Goal: Task Accomplishment & Management: Manage account settings

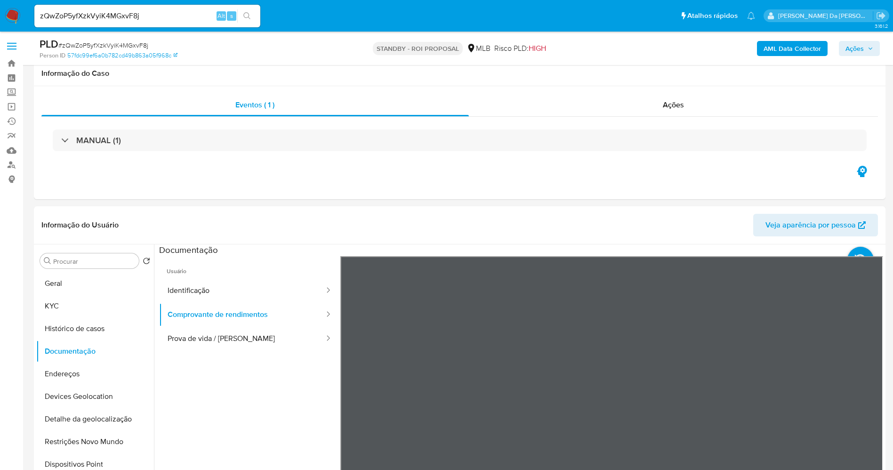
select select "10"
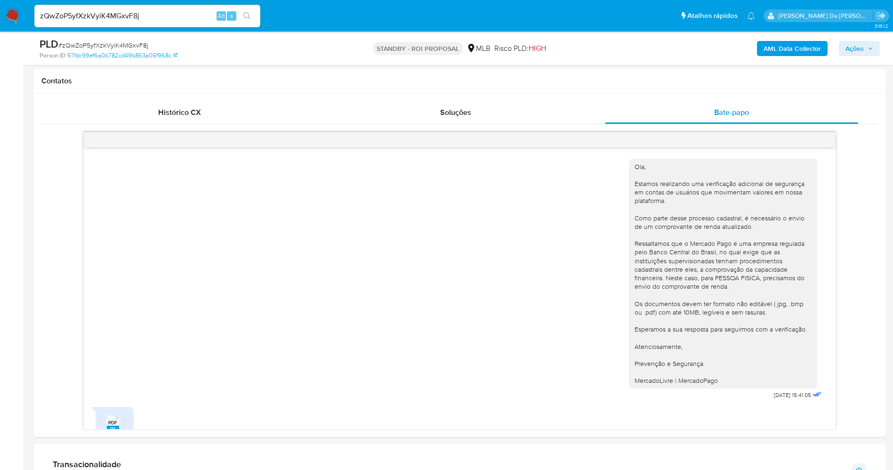
scroll to position [30, 0]
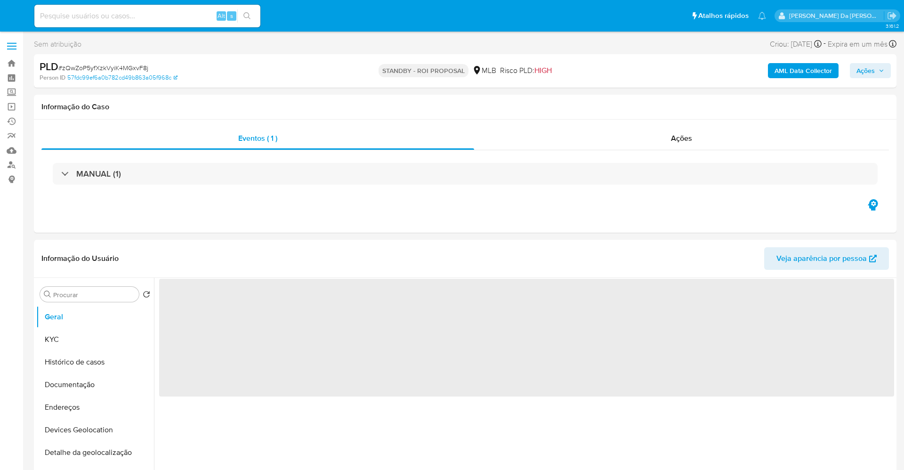
select select "10"
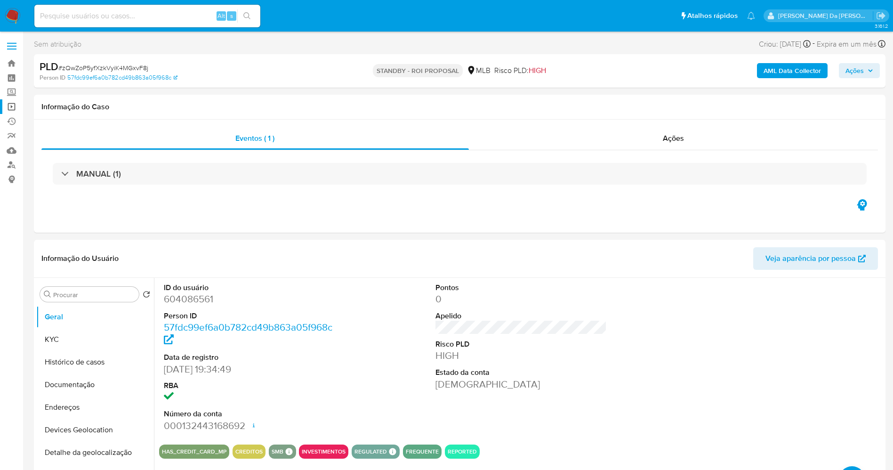
click at [10, 109] on link "Operações em massa" at bounding box center [56, 106] width 112 height 15
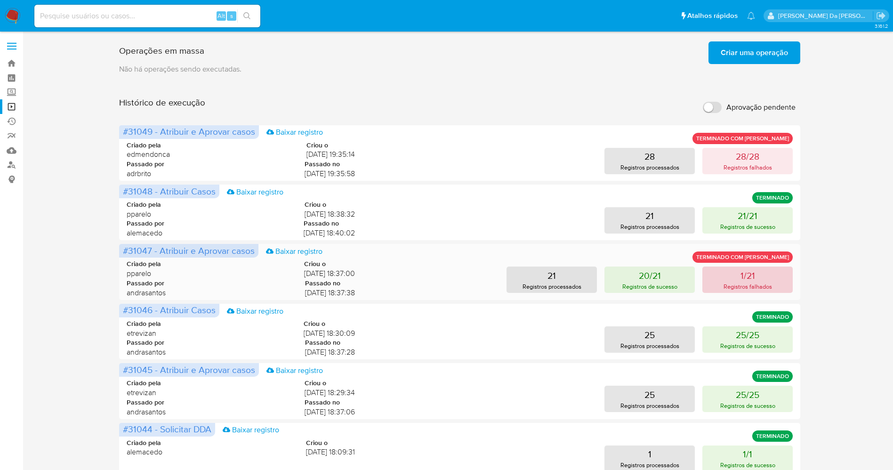
click at [749, 280] on p "1/21" at bounding box center [748, 275] width 15 height 13
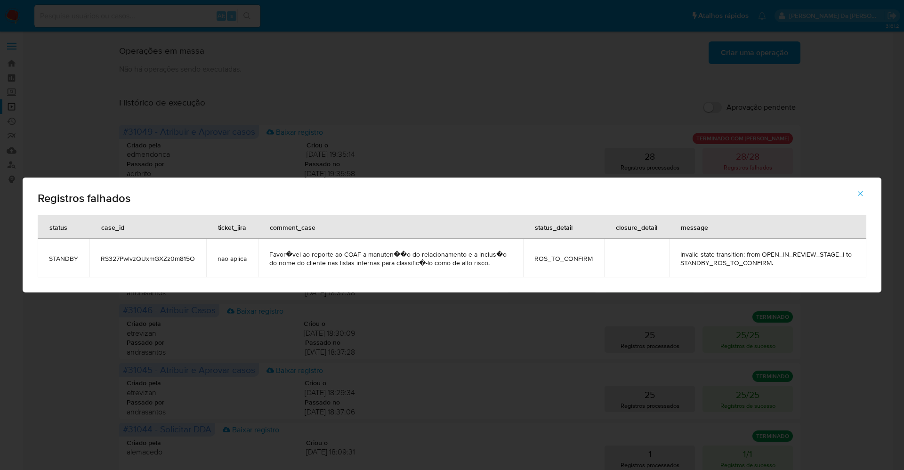
click at [150, 261] on span "RS327PwlvzQUxmGXZz0m815O" at bounding box center [148, 258] width 94 height 8
click at [162, 248] on td "RS327PwlvzQUxmGXZz0m815O" at bounding box center [147, 258] width 117 height 39
click at [156, 254] on span "RS327PwlvzQUxmGXZz0m815O" at bounding box center [148, 258] width 94 height 8
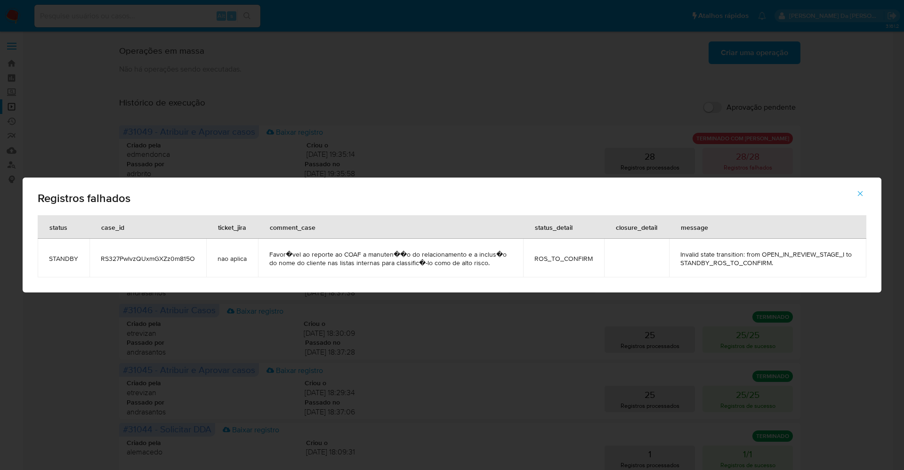
click at [156, 254] on span "RS327PwlvzQUxmGXZz0m815O" at bounding box center [148, 258] width 94 height 8
click at [439, 39] on div "Registros falhados status case_id ticket_jira comment_case status_detail closur…" at bounding box center [452, 235] width 904 height 470
click at [705, 164] on div "Registros falhados status case_id ticket_jira comment_case status_detail closur…" at bounding box center [452, 235] width 904 height 470
click at [465, 28] on div "Registros falhados status case_id ticket_jira comment_case status_detail closur…" at bounding box center [452, 235] width 904 height 470
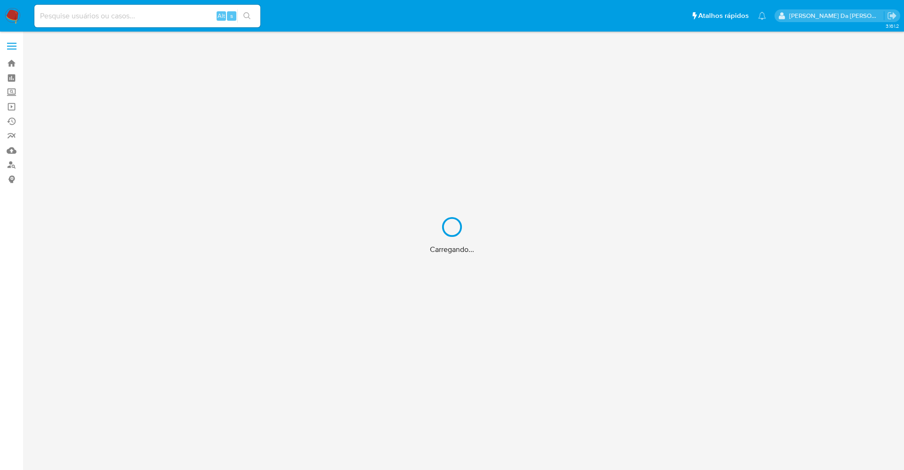
click at [187, 18] on div "Carregando..." at bounding box center [452, 235] width 904 height 470
click at [197, 12] on div "Carregando..." at bounding box center [452, 235] width 904 height 470
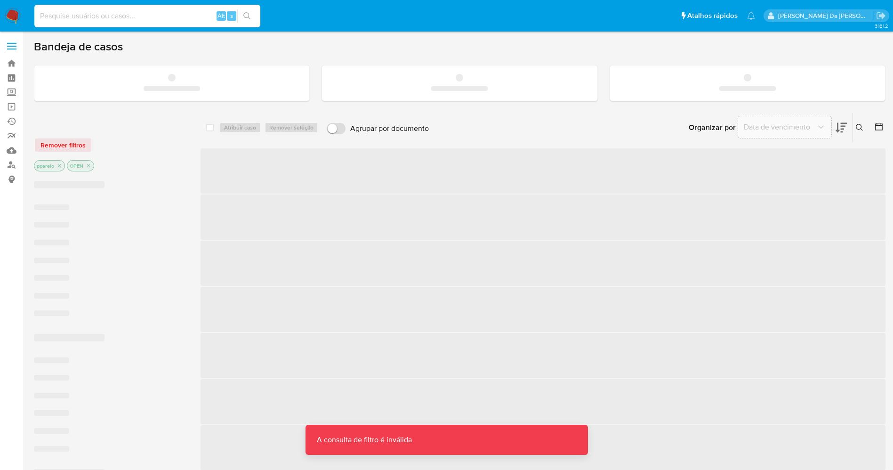
click at [185, 16] on input at bounding box center [147, 16] width 226 height 12
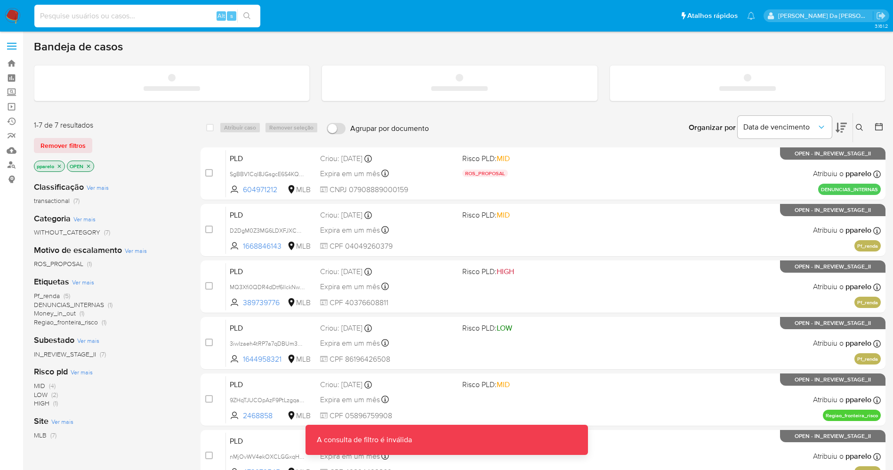
click at [185, 16] on input at bounding box center [147, 16] width 226 height 12
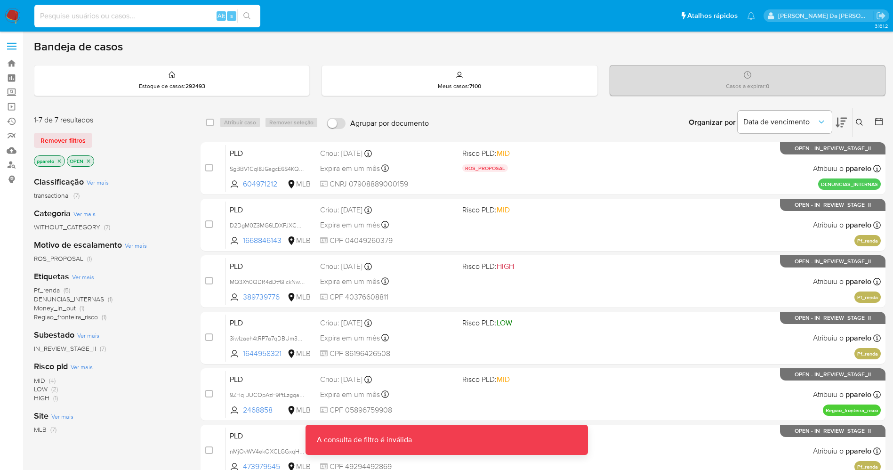
paste input "RS327PwlvzQUxmGXZz0m815O"
type input "RS327PwlvzQUxmGXZz0m815O"
click at [247, 6] on div "RS327PwlvzQUxmGXZz0m815O Alt s" at bounding box center [147, 16] width 226 height 23
click at [253, 12] on button "search-icon" at bounding box center [246, 15] width 19 height 13
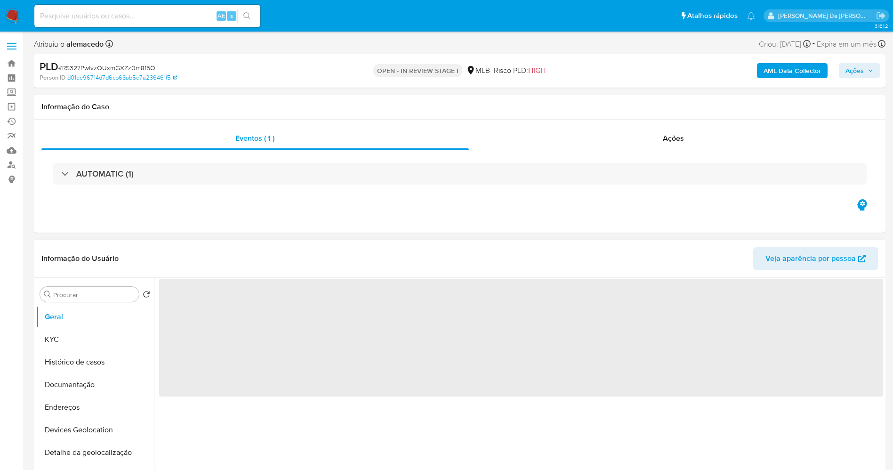
select select "10"
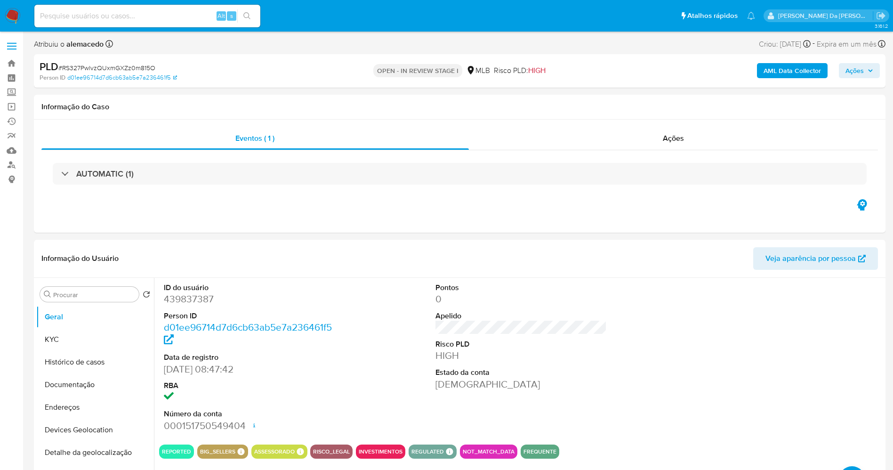
click at [171, 16] on input at bounding box center [147, 16] width 226 height 12
paste input "RS327PwlvzQUxmGXZz0m815O"
type input "RS327PwlvzQUxmGXZz0m815O"
click at [673, 135] on span "Ações" at bounding box center [673, 138] width 21 height 11
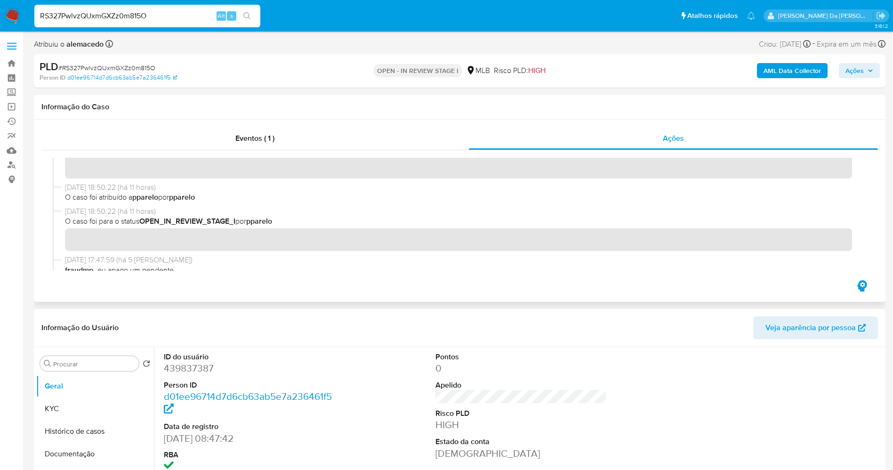
scroll to position [71, 0]
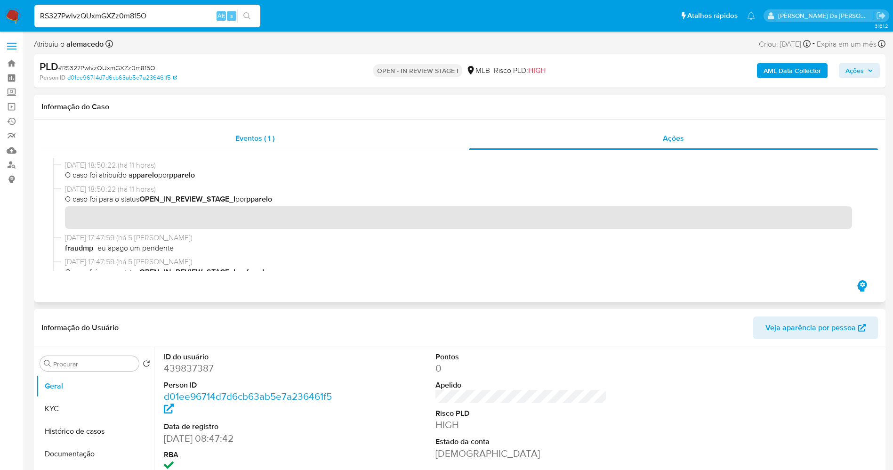
click at [264, 139] on span "Eventos ( 1 )" at bounding box center [254, 138] width 39 height 11
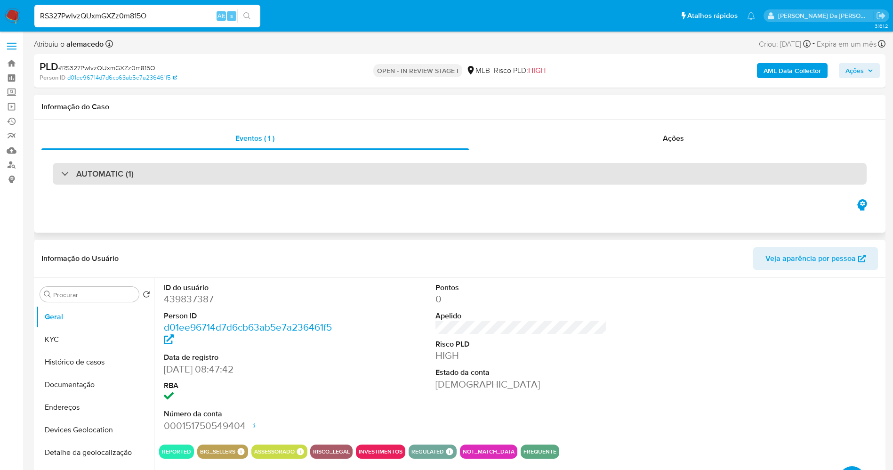
click at [100, 176] on h3 "AUTOMATIC (1)" at bounding box center [104, 174] width 57 height 10
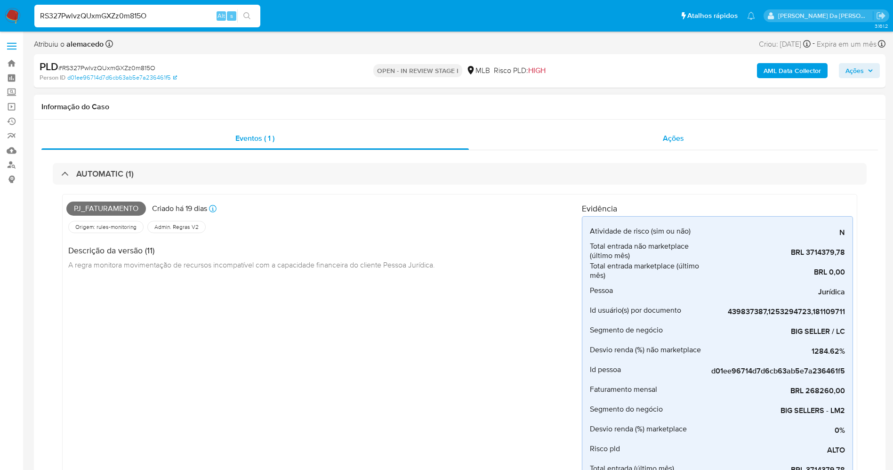
click at [662, 139] on div "Ações" at bounding box center [674, 138] width 410 height 23
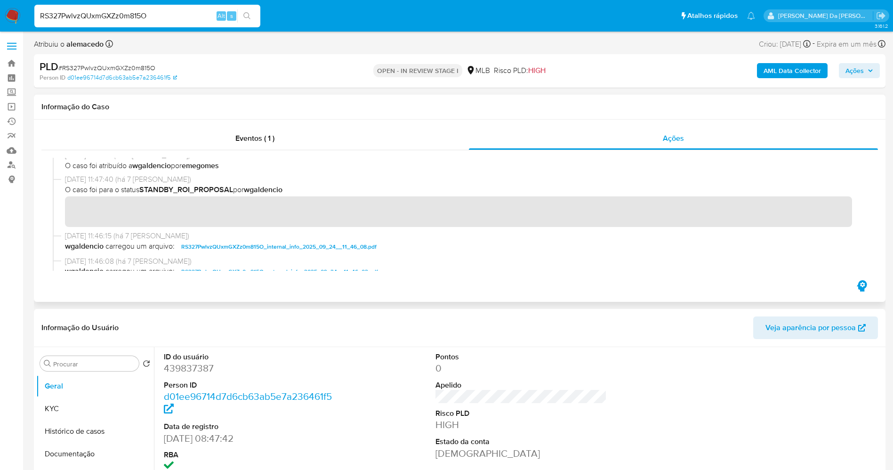
scroll to position [495, 0]
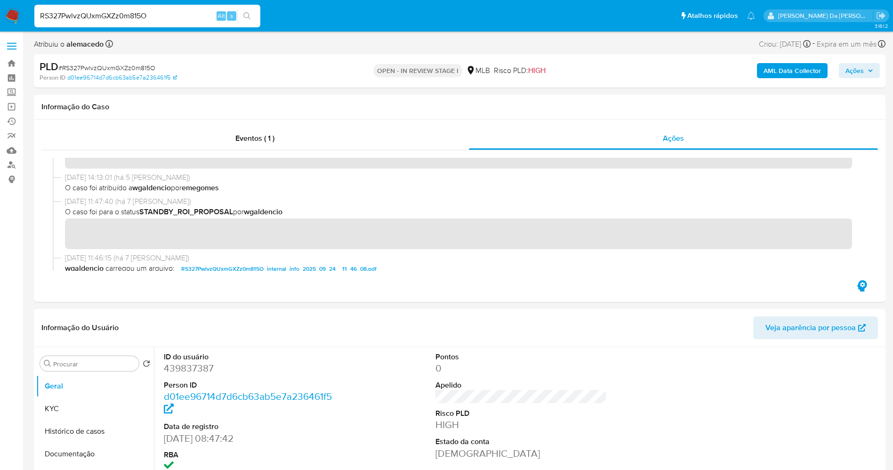
click at [844, 72] on button "Ações" at bounding box center [859, 70] width 41 height 15
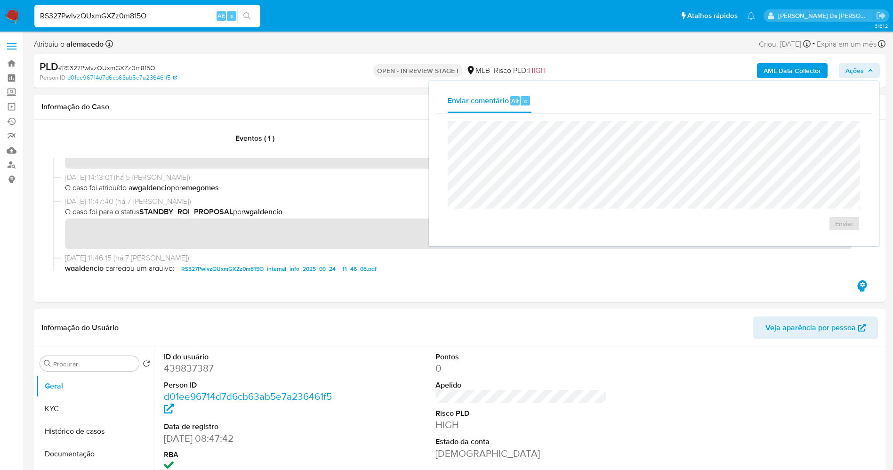
click at [127, 67] on span "# RS327PwlvzQUxmGXZz0m815O" at bounding box center [106, 67] width 97 height 9
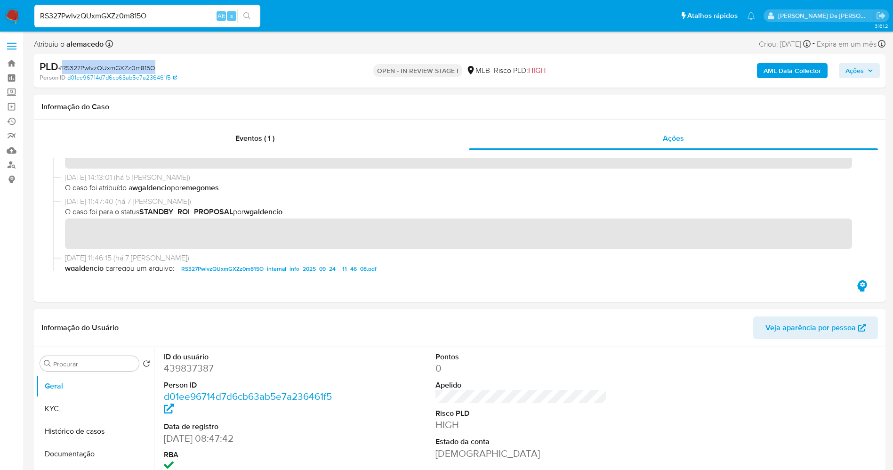
click at [127, 67] on span "# RS327PwlvzQUxmGXZz0m815O" at bounding box center [106, 67] width 97 height 9
copy span "RS327PwlvzQUxmGXZz0m815O"
click at [12, 10] on img at bounding box center [13, 16] width 16 height 16
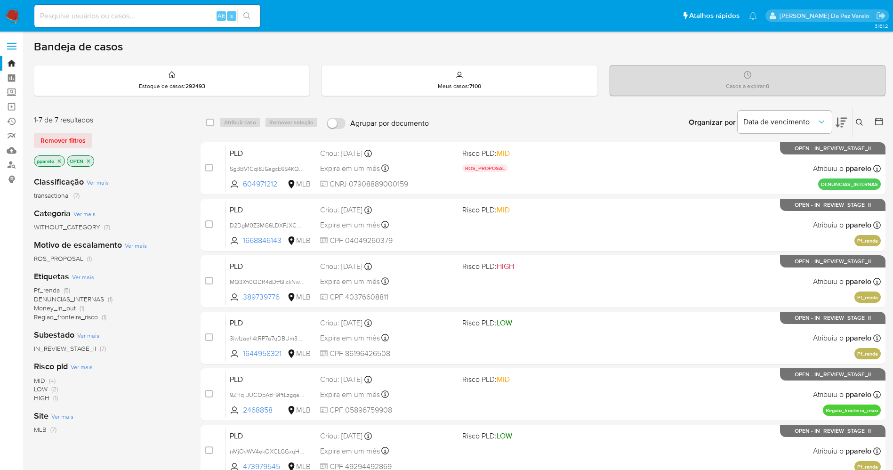
click at [863, 122] on icon at bounding box center [860, 123] width 8 height 8
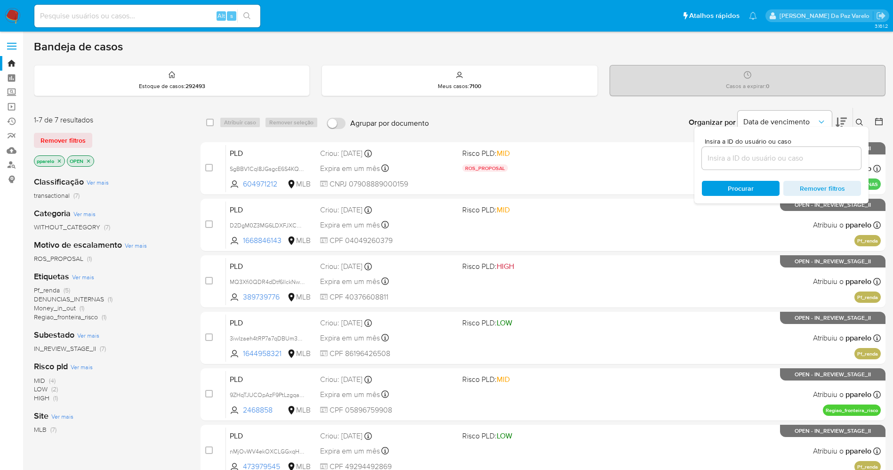
click at [806, 167] on div at bounding box center [781, 158] width 159 height 23
click at [804, 161] on input at bounding box center [781, 158] width 159 height 12
paste input "RS327PwlvzQUxmGXZz0m815O"
type input "RS327PwlvzQUxmGXZz0m815O"
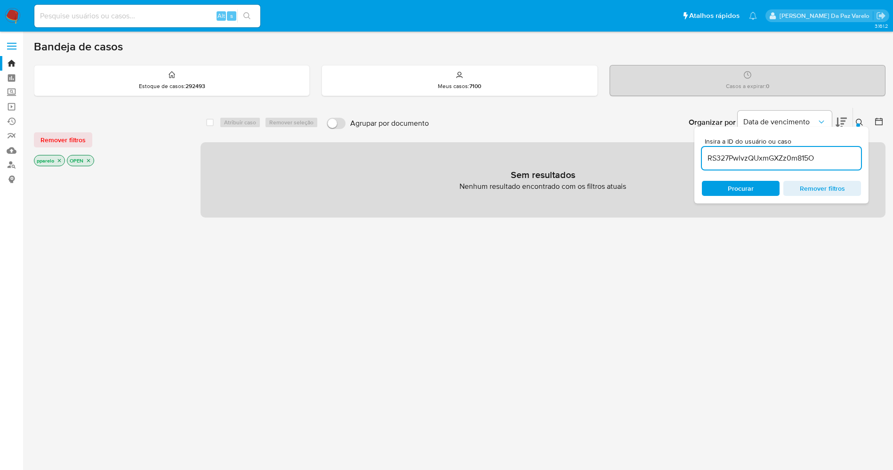
click at [57, 160] on icon "close-filter" at bounding box center [60, 161] width 6 height 6
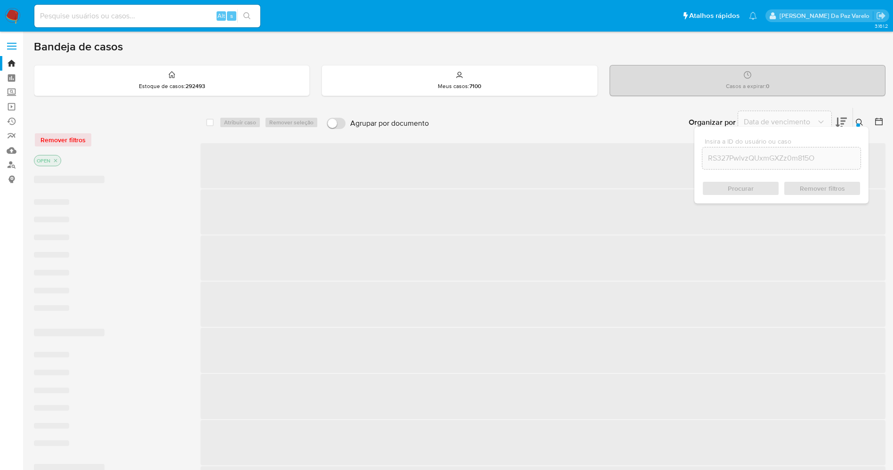
click at [57, 160] on icon "close-filter" at bounding box center [56, 161] width 6 height 6
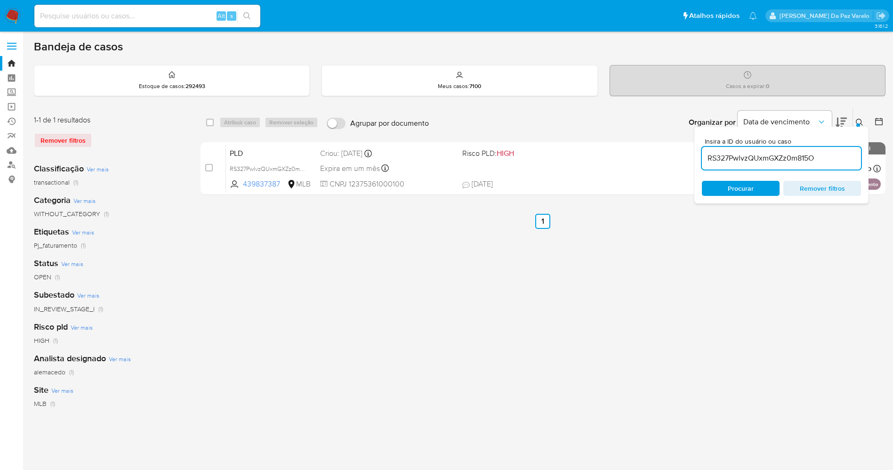
click at [216, 122] on div "select-all-cases-checkbox" at bounding box center [211, 122] width 11 height 11
click at [211, 125] on input "checkbox" at bounding box center [210, 123] width 8 height 8
checkbox input "true"
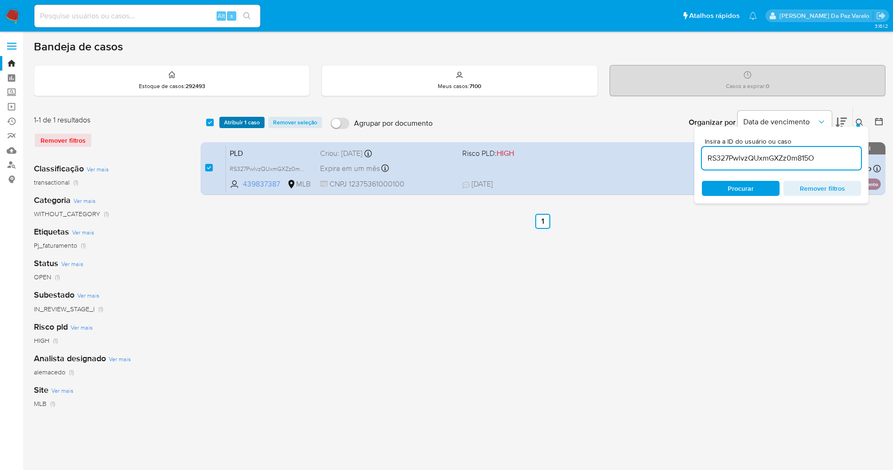
click at [237, 125] on span "Atribuir 1 caso" at bounding box center [242, 122] width 36 height 9
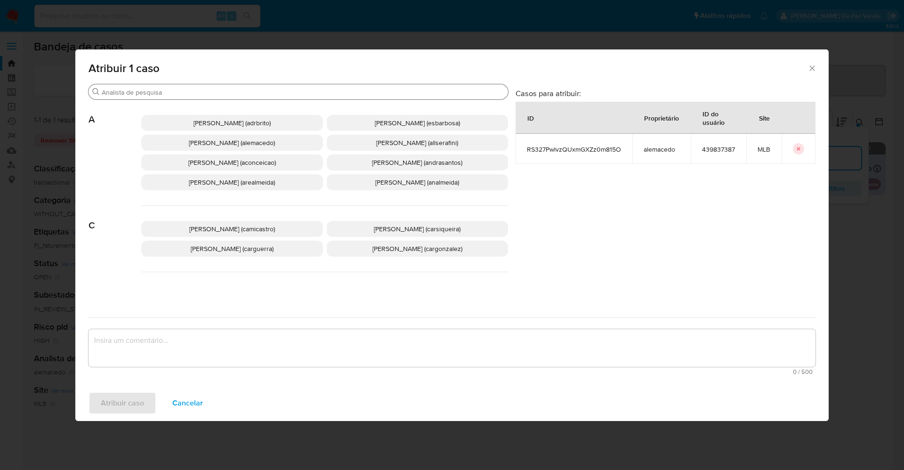
click at [245, 92] on input "Buscar" at bounding box center [303, 92] width 403 height 8
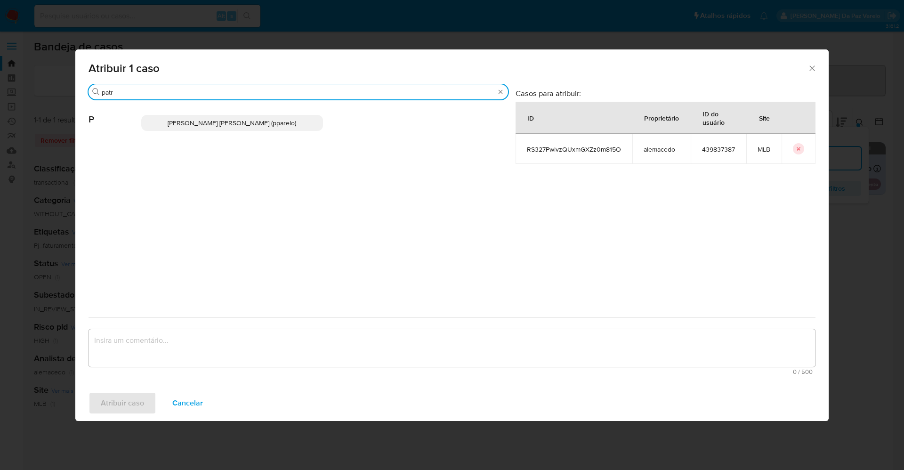
type input "patr"
click at [230, 123] on span "[PERSON_NAME] [PERSON_NAME] (pparelo)" at bounding box center [232, 122] width 129 height 9
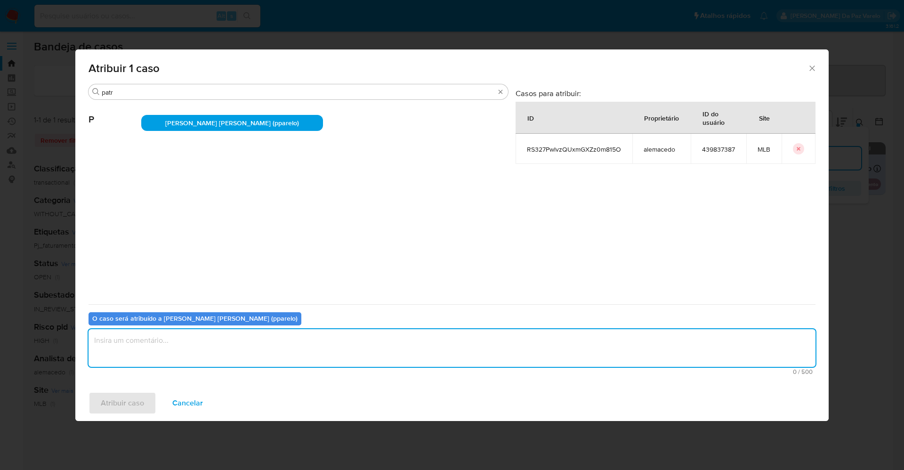
click at [255, 350] on textarea "assign-modal" at bounding box center [452, 348] width 727 height 38
type textarea "."
click at [102, 401] on span "Atribuir caso" at bounding box center [122, 403] width 43 height 21
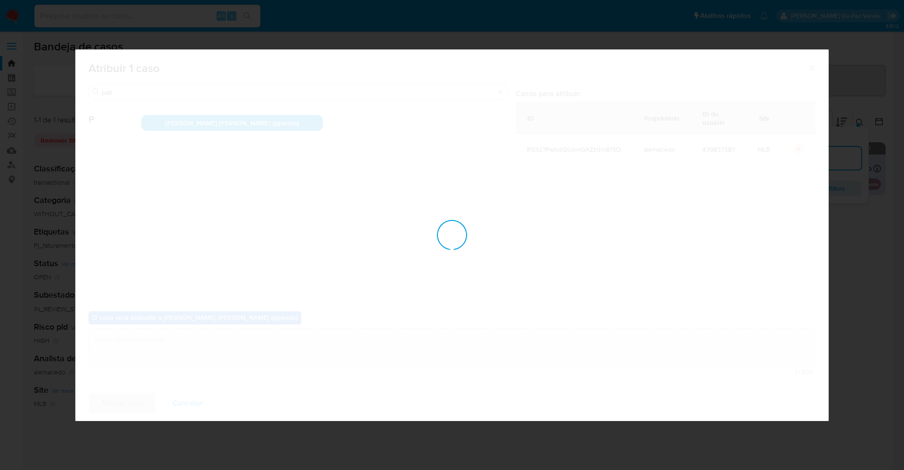
checkbox input "false"
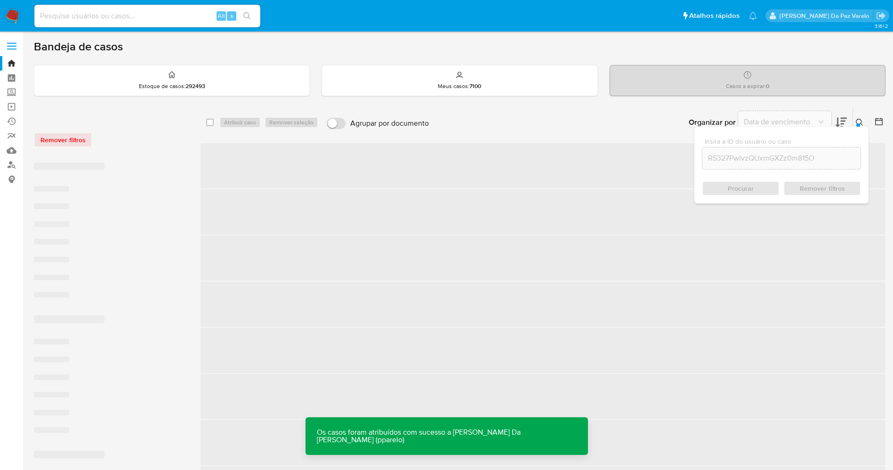
click at [860, 124] on icon at bounding box center [860, 123] width 8 height 8
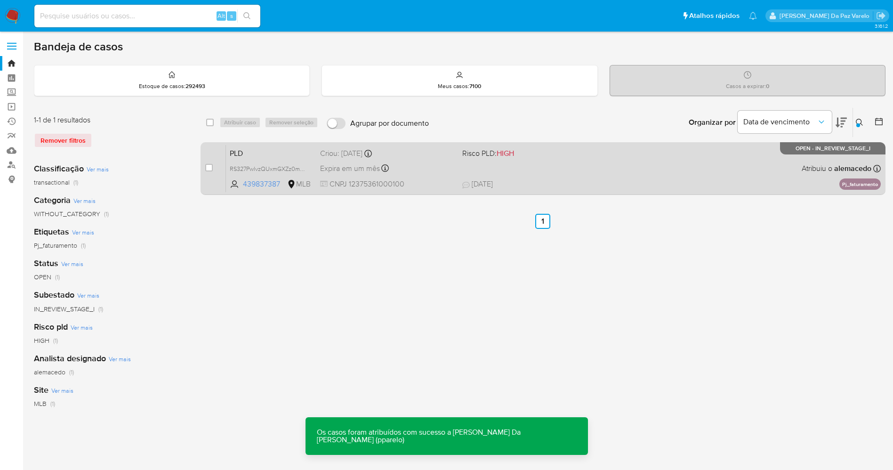
click at [593, 170] on div "PLD RS327PwlvzQUxmGXZz0m815O 439837387 MLB Risco PLD: HIGH Criou: 12/09/2025 Cr…" at bounding box center [553, 169] width 655 height 48
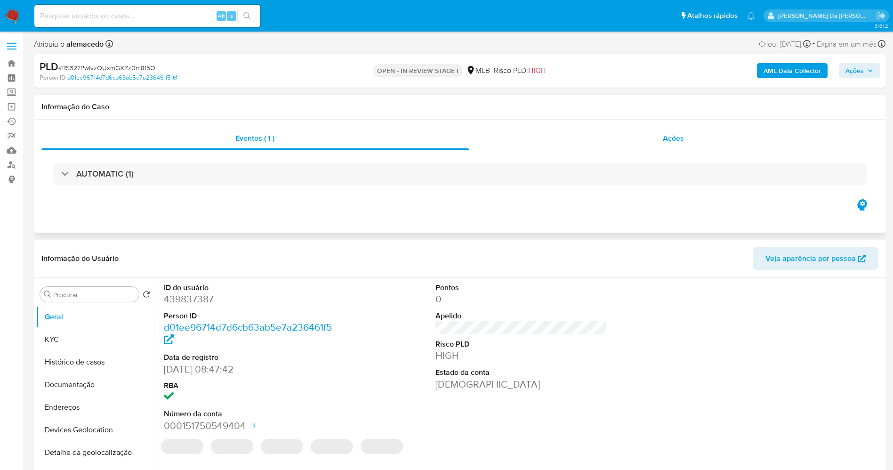
select select "10"
click at [855, 67] on span "Ações" at bounding box center [855, 70] width 18 height 15
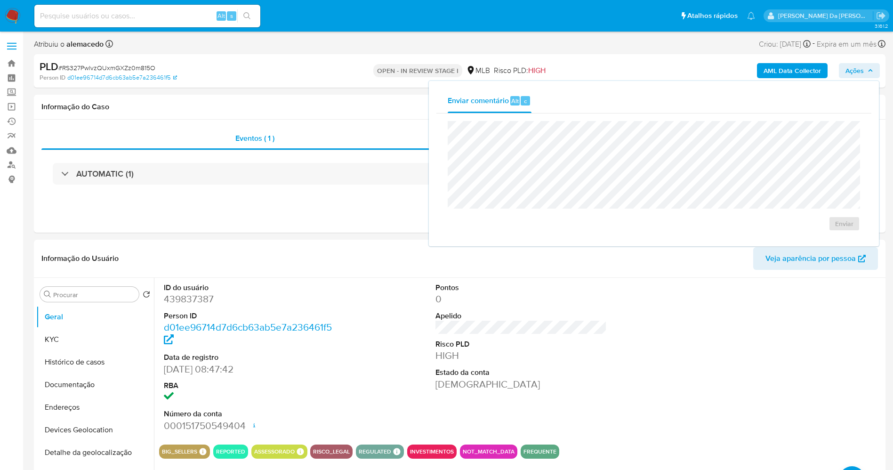
click at [854, 76] on span "Ações" at bounding box center [855, 70] width 18 height 15
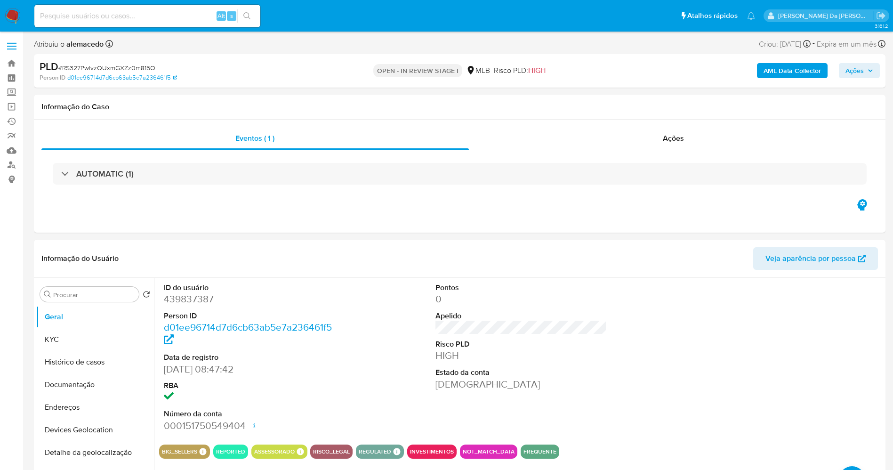
click at [852, 66] on span "Ações" at bounding box center [855, 70] width 18 height 15
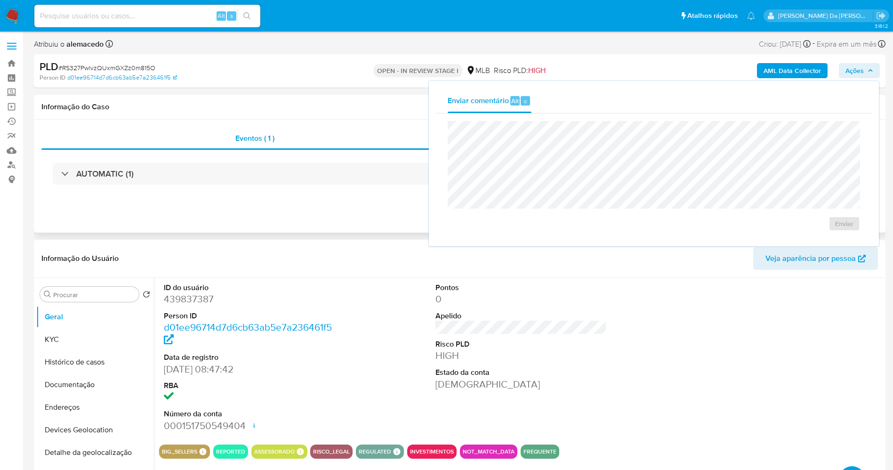
click at [194, 206] on div "Eventos ( 1 ) Ações AUTOMATIC (1)" at bounding box center [460, 176] width 852 height 113
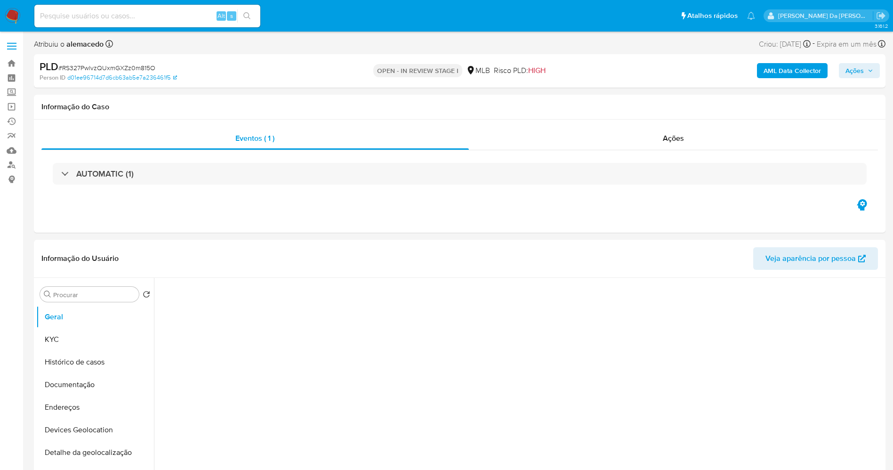
select select "10"
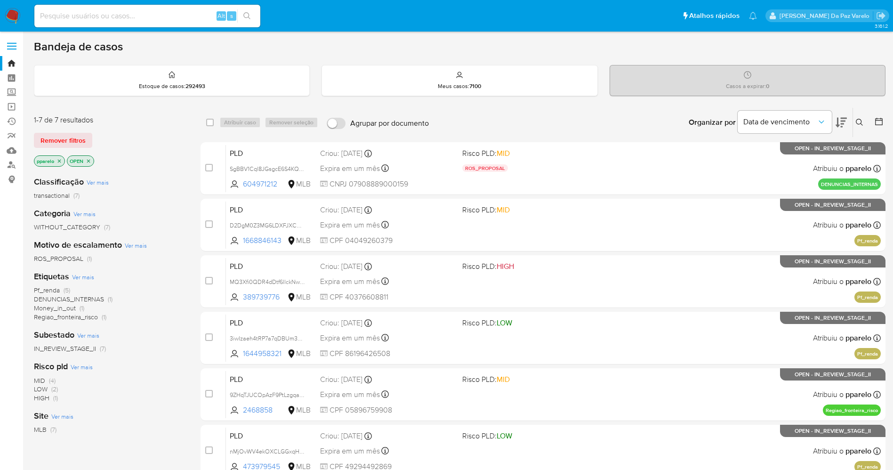
click at [865, 120] on button at bounding box center [861, 122] width 16 height 11
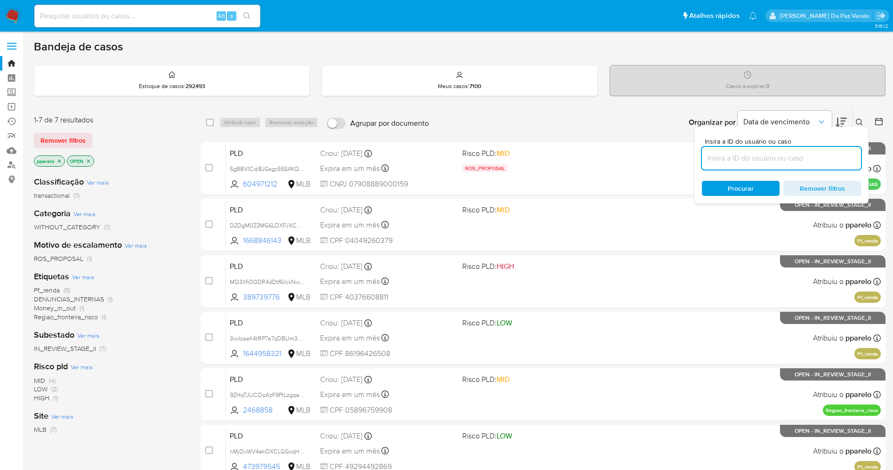
click at [738, 161] on input at bounding box center [781, 158] width 159 height 12
type input "RS327PwlvzQUxmGXZz0m815O"
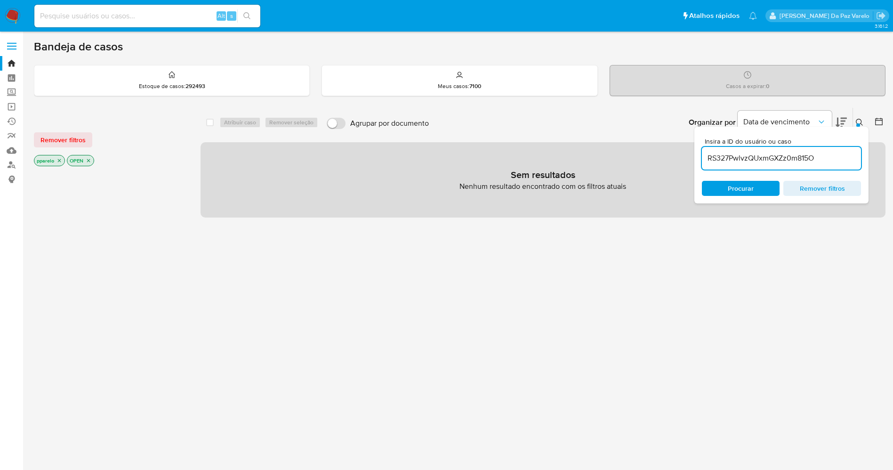
click at [62, 158] on p "pparelo" at bounding box center [49, 160] width 30 height 10
click at [57, 161] on icon "close-filter" at bounding box center [60, 161] width 6 height 6
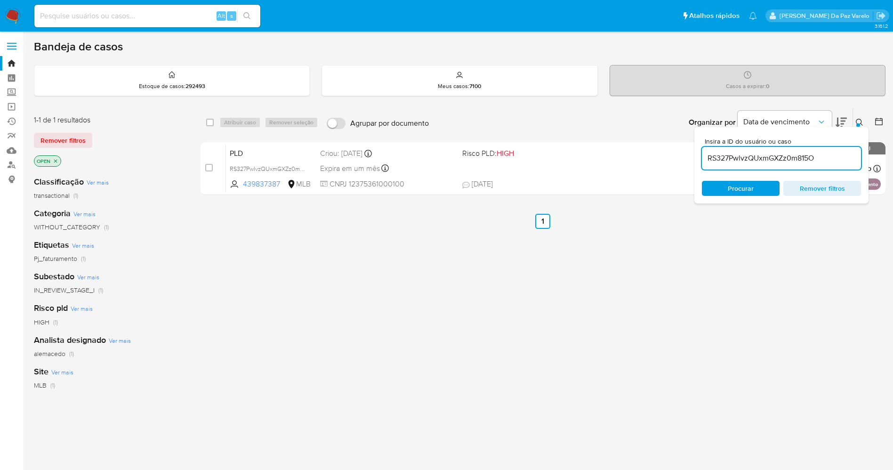
click at [57, 160] on icon "close-filter" at bounding box center [56, 161] width 6 height 6
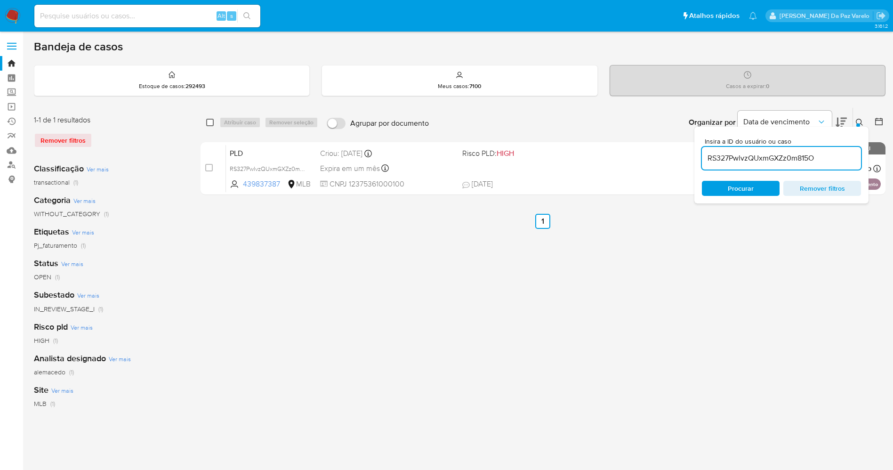
click at [210, 121] on input "checkbox" at bounding box center [210, 123] width 8 height 8
checkbox input "true"
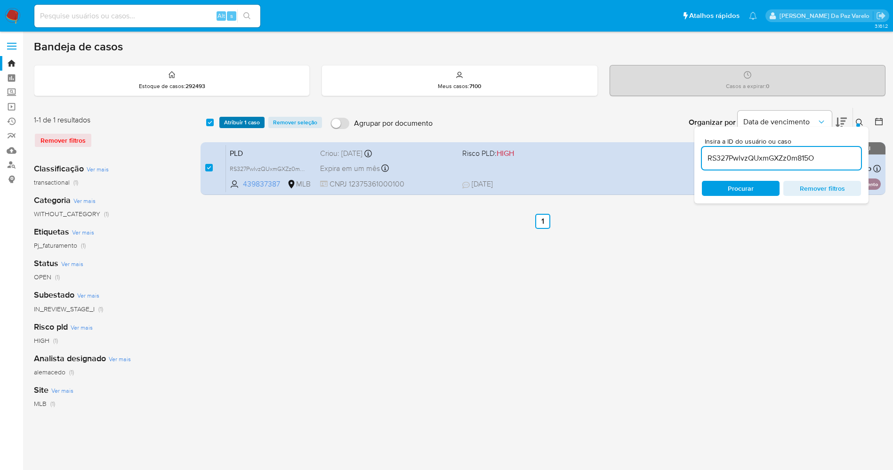
click at [236, 121] on span "Atribuir 1 caso" at bounding box center [242, 122] width 36 height 9
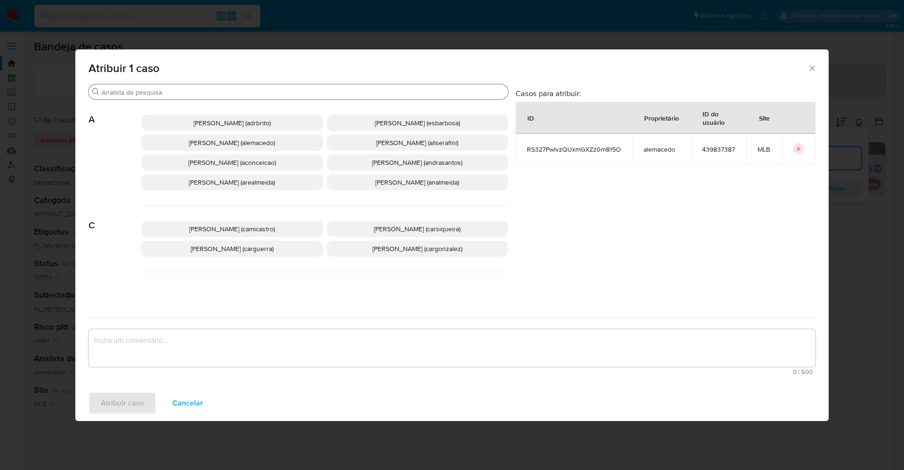
click at [271, 94] on input "Buscar" at bounding box center [303, 92] width 403 height 8
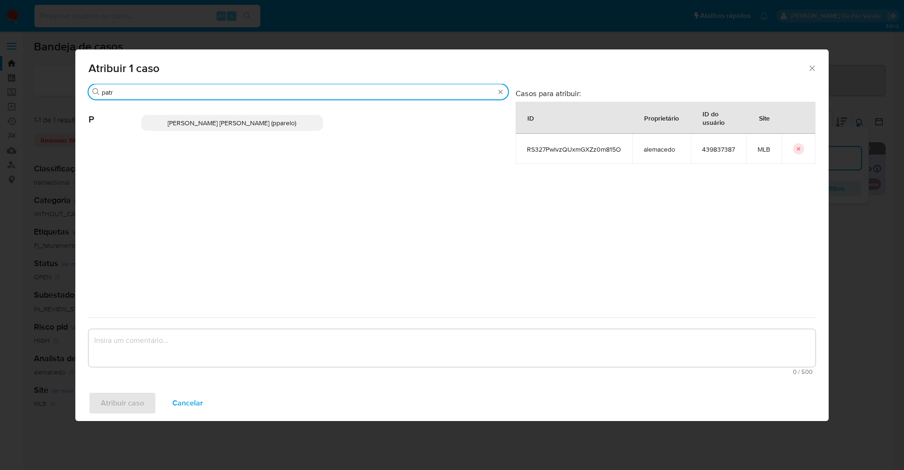
type input "patr"
click at [300, 120] on p "Patricia Aparecida Da Paz Varelo (pparelo)" at bounding box center [232, 123] width 182 height 16
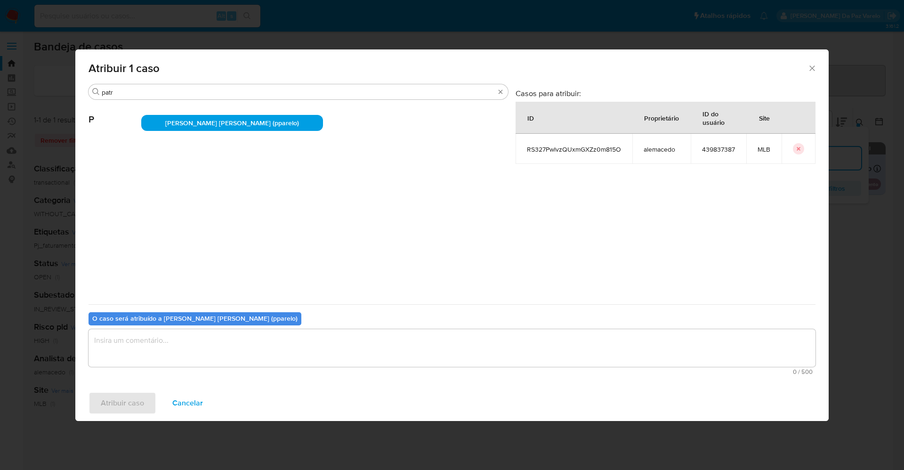
click at [284, 342] on textarea "assign-modal" at bounding box center [452, 348] width 727 height 38
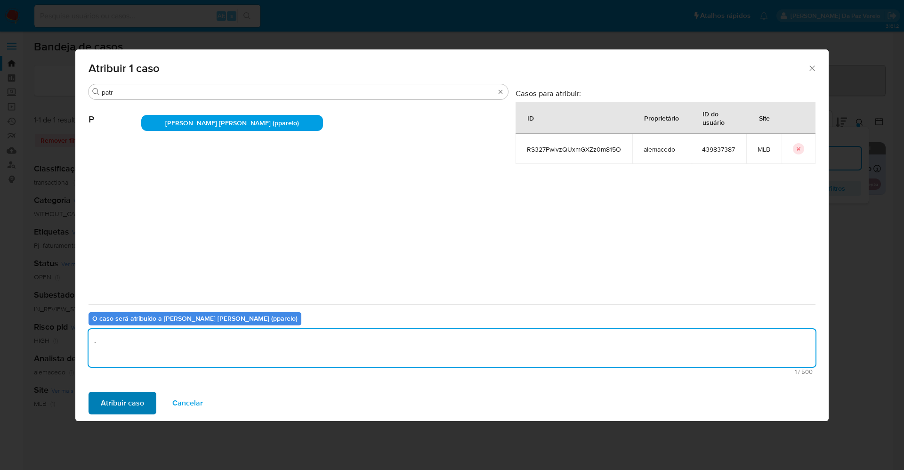
type textarea "."
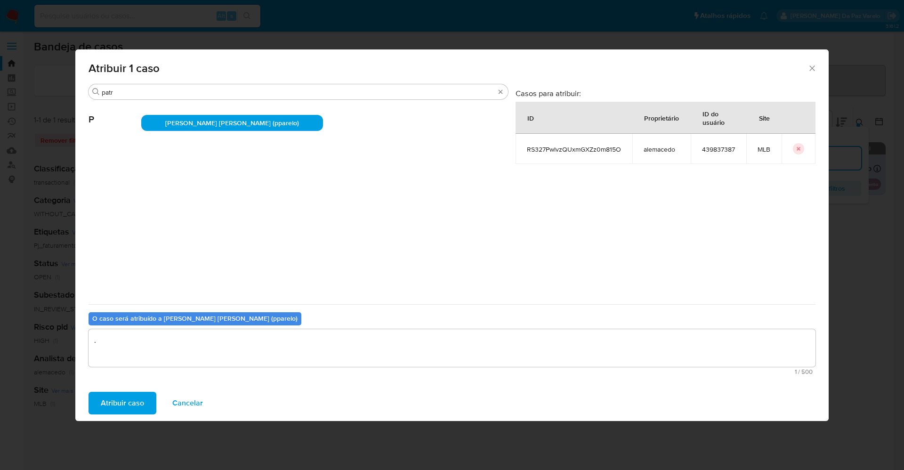
click at [109, 398] on span "Atribuir caso" at bounding box center [122, 403] width 43 height 21
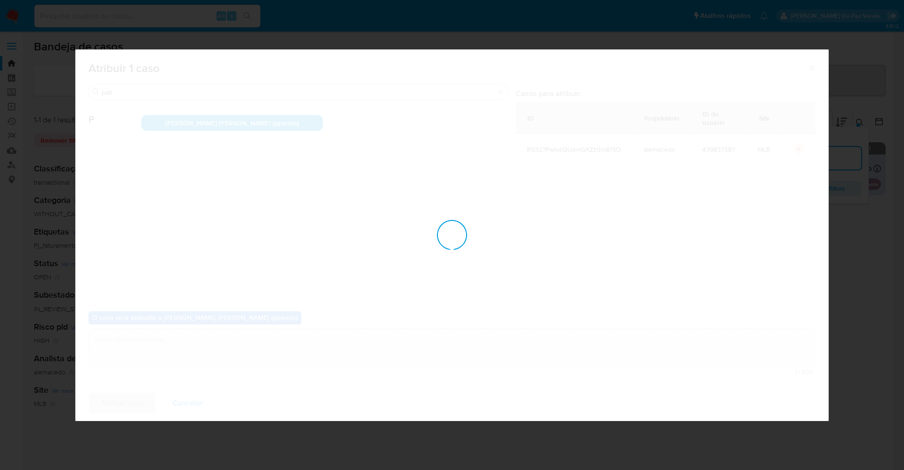
checkbox input "false"
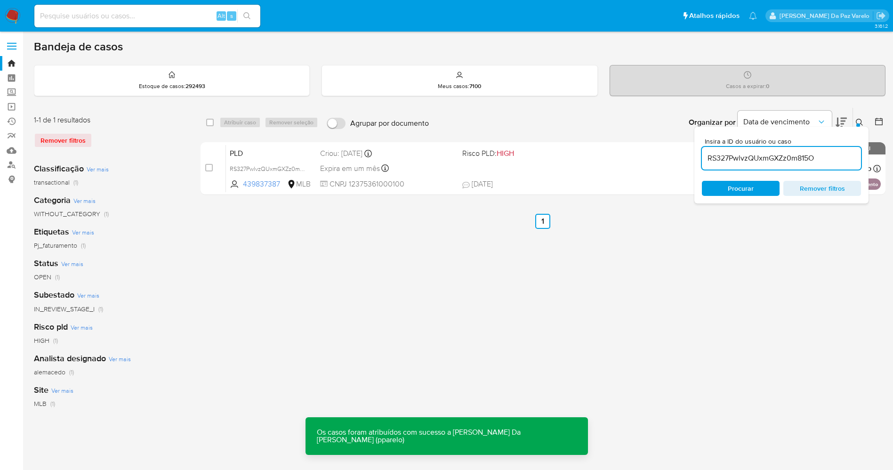
click at [786, 317] on div "select-all-cases-checkbox Atribuir caso Remover seleção Agrupar por documento O…" at bounding box center [543, 314] width 685 height 414
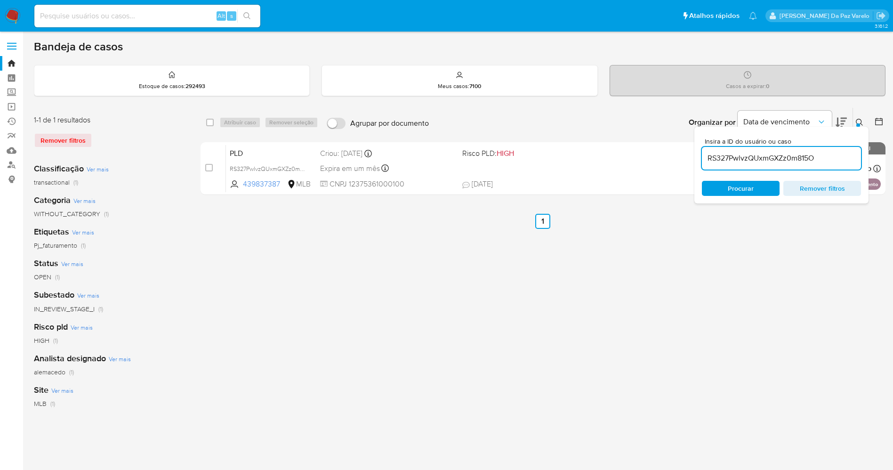
click at [865, 124] on button at bounding box center [861, 122] width 16 height 11
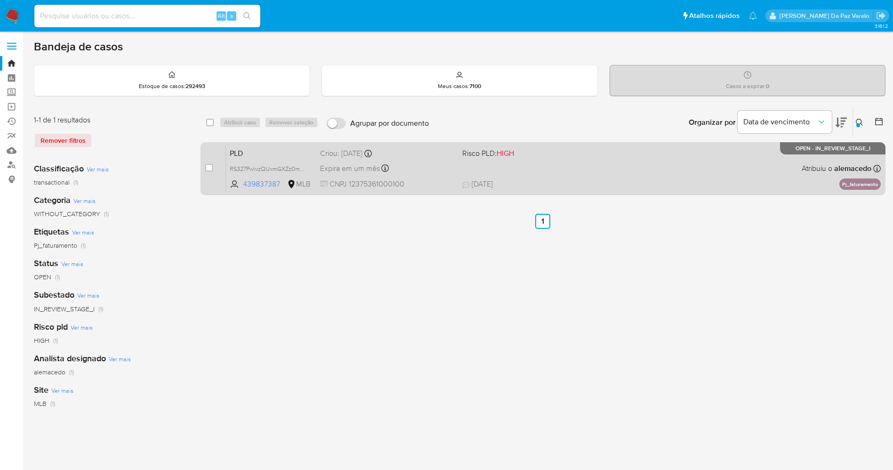
click at [571, 166] on div "PLD RS327PwlvzQUxmGXZz0m815O 439837387 MLB Risco PLD: HIGH Criou: 12/09/2025 Cr…" at bounding box center [553, 169] width 655 height 48
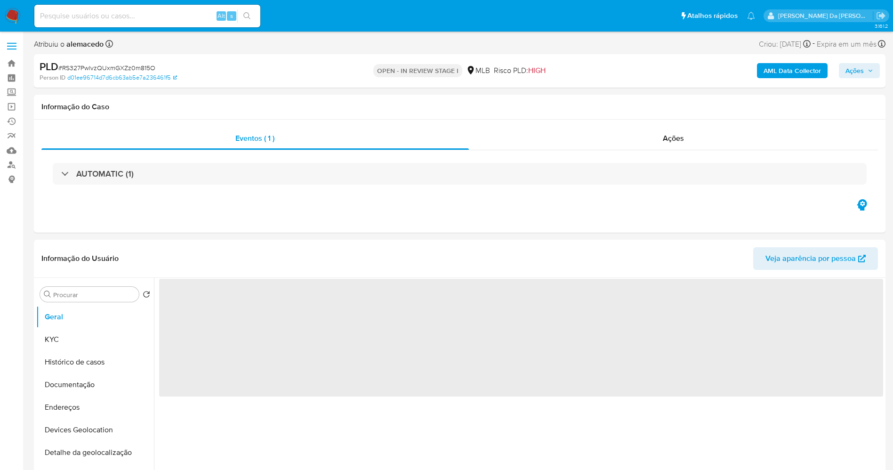
select select "10"
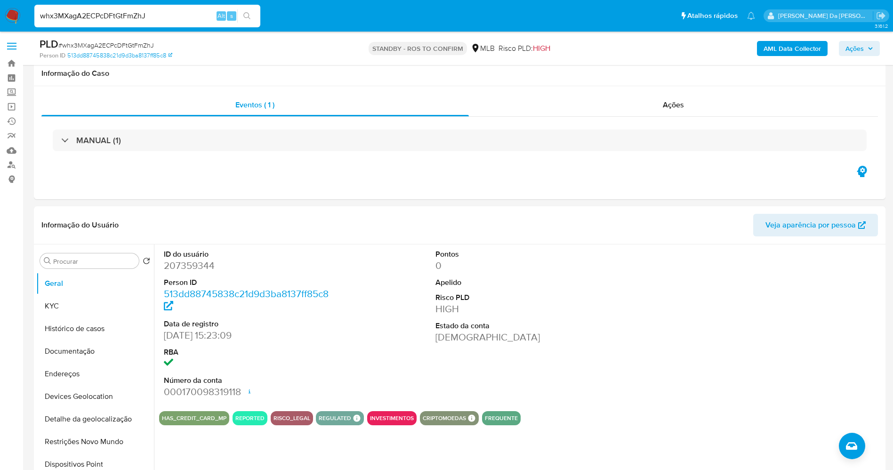
select select "10"
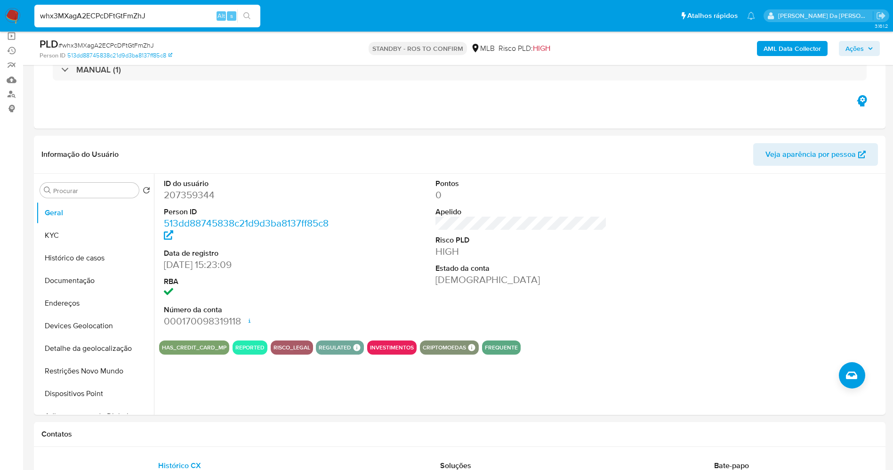
click at [116, 19] on input "whx3MXagA2ECPcDFtGtFmZhJ" at bounding box center [147, 16] width 226 height 12
paste input "zQwZoP5yfXzkVyiK4MGxvF8j"
type input "zQwZoP5yfXzkVyiK4MGxvF8j"
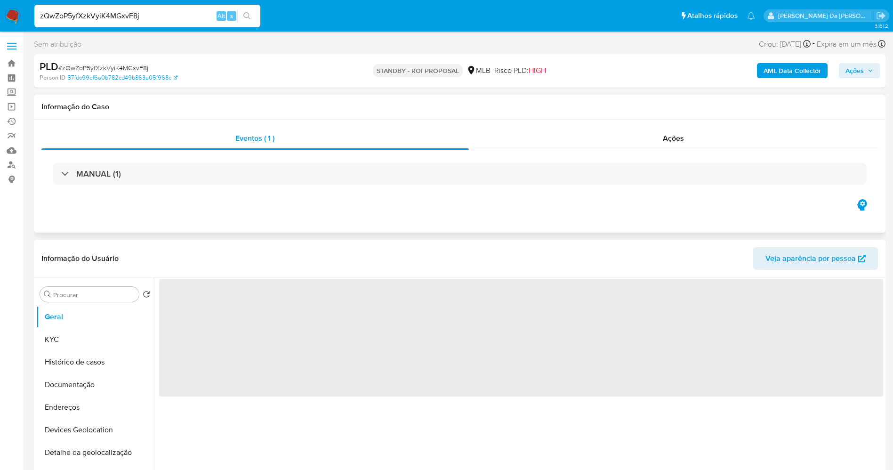
select select "10"
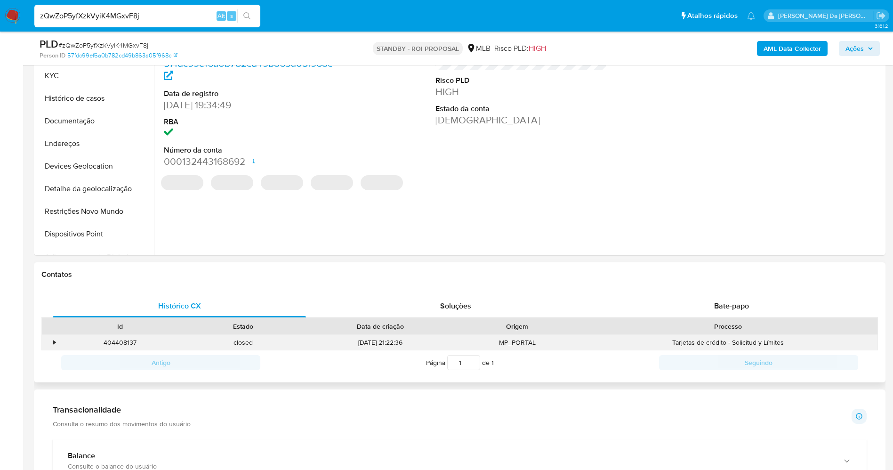
scroll to position [283, 0]
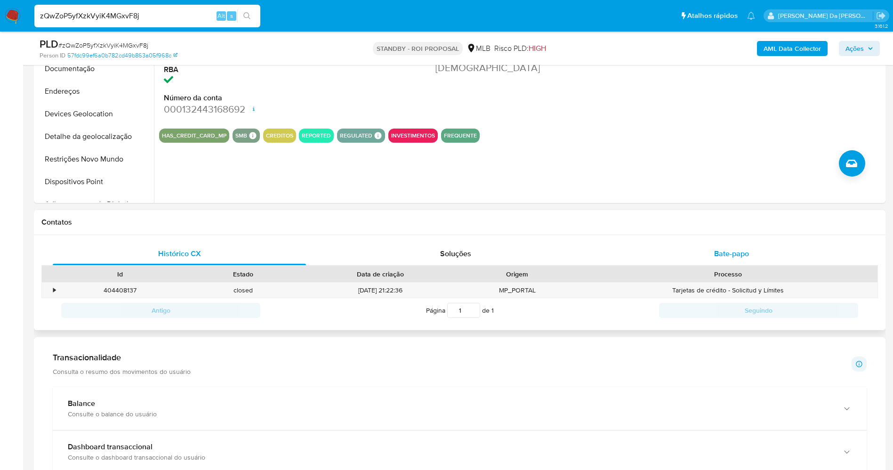
click at [731, 255] on span "Bate-papo" at bounding box center [731, 253] width 35 height 11
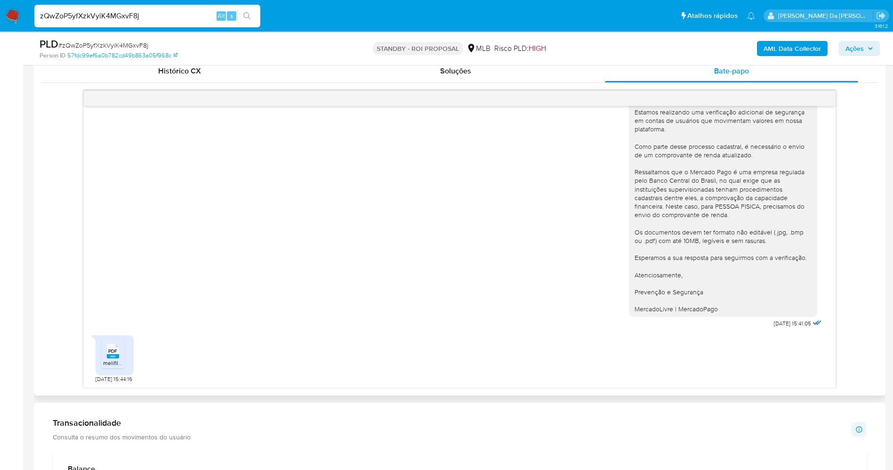
scroll to position [495, 0]
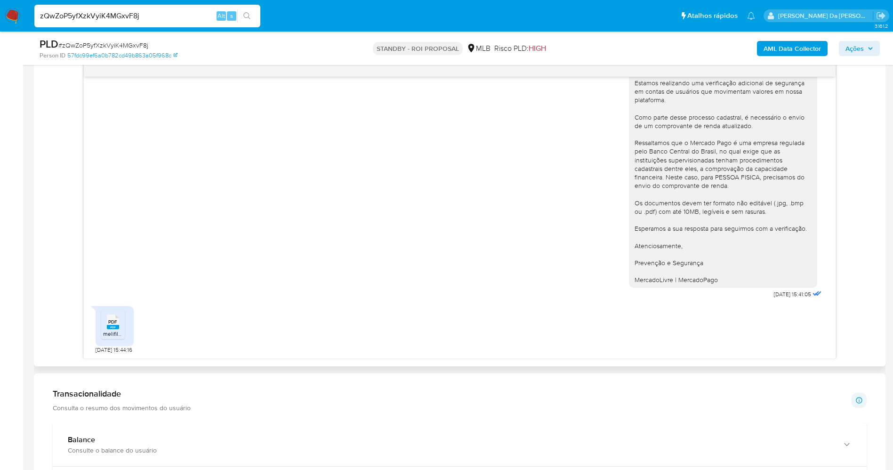
click at [116, 328] on rect at bounding box center [113, 327] width 12 height 4
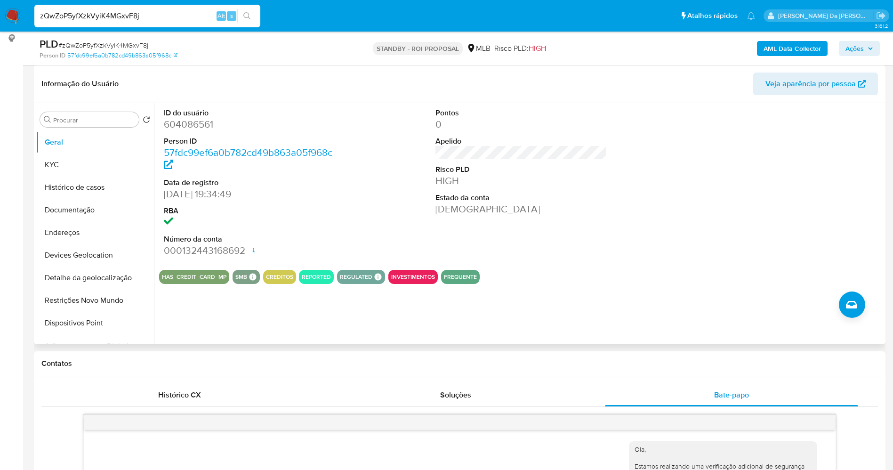
scroll to position [0, 0]
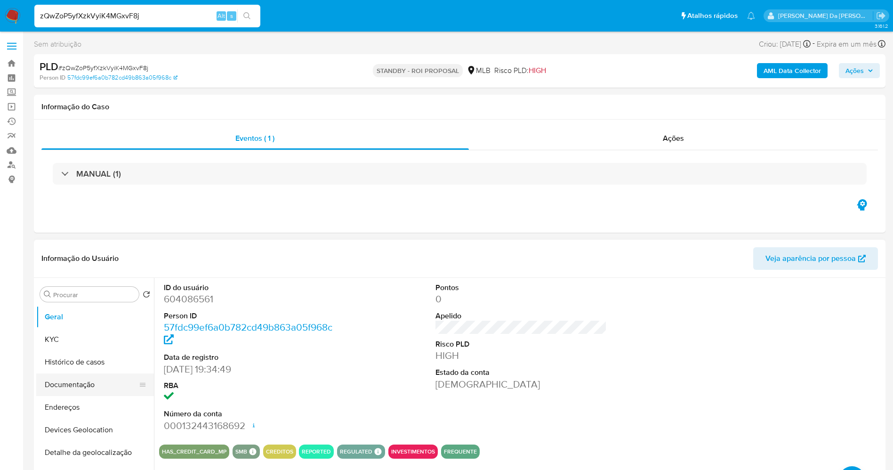
click at [104, 381] on button "Documentação" at bounding box center [91, 384] width 110 height 23
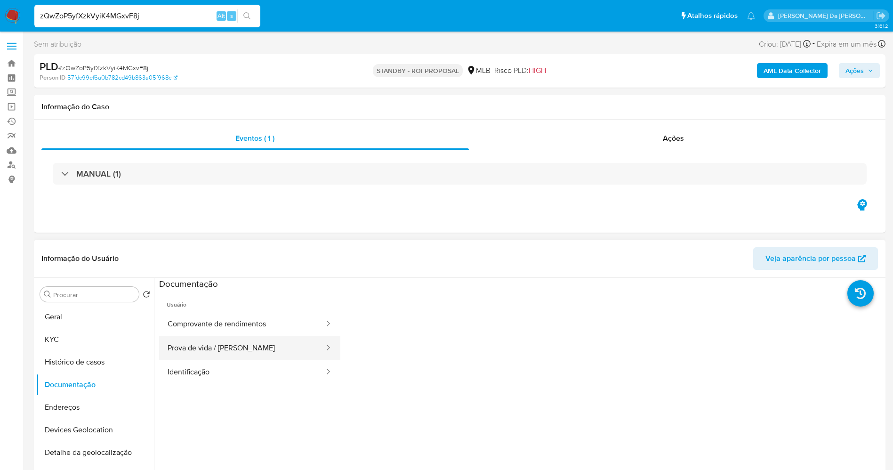
click at [253, 349] on button "Prova de vida / Selfie" at bounding box center [242, 348] width 166 height 24
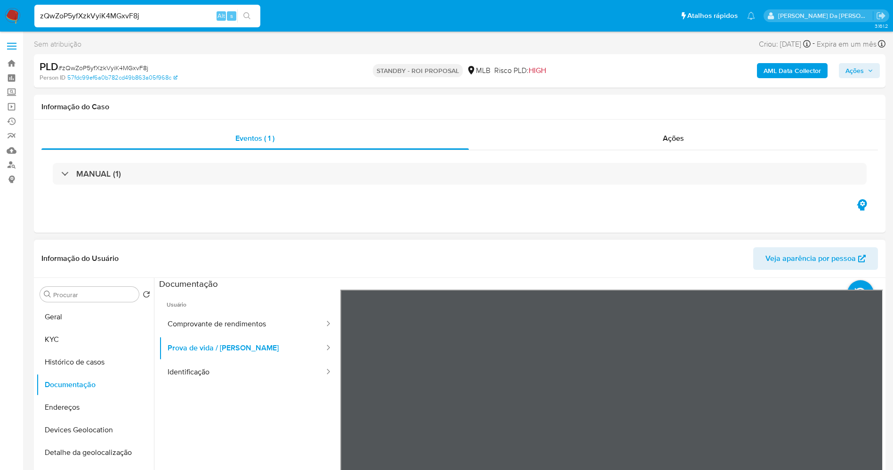
scroll to position [30, 0]
click at [10, 14] on img at bounding box center [13, 16] width 16 height 16
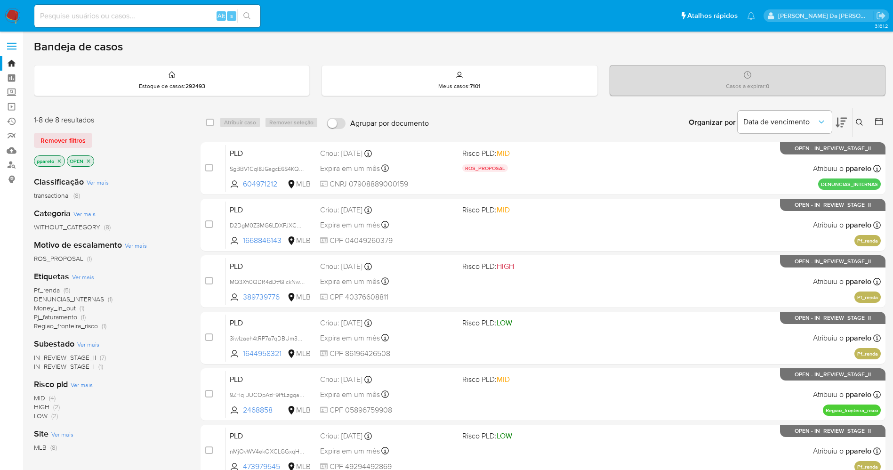
click at [860, 119] on icon at bounding box center [859, 122] width 7 height 7
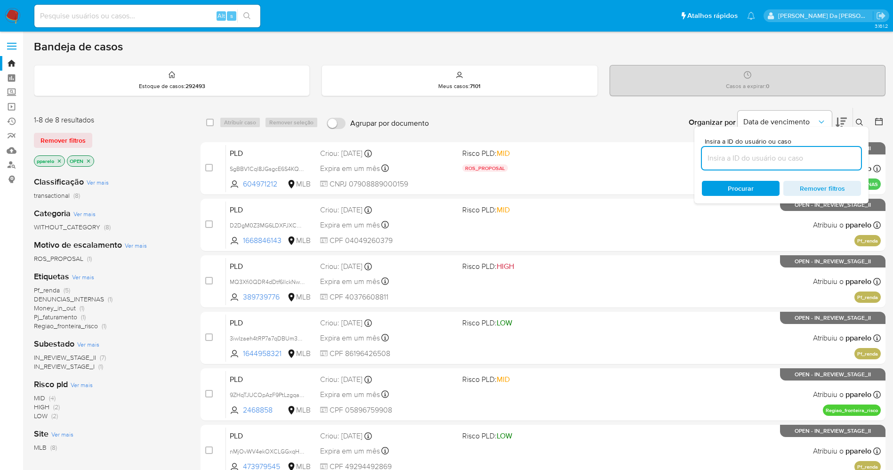
click at [781, 163] on input at bounding box center [781, 158] width 159 height 12
type input "zQwZoP5yfXzkVyiK4MGxvF8j"
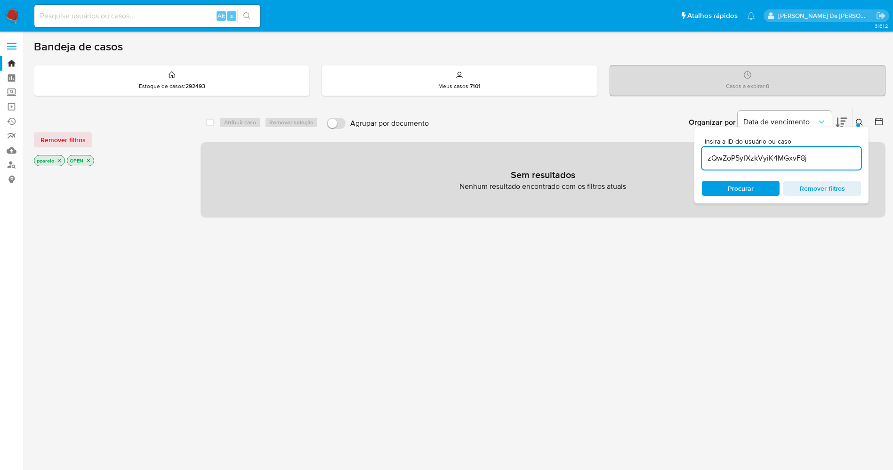
click at [56, 157] on p "pparelo" at bounding box center [49, 160] width 30 height 10
click at [64, 162] on p "pparelo" at bounding box center [49, 160] width 30 height 10
click at [62, 161] on icon "close-filter" at bounding box center [60, 161] width 6 height 6
click at [58, 161] on icon "close-filter" at bounding box center [56, 161] width 6 height 6
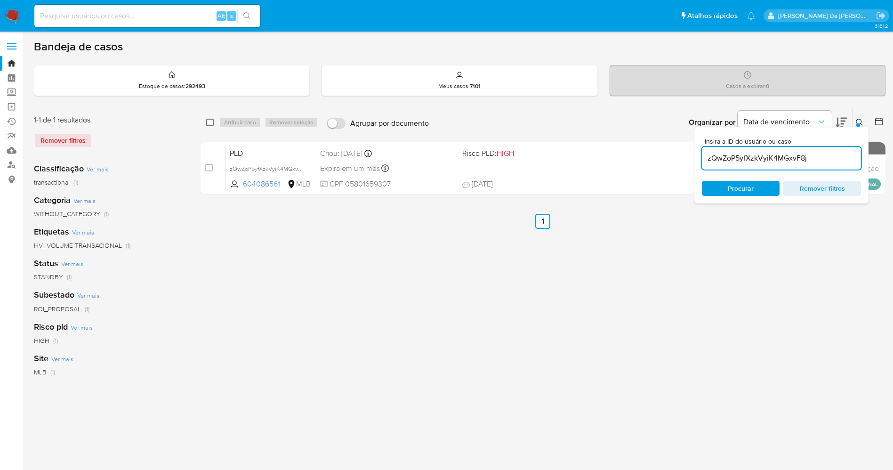
click at [211, 122] on input "checkbox" at bounding box center [210, 123] width 8 height 8
checkbox input "true"
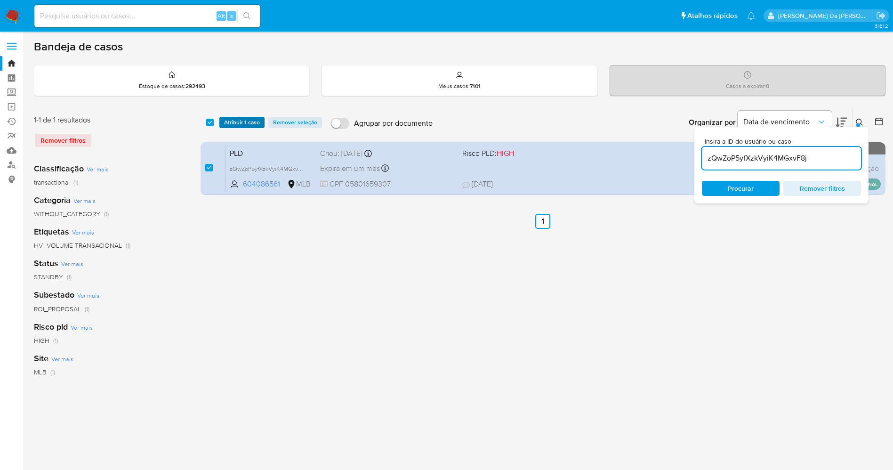
click at [231, 123] on span "Atribuir 1 caso" at bounding box center [242, 122] width 36 height 9
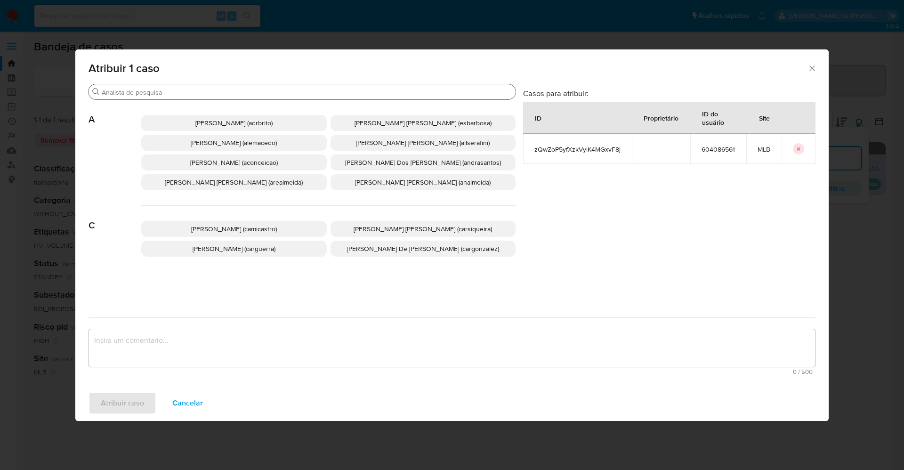
click at [253, 92] on input "Buscar" at bounding box center [307, 92] width 410 height 8
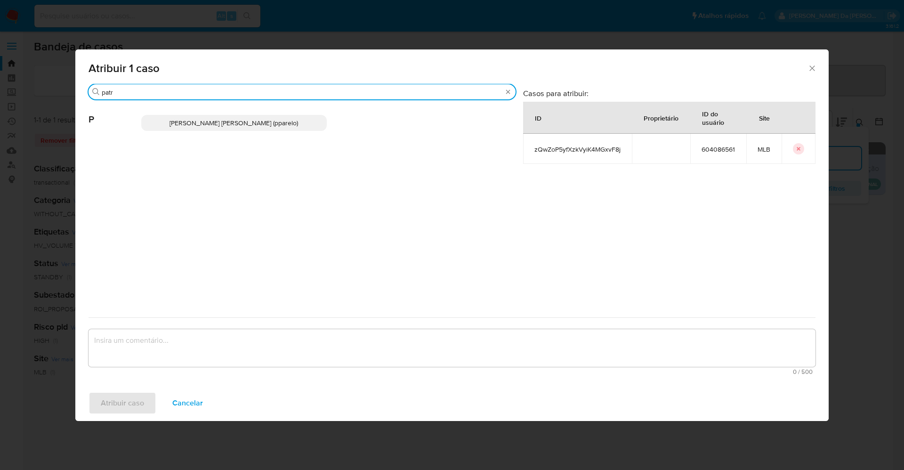
type input "patr"
click at [242, 129] on p "[PERSON_NAME] [PERSON_NAME] (pparelo)" at bounding box center [234, 123] width 186 height 16
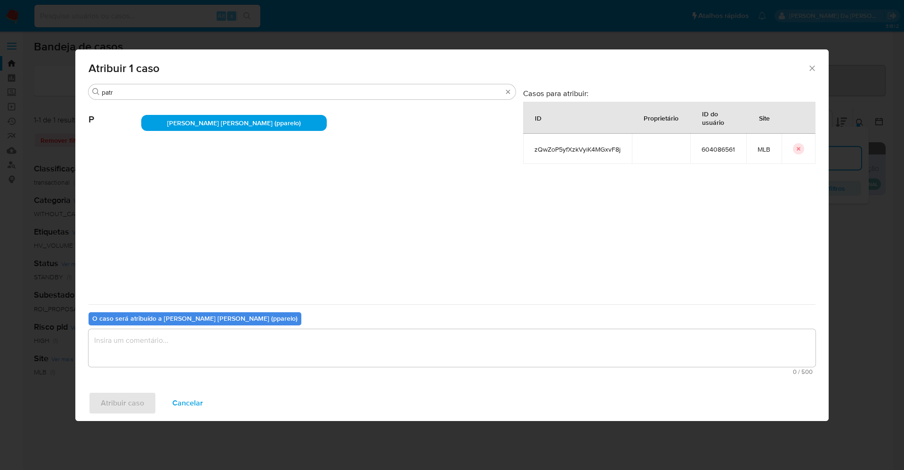
click at [272, 340] on textarea "assign-modal" at bounding box center [452, 348] width 727 height 38
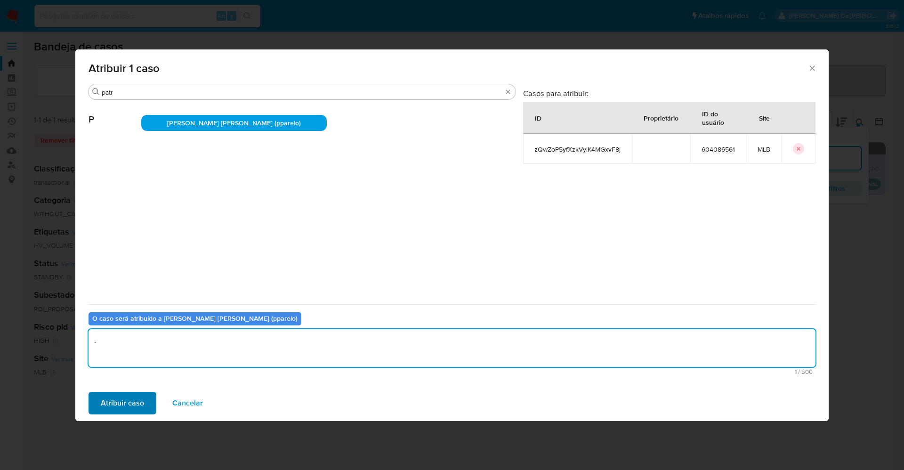
type textarea "."
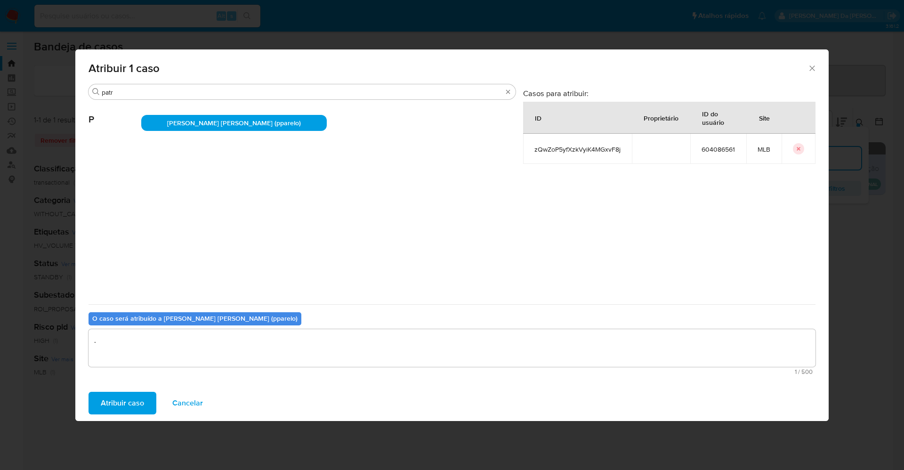
click at [143, 405] on span "Atribuir caso" at bounding box center [122, 403] width 43 height 21
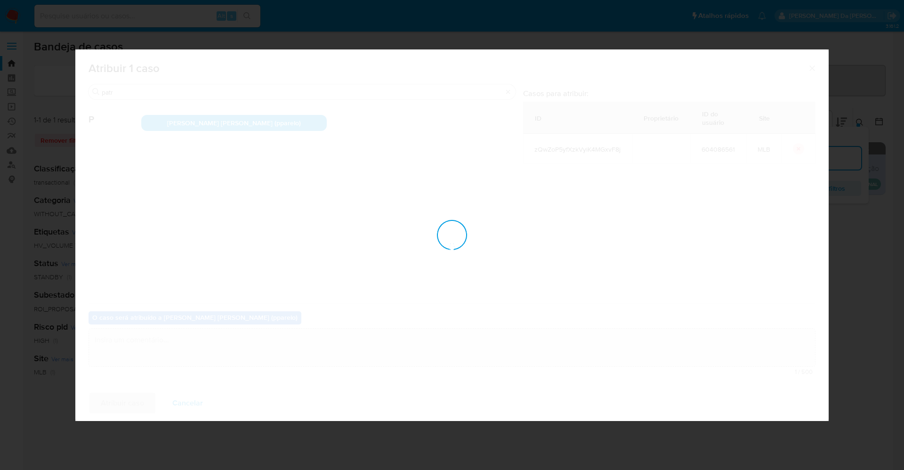
checkbox input "false"
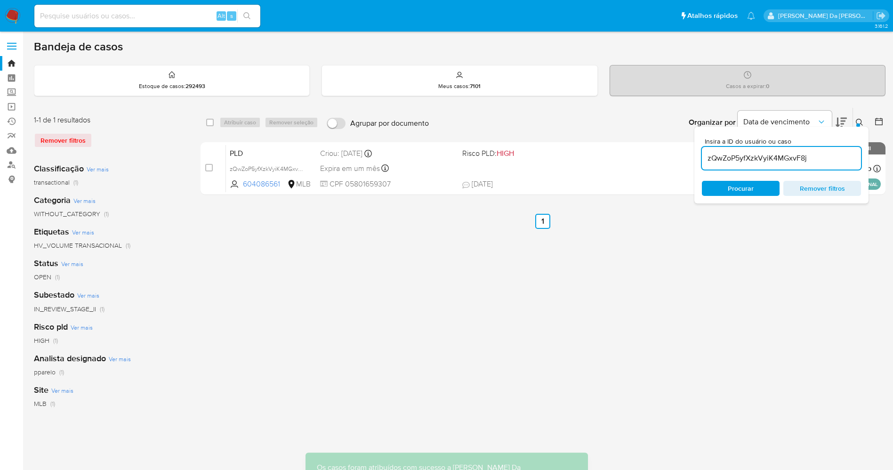
click at [154, 13] on input at bounding box center [147, 16] width 226 height 12
paste input "XMnBAV2XWK2XvU4RO4RzzjVS"
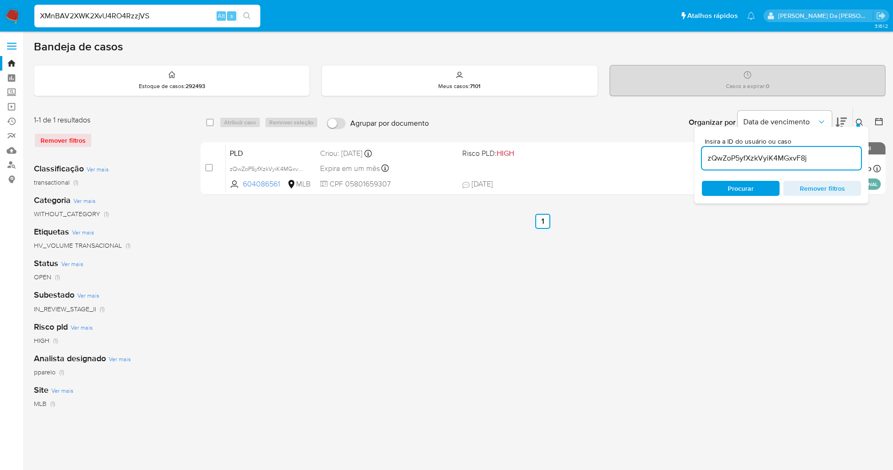
type input "XMnBAV2XWK2XvU4RO4RzzjVS"
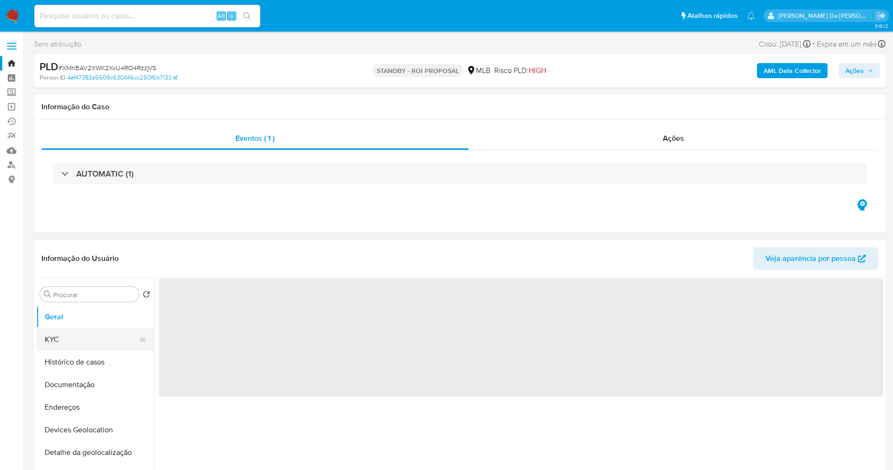
select select "10"
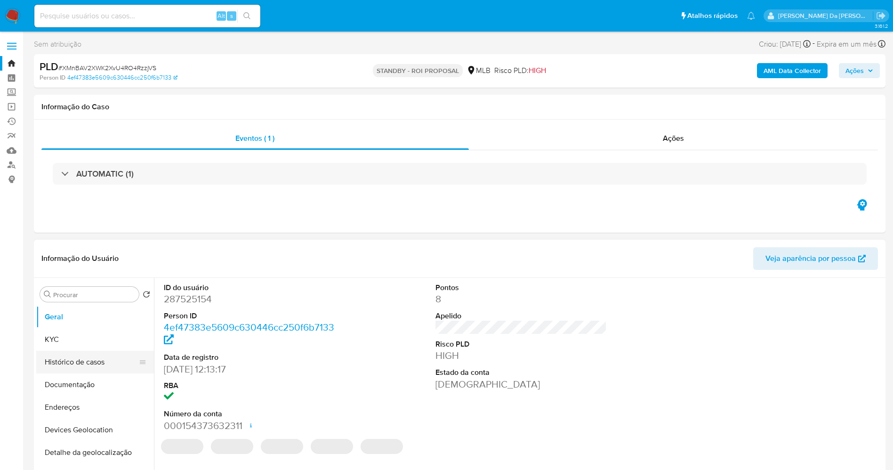
click at [90, 360] on button "Histórico de casos" at bounding box center [91, 362] width 110 height 23
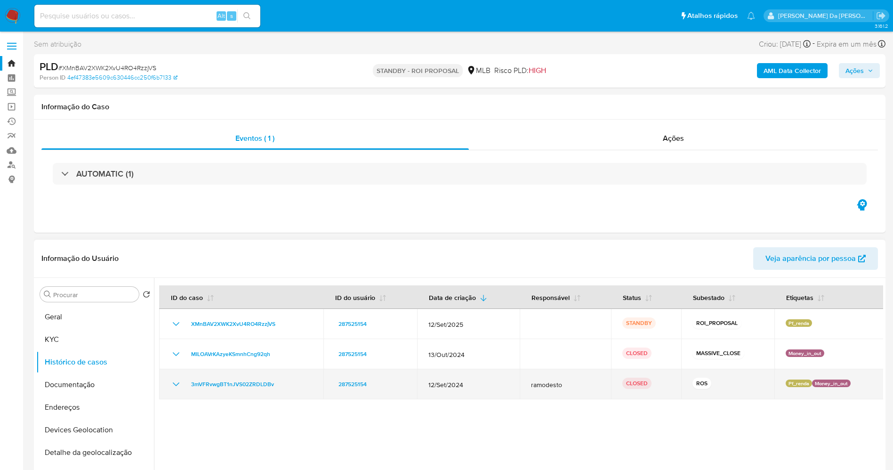
click at [162, 389] on td "3mVFRvwgBT1nJVS02ZRDLDBv" at bounding box center [241, 384] width 164 height 30
click at [176, 383] on icon "Mostrar/Ocultar" at bounding box center [175, 384] width 11 height 11
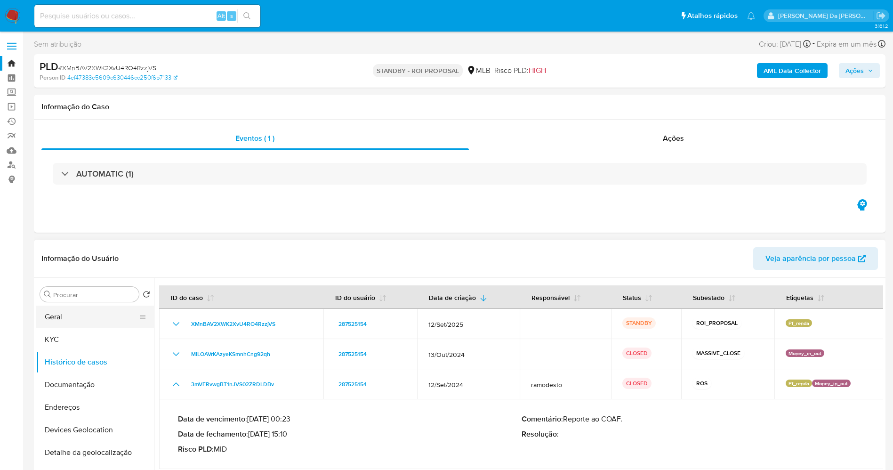
click at [86, 318] on button "Geral" at bounding box center [91, 317] width 110 height 23
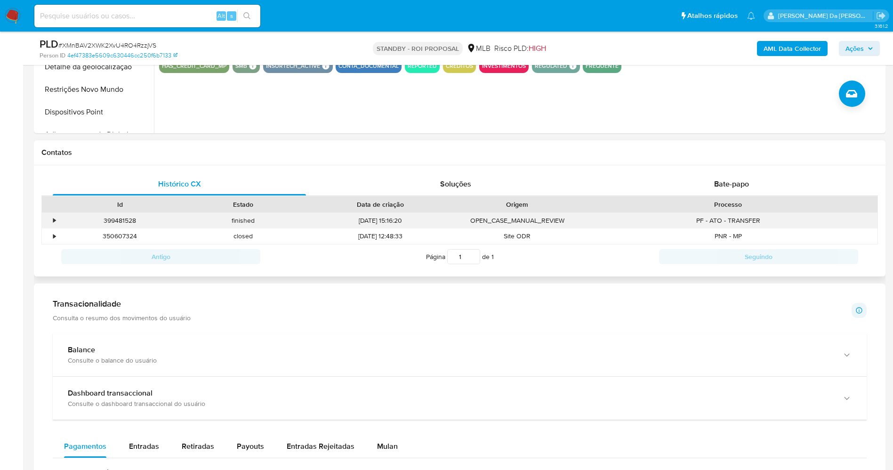
scroll to position [353, 0]
click at [740, 186] on span "Bate-papo" at bounding box center [731, 183] width 35 height 11
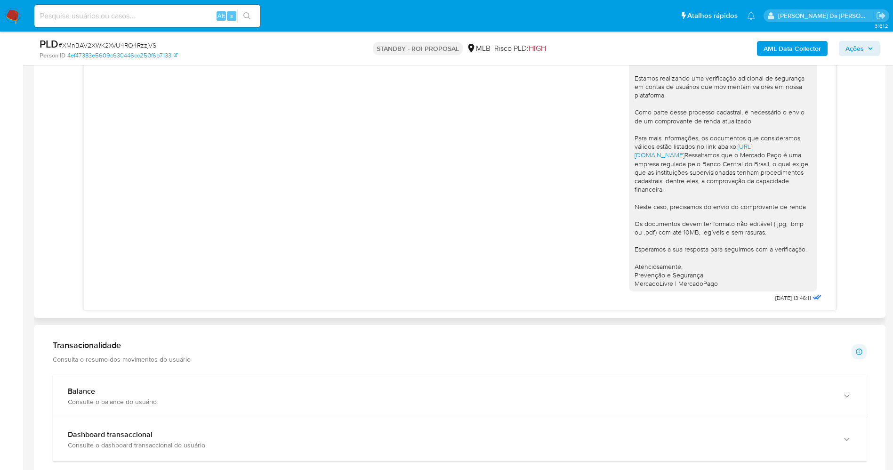
scroll to position [565, 0]
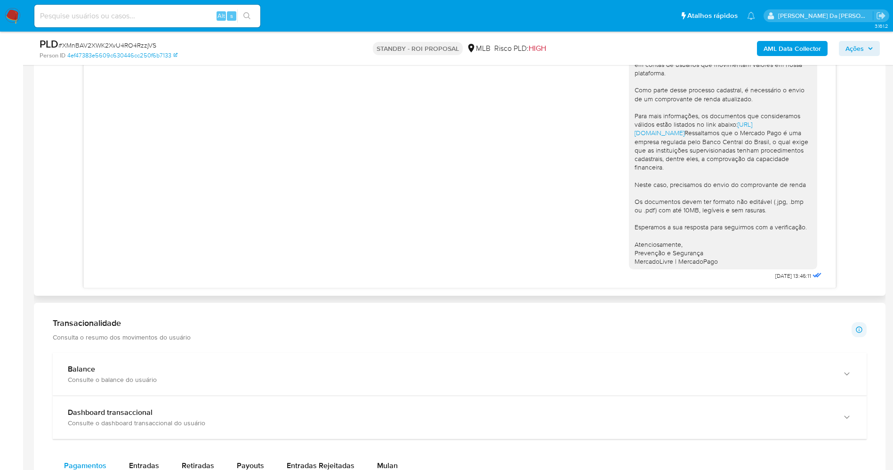
click at [776, 276] on span "23/09/2025 13:46:11" at bounding box center [794, 276] width 36 height 8
drag, startPoint x: 752, startPoint y: 276, endPoint x: 770, endPoint y: 276, distance: 17.9
click at [776, 276] on span "23/09/2025 13:46:11" at bounding box center [794, 276] width 36 height 8
copy span "[DATE]"
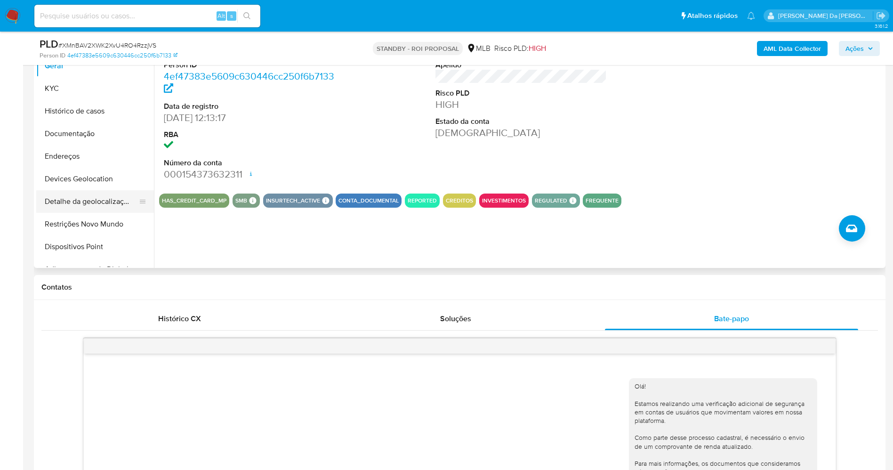
scroll to position [141, 0]
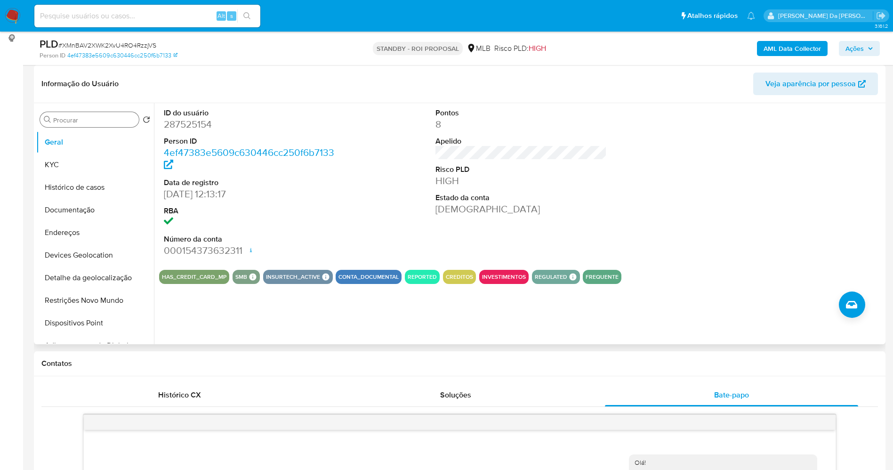
click at [70, 117] on input "Procurar" at bounding box center [94, 120] width 82 height 8
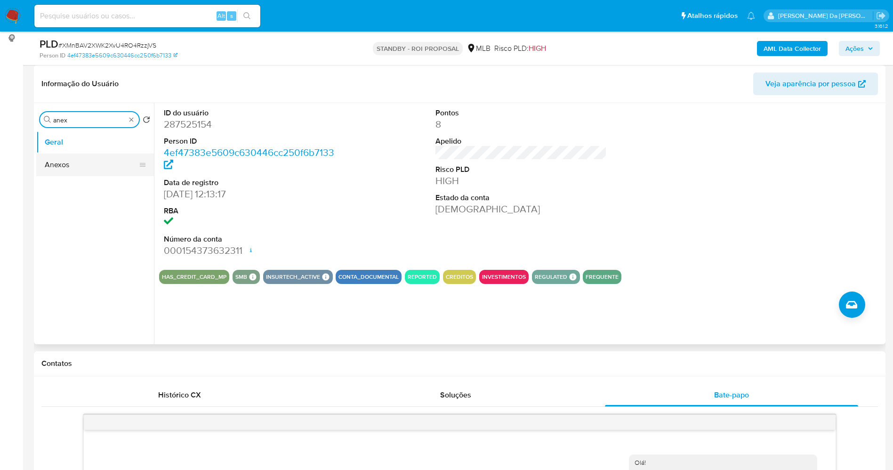
type input "anex"
click at [77, 165] on button "Anexos" at bounding box center [91, 165] width 110 height 23
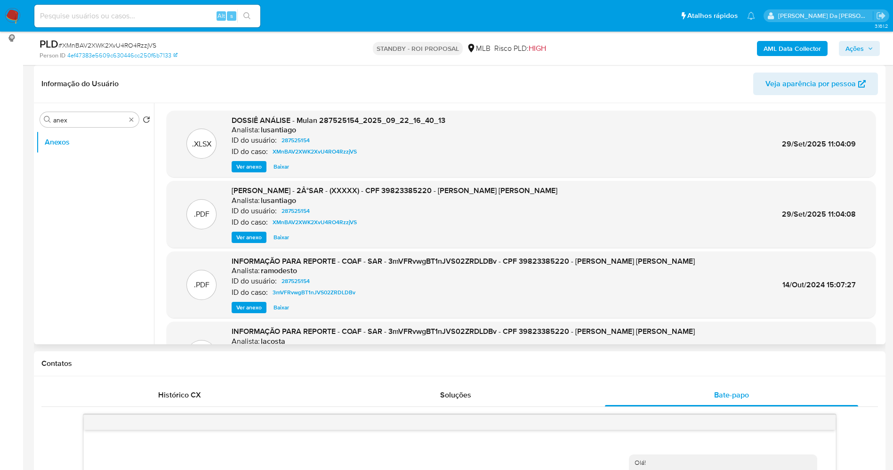
scroll to position [71, 0]
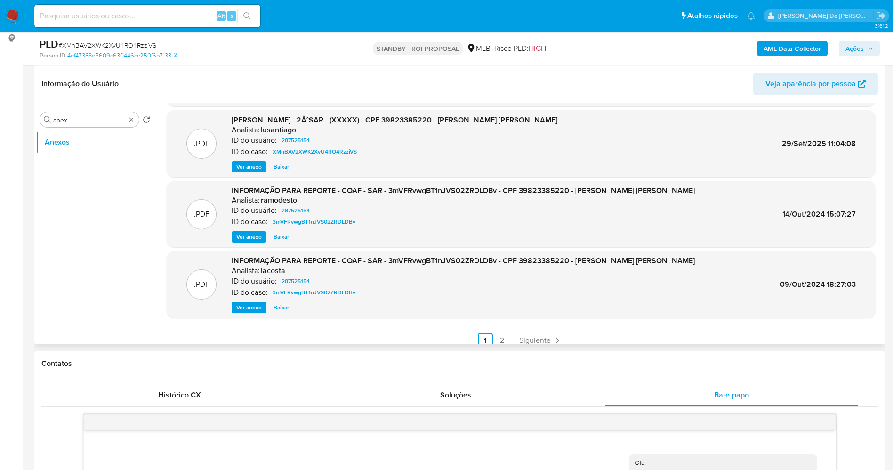
click at [256, 236] on span "Ver anexo" at bounding box center [248, 236] width 25 height 9
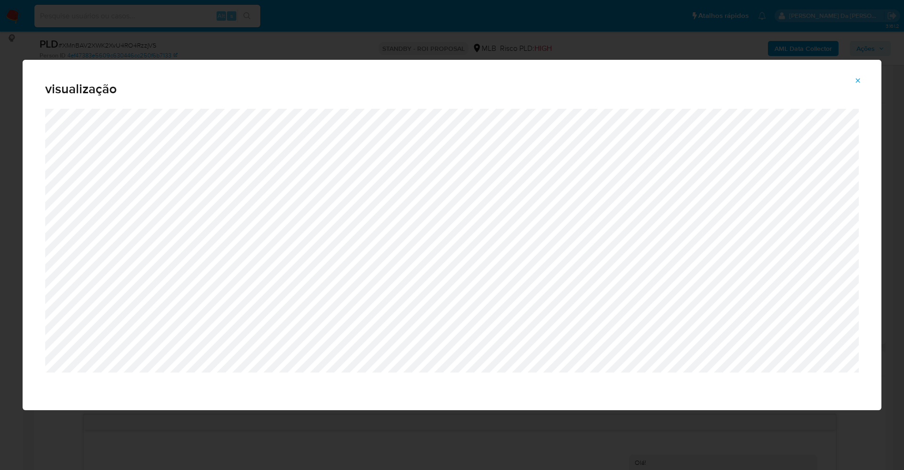
click at [860, 79] on icon "Attachment preview" at bounding box center [858, 81] width 8 height 8
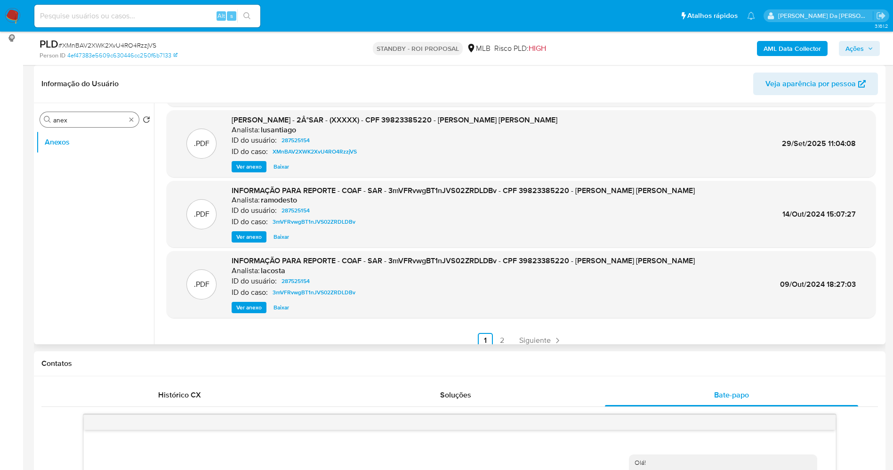
click at [124, 113] on div "Procurar anex" at bounding box center [89, 119] width 99 height 15
click at [140, 122] on search "Procurar anex Retornar ao pedido padrão" at bounding box center [95, 119] width 110 height 15
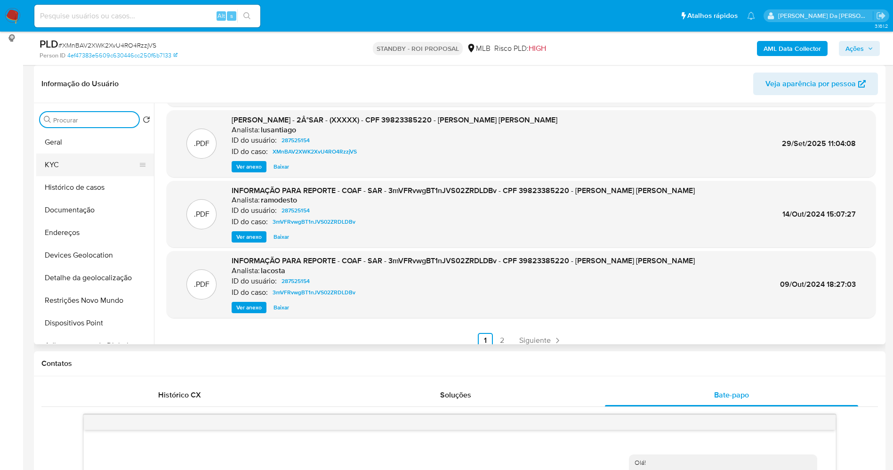
click at [84, 164] on button "KYC" at bounding box center [91, 165] width 110 height 23
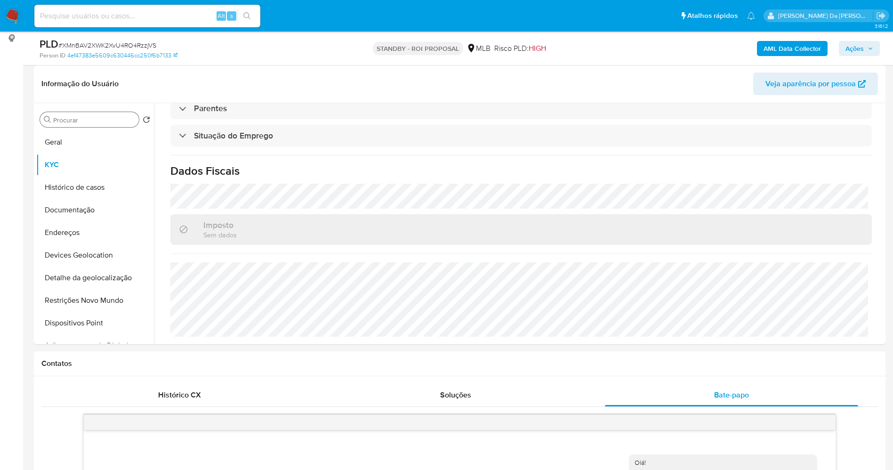
scroll to position [392, 0]
click at [94, 211] on button "Documentação" at bounding box center [91, 210] width 110 height 23
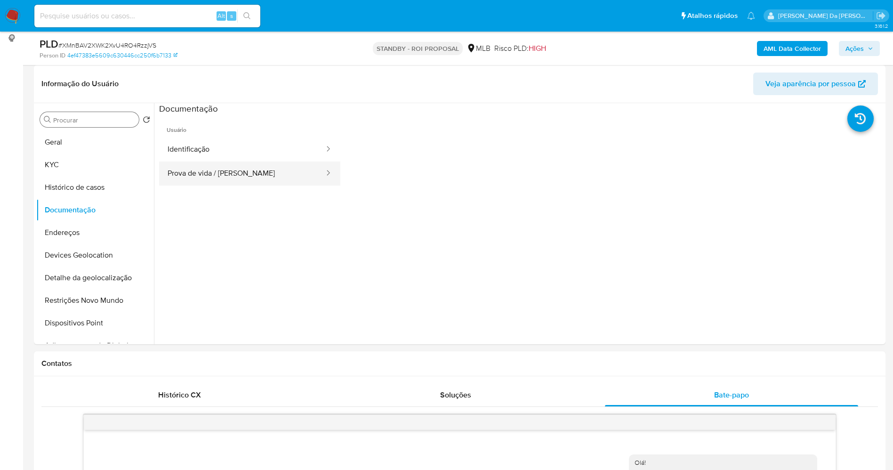
click at [263, 170] on button "Prova de vida / Selfie" at bounding box center [242, 174] width 166 height 24
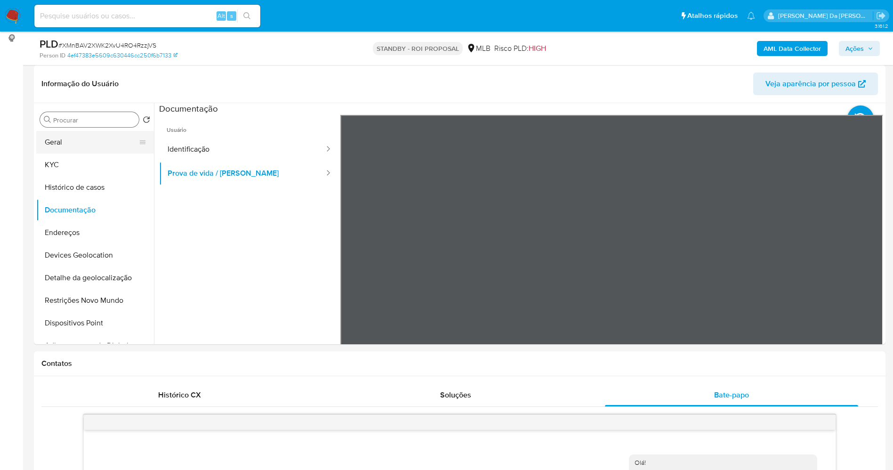
click at [58, 138] on button "Geral" at bounding box center [91, 142] width 110 height 23
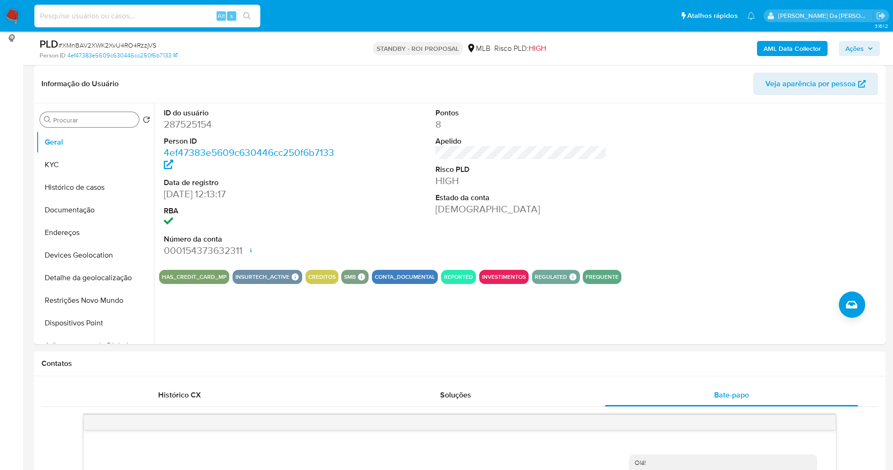
click at [203, 14] on input at bounding box center [147, 16] width 226 height 12
paste input "Kh38CIMPkWHVwyyObMbJnPpx"
type input "Kh38CIMPkWHVwyyObMbJnPpx"
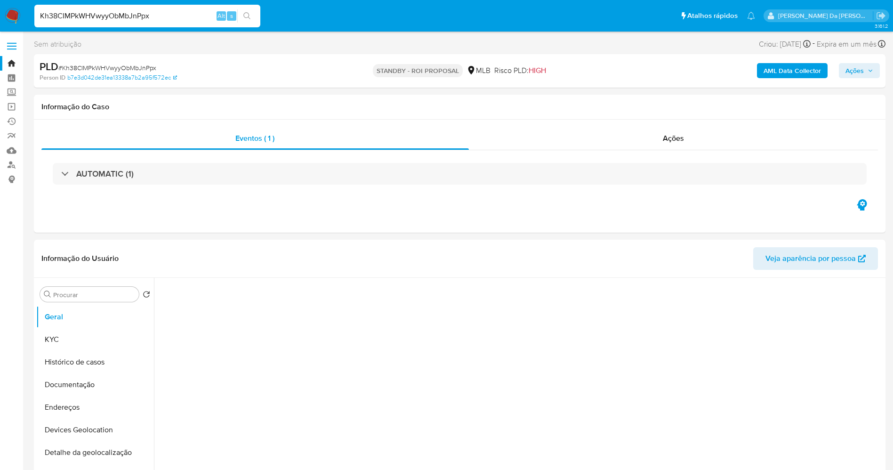
select select "10"
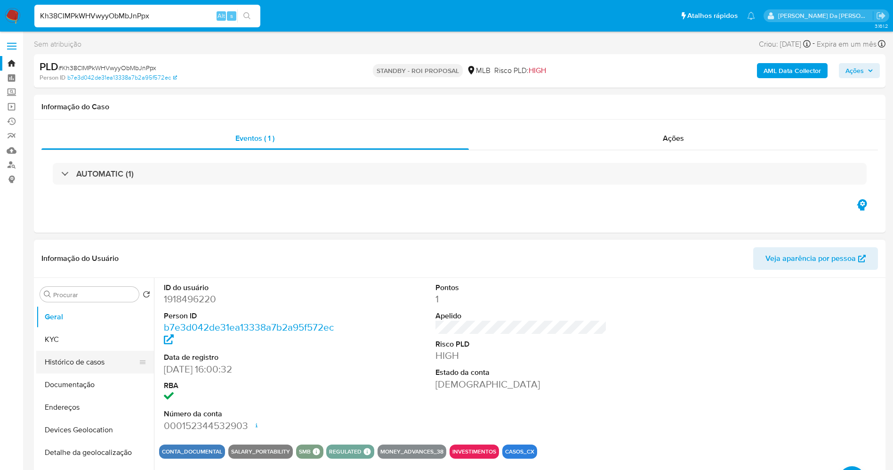
click at [93, 363] on button "Histórico de casos" at bounding box center [91, 362] width 110 height 23
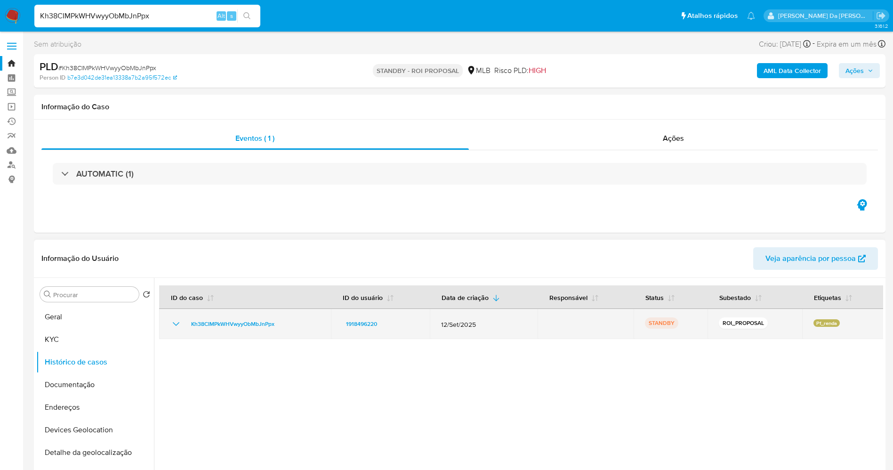
click at [168, 326] on td "Kh38CIMPkWHVwyyObMbJnPpx" at bounding box center [245, 324] width 172 height 30
click at [179, 325] on icon "Mostrar/Ocultar" at bounding box center [175, 323] width 11 height 11
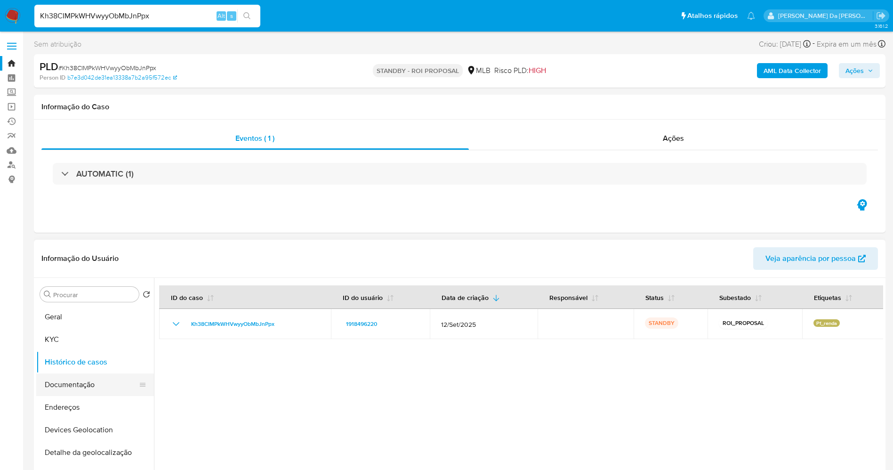
click at [94, 383] on button "Documentação" at bounding box center [91, 384] width 110 height 23
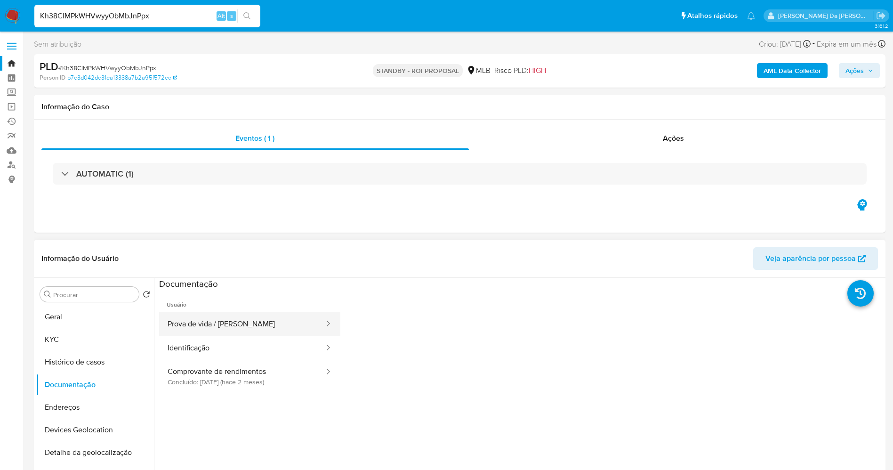
click at [221, 323] on button "Prova de vida / [PERSON_NAME]" at bounding box center [242, 324] width 166 height 24
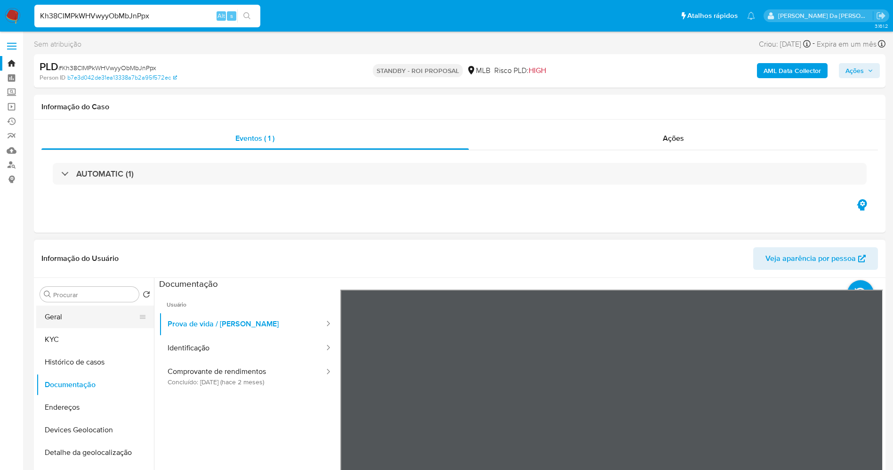
click at [96, 322] on button "Geral" at bounding box center [91, 317] width 110 height 23
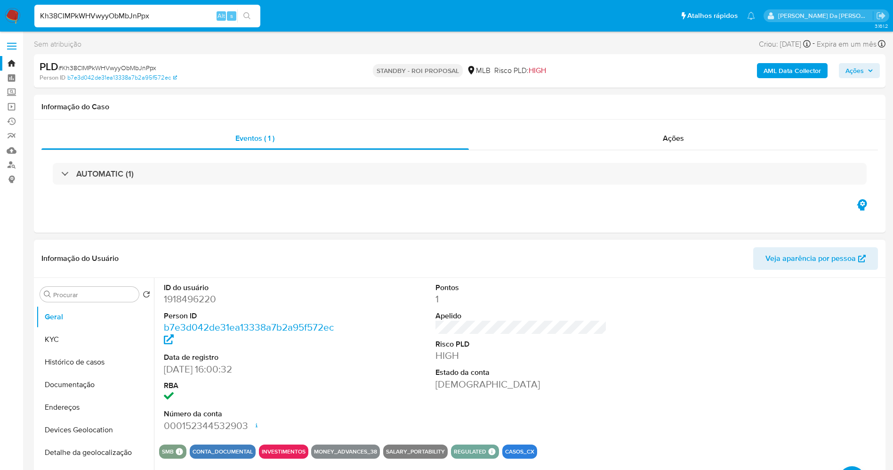
click at [164, 374] on dd "25/07/2024 16:00:32" at bounding box center [250, 369] width 172 height 13
drag, startPoint x: 164, startPoint y: 374, endPoint x: 194, endPoint y: 373, distance: 29.7
click at [194, 373] on dd "25/07/2024 16:00:32" at bounding box center [250, 369] width 172 height 13
copy dd "25/07/2024"
click at [93, 384] on button "Documentação" at bounding box center [91, 384] width 110 height 23
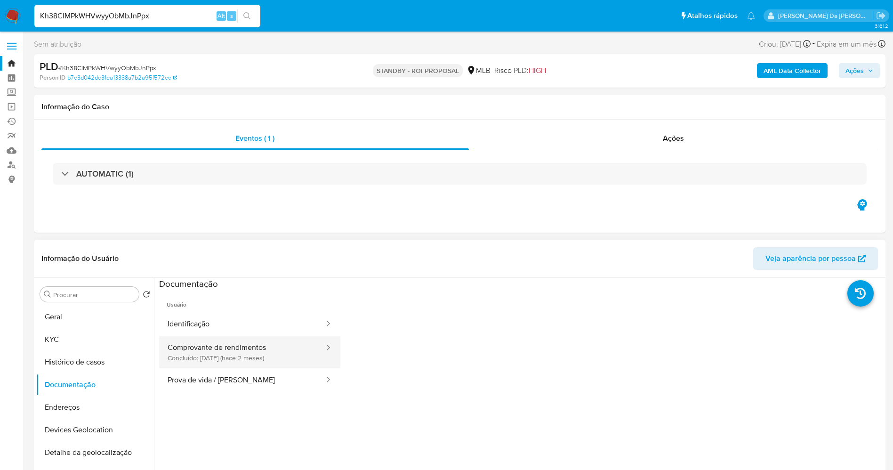
click at [217, 343] on button "Comprovante de rendimentos Concluído: 15/08/2025 (hace 2 meses)" at bounding box center [242, 352] width 166 height 32
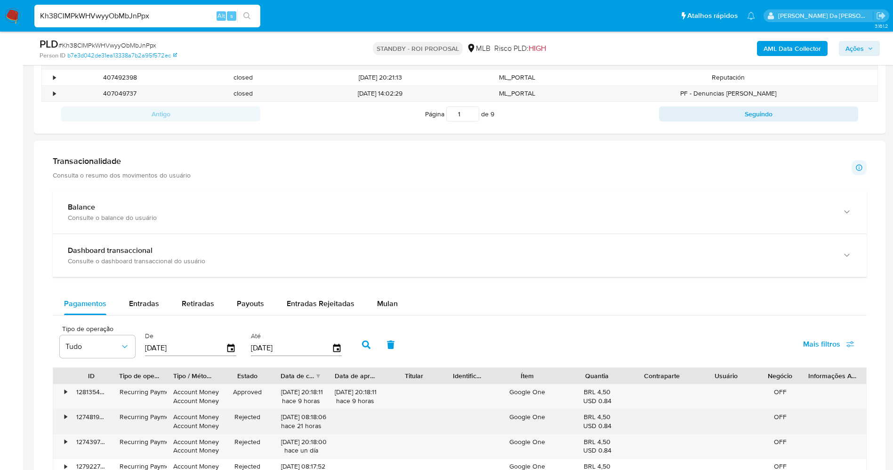
scroll to position [565, 0]
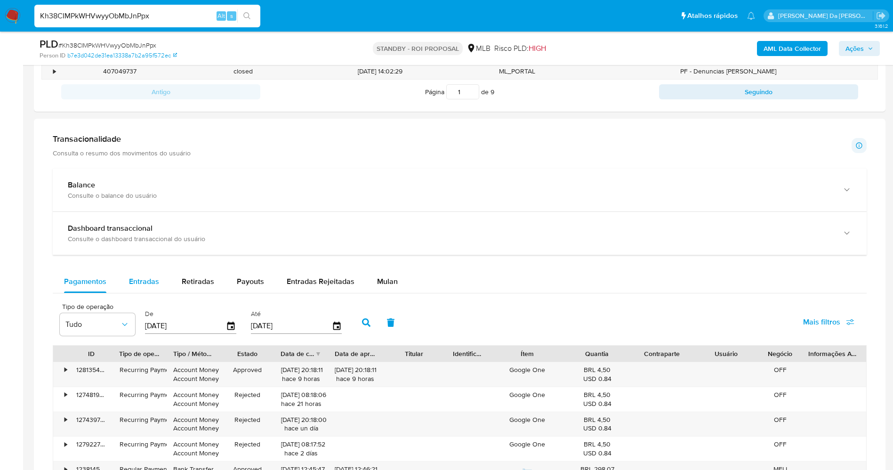
click at [156, 285] on span "Entradas" at bounding box center [144, 281] width 30 height 11
select select "10"
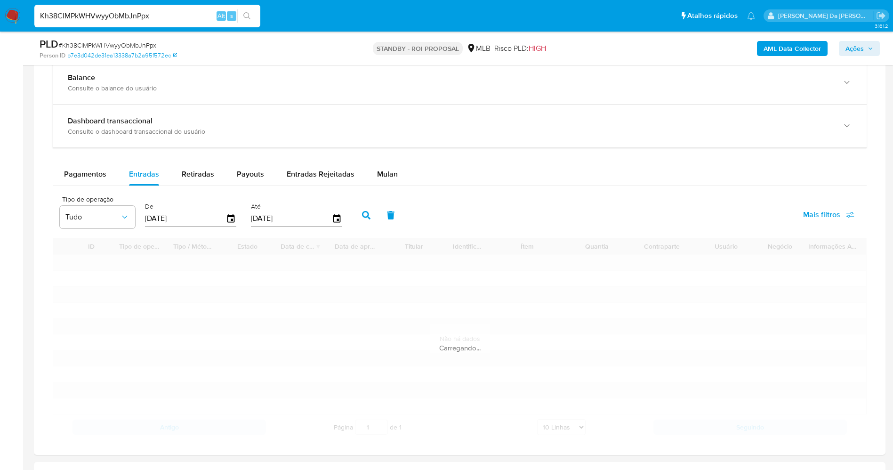
scroll to position [777, 0]
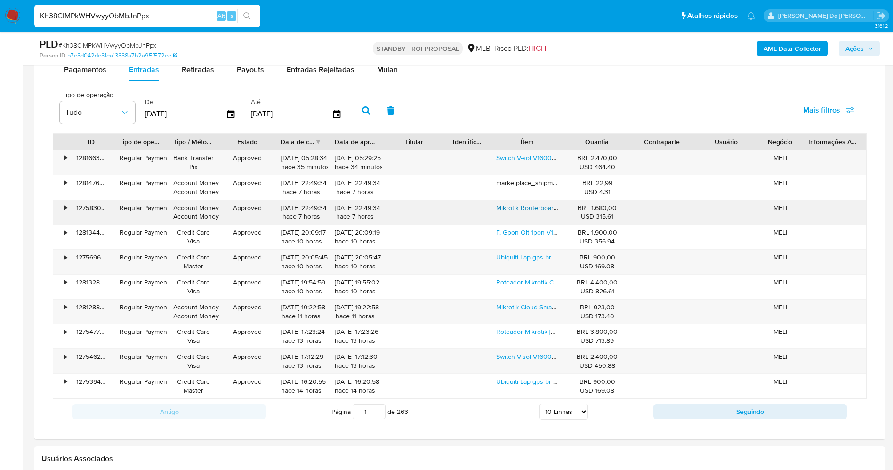
click at [542, 207] on link "Mikrotik Routerboard Rb5009ug+s+in 10gbps 1.4ghz L5 Cor Preto" at bounding box center [592, 207] width 192 height 9
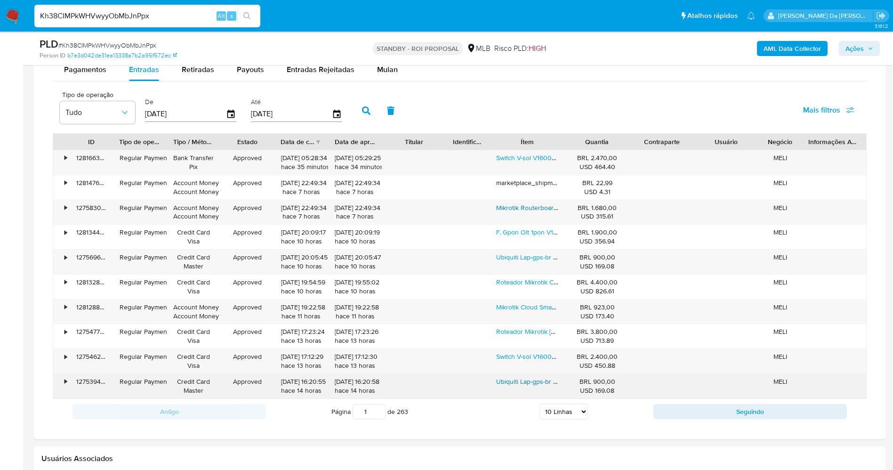
click at [542, 379] on link "Ubiquiti Lap-gps-br Liteap Ac 17dbi 5ghz 450+ Mbps" at bounding box center [572, 381] width 152 height 9
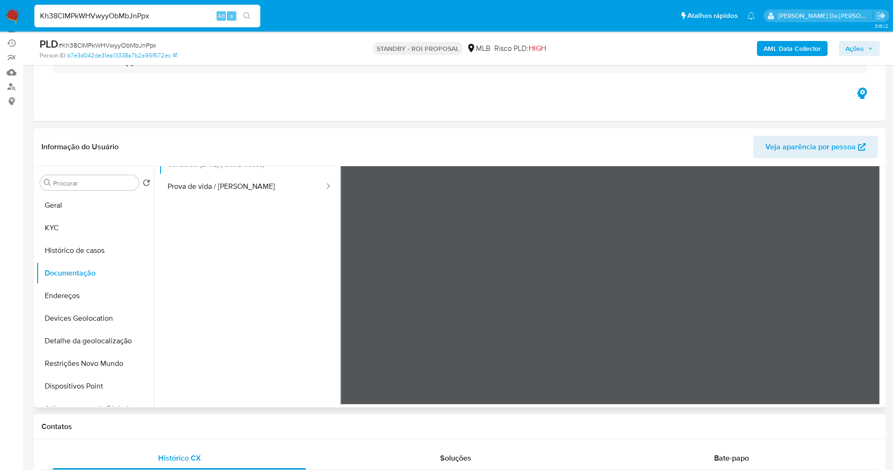
scroll to position [71, 0]
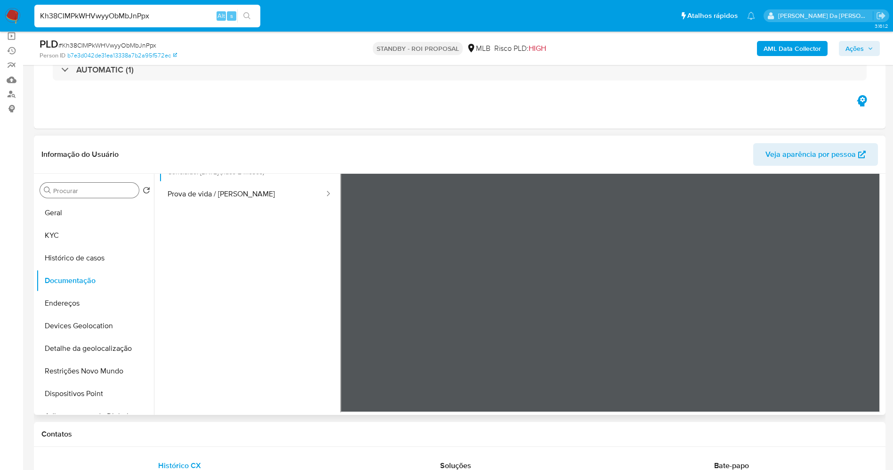
click at [105, 183] on div "Procurar" at bounding box center [89, 190] width 99 height 15
click at [97, 184] on div "Procurar" at bounding box center [89, 190] width 99 height 15
click at [92, 193] on input "Procurar" at bounding box center [94, 191] width 82 height 8
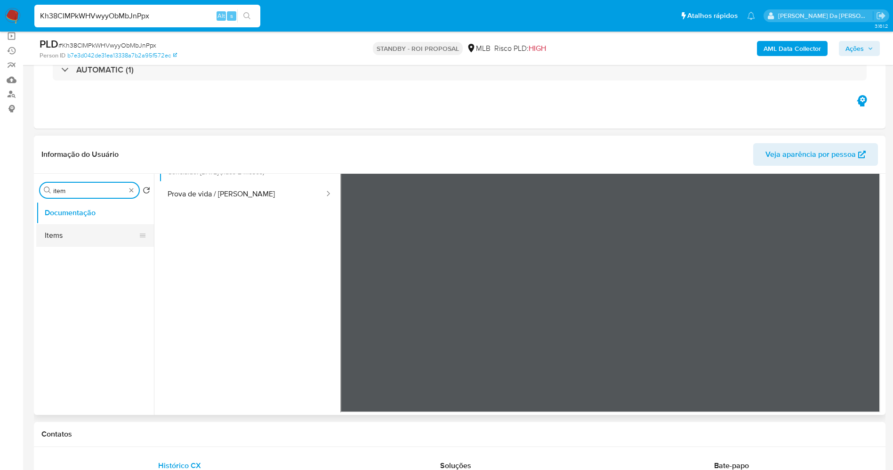
type input "item"
click at [76, 234] on button "Items" at bounding box center [91, 235] width 110 height 23
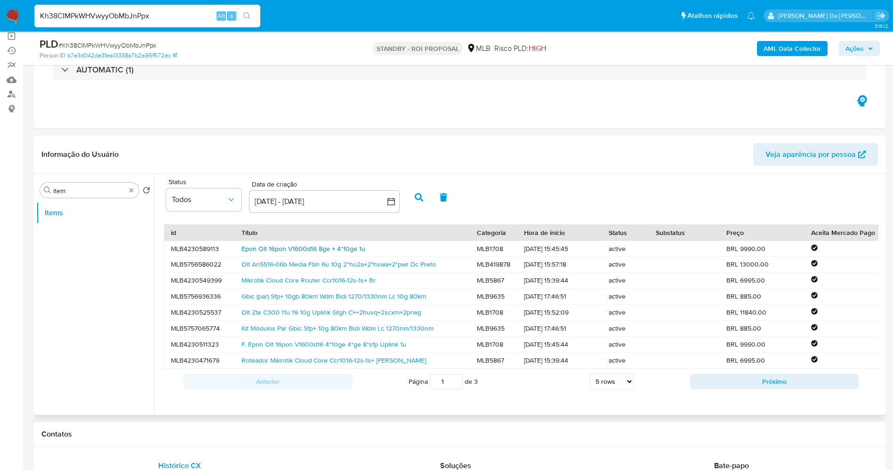
click at [319, 248] on link "Epon Olt 16pon V1600d16 8ge + 4*10ge 1u" at bounding box center [304, 248] width 124 height 9
click at [296, 325] on link "Kit Módulos Par Gbic Sfp+ 10g 80km Bidi Wdm Lc 1270nm/1330nm" at bounding box center [338, 328] width 192 height 9
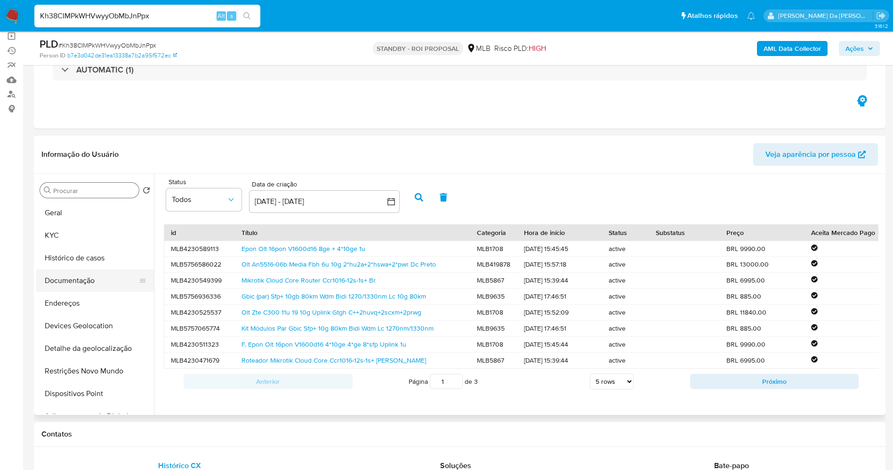
click at [88, 281] on button "Documentação" at bounding box center [91, 280] width 110 height 23
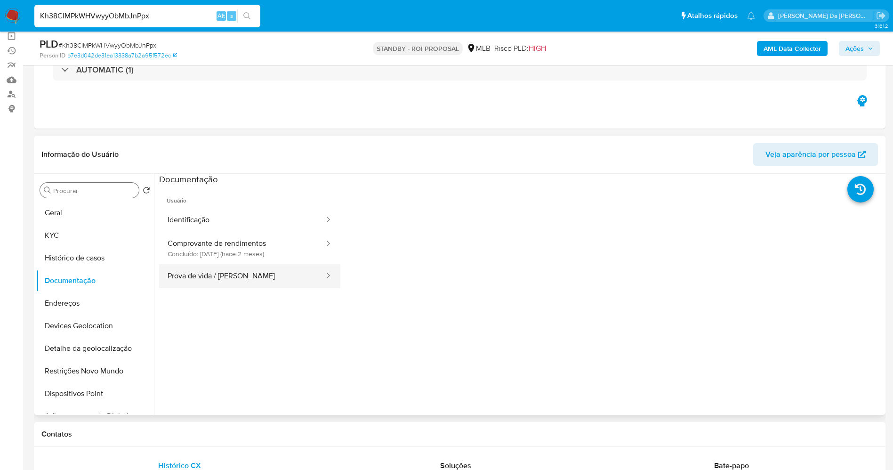
click at [246, 274] on button "Prova de vida / [PERSON_NAME]" at bounding box center [242, 276] width 166 height 24
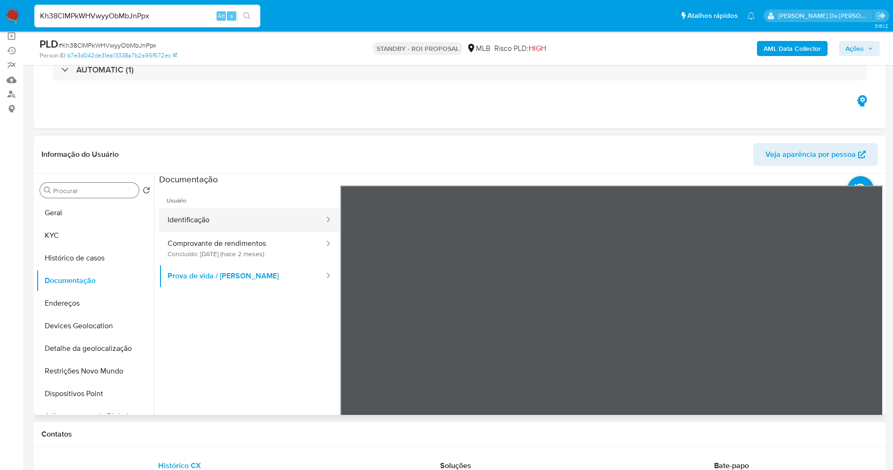
click at [195, 223] on button "Identificação" at bounding box center [242, 220] width 166 height 24
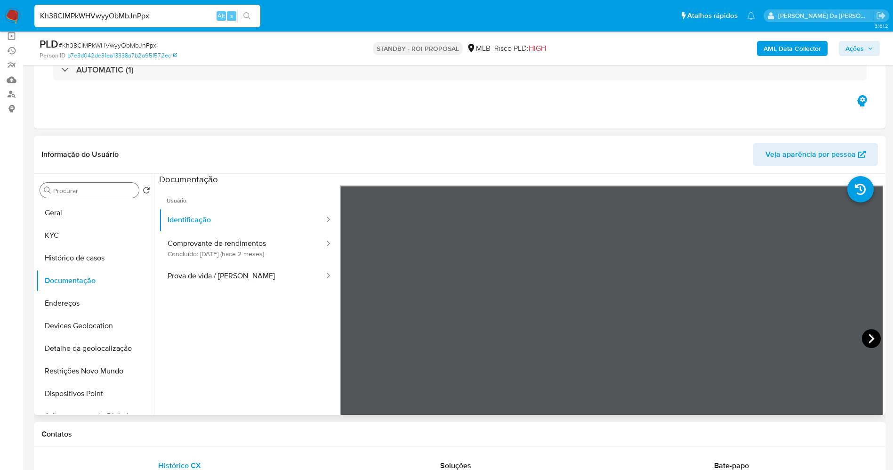
scroll to position [0, 0]
click at [873, 337] on icon at bounding box center [871, 338] width 19 height 19
click at [74, 244] on button "KYC" at bounding box center [91, 235] width 110 height 23
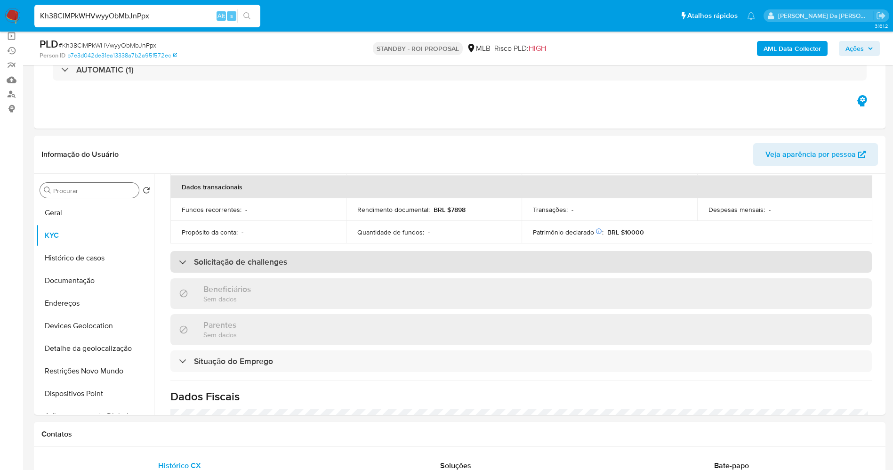
scroll to position [401, 0]
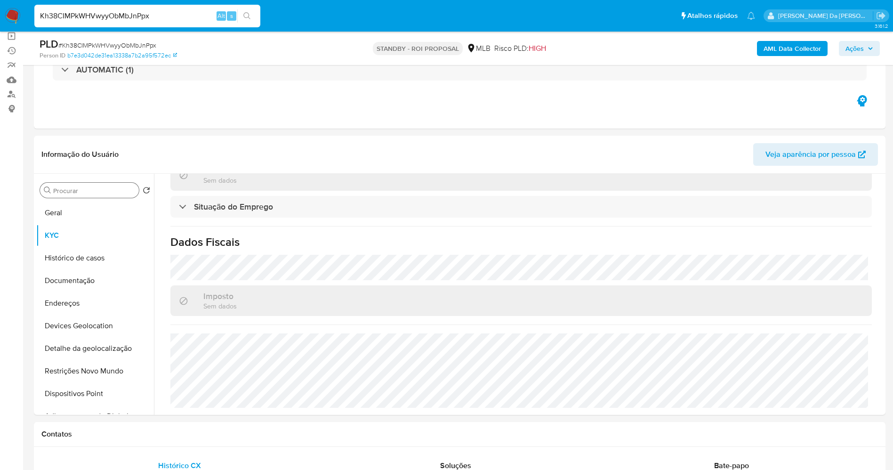
click at [114, 194] on input "Procurar" at bounding box center [94, 191] width 82 height 8
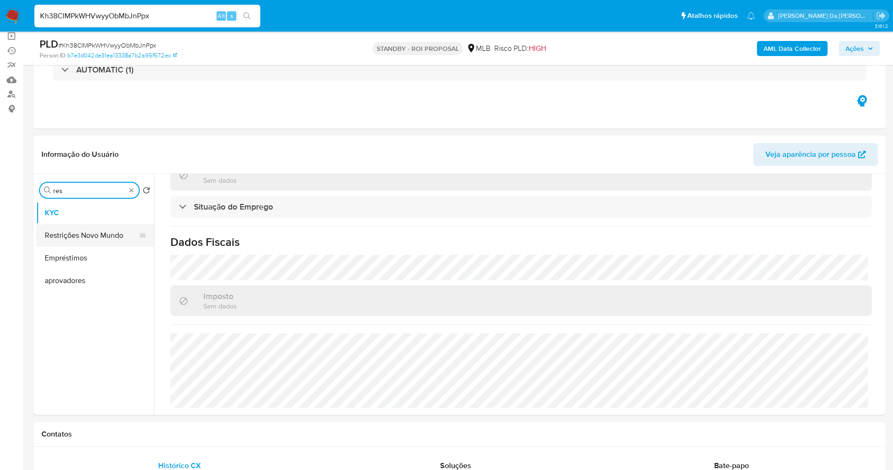
type input "res"
click at [105, 233] on button "Restrições Novo Mundo" at bounding box center [91, 235] width 110 height 23
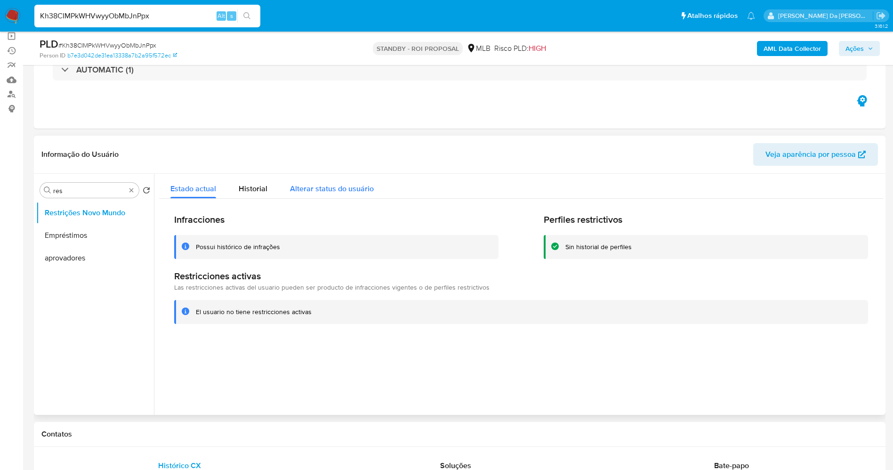
click at [335, 191] on span "Alterar status do usuário" at bounding box center [332, 188] width 84 height 11
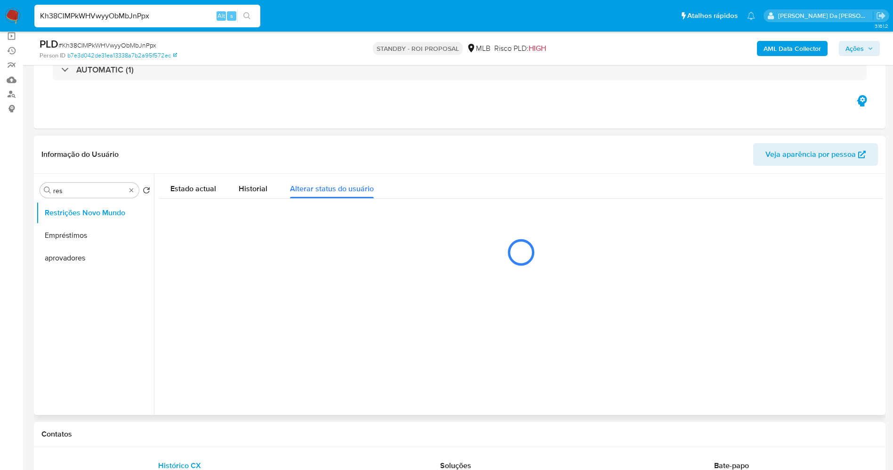
drag, startPoint x: 249, startPoint y: 189, endPoint x: 255, endPoint y: 201, distance: 13.7
click at [249, 188] on span "Historial" at bounding box center [253, 188] width 29 height 11
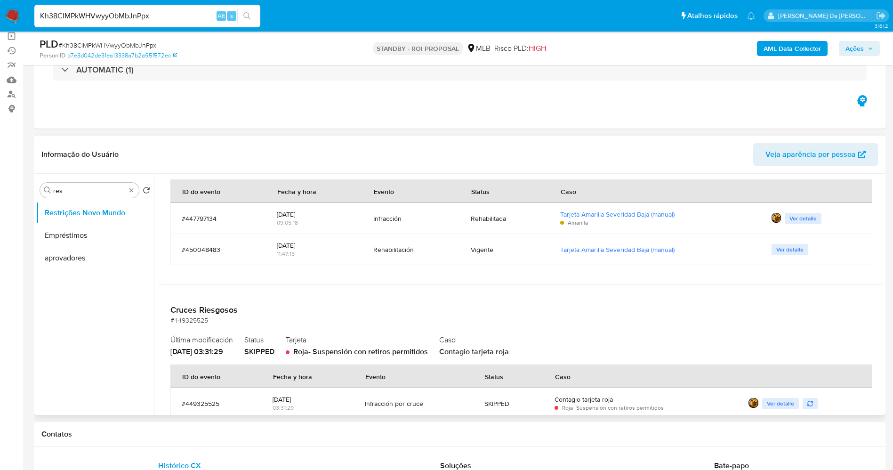
scroll to position [1130, 0]
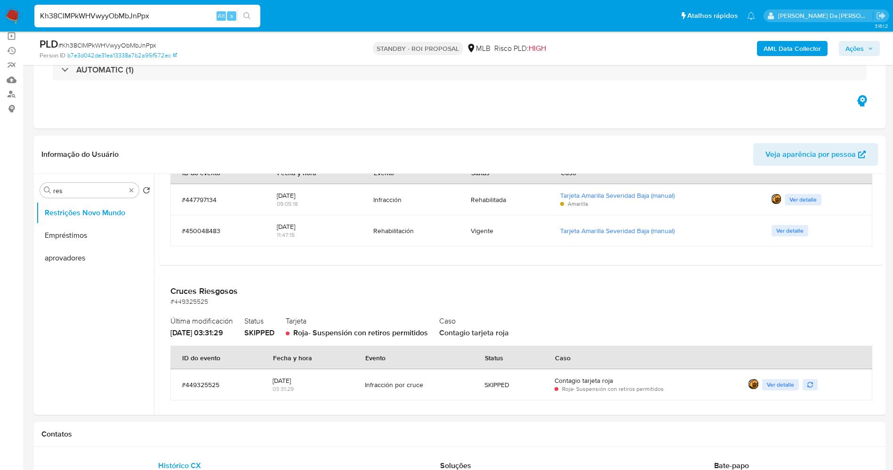
click at [178, 19] on input "Kh38CIMPkWHVwyyObMbJnPpx" at bounding box center [147, 16] width 226 height 12
paste input "jEC0YqDwg2EYHiQTcjDq3kc"
type input "jEC0YqDwg2EYHiQTcjDq3kcx"
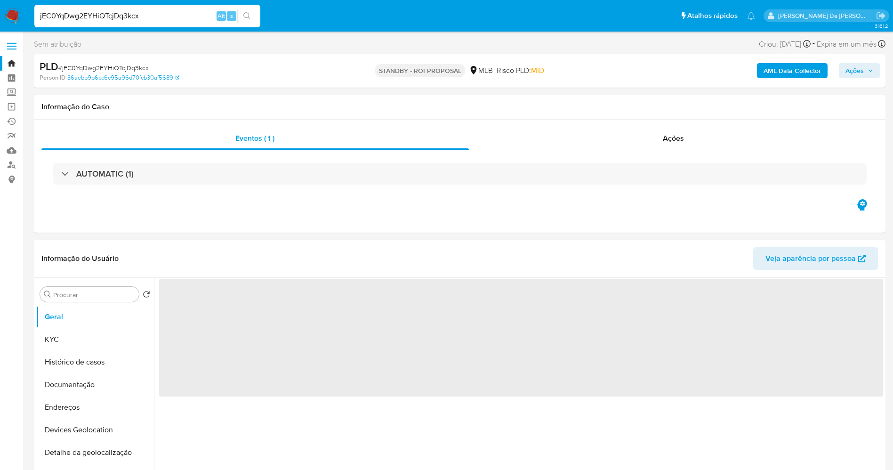
select select "10"
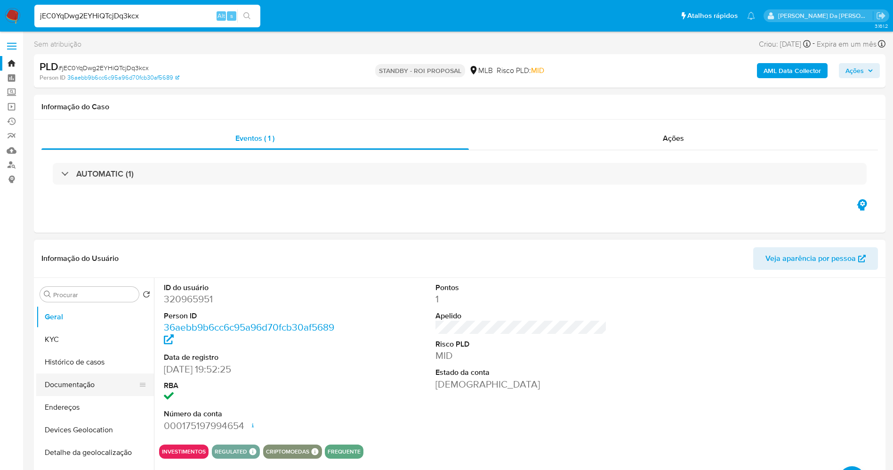
click at [107, 379] on button "Documentação" at bounding box center [91, 384] width 110 height 23
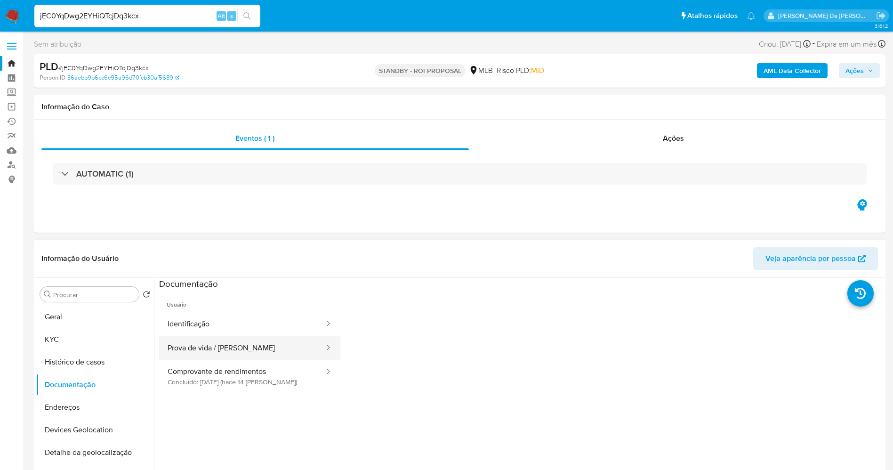
click at [234, 349] on button "Prova de vida / [PERSON_NAME]" at bounding box center [242, 348] width 166 height 24
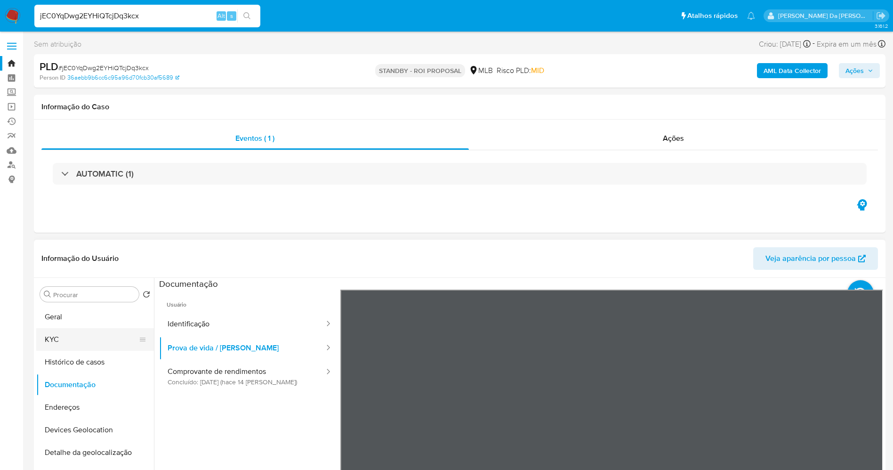
click at [96, 343] on button "KYC" at bounding box center [91, 339] width 110 height 23
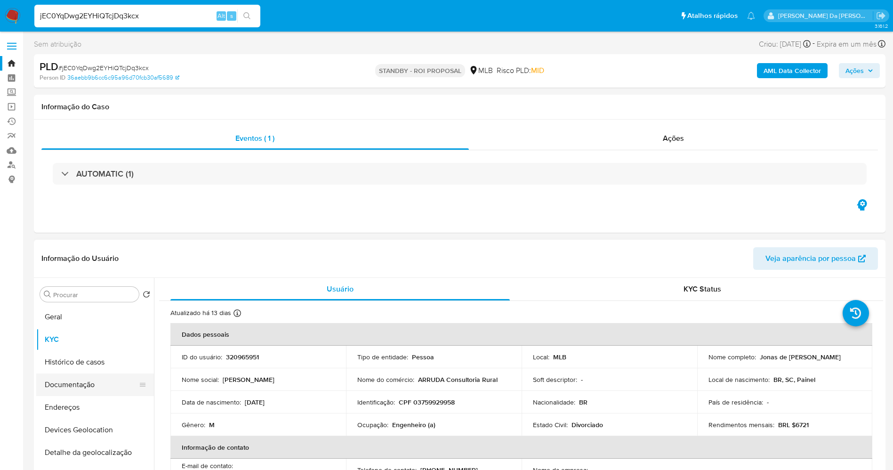
click at [87, 382] on button "Documentação" at bounding box center [91, 384] width 110 height 23
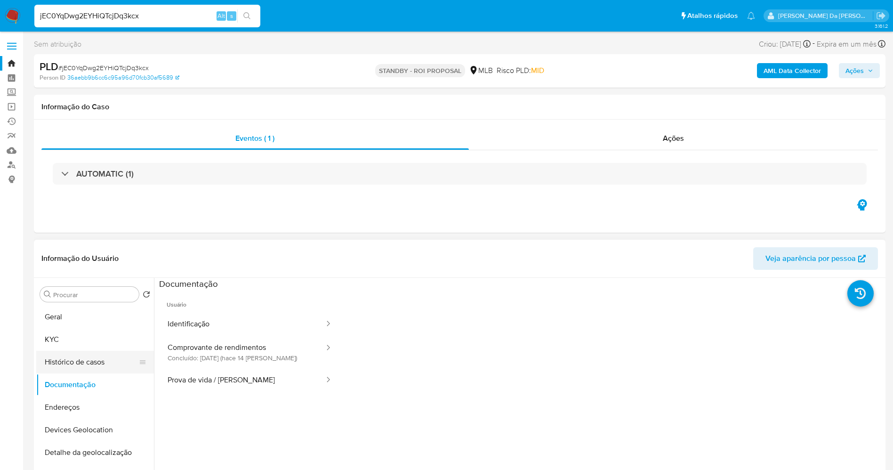
click at [83, 358] on button "Histórico de casos" at bounding box center [91, 362] width 110 height 23
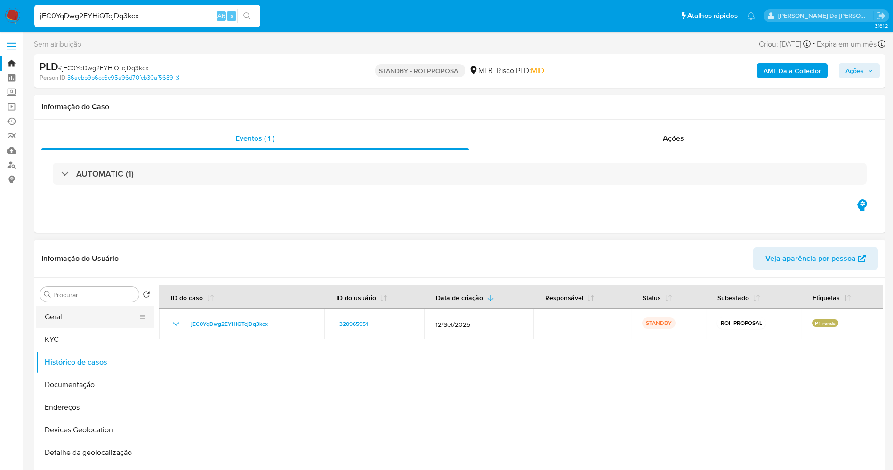
click at [81, 311] on button "Geral" at bounding box center [91, 317] width 110 height 23
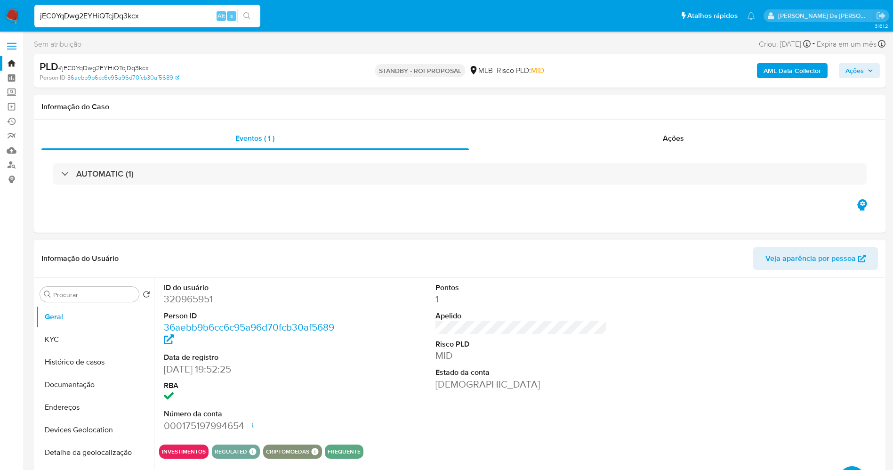
click at [201, 12] on input "jEC0YqDwg2EYHiQTcjDq3kcx" at bounding box center [147, 16] width 226 height 12
paste input "I4hWjhMfnQQX7r5uidVdvWVu"
type input "I4hWjhMfnQQX7r5uidVdvWVu"
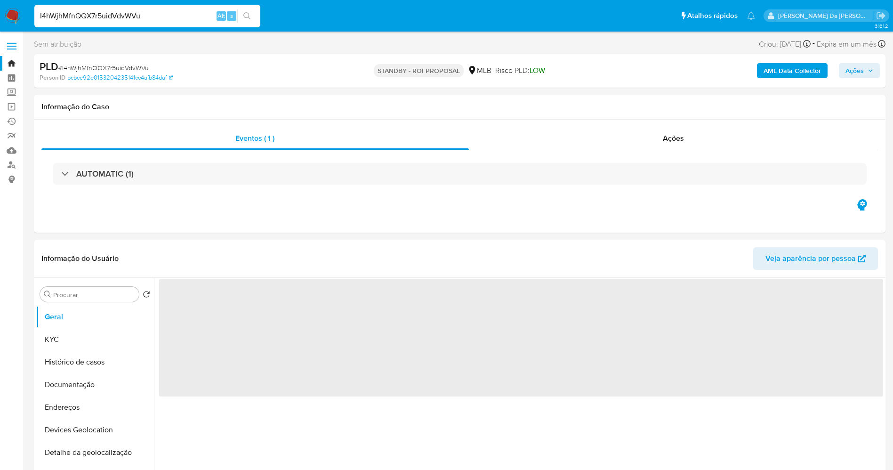
select select "10"
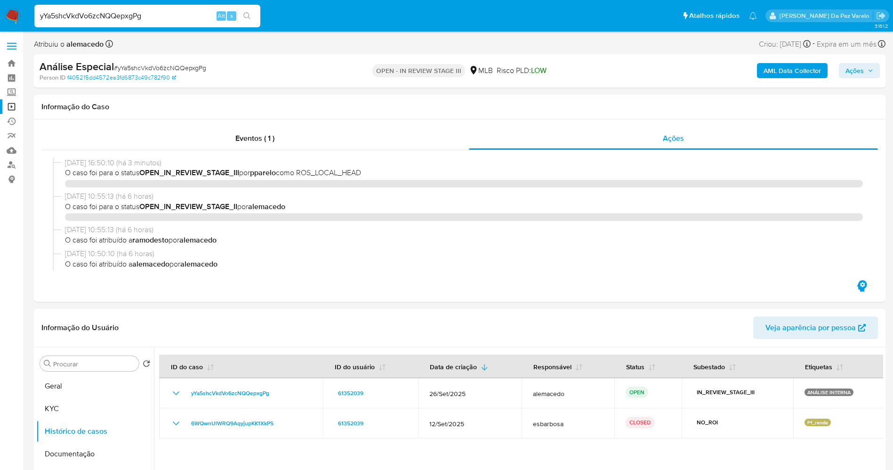
select select "10"
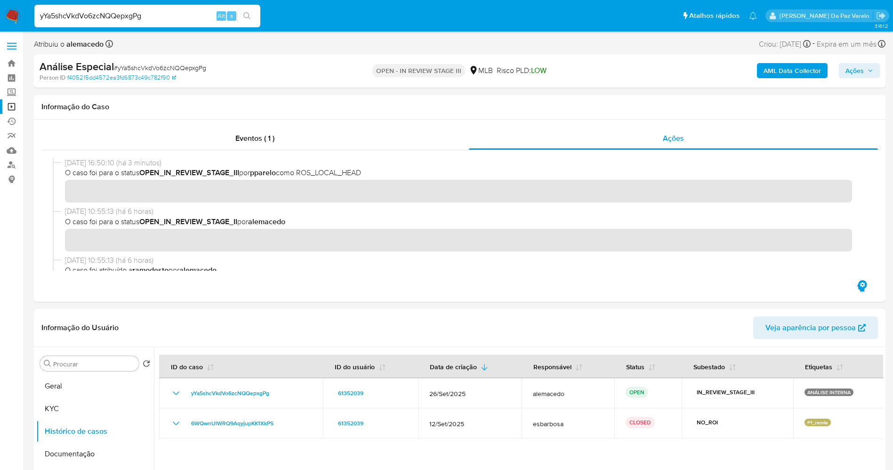
click at [12, 16] on img at bounding box center [13, 16] width 16 height 16
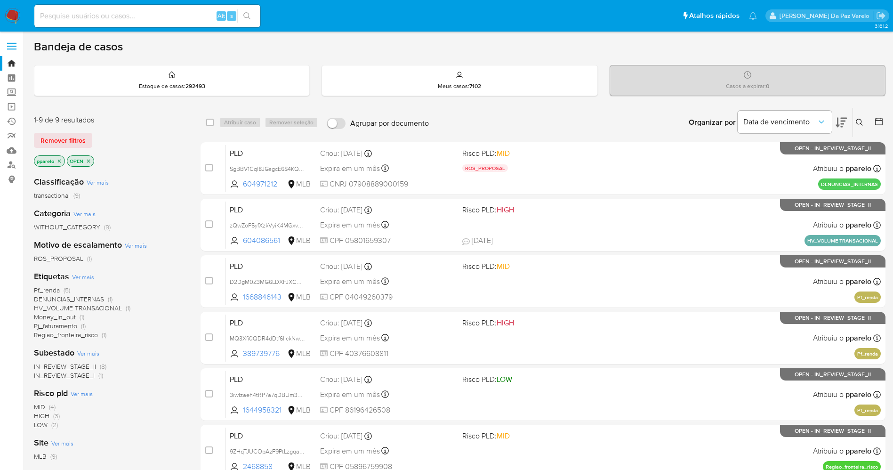
click at [860, 118] on button at bounding box center [861, 122] width 16 height 11
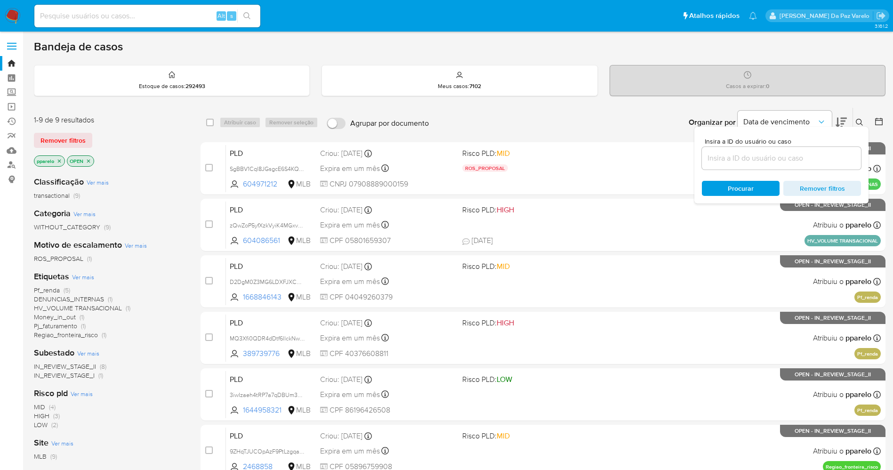
click at [798, 174] on div "Insira a ID do usuário ou caso Procurar Remover filtros" at bounding box center [782, 165] width 174 height 77
click at [798, 164] on input at bounding box center [781, 158] width 159 height 12
paste input "XMnBAV2XWK2XvU4RO4RzzjVS"
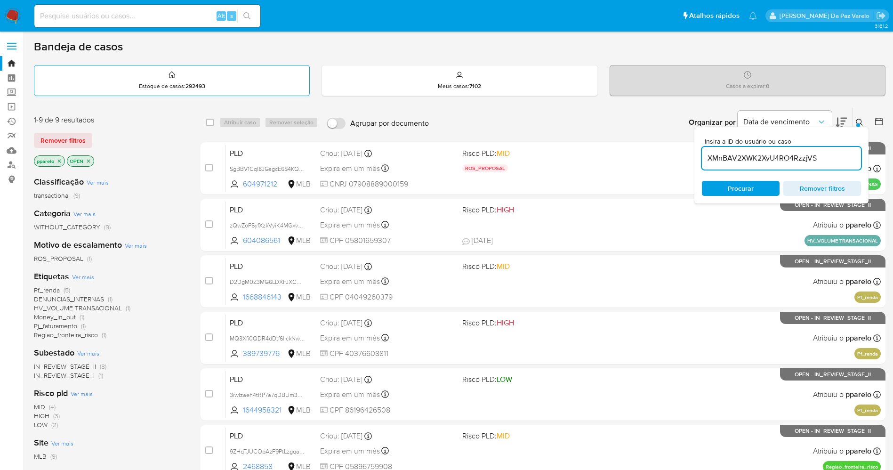
type input "XMnBAV2XWK2XvU4RO4RzzjVS"
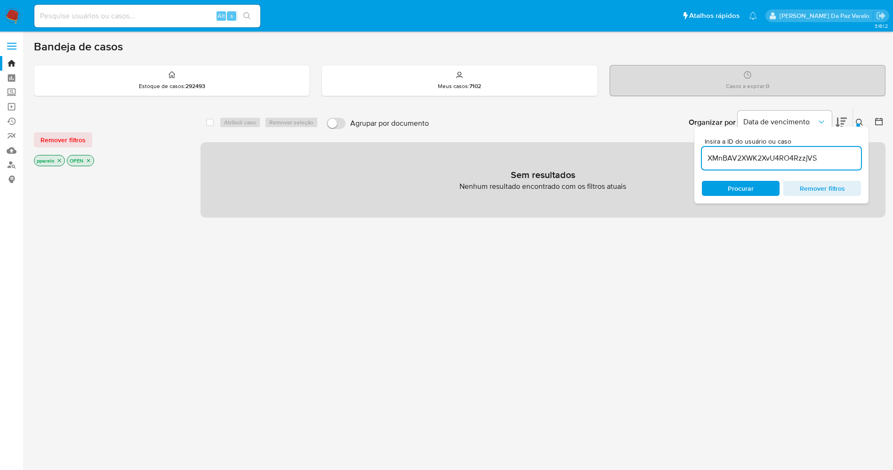
click at [58, 164] on p "pparelo" at bounding box center [49, 160] width 30 height 10
click at [58, 147] on div "Remover filtros pparelo OPEN" at bounding box center [109, 141] width 151 height 53
click at [61, 159] on icon "close-filter" at bounding box center [59, 160] width 3 height 3
click at [57, 161] on icon "close-filter" at bounding box center [56, 161] width 6 height 6
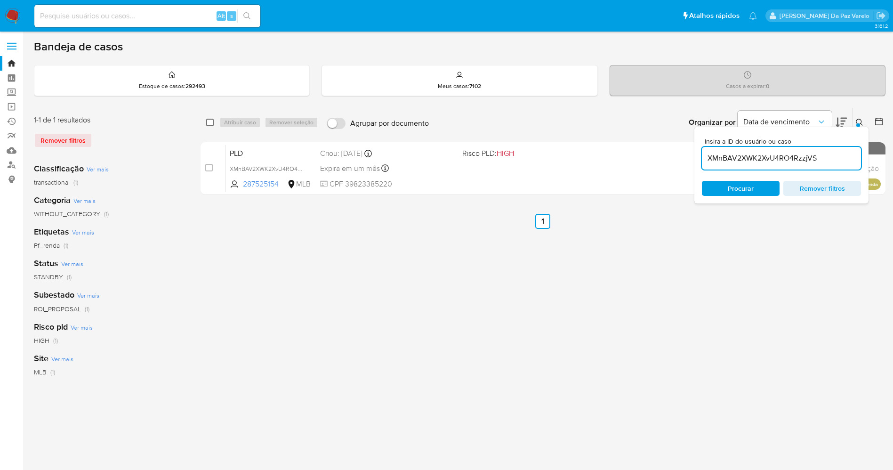
click at [210, 124] on input "checkbox" at bounding box center [210, 123] width 8 height 8
checkbox input "true"
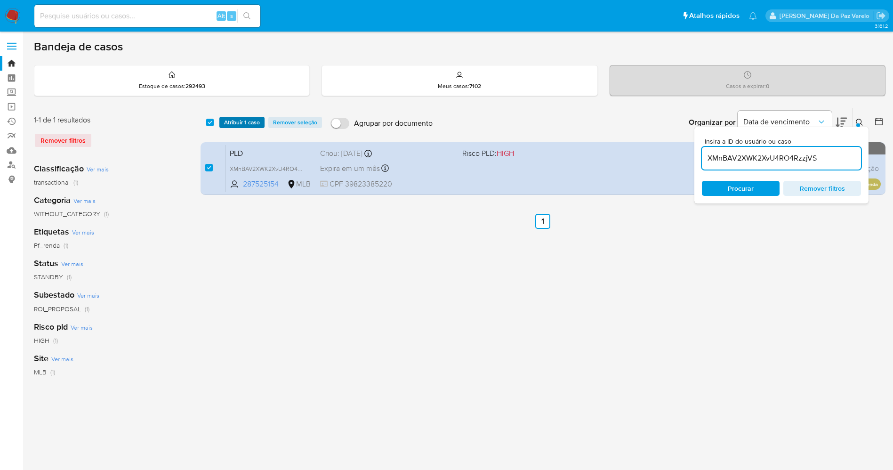
click at [249, 124] on span "Atribuir 1 caso" at bounding box center [242, 122] width 36 height 9
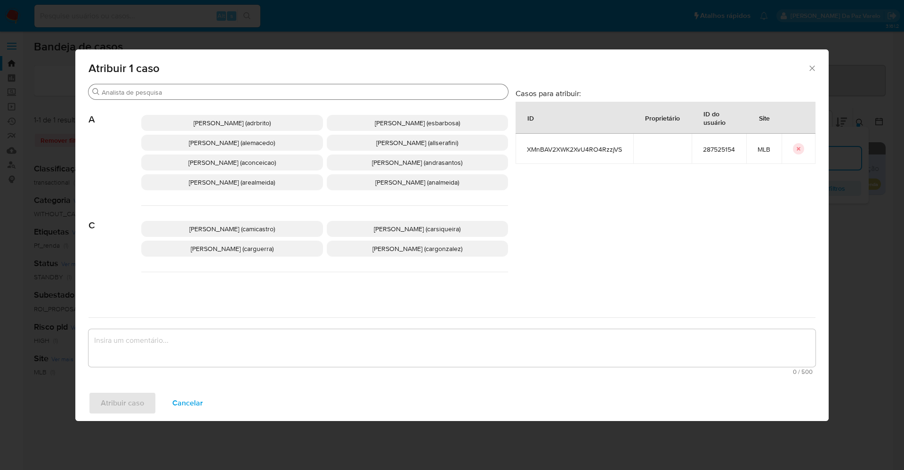
click at [257, 91] on input "Buscar" at bounding box center [303, 92] width 403 height 8
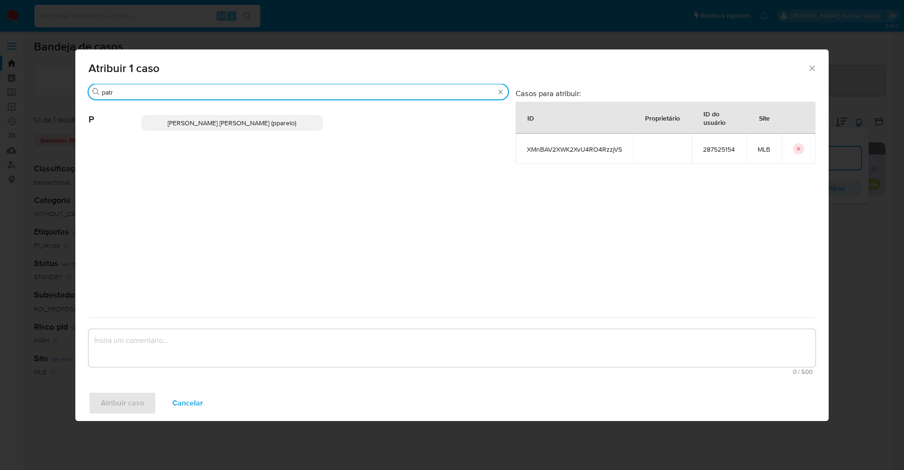
type input "patr"
click at [257, 128] on p "Patricia Aparecida Da Paz Varelo (pparelo)" at bounding box center [232, 123] width 182 height 16
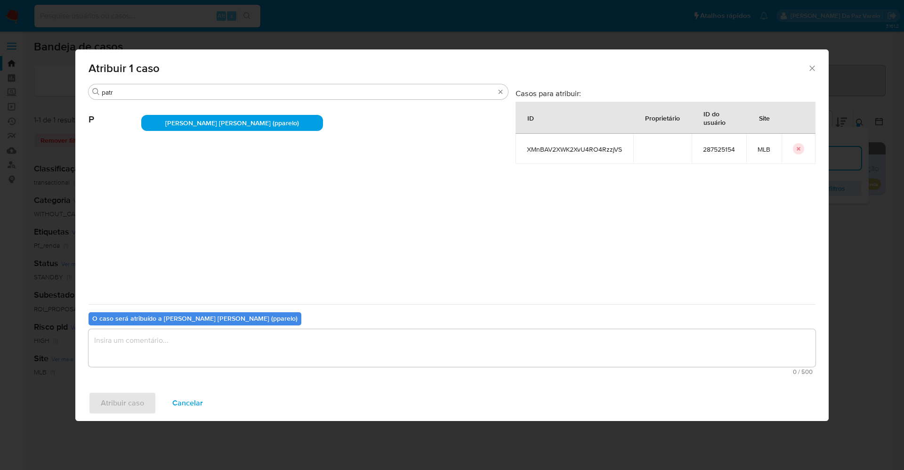
click at [246, 357] on textarea "assign-modal" at bounding box center [452, 348] width 727 height 38
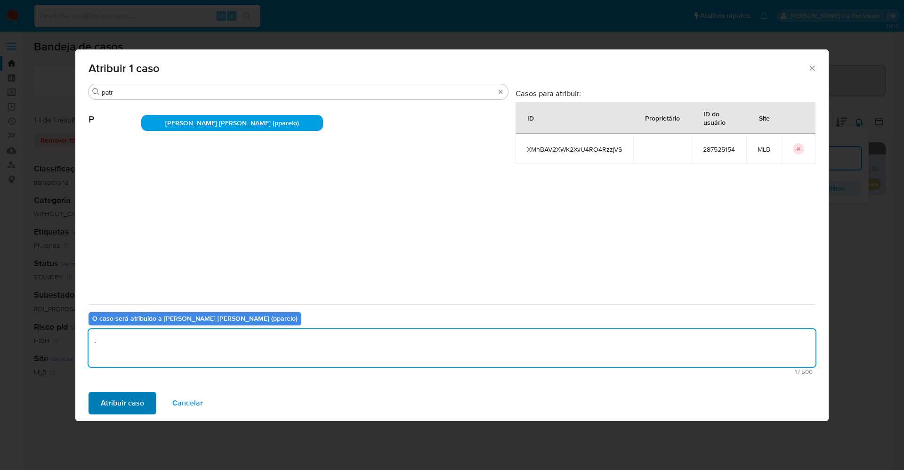
type textarea "."
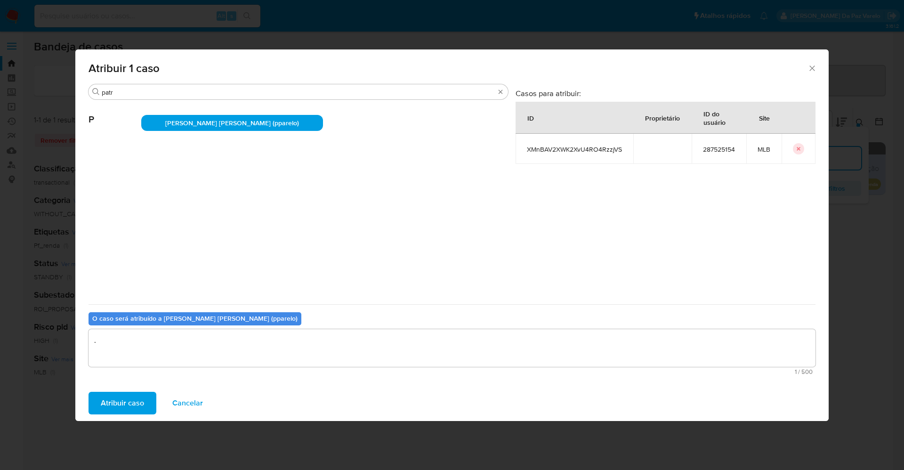
click at [142, 398] on span "Atribuir caso" at bounding box center [122, 403] width 43 height 21
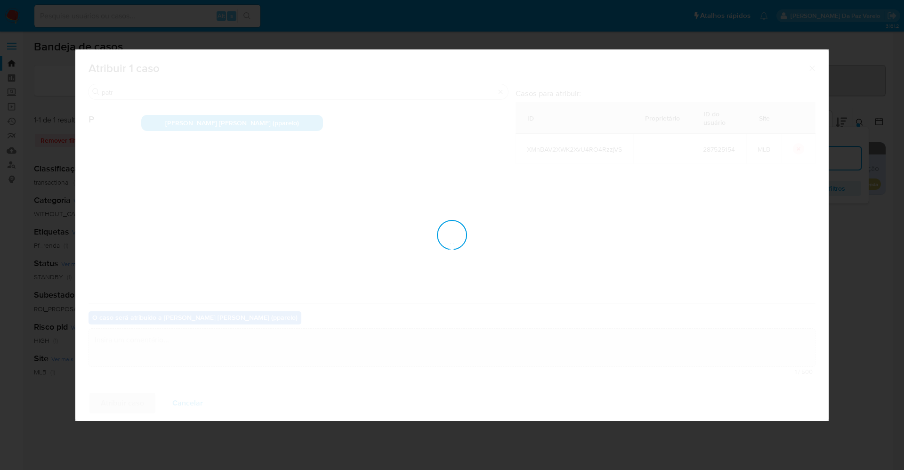
checkbox input "false"
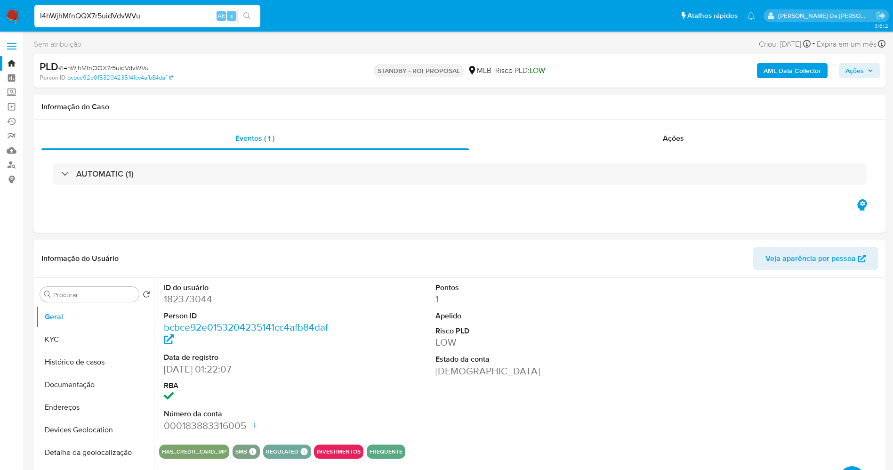
select select "10"
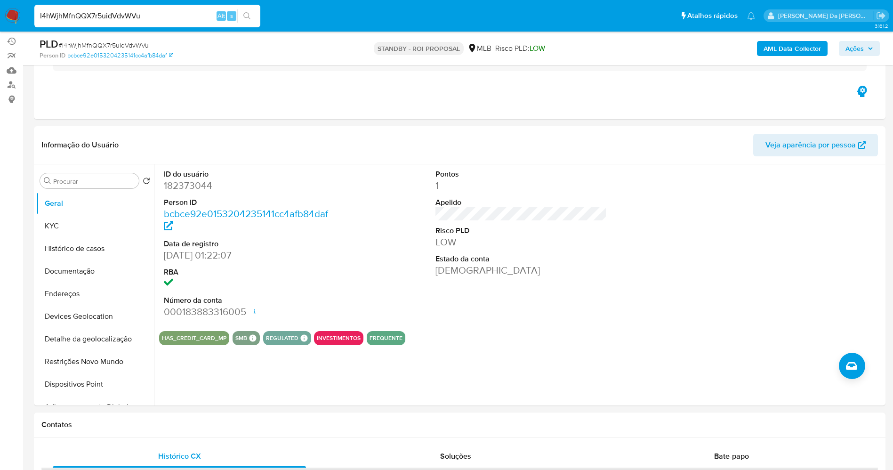
scroll to position [141, 0]
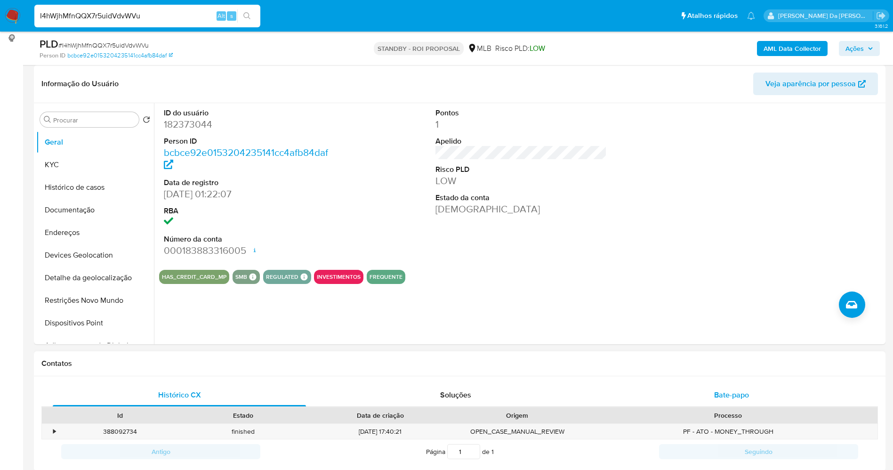
click at [744, 398] on span "Bate-papo" at bounding box center [731, 395] width 35 height 11
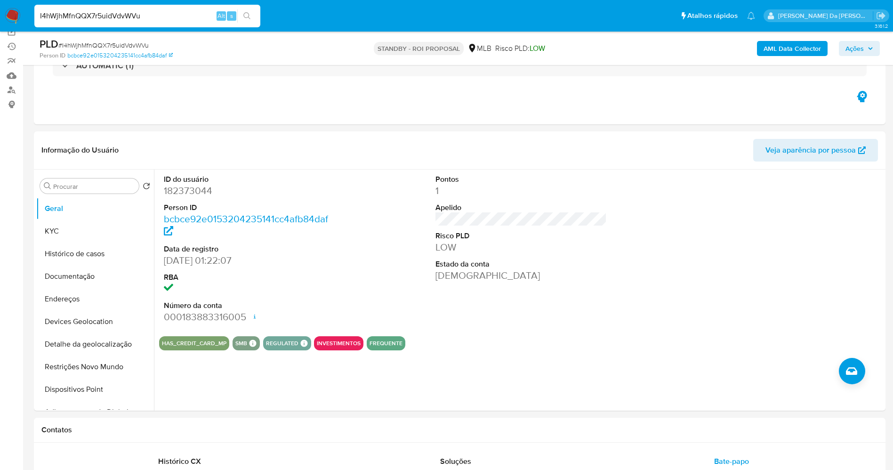
scroll to position [71, 0]
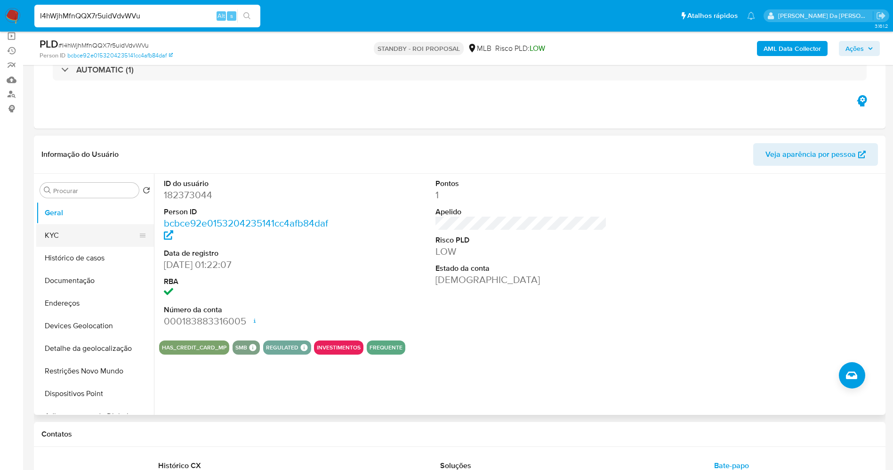
click at [75, 241] on button "KYC" at bounding box center [91, 235] width 110 height 23
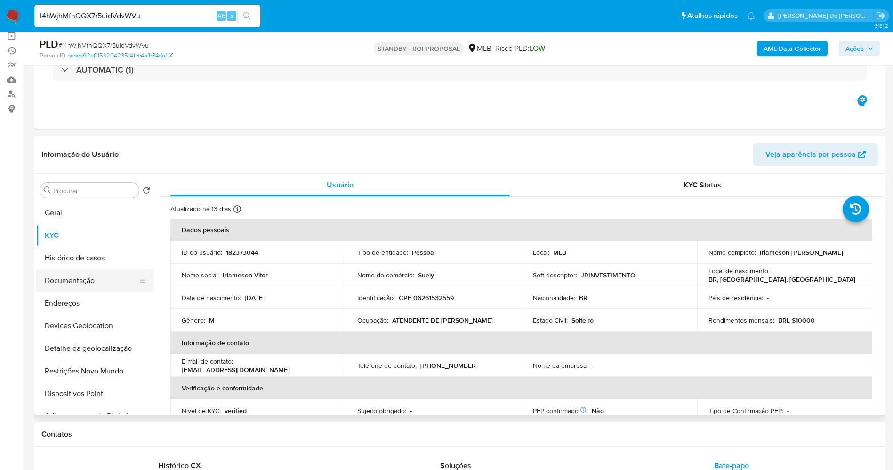
click at [83, 279] on button "Documentação" at bounding box center [91, 280] width 110 height 23
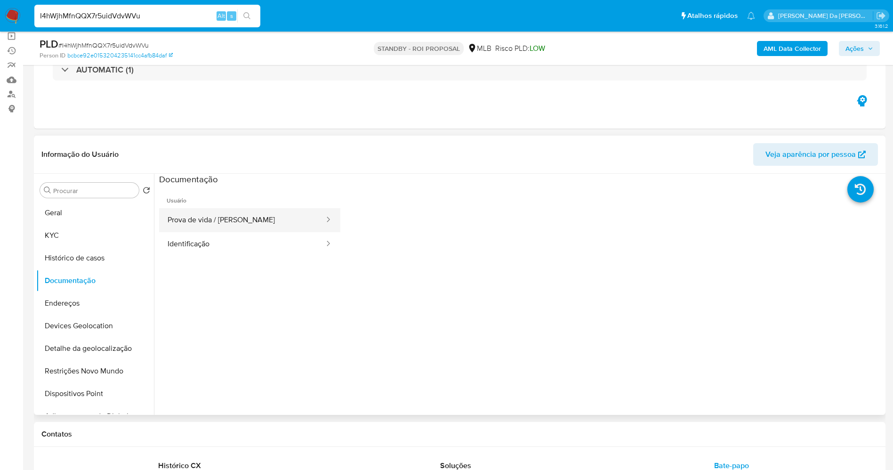
click at [227, 230] on button "Prova de vida / [PERSON_NAME]" at bounding box center [242, 220] width 166 height 24
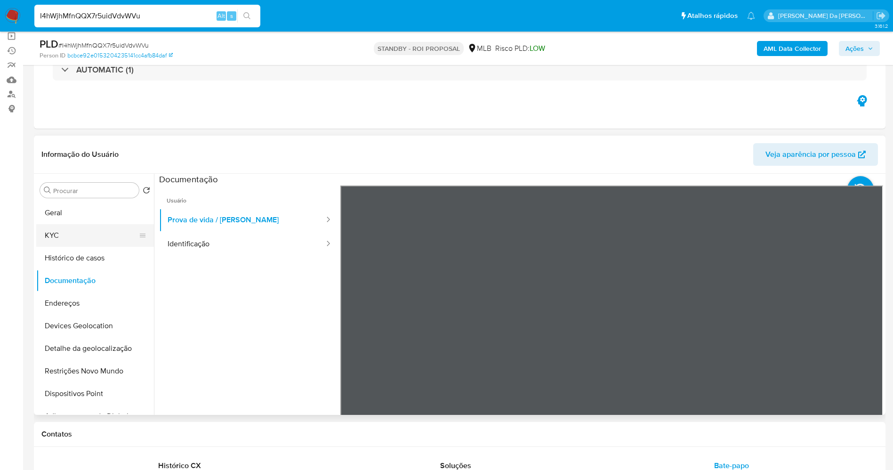
click at [64, 233] on button "KYC" at bounding box center [91, 235] width 110 height 23
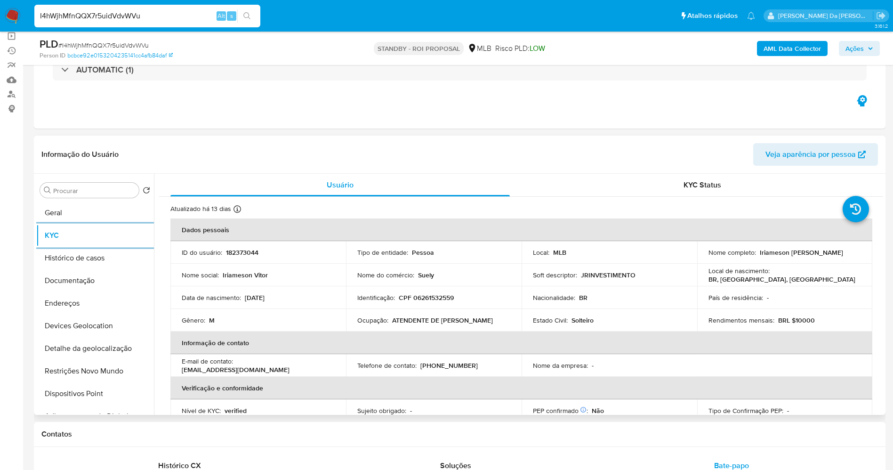
click at [148, 17] on input "I4hWjhMfnQQX7r5uidVdvWVu" at bounding box center [147, 16] width 226 height 12
paste input "CfhtCLkpijvAZbB2EnUrmCsf"
type input "CfhtCLkpijvAZbB2EnUrmCsf"
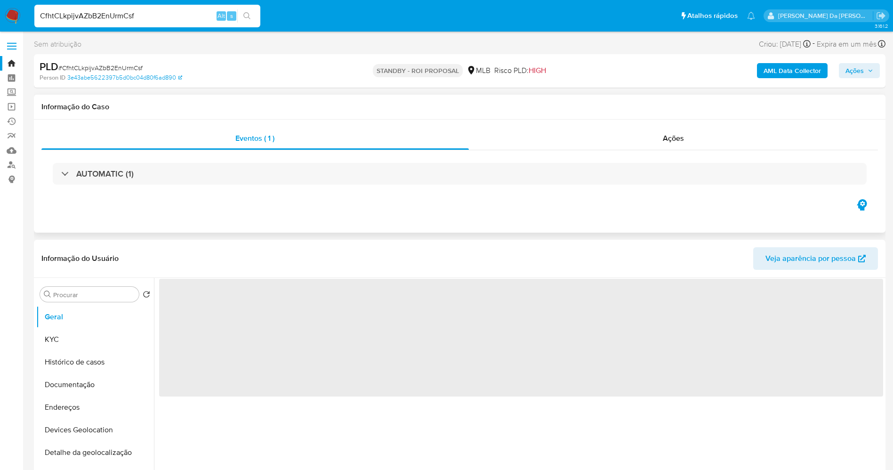
select select "10"
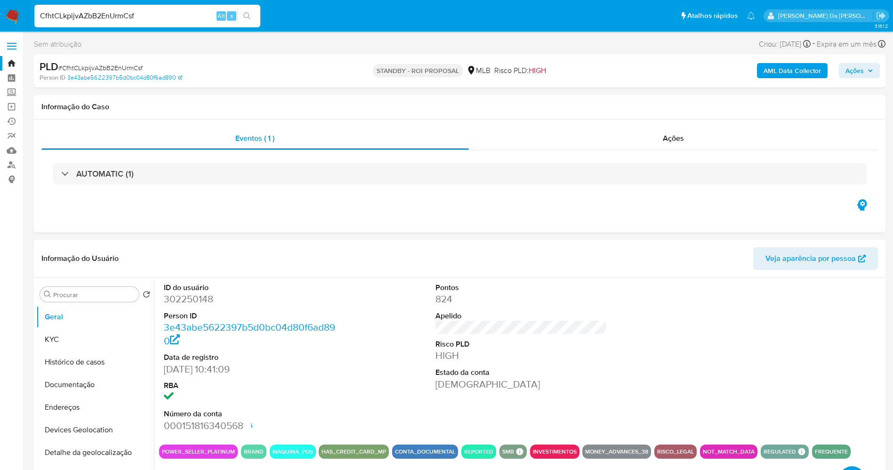
click at [148, 25] on div "CfhtCLkpijvAZbB2EnUrmCsf Alt s" at bounding box center [147, 16] width 226 height 23
click at [87, 384] on button "Documentação" at bounding box center [91, 384] width 110 height 23
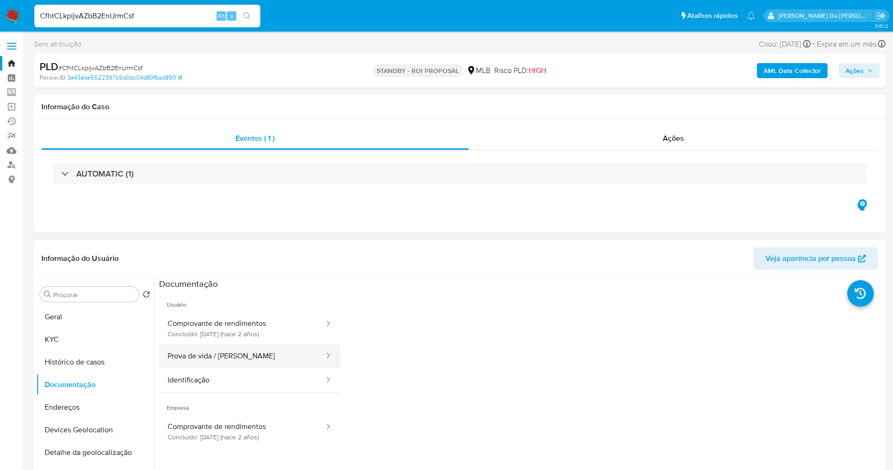
click at [246, 357] on button "Prova de vida / Selfie" at bounding box center [242, 356] width 166 height 24
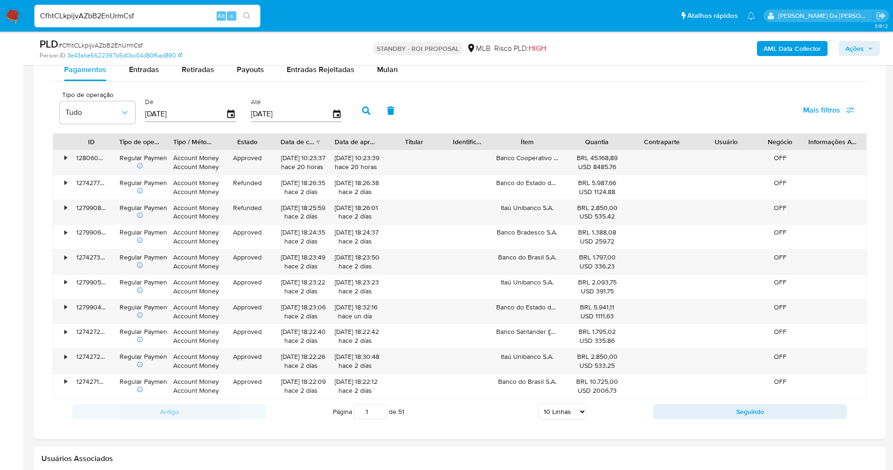
scroll to position [706, 0]
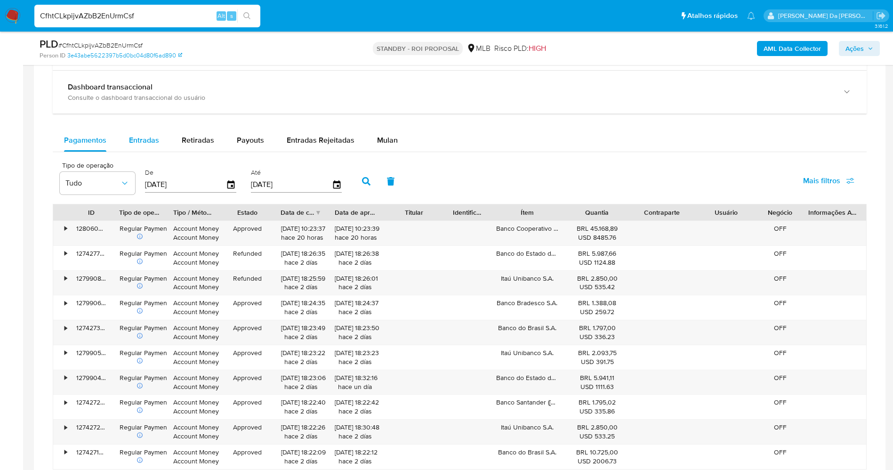
click at [149, 138] on span "Entradas" at bounding box center [144, 140] width 30 height 11
select select "10"
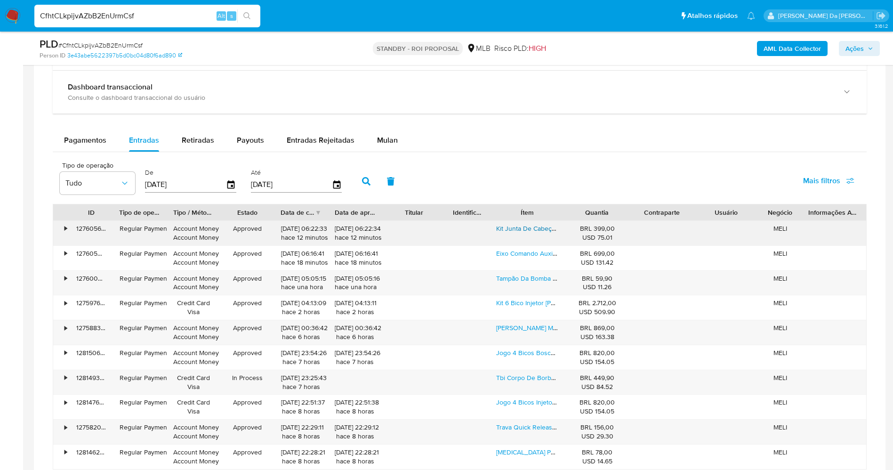
click at [538, 231] on link "Kit Junta De Cabeçote Vw Ap + Oring L Até 83,50 Auto Boost" at bounding box center [585, 228] width 179 height 9
click at [518, 325] on link "Cárter Motor Ap C/ Defletor + Retorno 10an + Bomba Alto Vol*" at bounding box center [602, 327] width 212 height 9
click at [521, 378] on link "Tbi Corpo De Borboleta Coletor Original Vw Ap Mi 3 Furo Gol" at bounding box center [585, 377] width 179 height 9
click at [554, 183] on div "Tipo de operação Tudo De 04/07/2025 Até 01/10/2025 Mais filtros" at bounding box center [460, 180] width 814 height 47
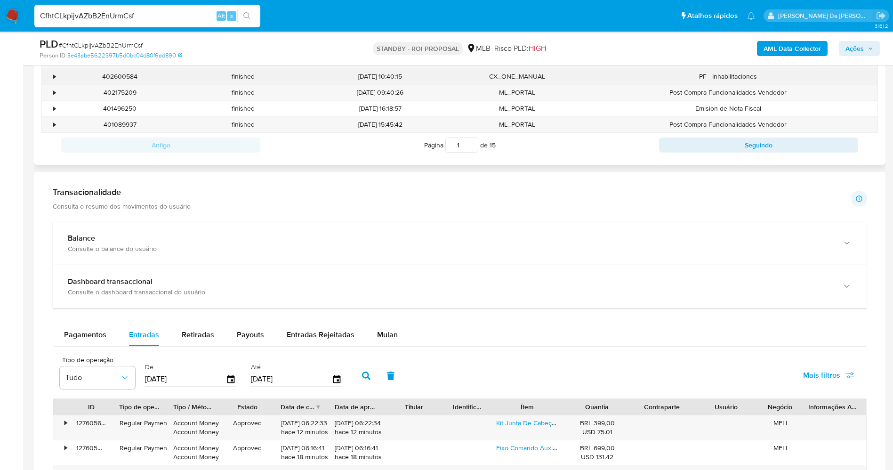
scroll to position [495, 0]
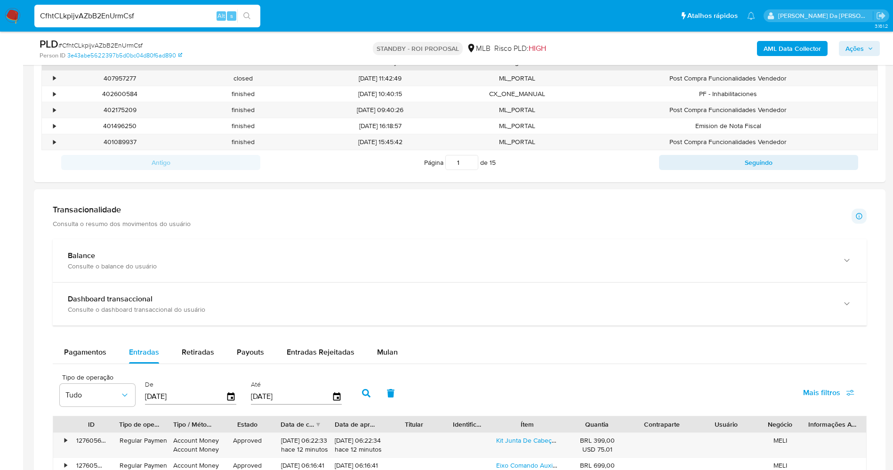
click at [180, 16] on input "CfhtCLkpijvAZbB2EnUrmCsf" at bounding box center [147, 16] width 226 height 12
paste input "SgBBV1Cql8JGsgcE6S4KQiHZ"
type input "SgBBV1Cql8JGsgcE6S4KQiHZ"
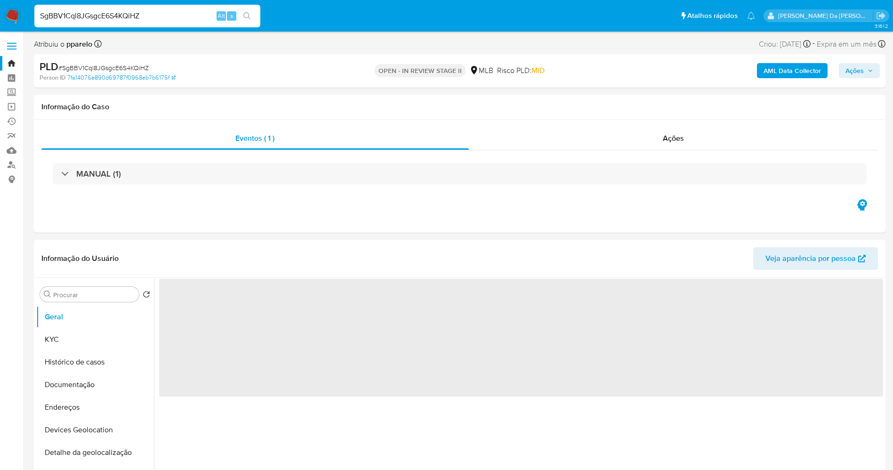
select select "10"
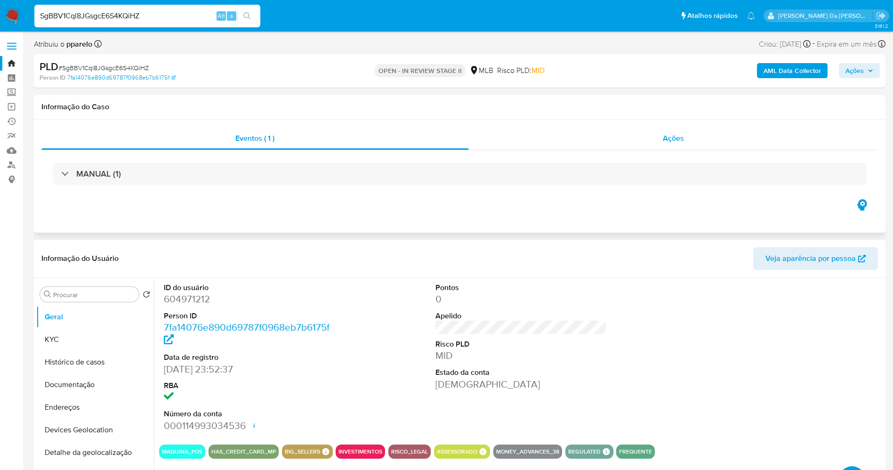
click at [681, 137] on span "Ações" at bounding box center [673, 138] width 21 height 11
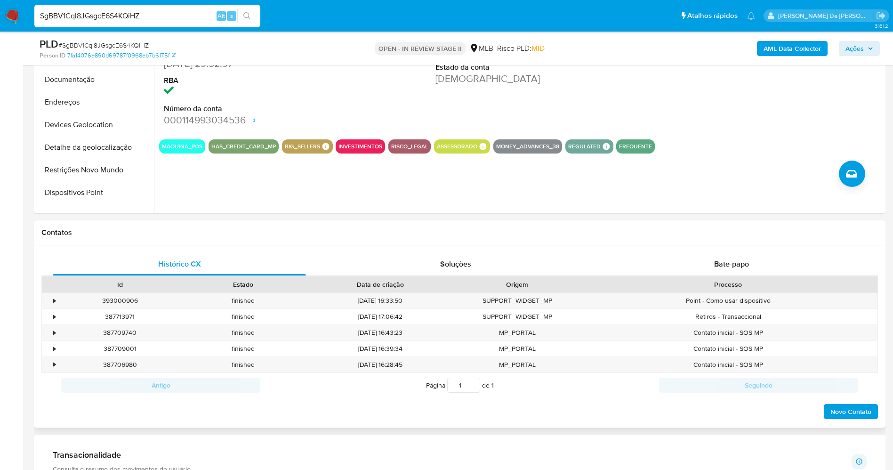
scroll to position [495, 0]
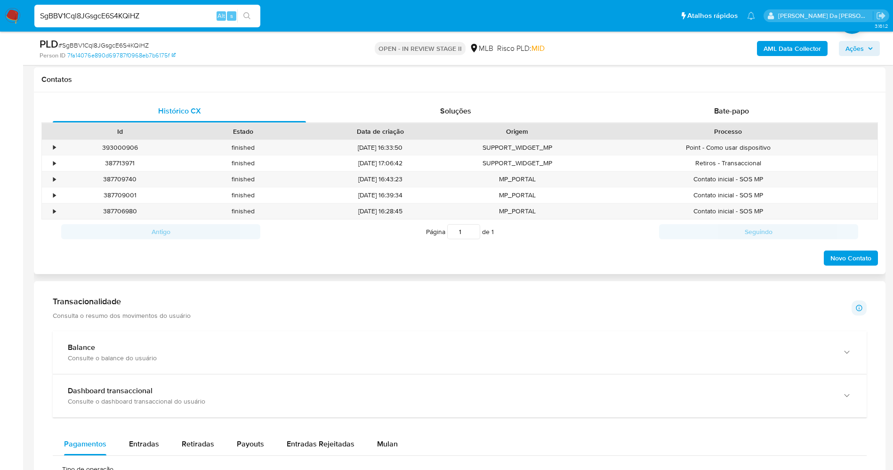
click at [720, 99] on div "Histórico CX Soluções Bate-papo Id Estado Data de criação Origem Processo • 393…" at bounding box center [460, 183] width 852 height 182
click at [722, 105] on div "Bate-papo" at bounding box center [731, 111] width 253 height 23
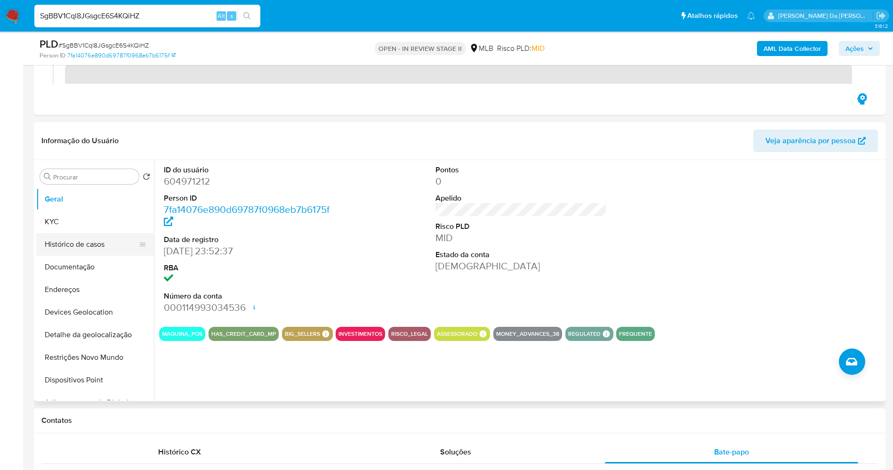
scroll to position [141, 0]
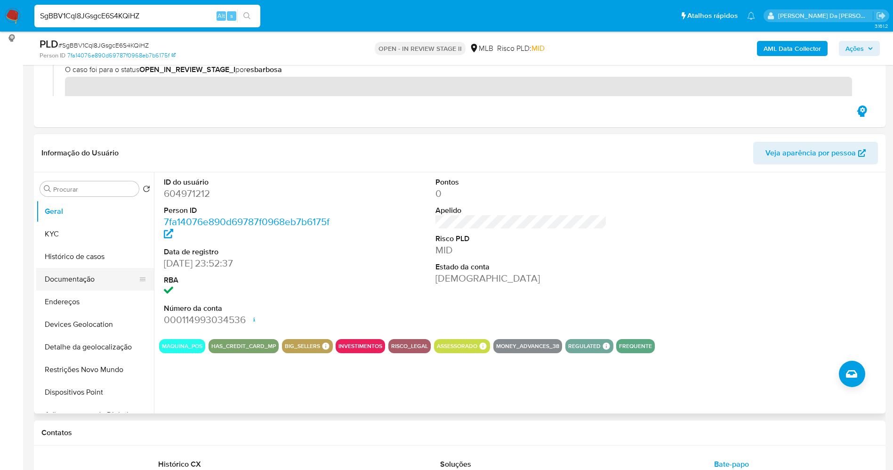
click at [78, 286] on button "Documentação" at bounding box center [91, 279] width 110 height 23
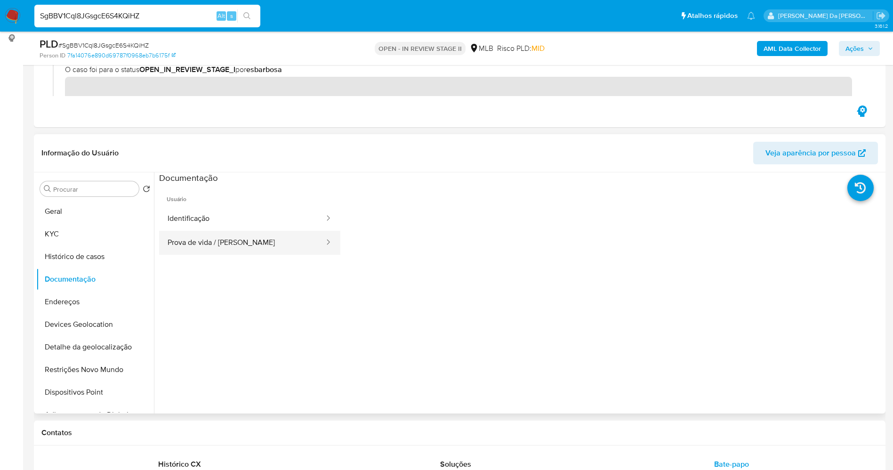
click at [218, 244] on button "Prova de vida / Selfie" at bounding box center [242, 243] width 166 height 24
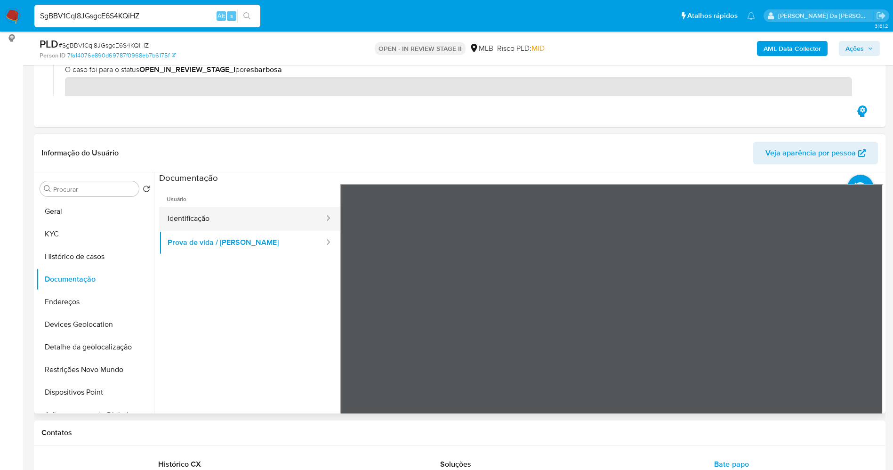
click at [213, 221] on button "Identificação" at bounding box center [242, 219] width 166 height 24
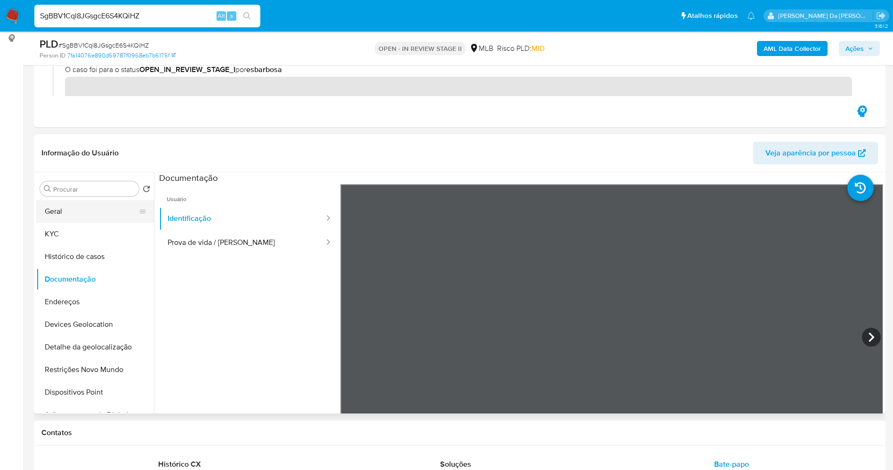
click at [70, 212] on button "Geral" at bounding box center [91, 211] width 110 height 23
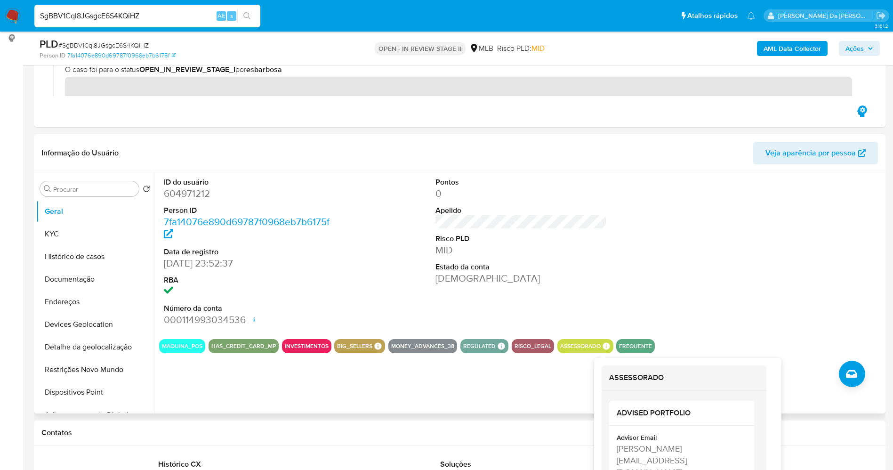
click at [603, 344] on icon at bounding box center [606, 345] width 7 height 7
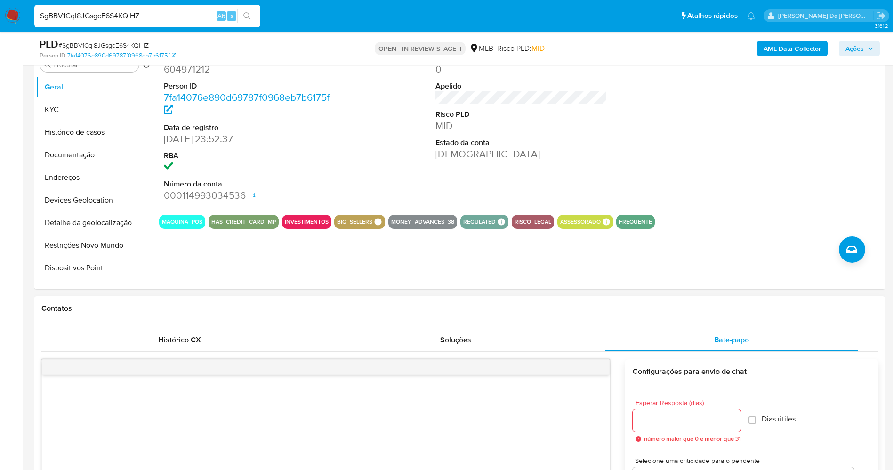
scroll to position [283, 0]
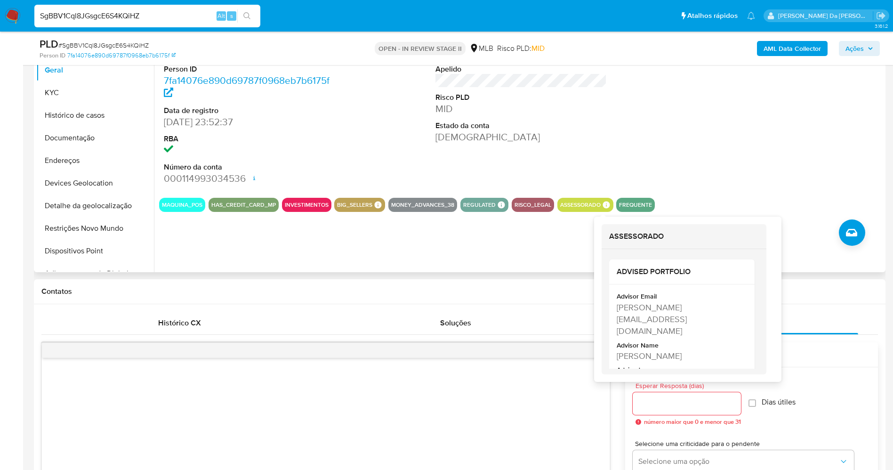
click at [603, 206] on icon at bounding box center [606, 204] width 7 height 7
click at [641, 316] on div "guilherme.bosger@mercadopago.com.br" at bounding box center [681, 319] width 129 height 36
copy div "guilherme.bosger@mercadopago.com.br"
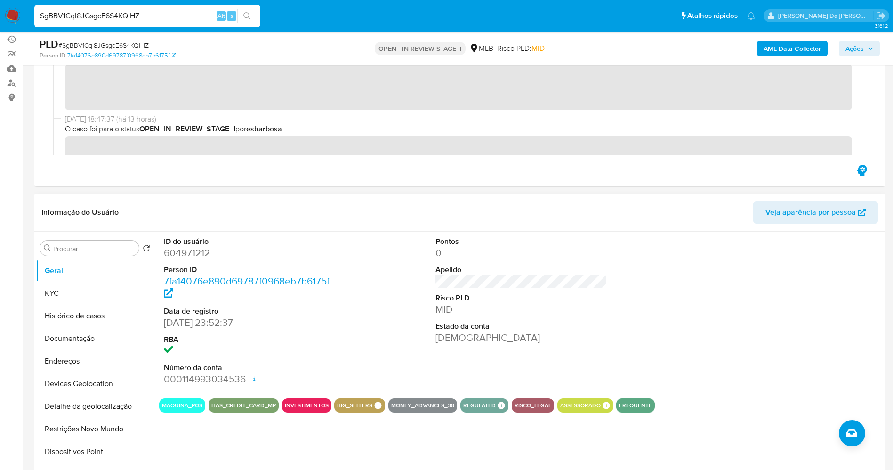
scroll to position [212, 0]
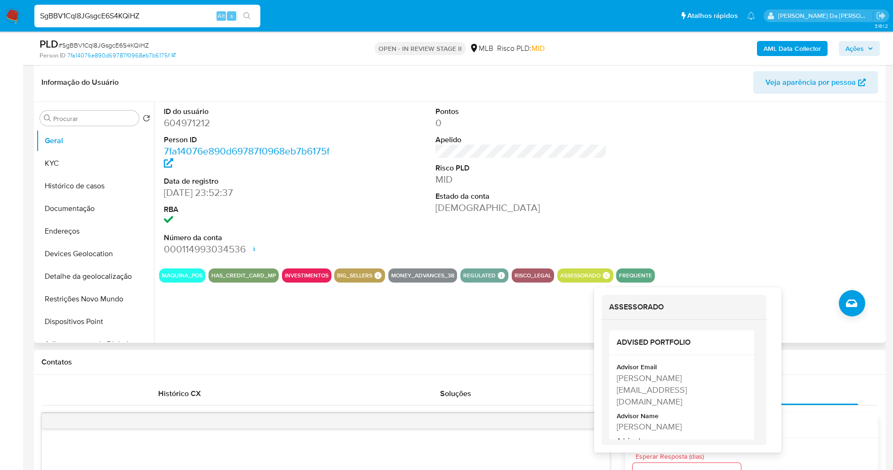
click at [605, 279] on icon at bounding box center [606, 275] width 8 height 8
click at [642, 421] on div "Guilherme Felipe Da Silva Bosger" at bounding box center [681, 427] width 129 height 12
drag, startPoint x: 642, startPoint y: 416, endPoint x: 647, endPoint y: 427, distance: 12.2
click at [647, 427] on div "Guilherme Felipe Da Silva Bosger" at bounding box center [681, 427] width 129 height 12
copy div "Guilherme Felipe Da Silva Bosger"
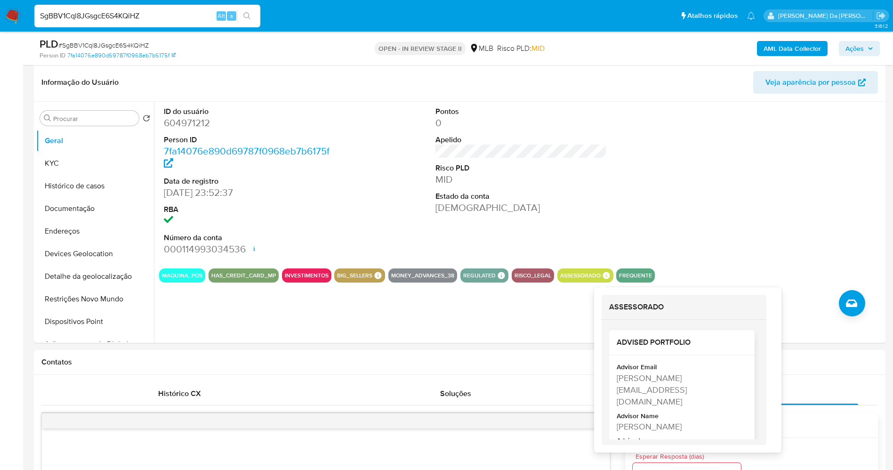
click at [629, 377] on div "guilherme.bosger@mercadopago.com.br" at bounding box center [681, 390] width 129 height 36
drag, startPoint x: 629, startPoint y: 377, endPoint x: 656, endPoint y: 391, distance: 29.9
click at [656, 391] on div "guilherme.bosger@mercadopago.com.br" at bounding box center [681, 390] width 129 height 36
copy div "guilherme.bosger@mercadopago.com.br"
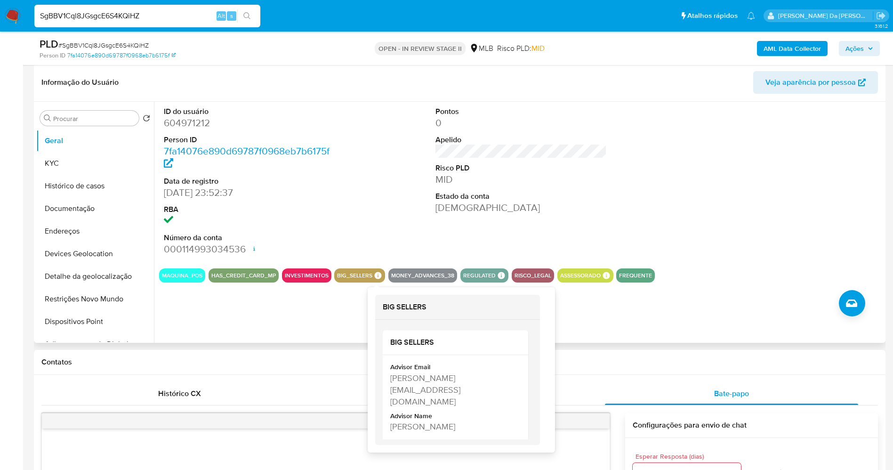
click at [379, 276] on icon at bounding box center [378, 275] width 7 height 7
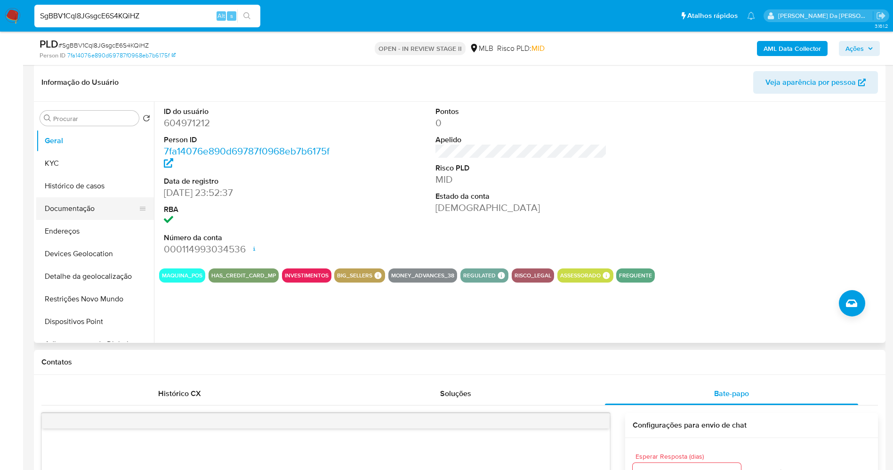
click at [92, 211] on button "Documentação" at bounding box center [91, 208] width 110 height 23
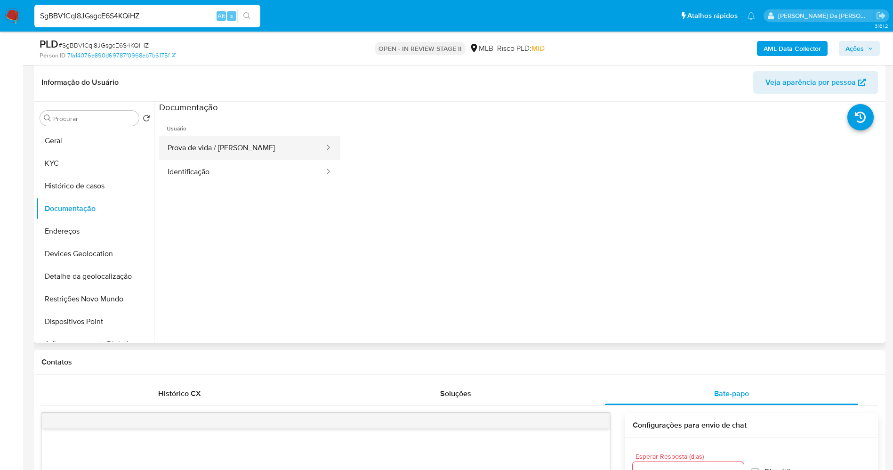
click at [229, 154] on button "Prova de vida / Selfie" at bounding box center [242, 148] width 166 height 24
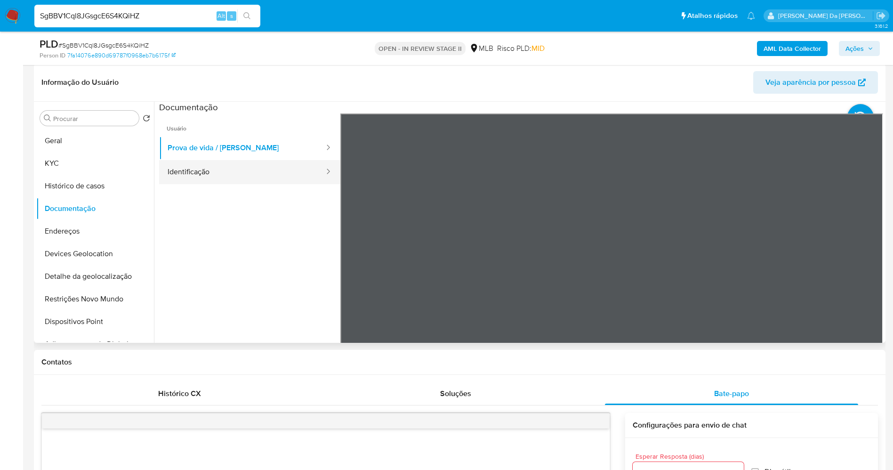
click at [273, 174] on button "Identificação" at bounding box center [242, 172] width 166 height 24
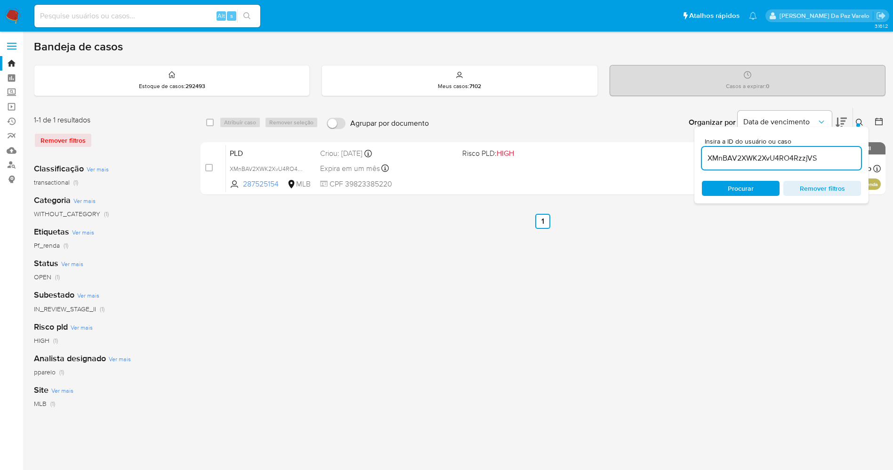
click at [755, 151] on div "XMnBAV2XWK2XvU4RO4RzzjVS" at bounding box center [781, 158] width 159 height 23
click at [755, 161] on input "XMnBAV2XWK2XvU4RO4RzzjVS" at bounding box center [781, 158] width 159 height 12
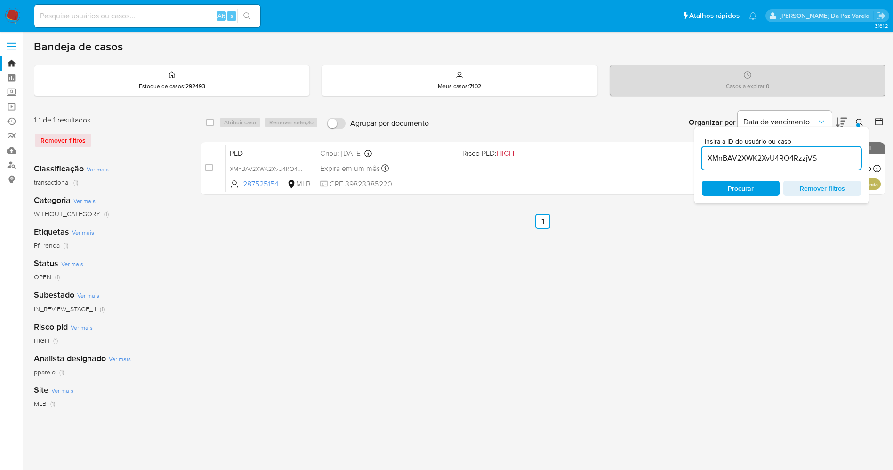
paste input "Kh38CIMPkWHVwyyObMbJnPpx jEC0YqDwg2EYHiQTcjDq3kcx I4hWjhMfnQQX7r5uidVdvWVu"
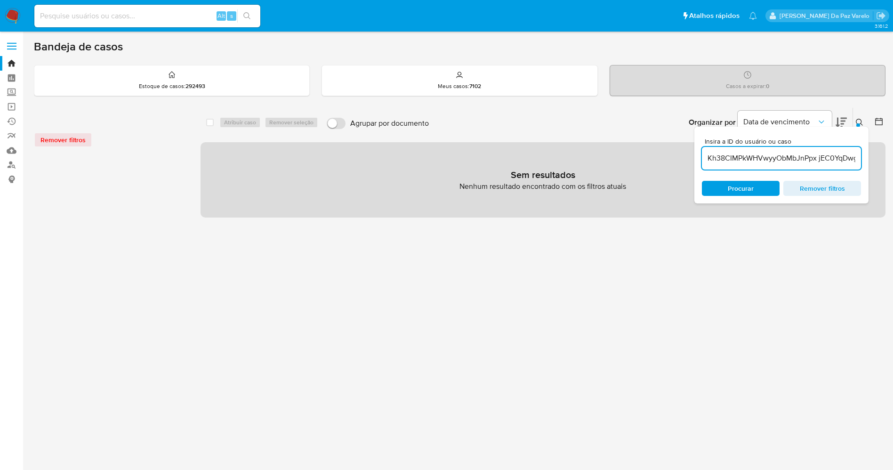
drag, startPoint x: 775, startPoint y: 162, endPoint x: 823, endPoint y: 162, distance: 47.6
click at [823, 162] on input "Kh38CIMPkWHVwyyObMbJnPpx jEC0YqDwg2EYHiQTcjDq3kcx I4hWjhMfnQQX7r5uidVdvWVu" at bounding box center [781, 158] width 159 height 12
click at [817, 159] on input "Kh38CIMPkWHVwyyObMbJnPpx jEC0YqDwg2EYHiQTcjDq3kcx I4hWjhMfnQQX7r5uidVdvWVu" at bounding box center [781, 158] width 159 height 12
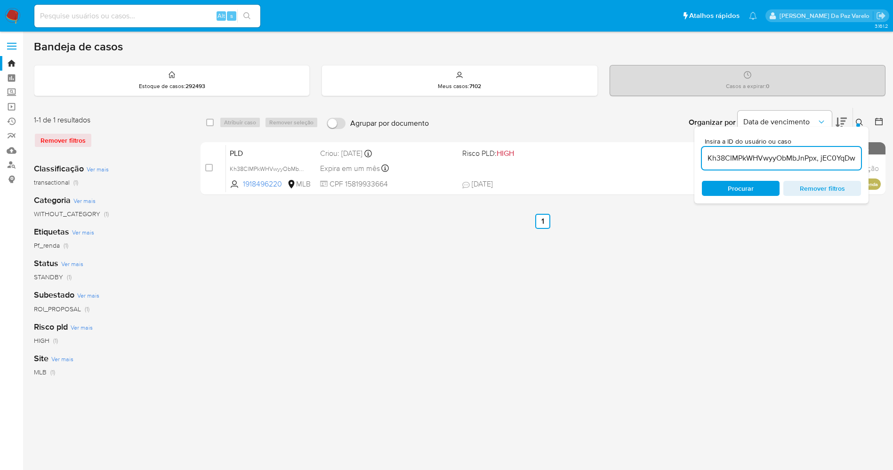
click at [820, 161] on input "Kh38CIMPkWHVwyyObMbJnPpx, jEC0YqDwg2EYHiQTcjDq3kcx I4hWjhMfnQQX7r5uidVdvWVu" at bounding box center [781, 158] width 159 height 12
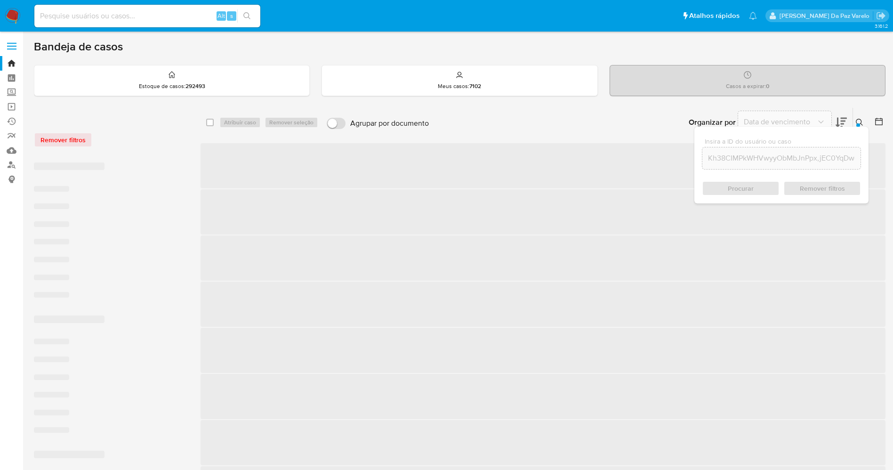
click at [846, 160] on input "Kh38CIMPkWHVwyyObMbJnPpx,jEC0YqDwg2EYHiQTcjDq3kcx I4hWjhMfnQQX7r5uidVdvWVu" at bounding box center [782, 158] width 158 height 12
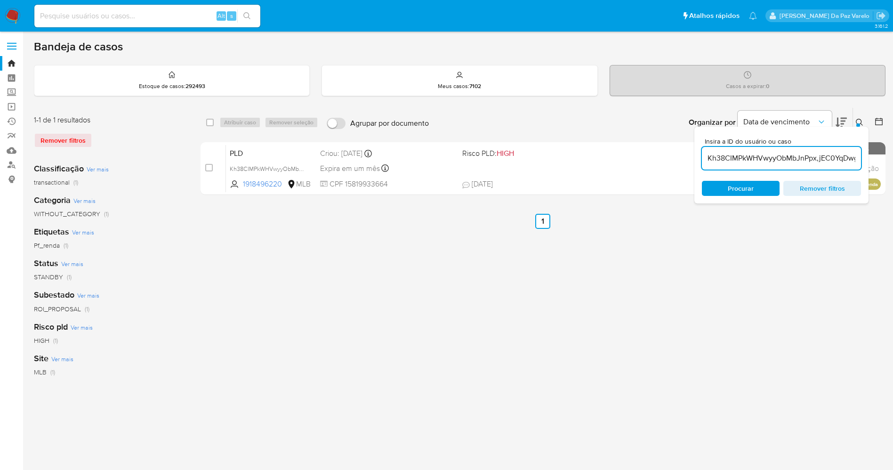
click at [826, 158] on input "Kh38CIMPkWHVwyyObMbJnPpx,jEC0YqDwg2EYHiQTcjDq3kcx I4hWjhMfnQQX7r5uidVdvWVu" at bounding box center [781, 158] width 159 height 12
drag, startPoint x: 797, startPoint y: 158, endPoint x: 865, endPoint y: 159, distance: 67.4
click at [865, 159] on div "Insira a ID do usuário ou caso Kh38CIMPkWHVwyyObMbJnPpx,jEC0YqDwg2EYHiQTcjDq3kc…" at bounding box center [782, 165] width 174 height 77
click at [810, 158] on input "Kh38CIMPkWHVwyyObMbJnPpx,jEC0YqDwg2EYHiQTcjDq3kcx I4hWjhMfnQQX7r5uidVdvWVu" at bounding box center [781, 158] width 159 height 12
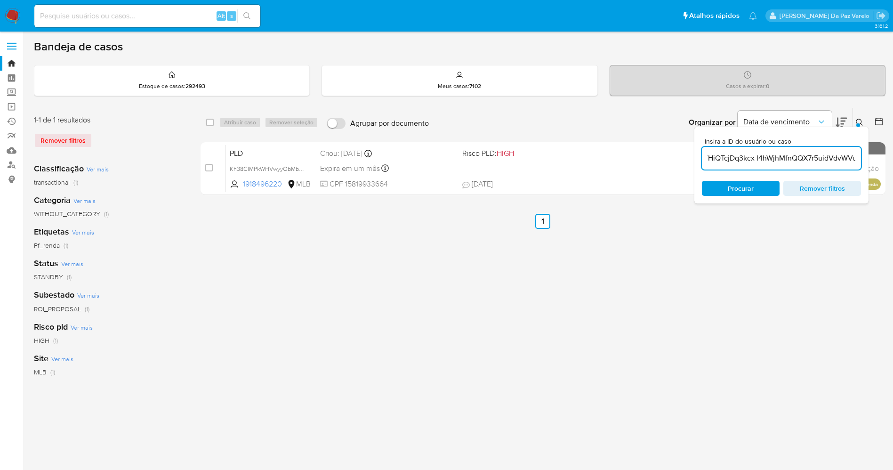
click at [758, 158] on input "Kh38CIMPkWHVwyyObMbJnPpx,jEC0YqDwg2EYHiQTcjDq3kcx I4hWjhMfnQQX7r5uidVdvWVu" at bounding box center [781, 158] width 159 height 12
click at [757, 158] on input "Kh38CIMPkWHVwyyObMbJnPpx,jEC0YqDwg2EYHiQTcjDq3kcx I4hWjhMfnQQX7r5uidVdvWVu" at bounding box center [781, 158] width 159 height 12
click at [756, 158] on input "Kh38CIMPkWHVwyyObMbJnPpx,jEC0YqDwg2EYHiQTcjDq3kcx I4hWjhMfnQQX7r5uidVdvWVu" at bounding box center [781, 158] width 159 height 12
click at [751, 157] on input "Kh38CIMPkWHVwyyObMbJnPpx,jEC0YqDwg2EYHiQTcjDq3kcx I4hWjhMfnQQX7r5uidVdvWVu" at bounding box center [781, 158] width 159 height 12
click at [755, 157] on input "Kh38CIMPkWHVwyyObMbJnPpx,jEC0YqDwg2EYHiQTcjDq3kcx I4hWjhMfnQQX7r5uidVdvWVu" at bounding box center [781, 158] width 159 height 12
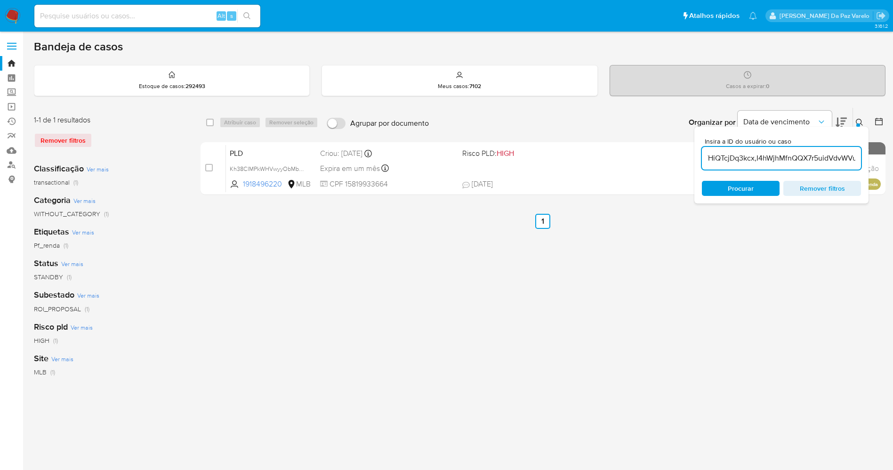
scroll to position [0, 163]
type input "Kh38CIMPkWHVwyyObMbJnPpx,jEC0YqDwg2EYHiQTcjDq3kcx,I4hWjhMfnQQX7r5uidVdvWVu"
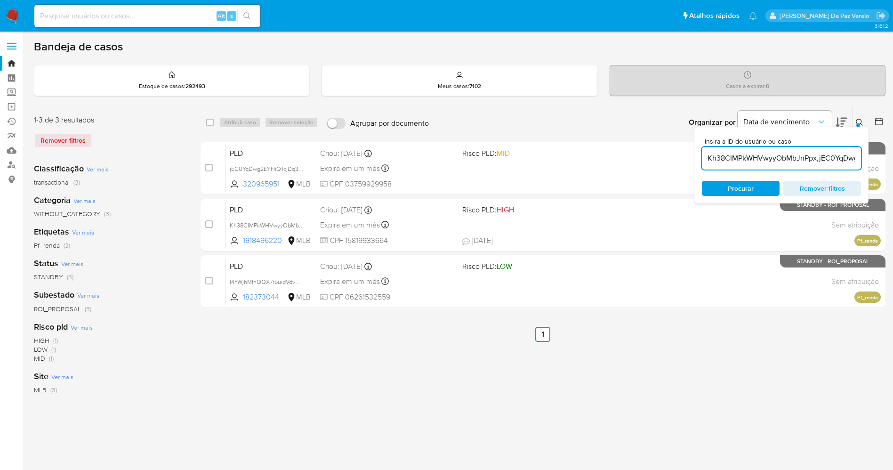
click at [859, 121] on icon at bounding box center [860, 123] width 8 height 8
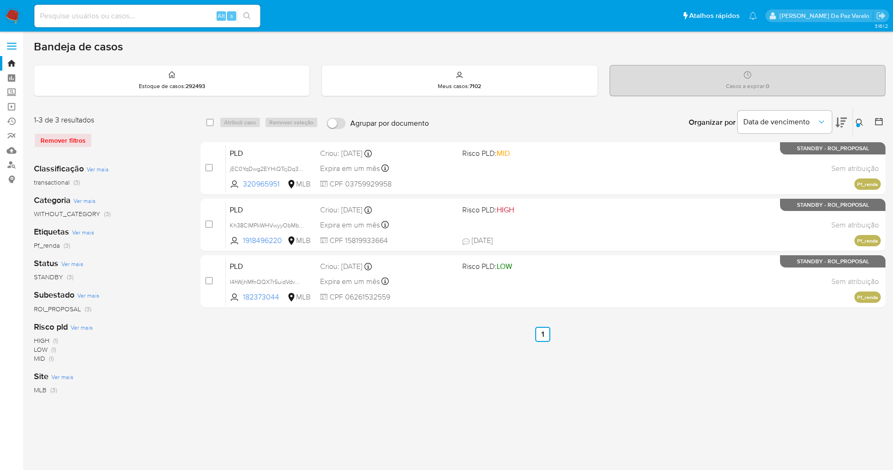
click at [210, 126] on div "select-all-cases-checkbox" at bounding box center [210, 122] width 8 height 9
click at [213, 124] on input "checkbox" at bounding box center [210, 123] width 8 height 8
checkbox input "true"
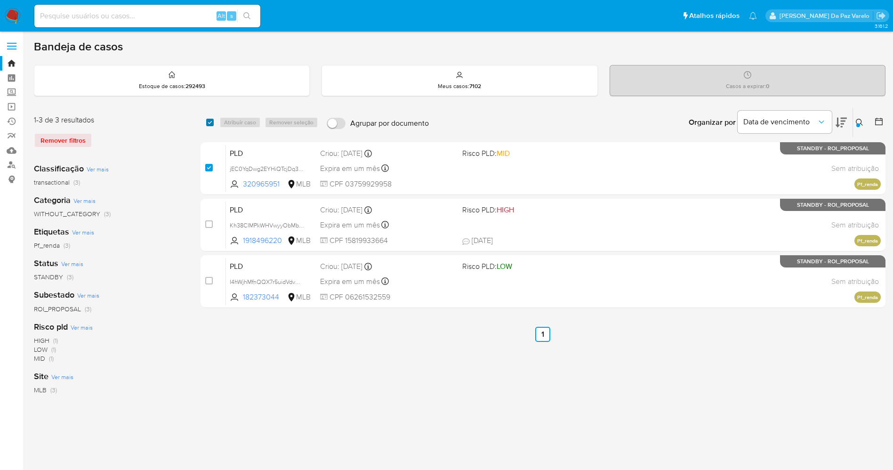
checkbox input "true"
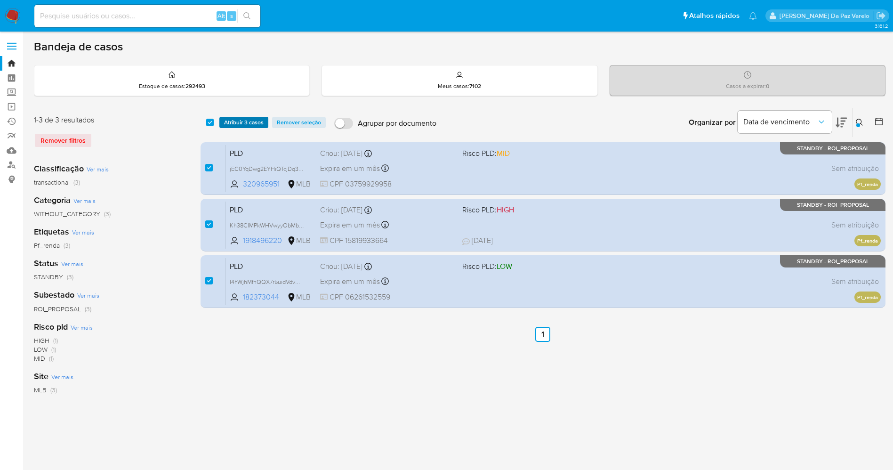
click at [244, 123] on span "Atribuir 3 casos" at bounding box center [244, 122] width 40 height 9
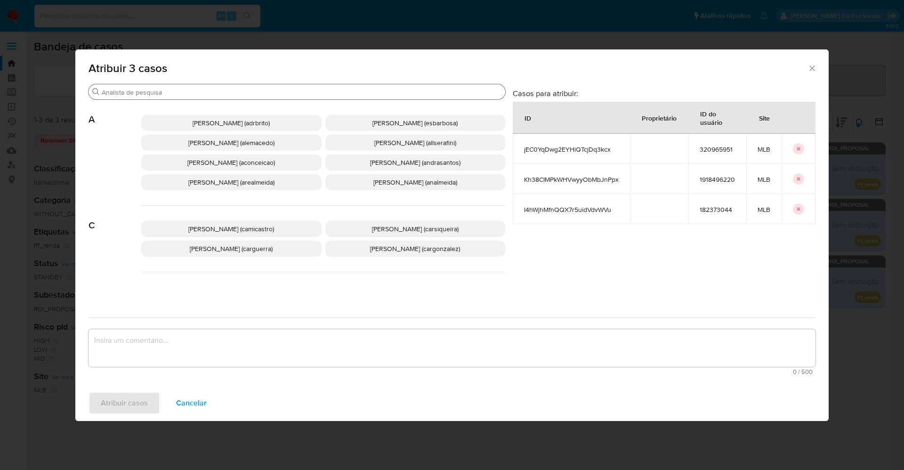
click at [297, 92] on input "Buscar" at bounding box center [302, 92] width 400 height 8
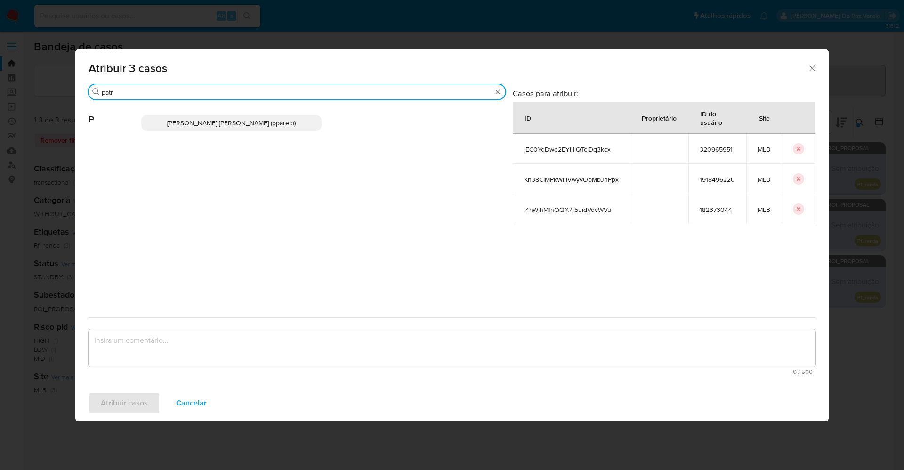
type input "patr"
click at [289, 124] on span "[PERSON_NAME] [PERSON_NAME] (pparelo)" at bounding box center [231, 122] width 129 height 9
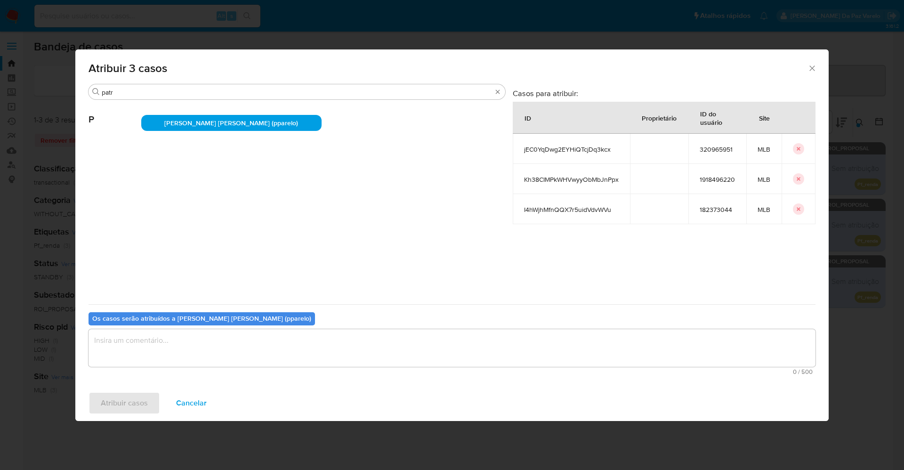
click at [261, 349] on textarea "assign-modal" at bounding box center [452, 348] width 727 height 38
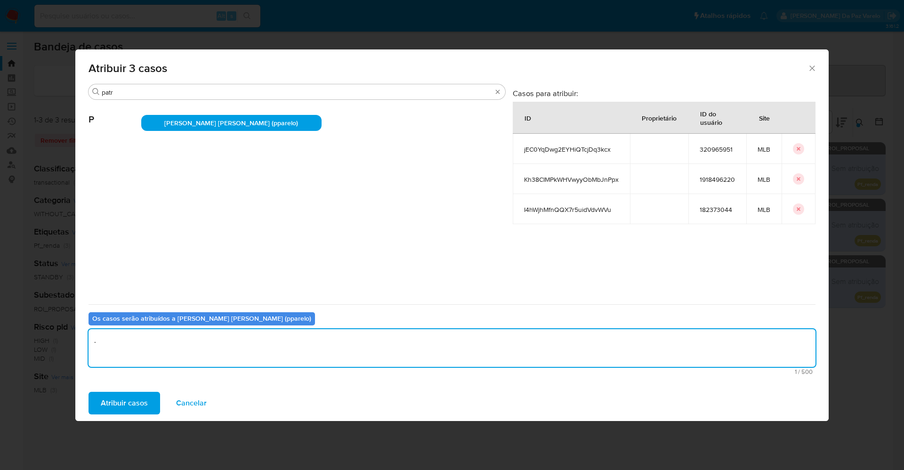
type textarea "."
click at [144, 390] on div "Atribuir casos Cancelar" at bounding box center [452, 403] width 754 height 36
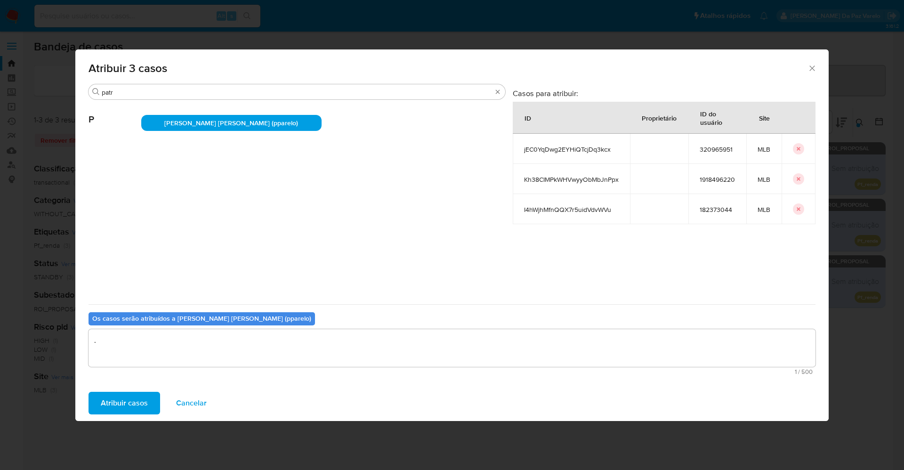
click at [139, 399] on span "Atribuir casos" at bounding box center [124, 403] width 47 height 21
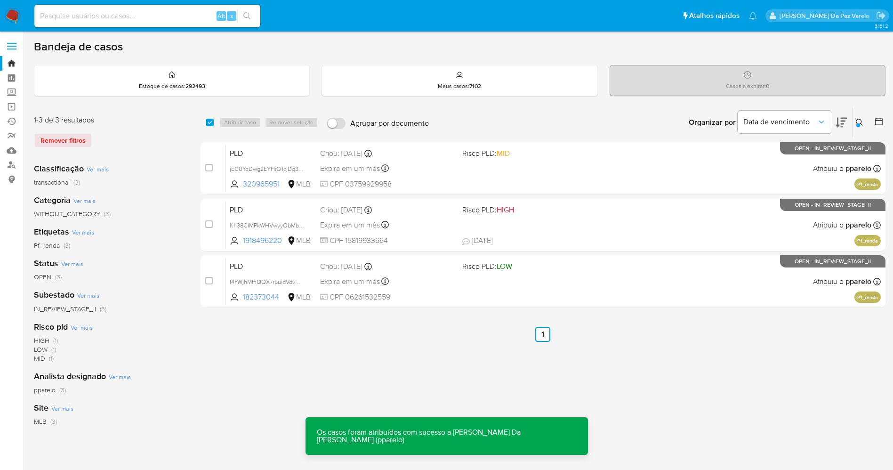
click at [860, 123] on icon at bounding box center [859, 122] width 7 height 7
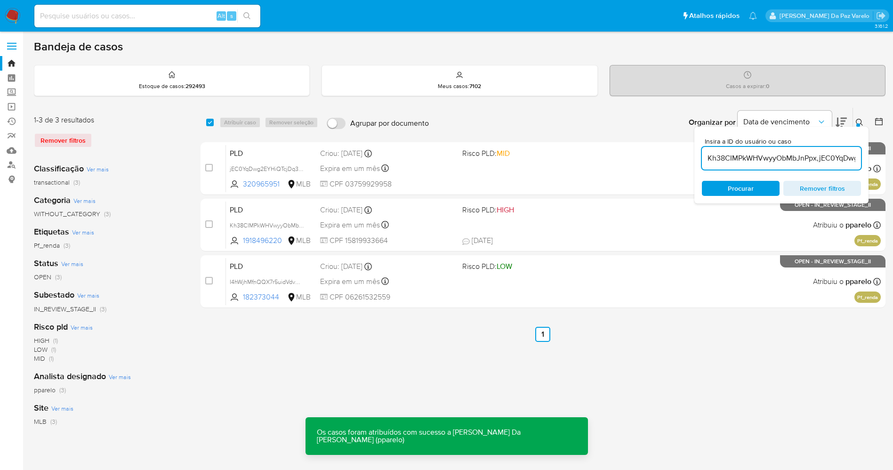
click at [832, 167] on div "Kh38CIMPkWHVwyyObMbJnPpx,jEC0YqDwg2EYHiQTcjDq3kcx,I4hWjhMfnQQX7r5uidVdvWVu" at bounding box center [781, 158] width 159 height 23
click at [831, 159] on input "Kh38CIMPkWHVwyyObMbJnPpx,jEC0YqDwg2EYHiQTcjDq3kcx,I4hWjhMfnQQX7r5uidVdvWVu" at bounding box center [781, 158] width 159 height 12
paste input "XMnBAV2XWK2XvU4RO4RzzjVS"
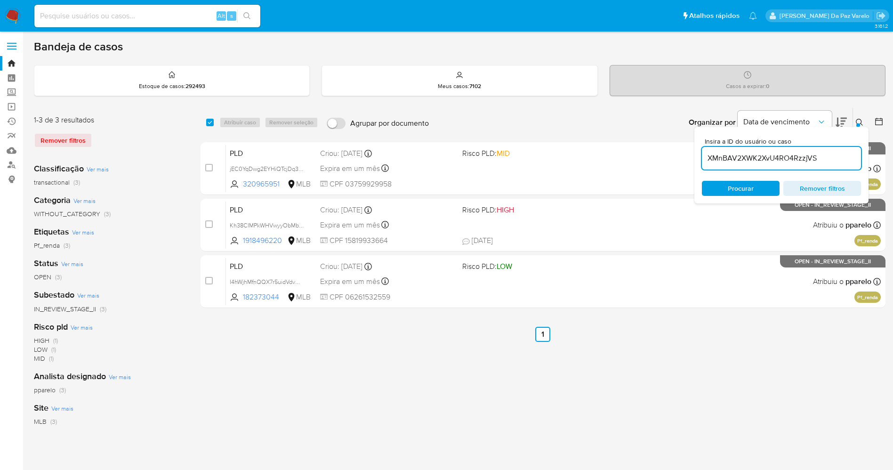
type input "XMnBAV2XWK2XvU4RO4RzzjVS"
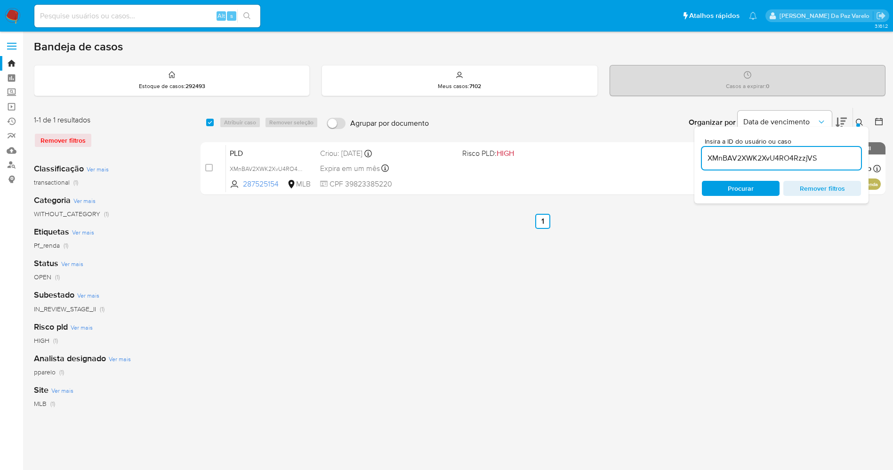
click at [859, 122] on icon at bounding box center [860, 123] width 8 height 8
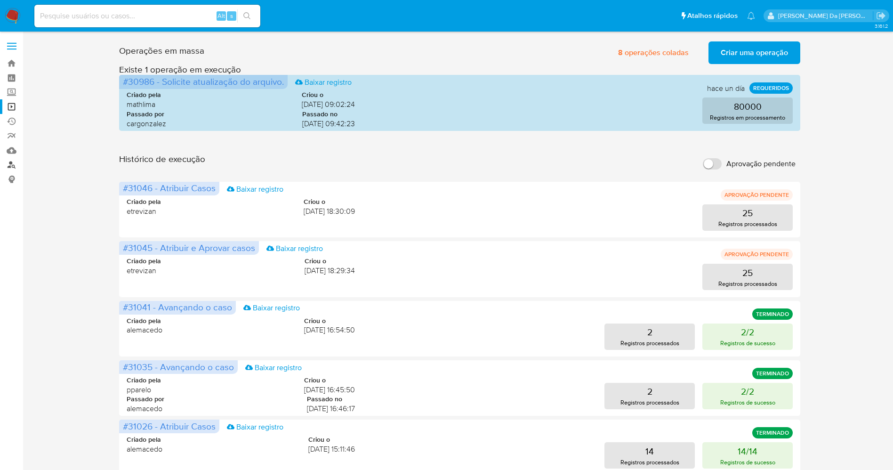
click at [11, 166] on link "Localizador de pessoas" at bounding box center [56, 165] width 112 height 15
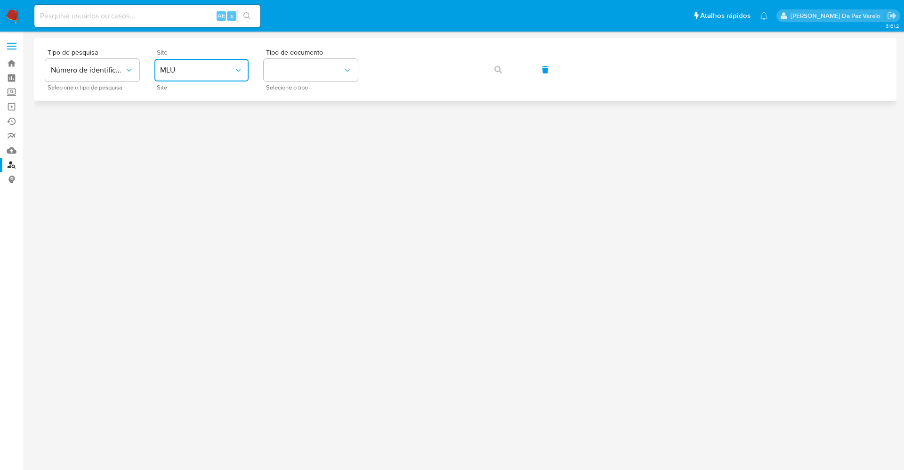
click at [245, 72] on button "MLU" at bounding box center [201, 70] width 94 height 23
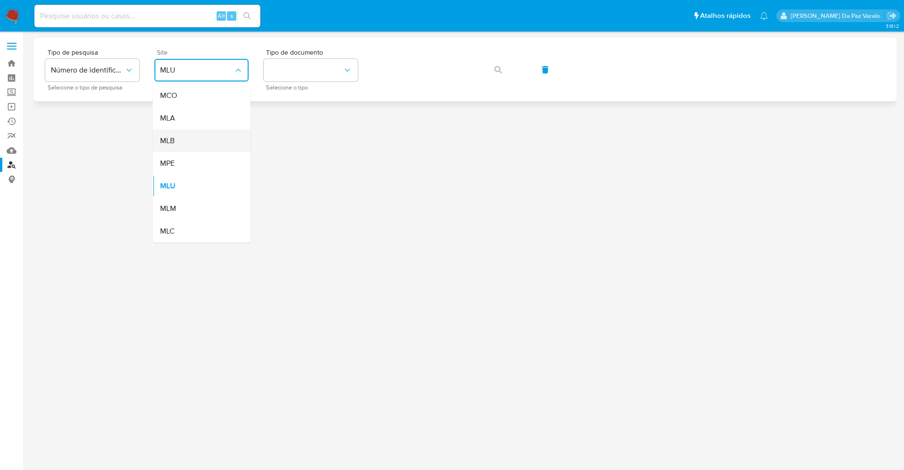
click at [193, 143] on div "MLB" at bounding box center [198, 141] width 77 height 23
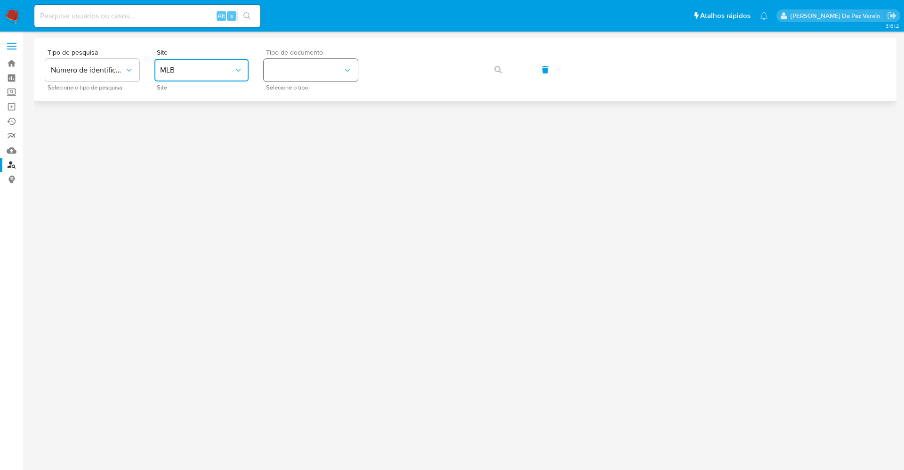
click at [304, 72] on button "identificationType" at bounding box center [311, 70] width 94 height 23
click at [291, 138] on div "CPF CPF" at bounding box center [307, 132] width 77 height 32
click at [500, 73] on span "button" at bounding box center [499, 69] width 8 height 21
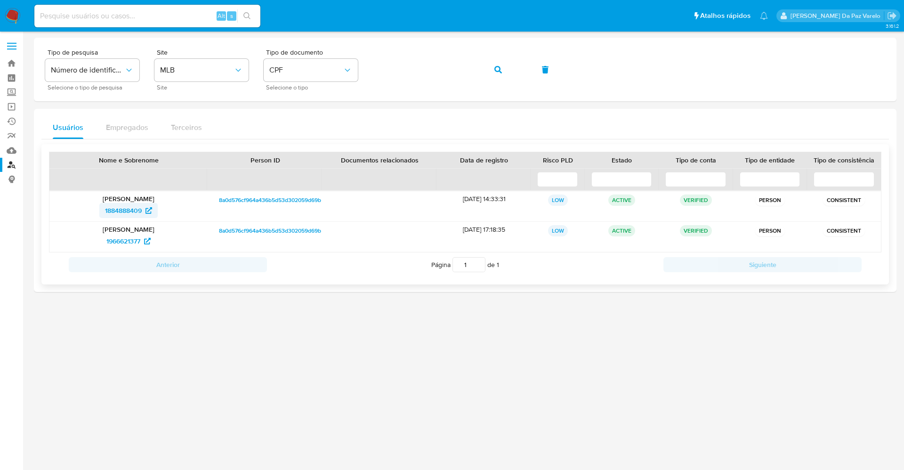
click at [151, 211] on icon at bounding box center [149, 210] width 7 height 7
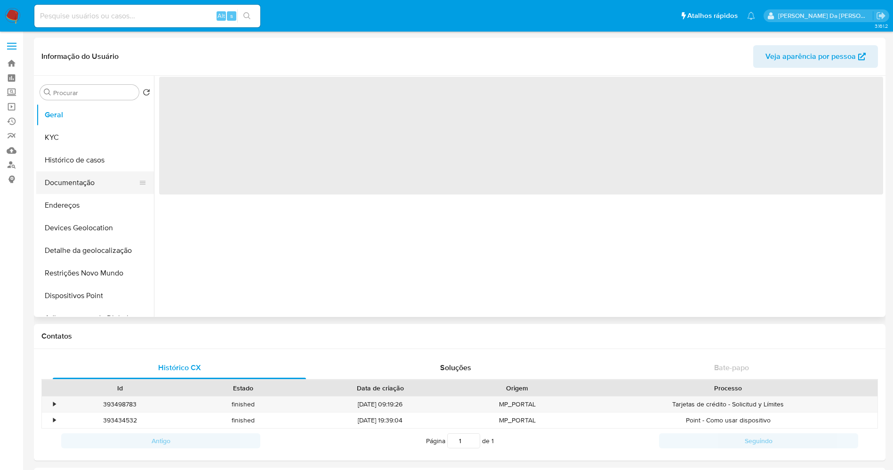
click at [78, 185] on button "Documentação" at bounding box center [91, 182] width 110 height 23
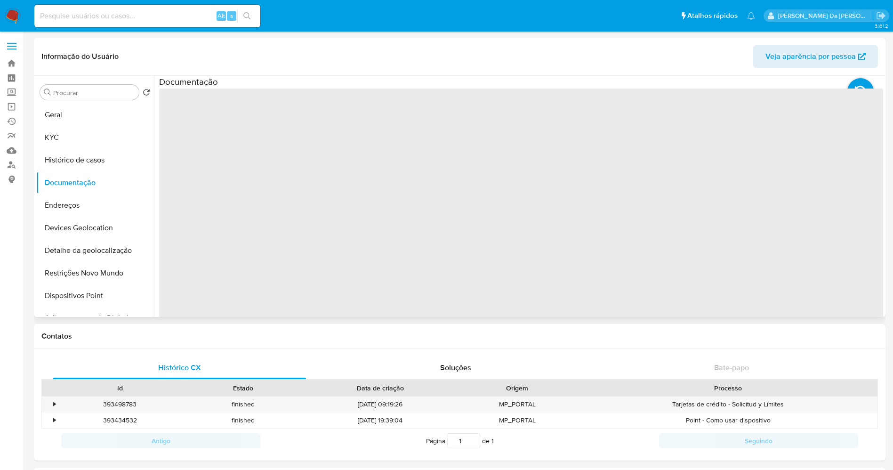
select select "10"
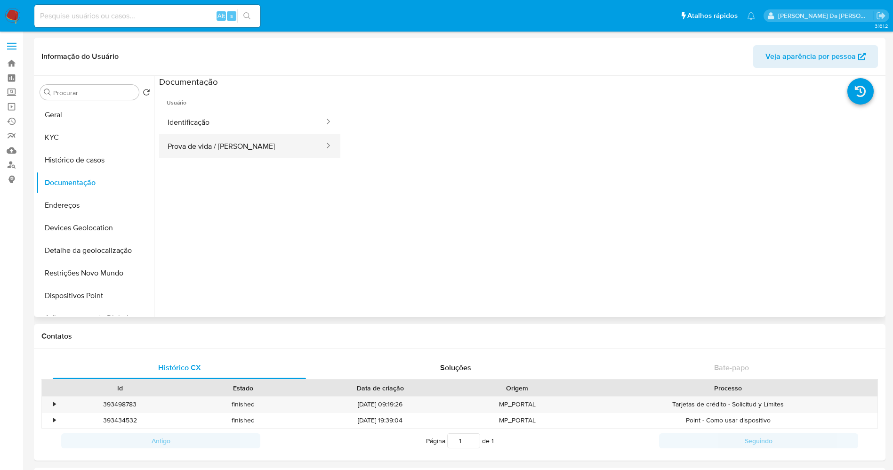
click at [227, 146] on button "Prova de vida / [PERSON_NAME]" at bounding box center [242, 146] width 166 height 24
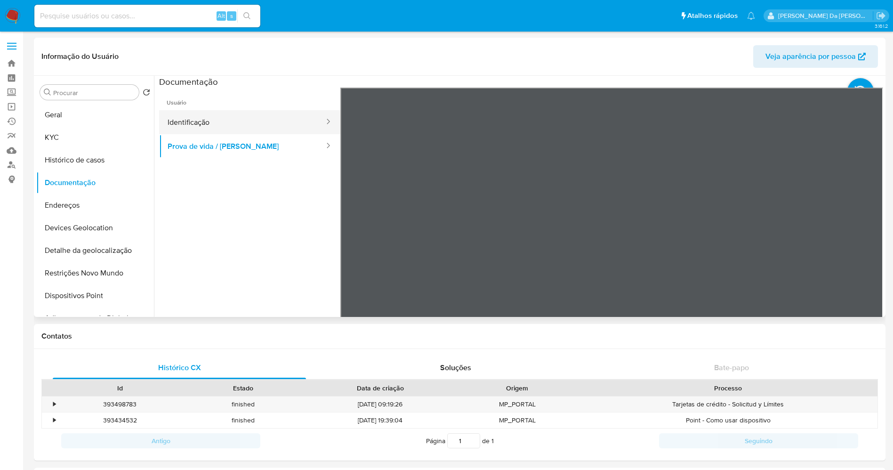
click at [229, 125] on button "Identificação" at bounding box center [242, 122] width 166 height 24
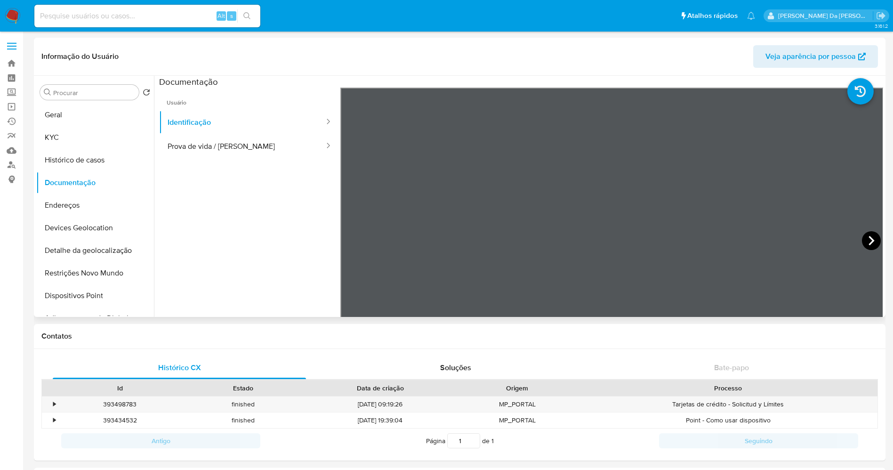
click at [863, 239] on icon at bounding box center [871, 240] width 19 height 19
click at [343, 242] on icon at bounding box center [352, 240] width 19 height 19
click at [869, 239] on icon at bounding box center [872, 240] width 6 height 9
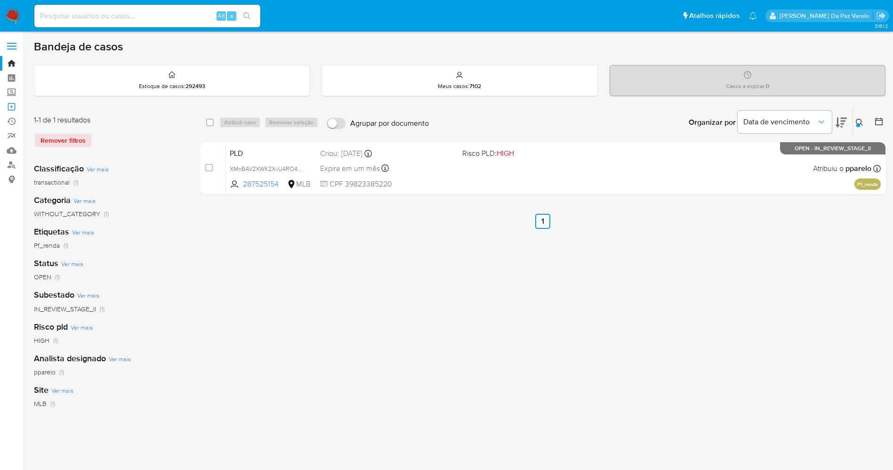
drag, startPoint x: 16, startPoint y: 106, endPoint x: 28, endPoint y: 106, distance: 12.7
click at [16, 106] on link "Operações em massa" at bounding box center [56, 106] width 112 height 15
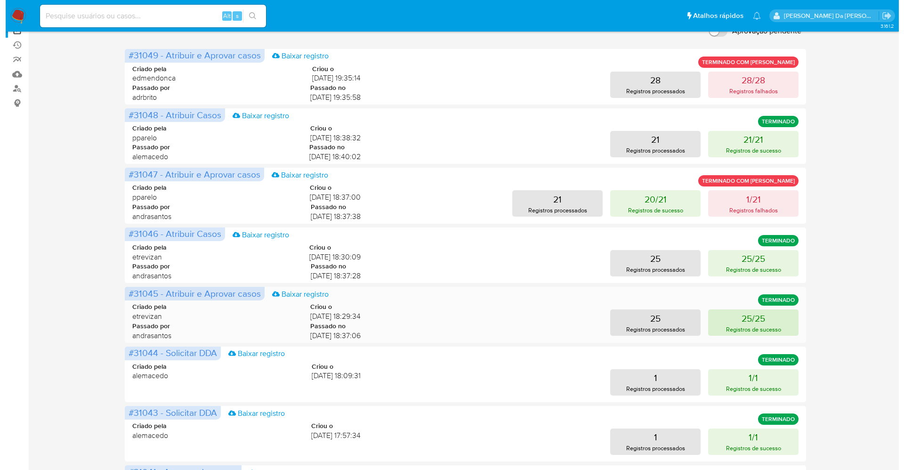
scroll to position [71, 0]
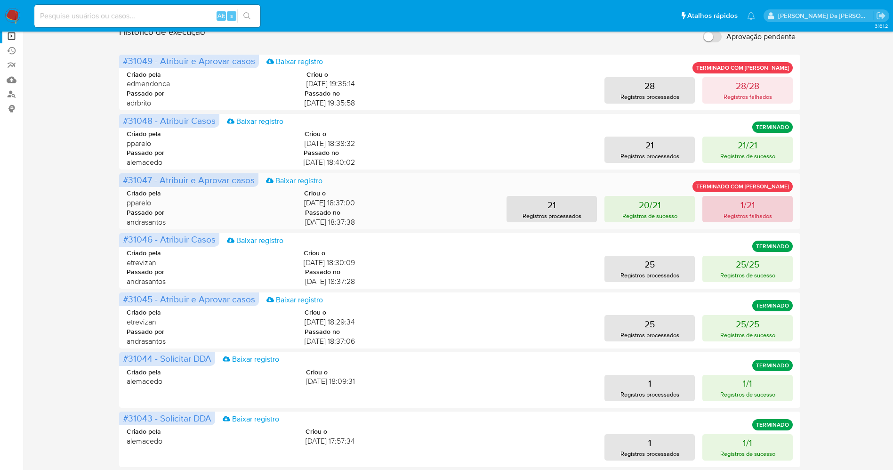
click at [745, 201] on p "1/21" at bounding box center [748, 204] width 15 height 13
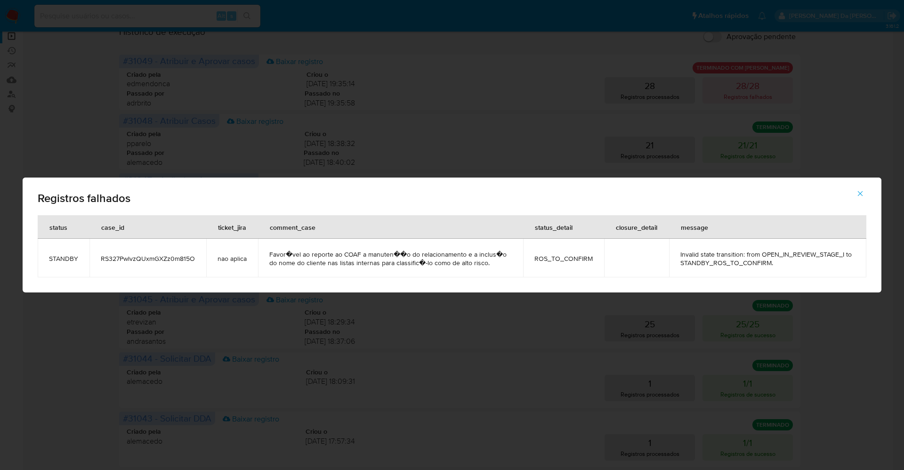
click at [108, 259] on span "RS327PwlvzQUxmGXZz0m815O" at bounding box center [148, 258] width 94 height 8
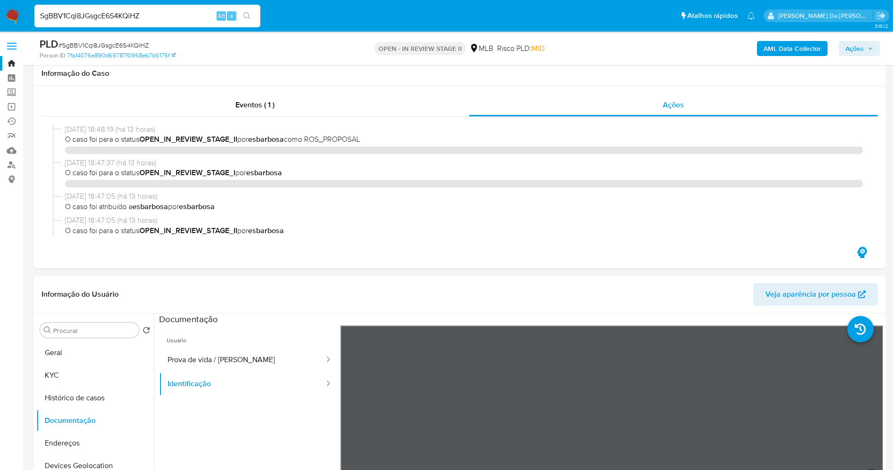
select select "10"
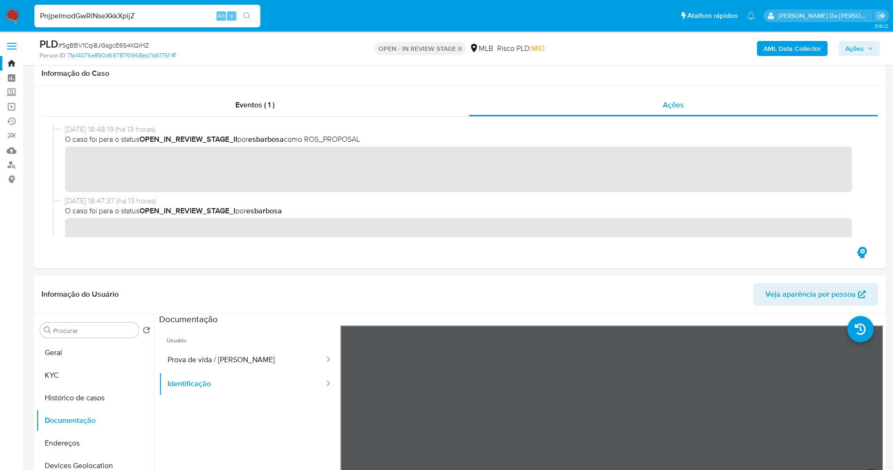
scroll to position [212, 0]
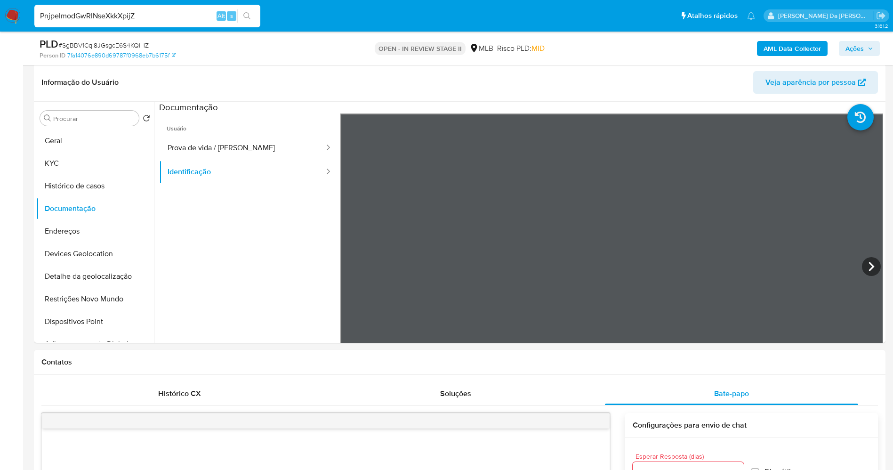
type input "PnjpelmodGwRINseXkkXpijZ"
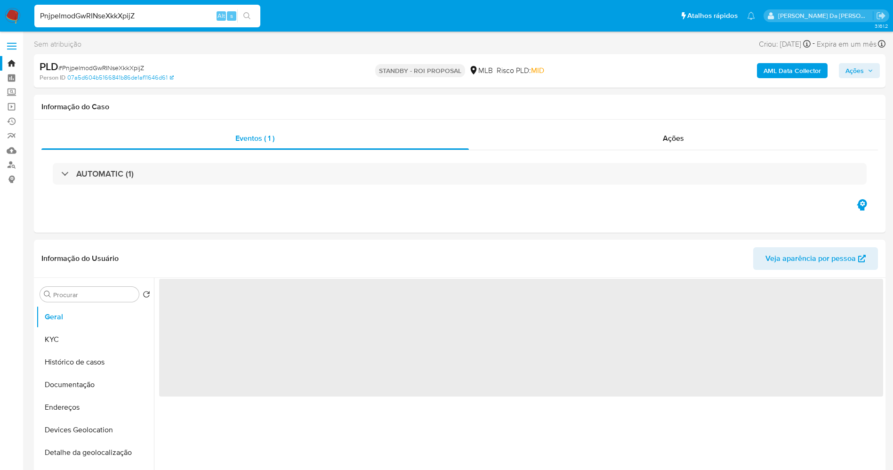
select select "10"
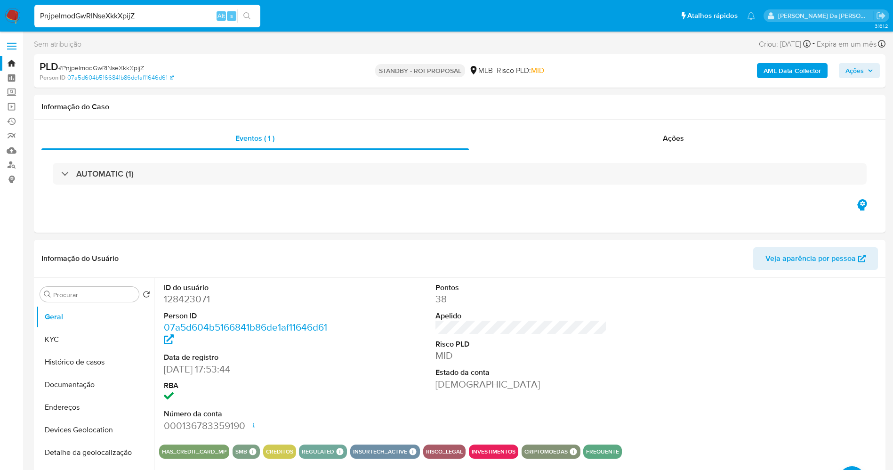
drag, startPoint x: 0, startPoint y: 0, endPoint x: 164, endPoint y: 4, distance: 164.4
click at [157, 16] on input "PnjpelmodGwRINseXkkXpijZ" at bounding box center [147, 16] width 226 height 12
click at [101, 362] on button "Histórico de casos" at bounding box center [91, 362] width 110 height 23
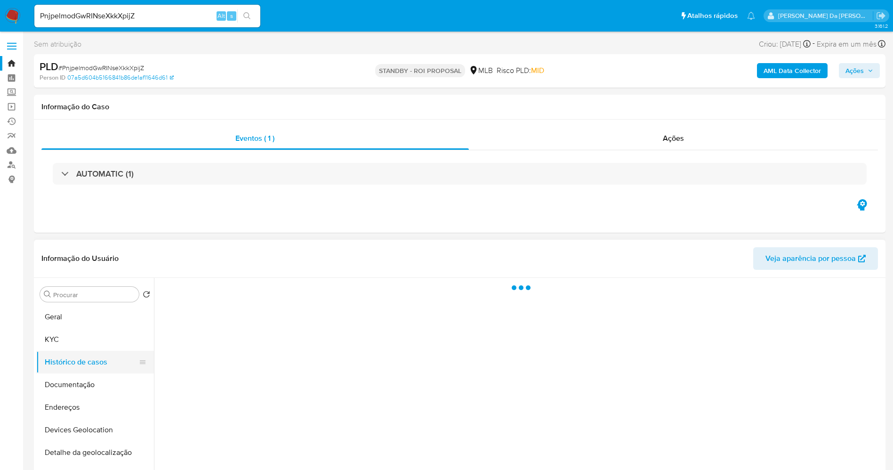
click at [102, 361] on button "Histórico de casos" at bounding box center [91, 362] width 110 height 23
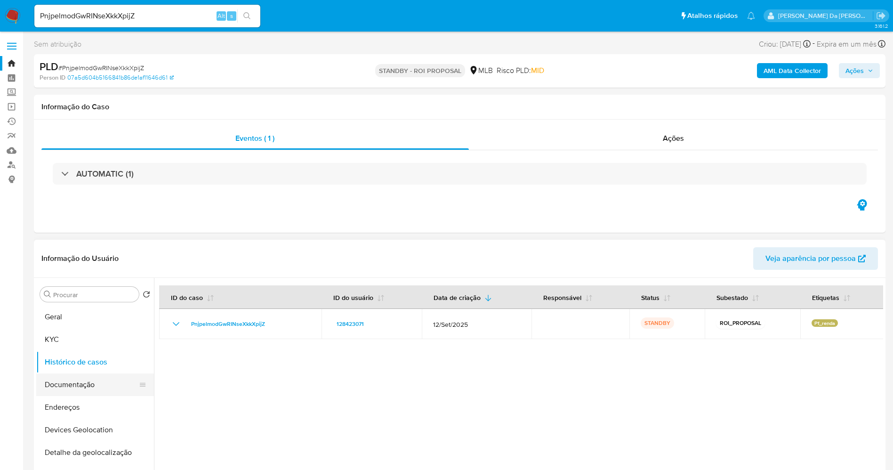
click at [81, 385] on button "Documentação" at bounding box center [91, 384] width 110 height 23
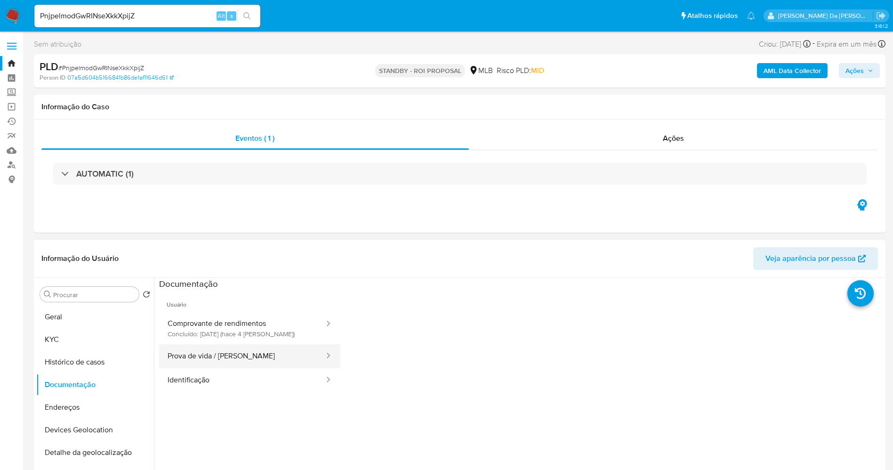
click at [219, 362] on button "Prova de vida / [PERSON_NAME]" at bounding box center [242, 356] width 166 height 24
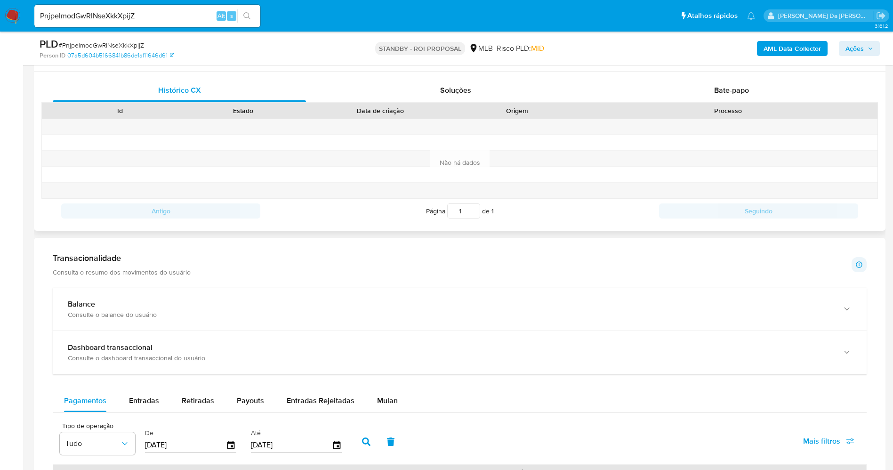
scroll to position [424, 0]
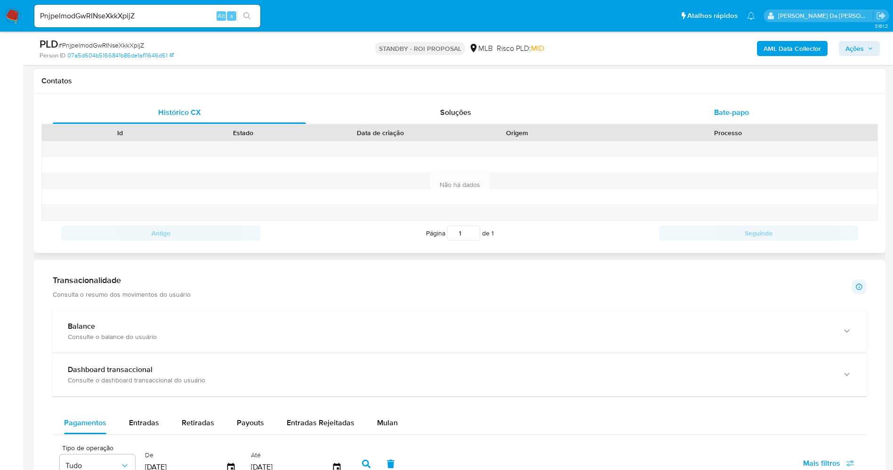
click at [737, 111] on span "Bate-papo" at bounding box center [731, 112] width 35 height 11
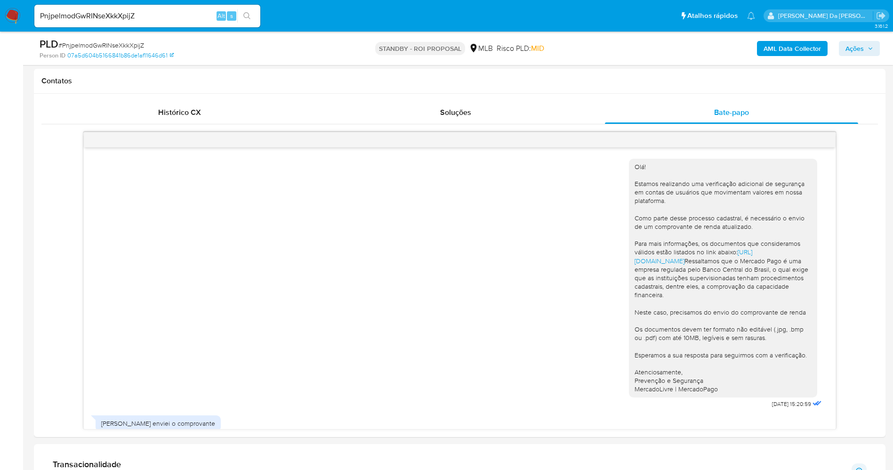
scroll to position [84, 0]
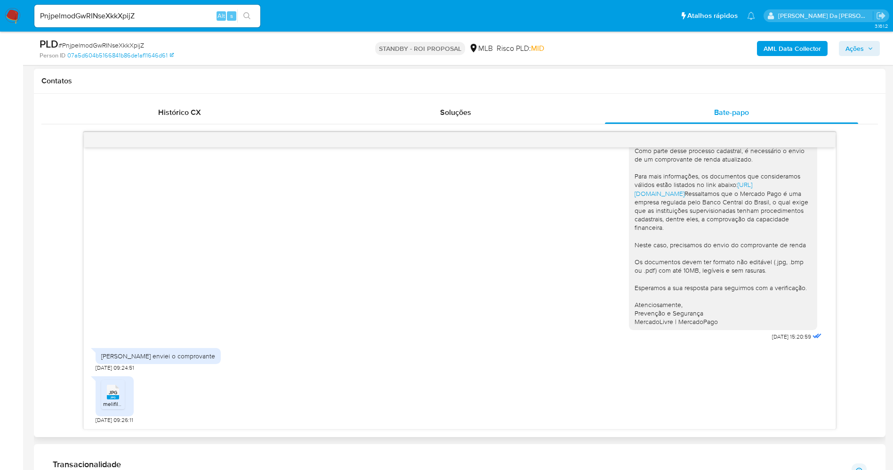
click at [110, 398] on rect at bounding box center [113, 397] width 12 height 4
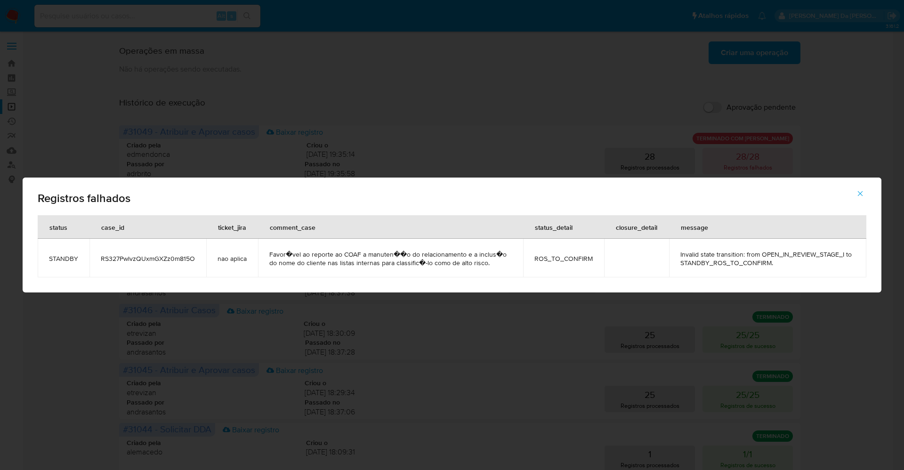
click at [299, 255] on span "Favor�vel ao reporte ao COAF a manuten��o do relacionamento e a inclus�o do nom…" at bounding box center [390, 258] width 243 height 17
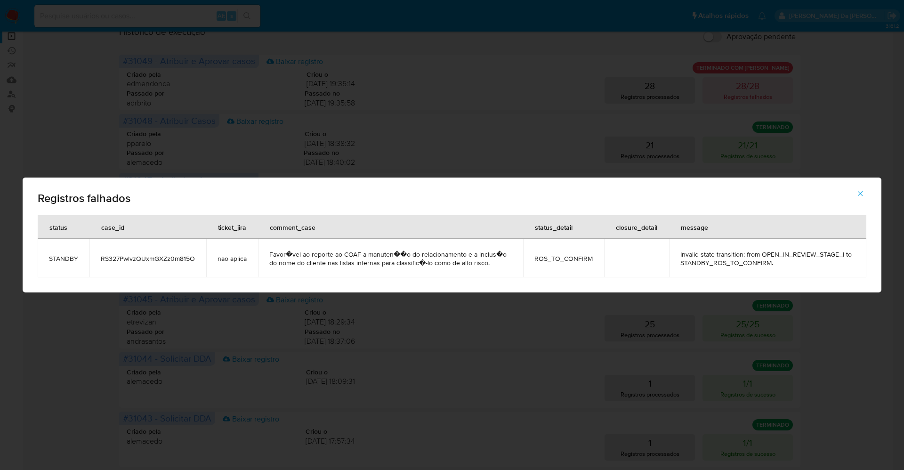
click at [480, 76] on div "Registros falhados status case_id ticket_jira comment_case status_detail closur…" at bounding box center [452, 235] width 904 height 470
click at [203, 35] on div "Registros falhados status case_id ticket_jira comment_case status_detail closur…" at bounding box center [452, 235] width 904 height 470
click at [594, 164] on div "Registros falhados status case_id ticket_jira comment_case status_detail closur…" at bounding box center [452, 235] width 904 height 470
click at [340, 259] on span "Favor�vel ao reporte ao COAF a manuten��o do relacionamento e a inclus�o do nom…" at bounding box center [390, 258] width 243 height 17
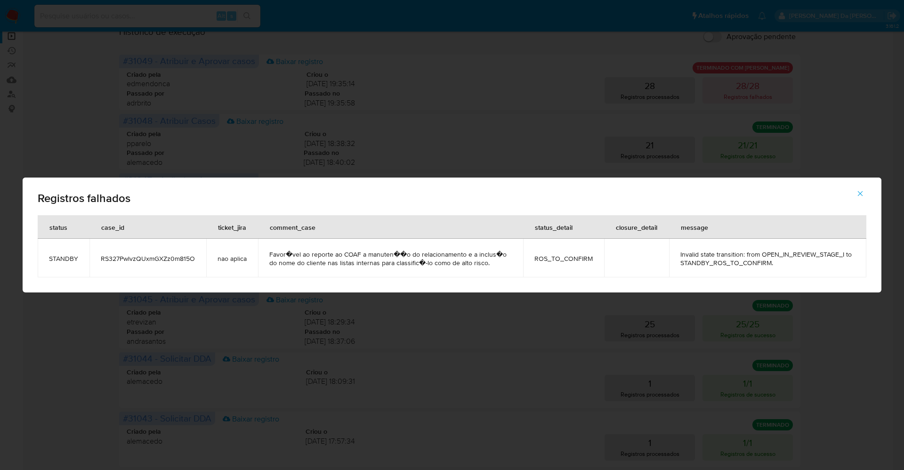
click at [340, 259] on span "Favor�vel ao reporte ao COAF a manuten��o do relacionamento e a inclus�o do nom…" at bounding box center [390, 258] width 243 height 17
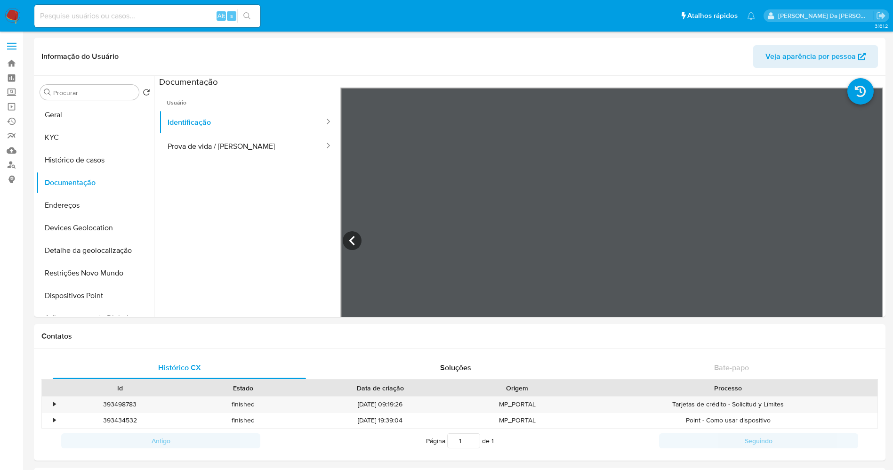
select select "10"
click at [144, 16] on input at bounding box center [147, 16] width 226 height 12
paste input "RS327PwlvzQUxmGXZz0m815O"
type input "RS327PwlvzQUxmGXZz0m815O"
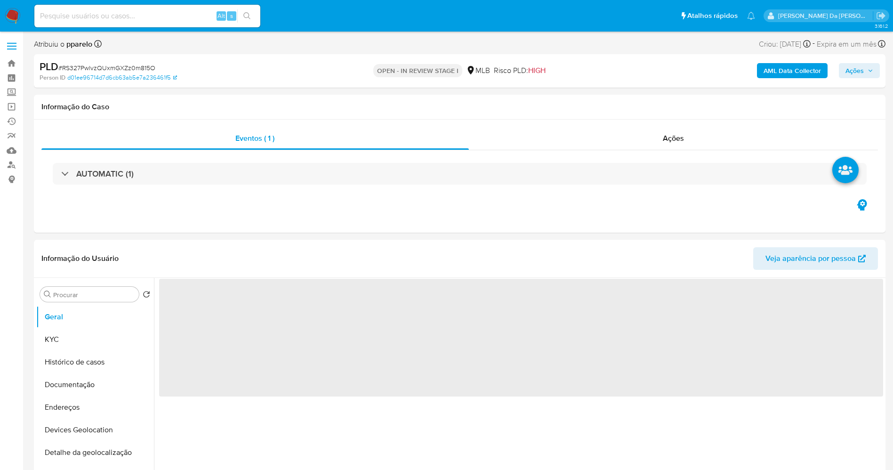
select select "10"
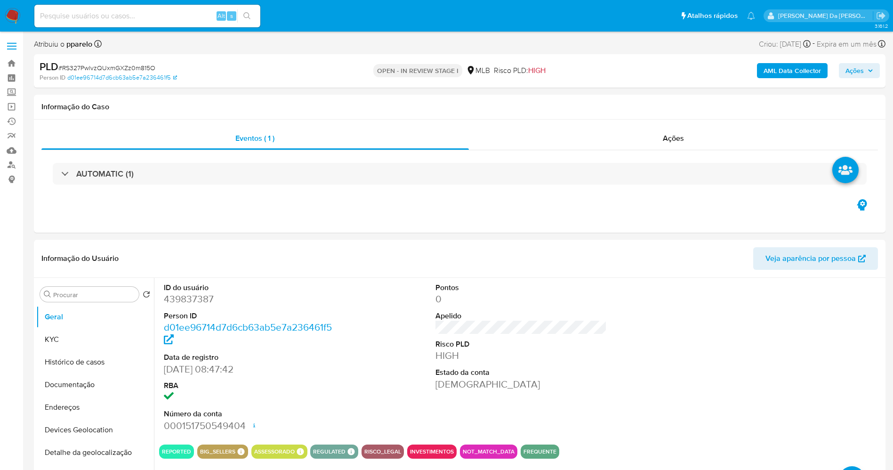
click at [208, 17] on input at bounding box center [147, 16] width 226 height 12
paste input "RS327PwlvzQUxmGXZz0m815O"
type input "RS327PwlvzQUxmGXZz0m815O"
click at [854, 75] on span "Ações" at bounding box center [855, 70] width 18 height 15
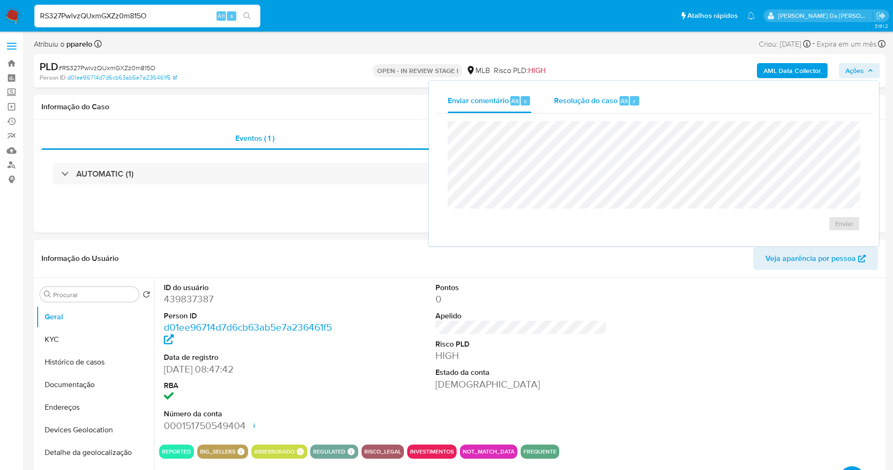
click at [601, 102] on span "Resolução do caso" at bounding box center [586, 100] width 64 height 11
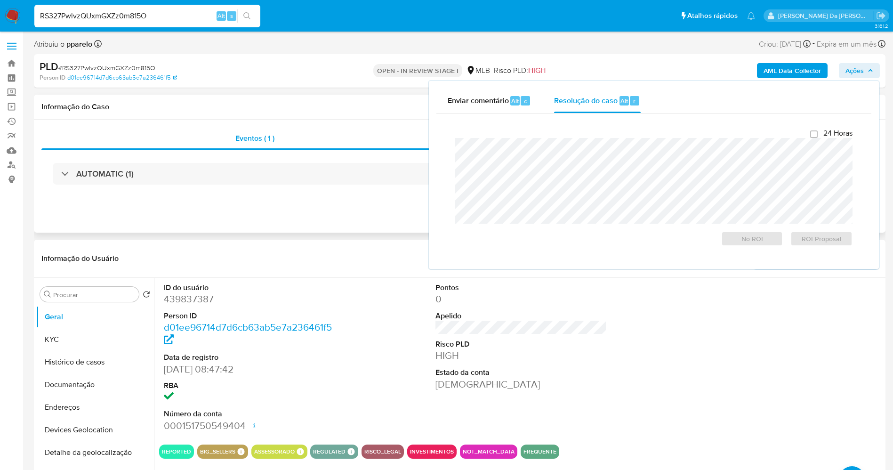
click at [330, 186] on div "AUTOMATIC (1)" at bounding box center [459, 173] width 837 height 47
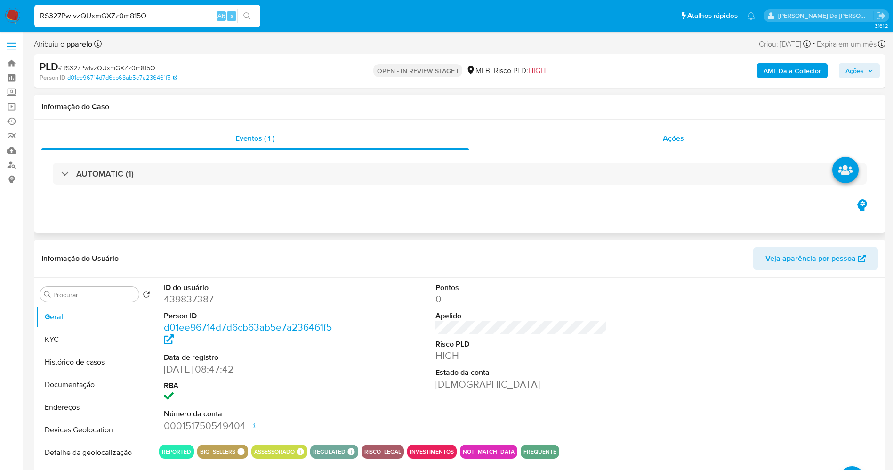
click at [669, 140] on span "Ações" at bounding box center [673, 138] width 21 height 11
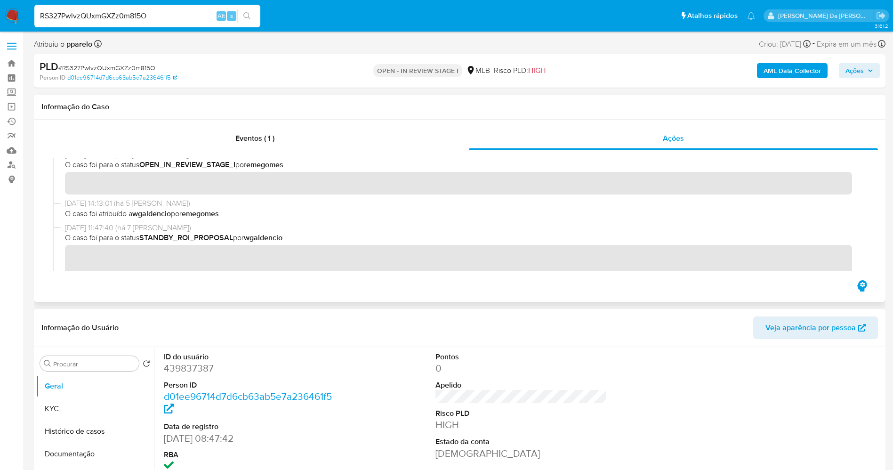
scroll to position [636, 0]
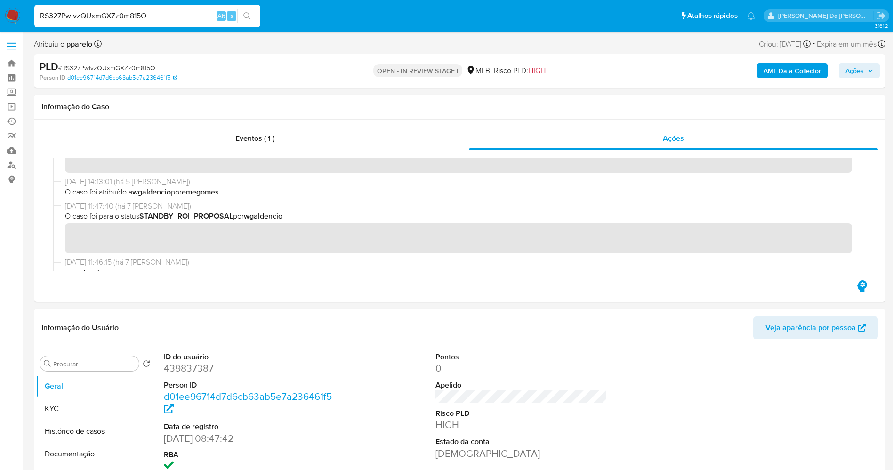
click at [851, 66] on span "Ações" at bounding box center [855, 70] width 18 height 15
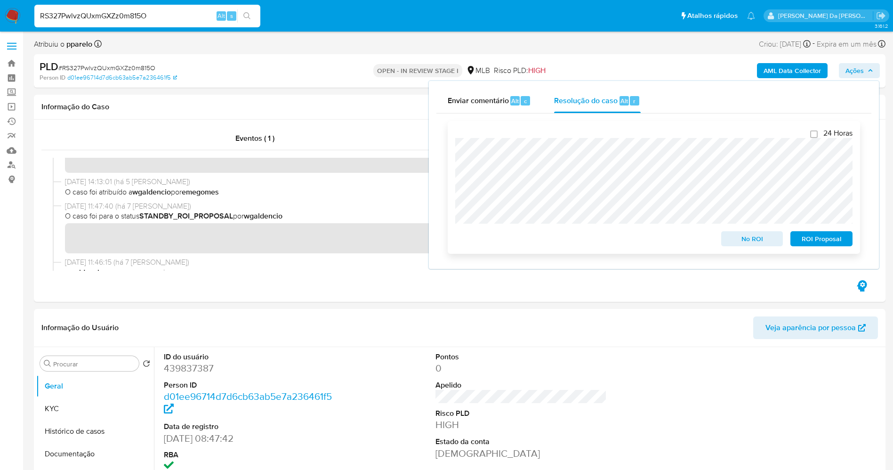
click at [820, 239] on span "ROI Proposal" at bounding box center [821, 238] width 49 height 13
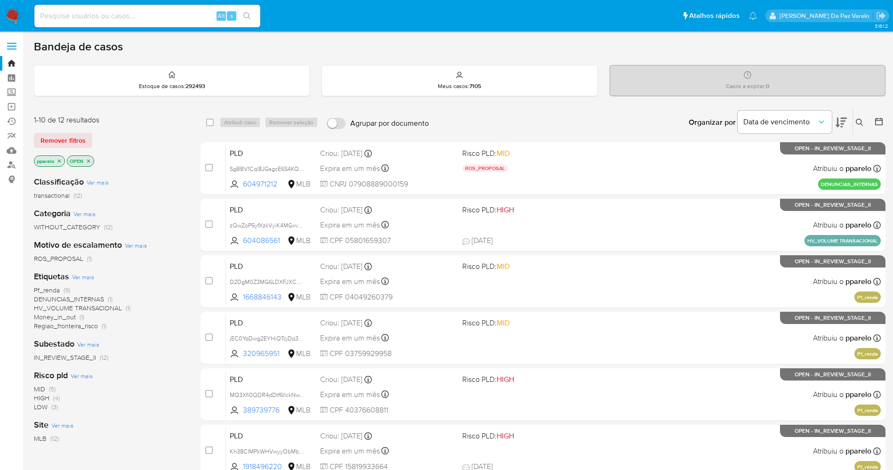
click at [864, 123] on button at bounding box center [861, 122] width 16 height 11
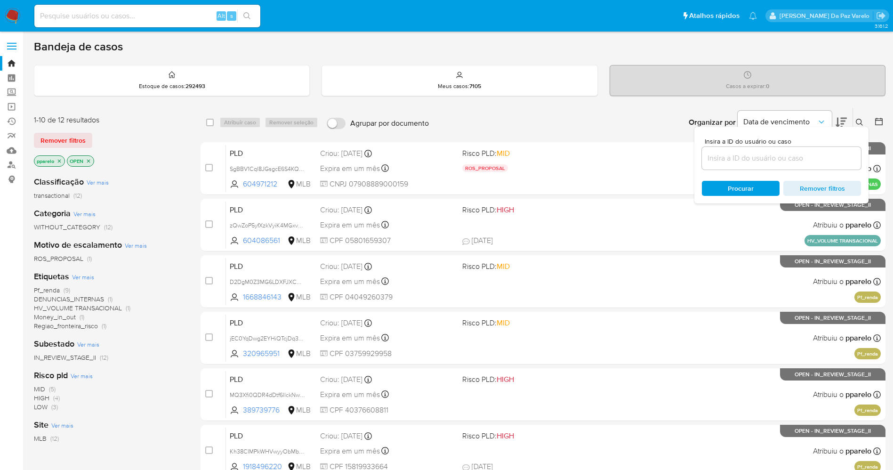
click at [802, 155] on input at bounding box center [781, 158] width 159 height 12
type input "RS327PwlvzQUxmGXZz0m815O"
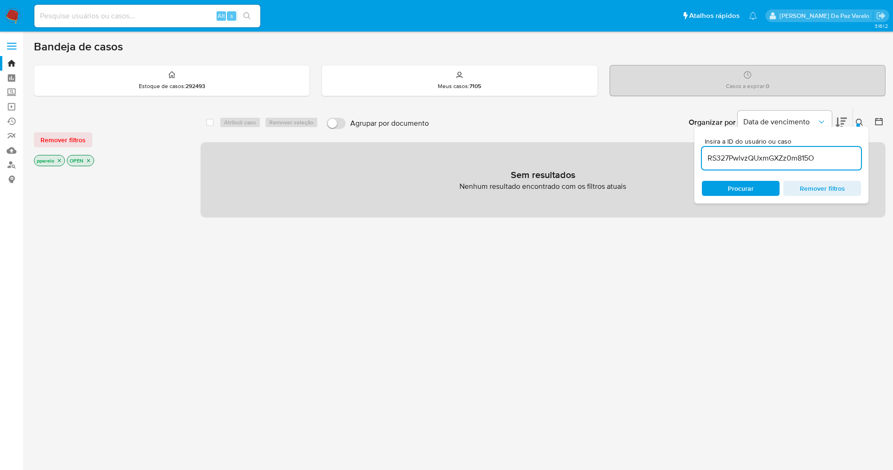
click at [857, 123] on icon at bounding box center [859, 122] width 7 height 7
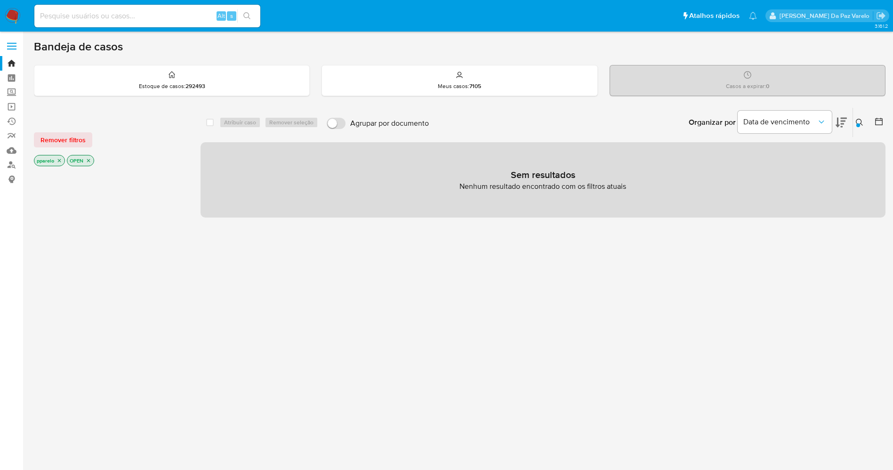
click at [58, 159] on icon "close-filter" at bounding box center [60, 161] width 6 height 6
click at [55, 159] on icon "close-filter" at bounding box center [56, 161] width 6 height 6
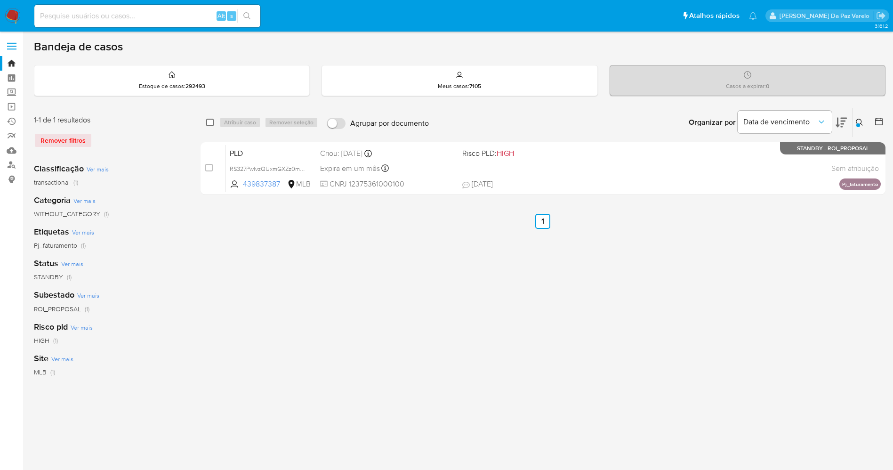
click at [211, 124] on input "checkbox" at bounding box center [210, 123] width 8 height 8
checkbox input "true"
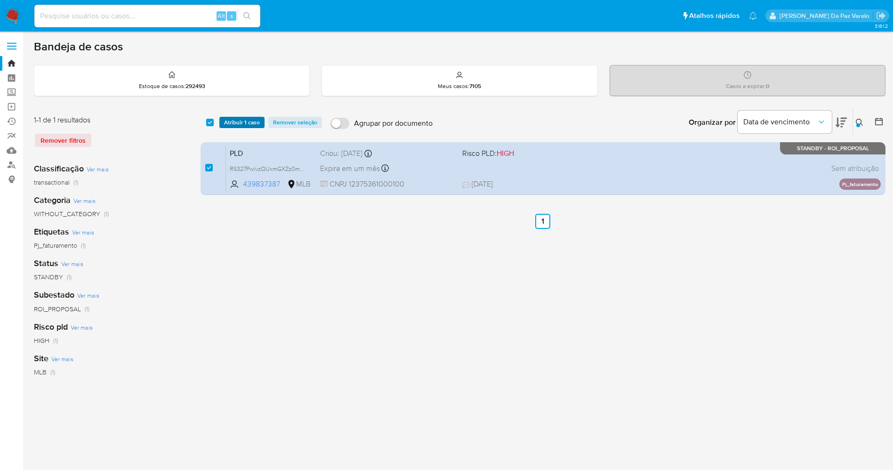
click at [243, 125] on span "Atribuir 1 caso" at bounding box center [242, 122] width 36 height 9
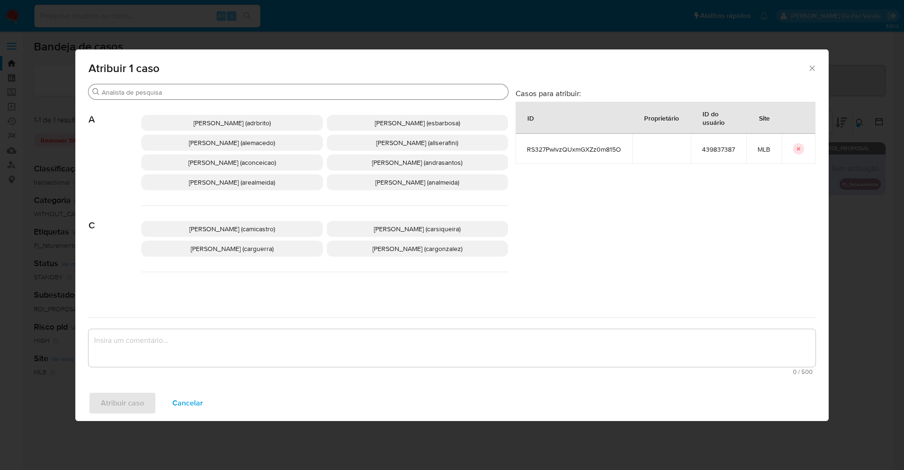
click at [285, 96] on input "Buscar" at bounding box center [303, 92] width 403 height 8
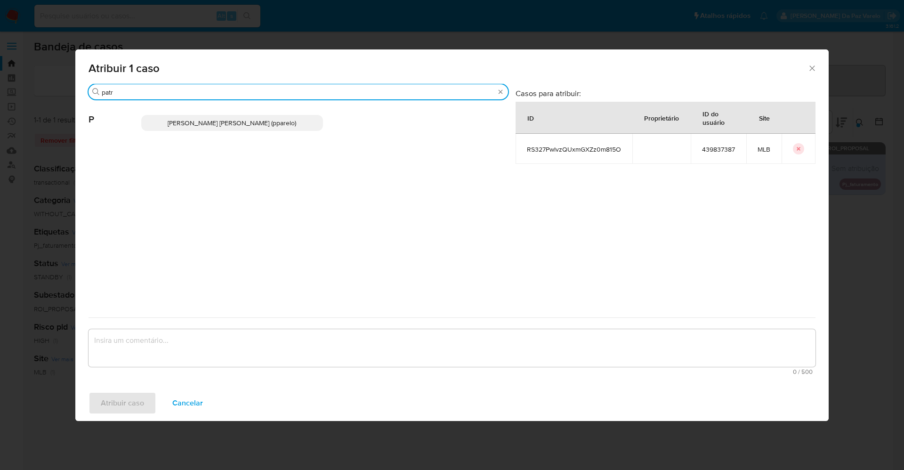
type input "patr"
click at [269, 119] on span "Patricia Aparecida Da Paz Varelo (pparelo)" at bounding box center [232, 122] width 129 height 9
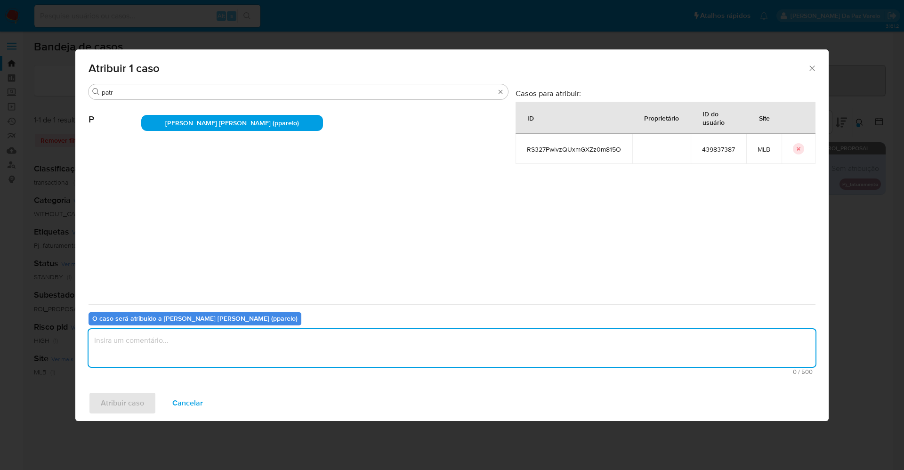
click at [259, 338] on textarea "assign-modal" at bounding box center [452, 348] width 727 height 38
type textarea "."
click at [137, 401] on span "Atribuir caso" at bounding box center [122, 403] width 43 height 21
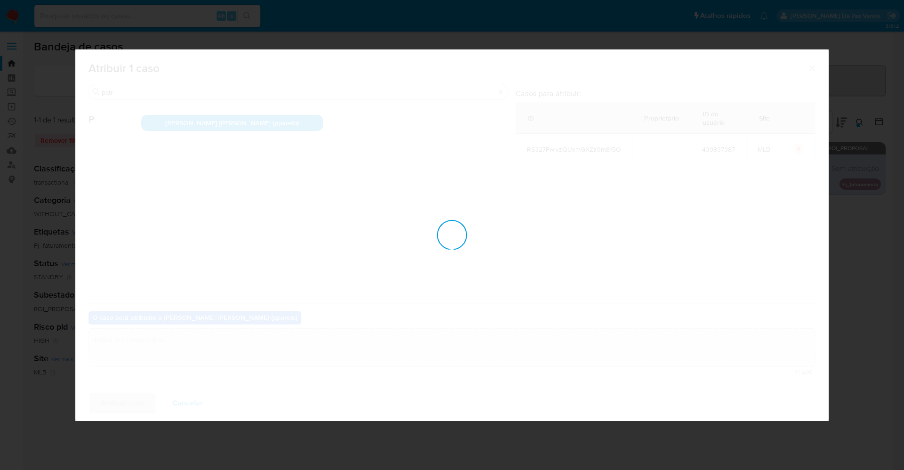
checkbox input "false"
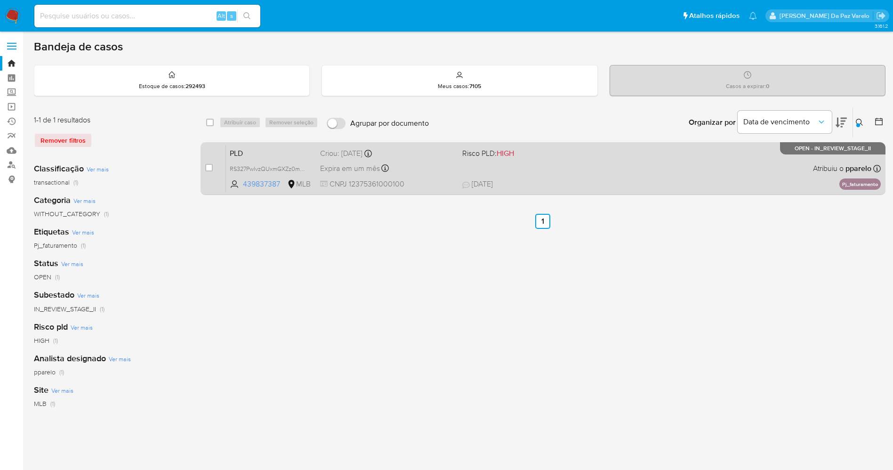
click at [590, 180] on span "26/09/2025 26/09/2025 17:47" at bounding box center [601, 184] width 277 height 10
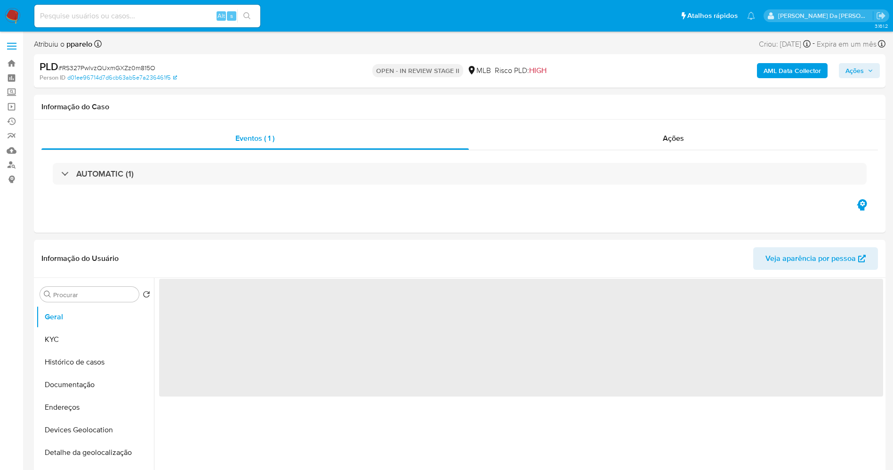
select select "10"
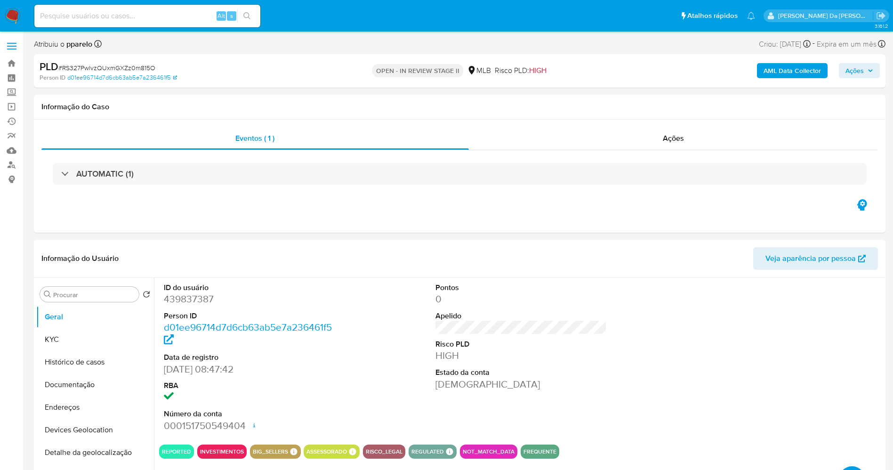
click at [856, 78] on span "Ações" at bounding box center [855, 70] width 18 height 15
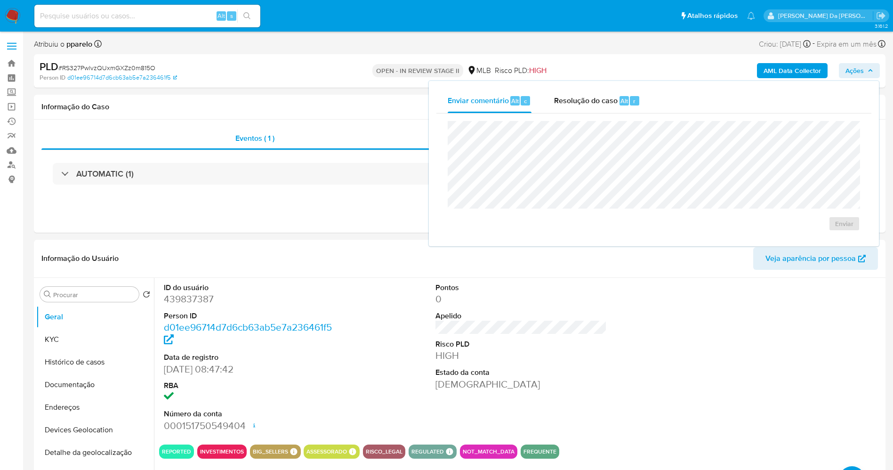
click at [611, 114] on div "Enviar" at bounding box center [654, 176] width 435 height 125
click at [610, 109] on div "Resolução do caso Alt r" at bounding box center [597, 101] width 86 height 24
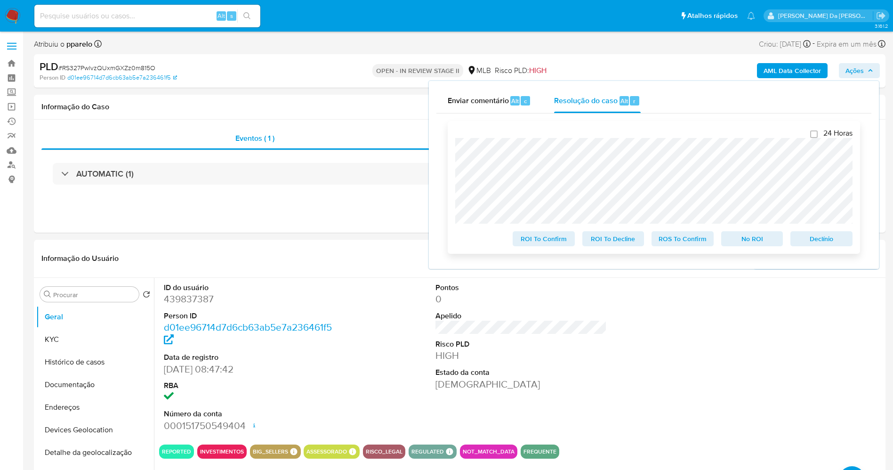
click at [690, 240] on span "ROS To Confirm" at bounding box center [682, 238] width 49 height 13
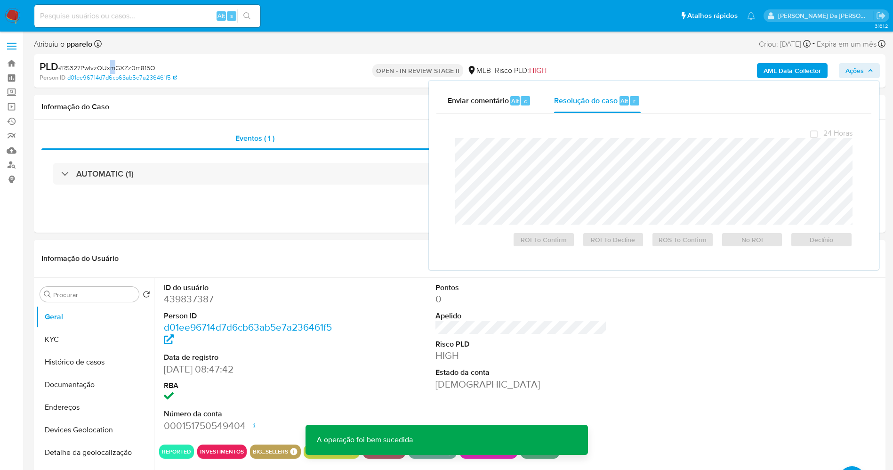
click at [113, 68] on span "# RS327PwlvzQUxmGXZz0m815O" at bounding box center [106, 67] width 97 height 9
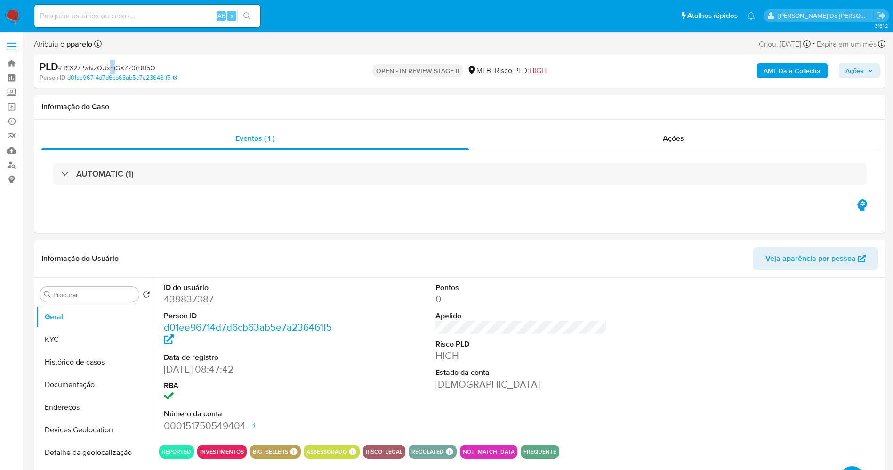
click at [113, 68] on span "# RS327PwlvzQUxmGXZz0m815O" at bounding box center [106, 67] width 97 height 9
click at [115, 68] on span "# RS327PwlvzQUxmGXZz0m815O" at bounding box center [106, 67] width 97 height 9
click at [8, 14] on img at bounding box center [13, 16] width 16 height 16
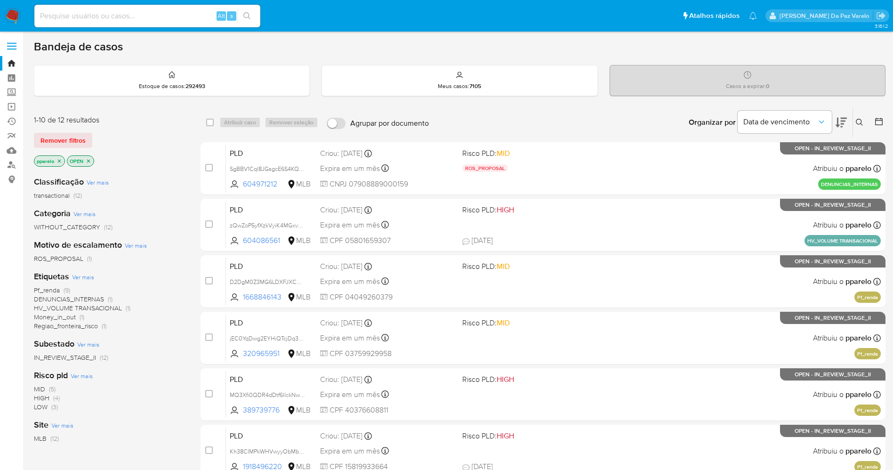
click at [858, 122] on icon at bounding box center [860, 123] width 8 height 8
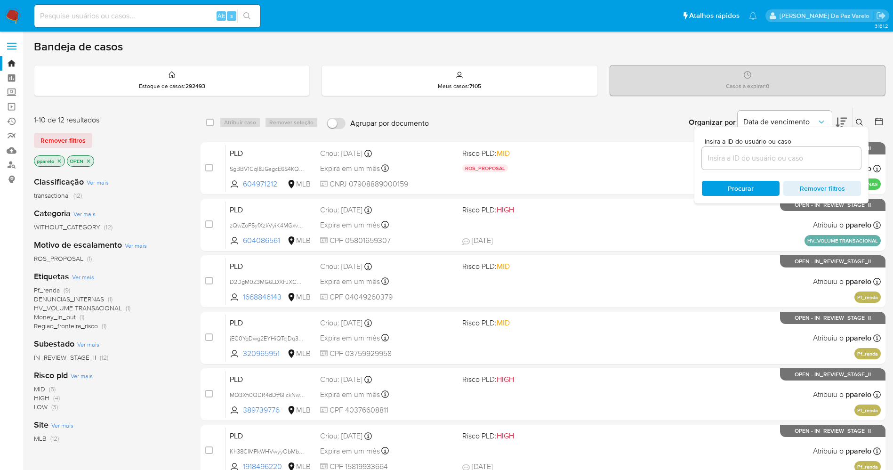
click at [800, 167] on div at bounding box center [781, 158] width 159 height 23
click at [803, 162] on input at bounding box center [781, 158] width 159 height 12
paste input "RS327PwlvzQUxmGXZz0m815O"
type input "RS327PwlvzQUxmGXZz0m815O"
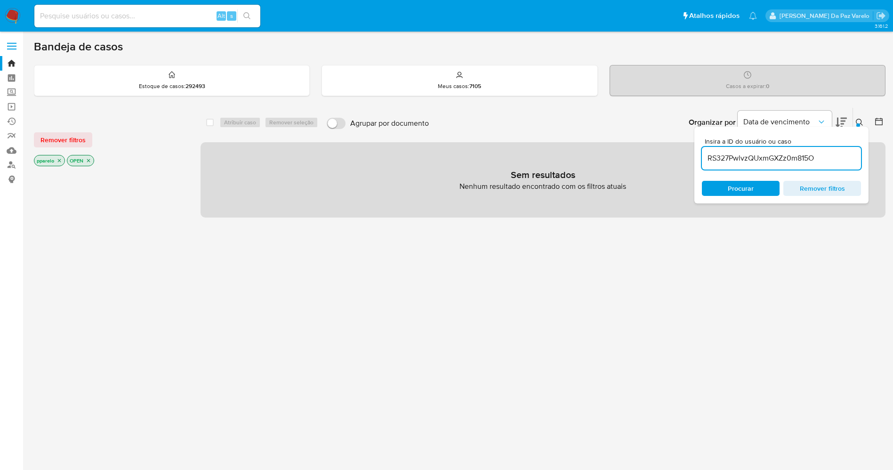
click at [59, 160] on icon "close-filter" at bounding box center [60, 161] width 6 height 6
click at [56, 160] on icon "close-filter" at bounding box center [56, 161] width 6 height 6
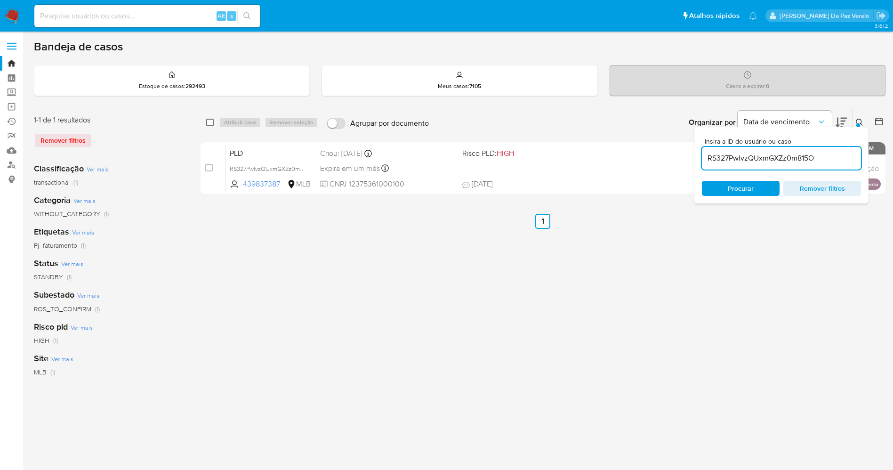
click at [210, 125] on input "checkbox" at bounding box center [210, 123] width 8 height 8
checkbox input "true"
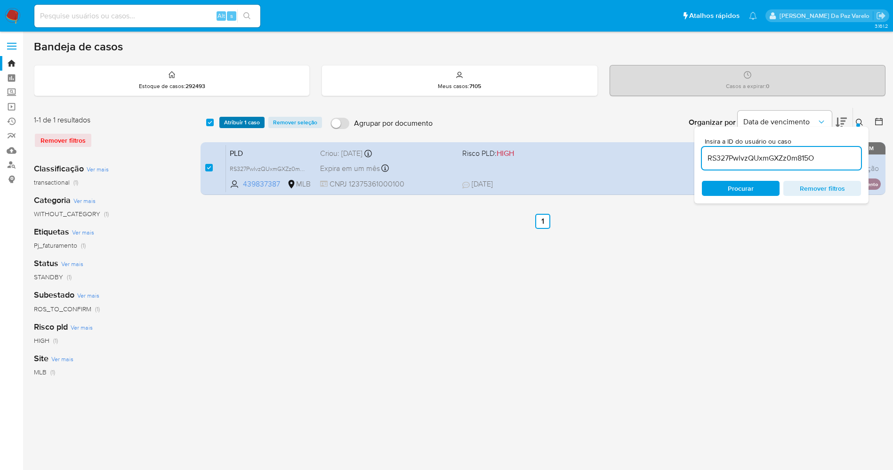
click at [237, 120] on span "Atribuir 1 caso" at bounding box center [242, 122] width 36 height 9
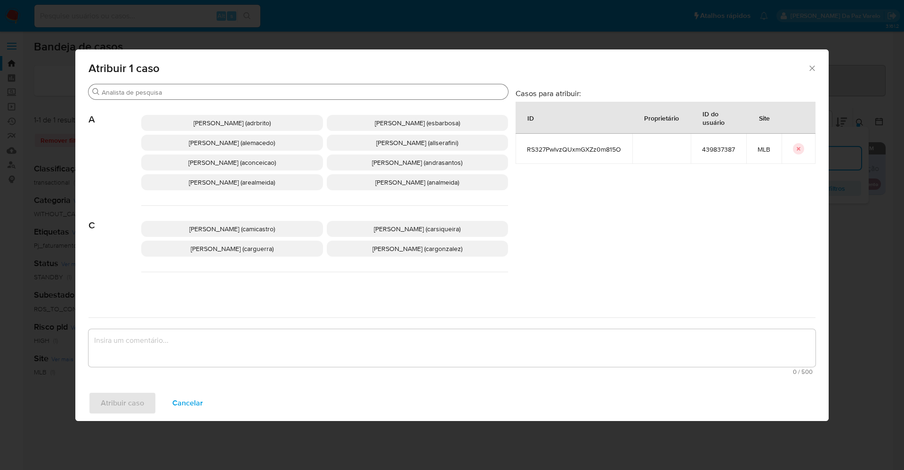
click at [362, 97] on div "Buscar" at bounding box center [299, 91] width 420 height 15
click at [363, 92] on input "Buscar" at bounding box center [303, 92] width 403 height 8
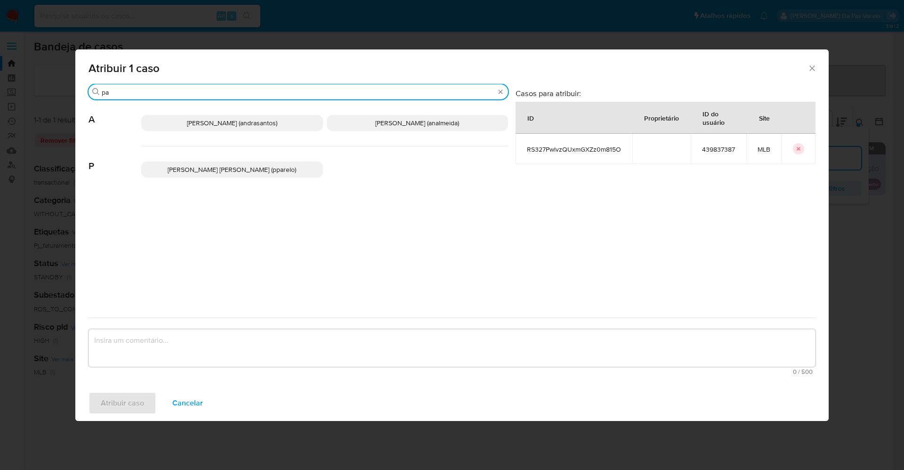
type input "p"
type input "ale"
click at [380, 122] on span "Alexandra Macedo Da Silva (alemacedo)" at bounding box center [417, 122] width 86 height 9
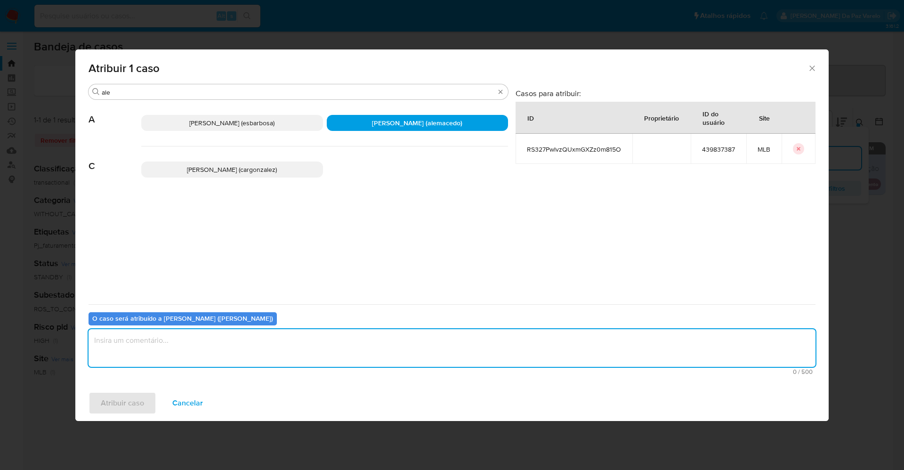
click at [359, 356] on textarea "assign-modal" at bounding box center [452, 348] width 727 height 38
type textarea "."
click at [125, 404] on span "Atribuir caso" at bounding box center [122, 403] width 43 height 21
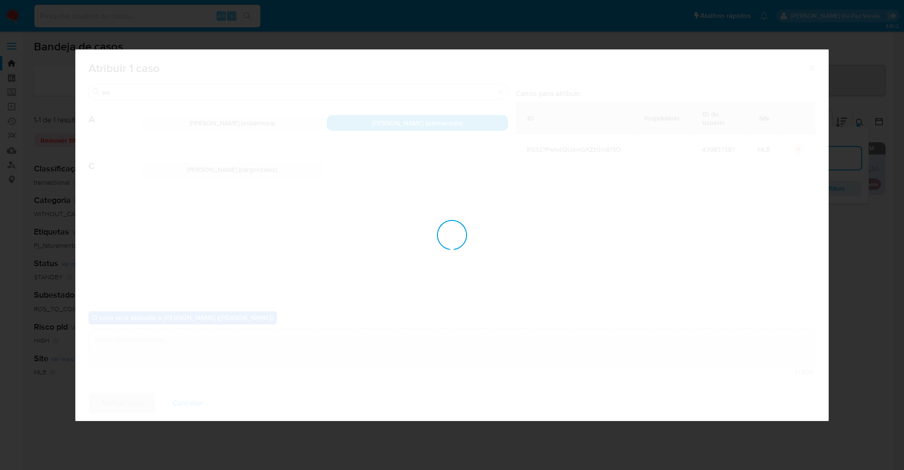
checkbox input "false"
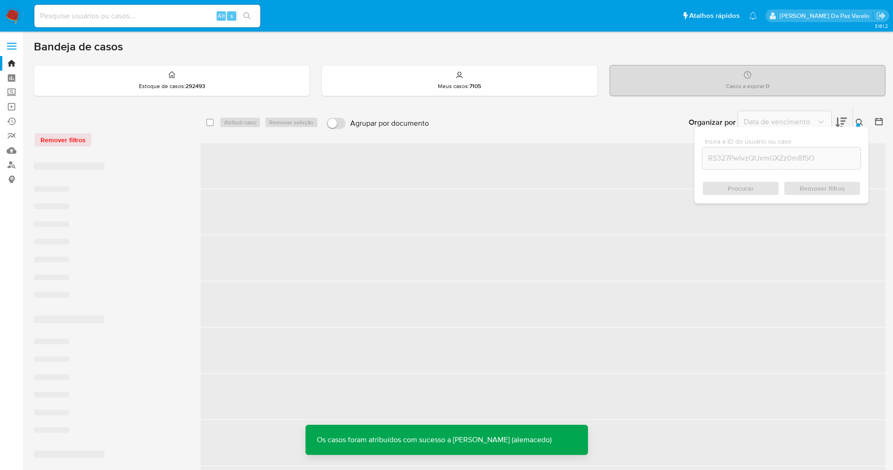
click at [861, 120] on icon at bounding box center [859, 122] width 7 height 7
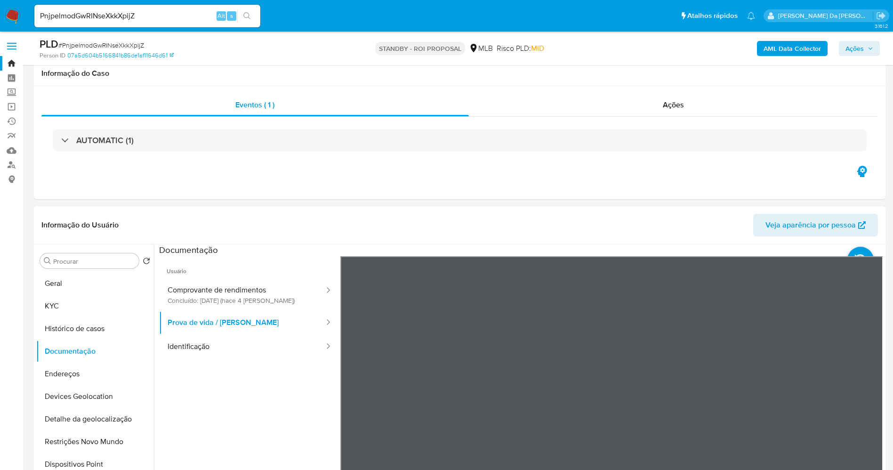
select select "10"
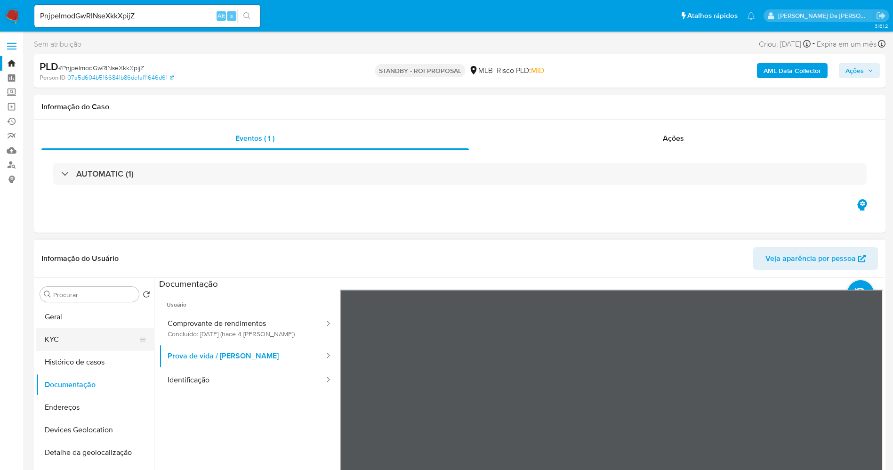
click at [84, 342] on button "KYC" at bounding box center [91, 339] width 110 height 23
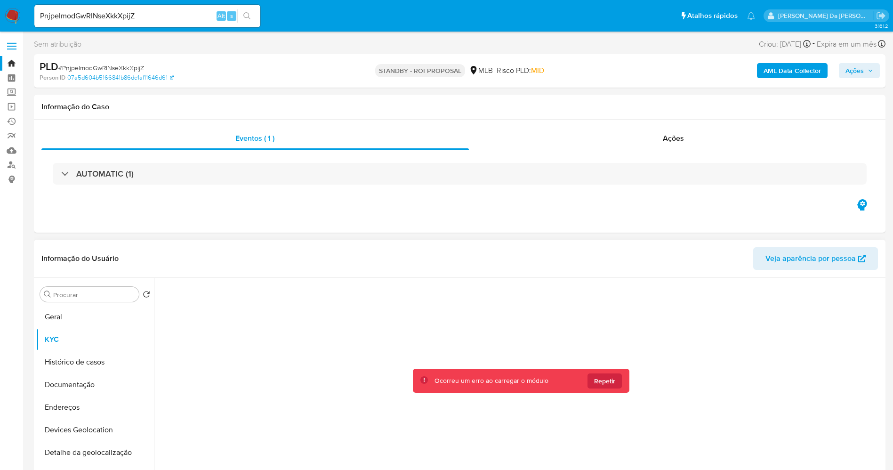
click at [603, 384] on span "Repetir" at bounding box center [604, 380] width 21 height 15
click at [598, 376] on span "Repetir" at bounding box center [604, 380] width 21 height 15
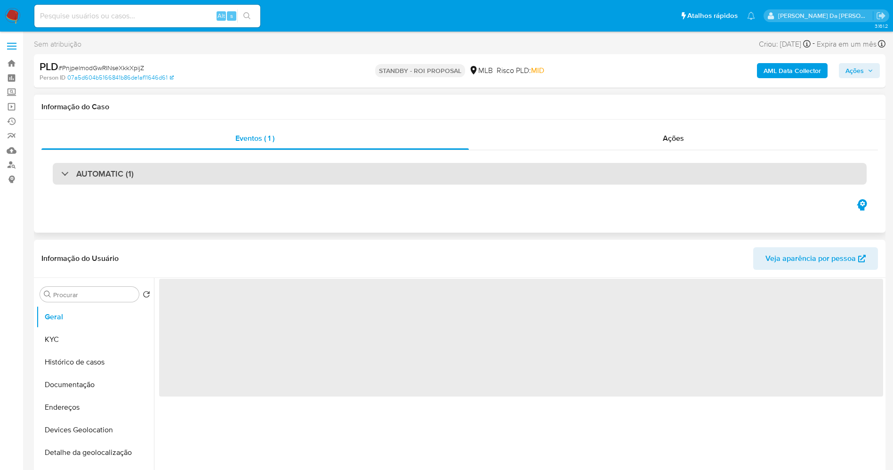
select select "10"
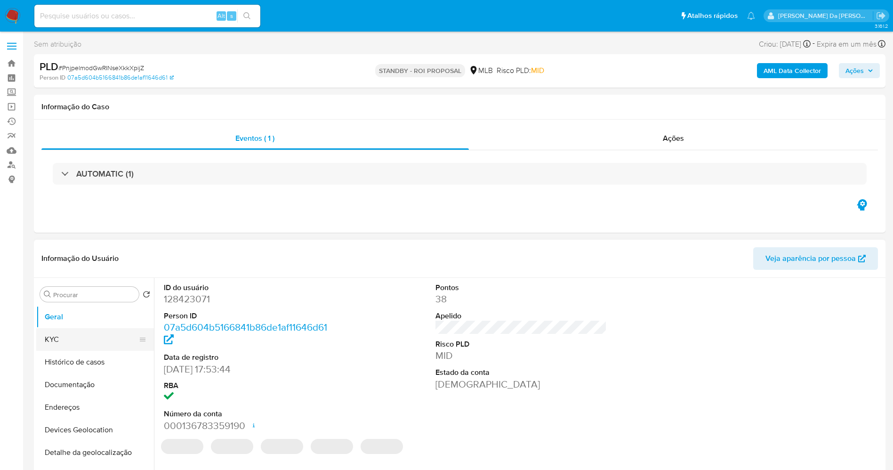
click at [77, 339] on button "KYC" at bounding box center [91, 339] width 110 height 23
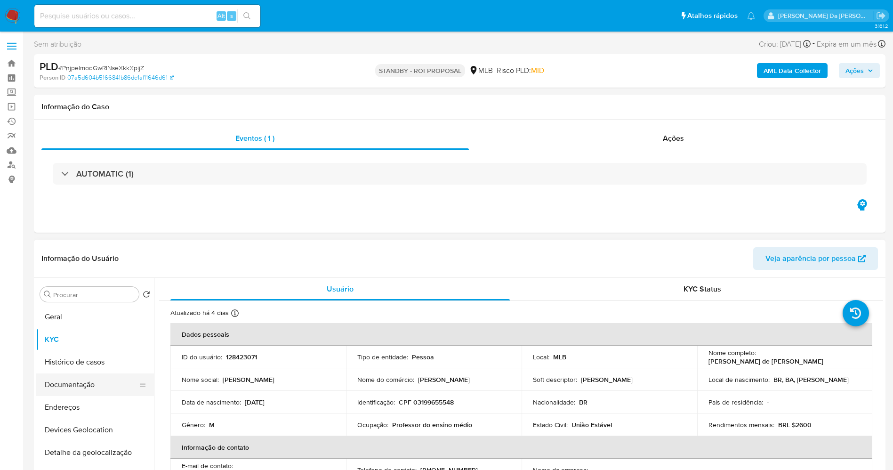
click at [89, 385] on button "Documentação" at bounding box center [91, 384] width 110 height 23
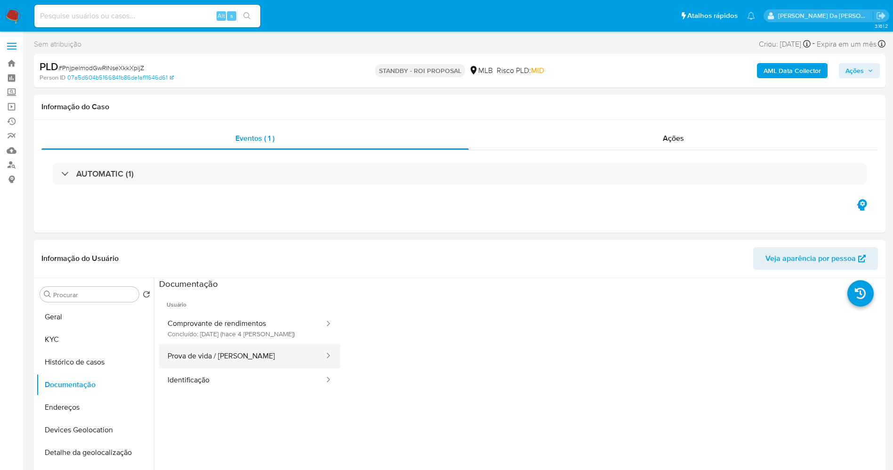
click at [233, 355] on button "Prova de vida / [PERSON_NAME]" at bounding box center [242, 356] width 166 height 24
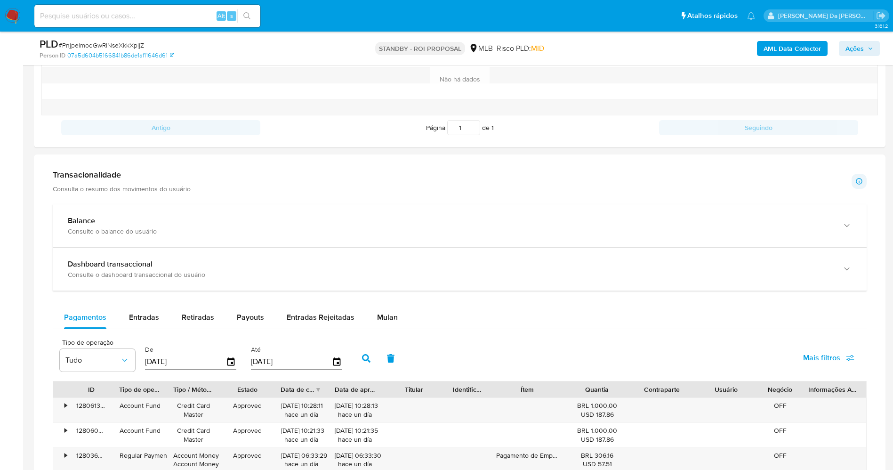
scroll to position [424, 0]
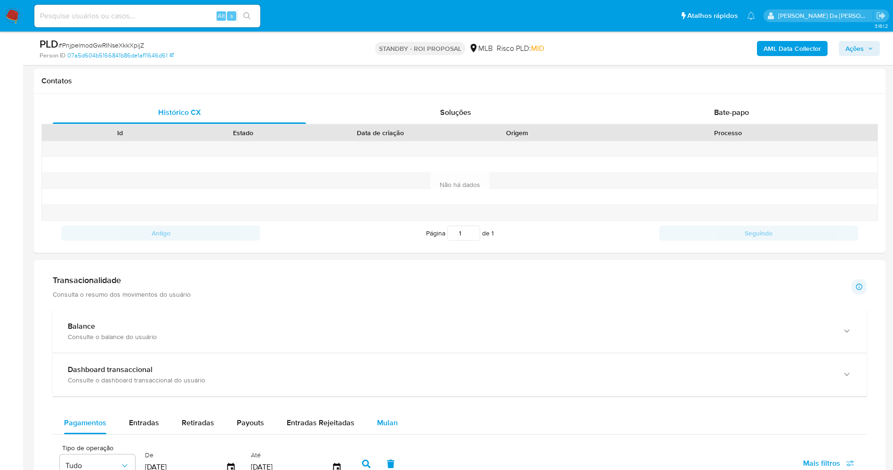
click at [390, 423] on span "Mulan" at bounding box center [387, 422] width 21 height 11
click at [728, 116] on span "Bate-papo" at bounding box center [731, 112] width 35 height 11
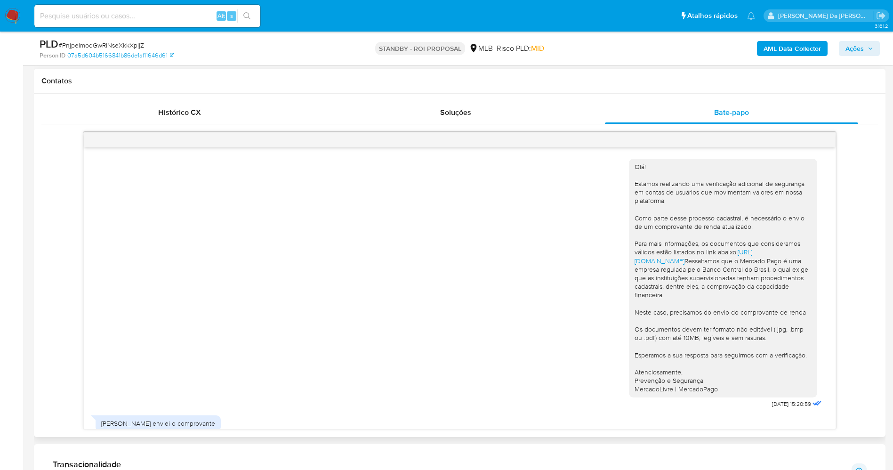
scroll to position [84, 0]
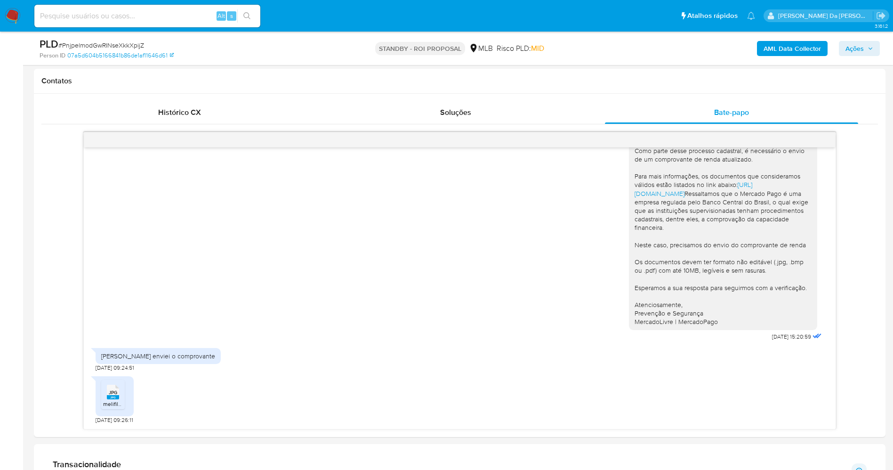
click at [179, 29] on div "Alt s" at bounding box center [147, 16] width 226 height 26
click at [183, 18] on input at bounding box center [147, 16] width 226 height 12
paste input "Iik7bgsHB8ciRvpDSKsjJKPD"
type input "Iik7bgsHB8ciRvpDSKsjJKPD"
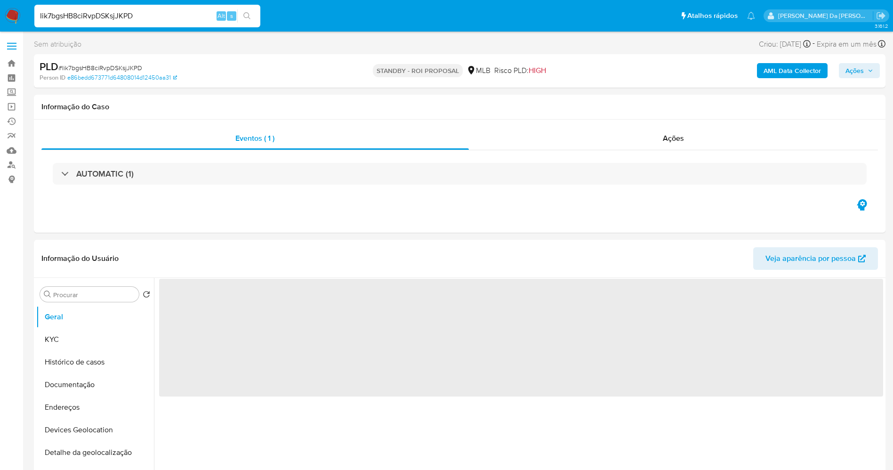
select select "10"
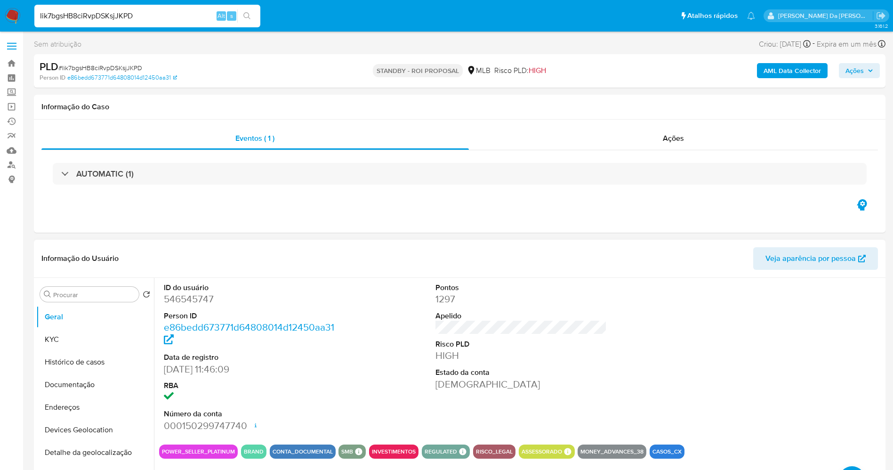
click at [89, 360] on button "Histórico de casos" at bounding box center [95, 362] width 118 height 23
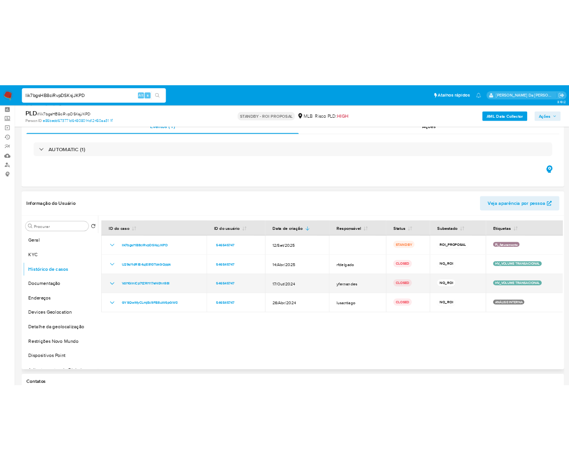
scroll to position [71, 0]
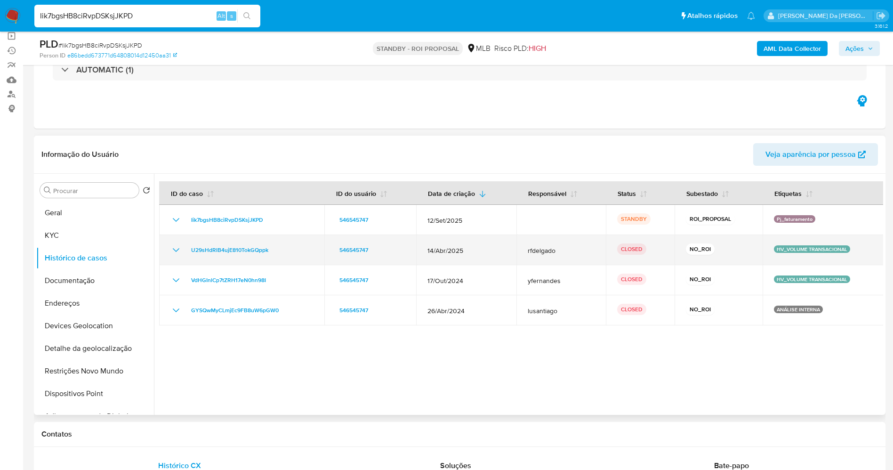
click at [173, 249] on icon "Mostrar/Ocultar" at bounding box center [176, 250] width 7 height 4
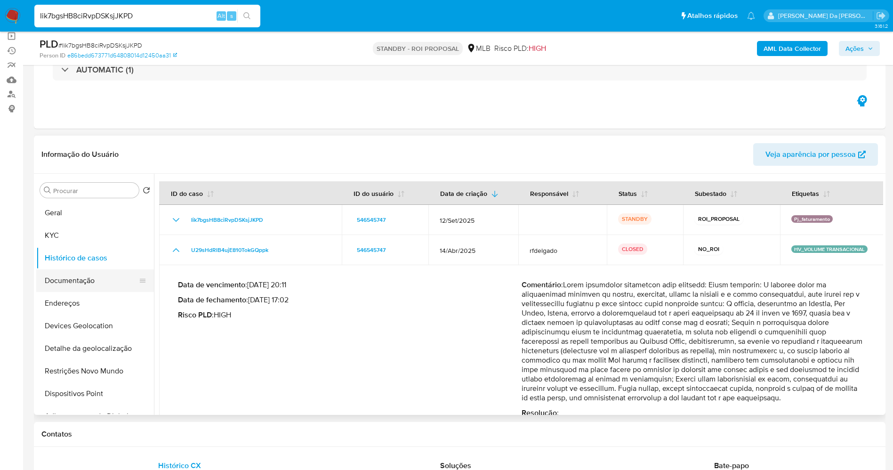
click at [103, 283] on button "Documentação" at bounding box center [91, 280] width 110 height 23
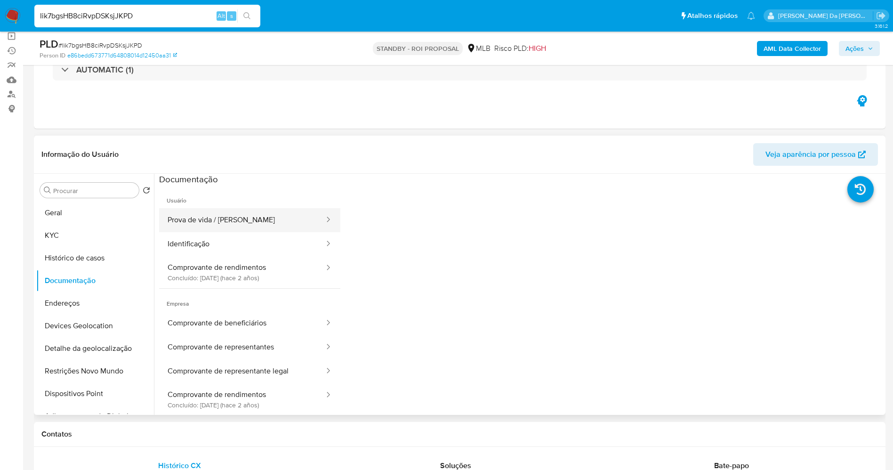
click at [215, 218] on button "Prova de vida / Selfie" at bounding box center [242, 220] width 166 height 24
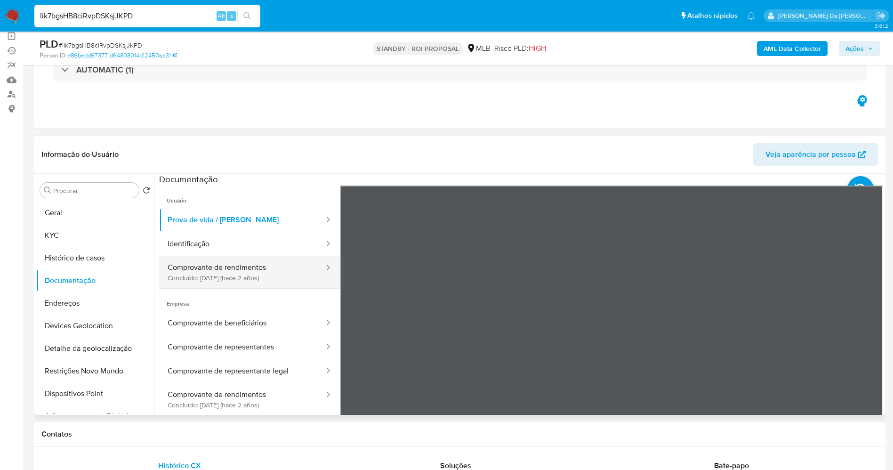
click at [255, 268] on button "Comprovante de rendimentos Concluído: 04/05/2023 (hace 2 años)" at bounding box center [242, 272] width 166 height 32
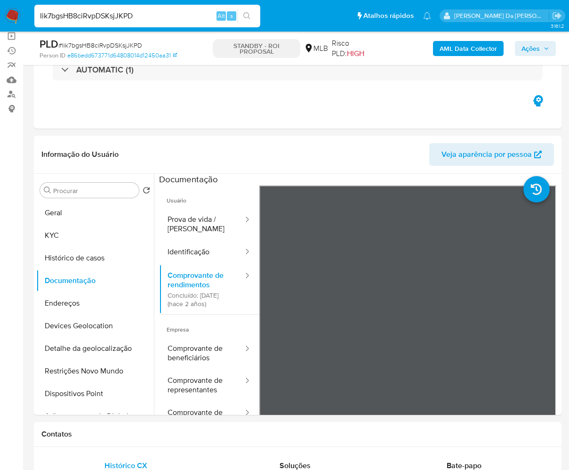
click at [173, 10] on input "Iik7bgsHB8ciRvpDSKsjJKPD" at bounding box center [147, 16] width 226 height 12
click at [172, 10] on input "Iik7bgsHB8ciRvpDSKsjJKPD" at bounding box center [147, 16] width 226 height 12
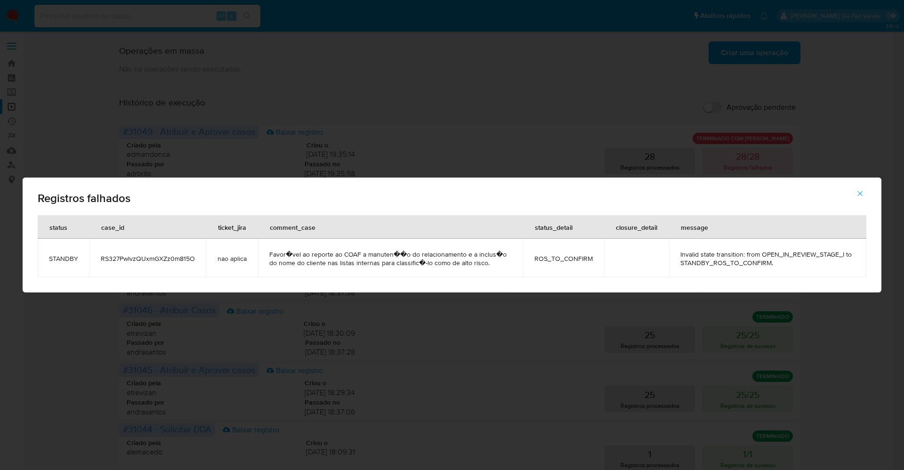
click at [162, 116] on div "Registros falhados status case_id ticket_jira comment_case status_detail closur…" at bounding box center [452, 235] width 904 height 470
click at [860, 195] on icon "button" at bounding box center [860, 193] width 8 height 8
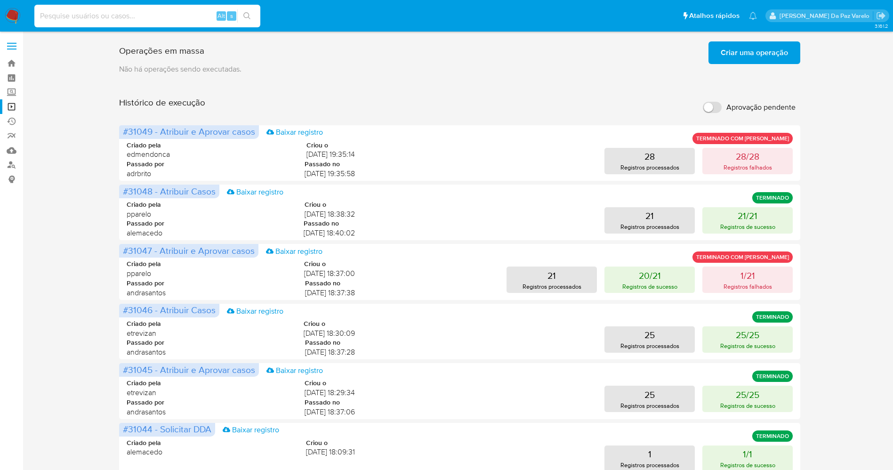
click at [143, 21] on input at bounding box center [147, 16] width 226 height 12
paste input "TYv0fH8utrnjAxfPgkWobJax"
type input "TYv0fH8utrnjAxfPgkWobJax"
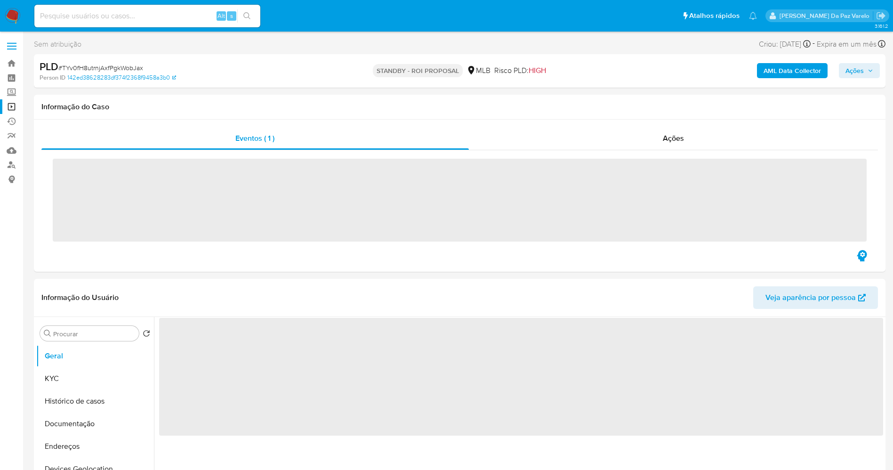
select select "10"
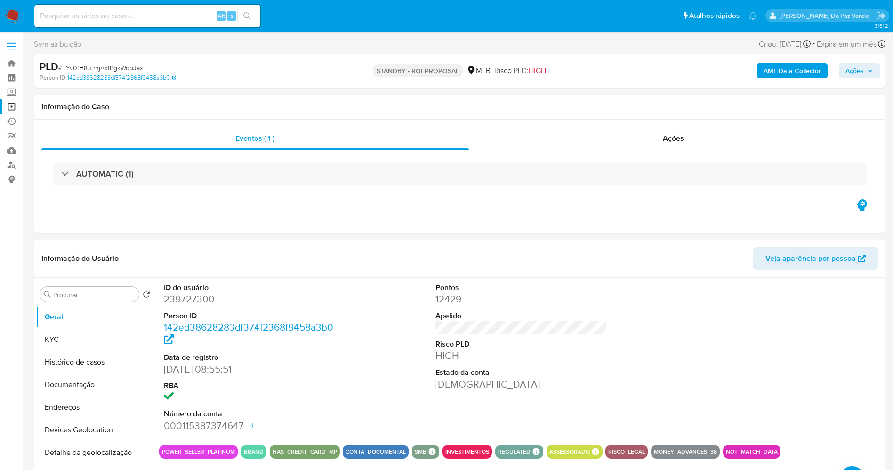
click at [864, 66] on span "Ações" at bounding box center [860, 70] width 28 height 13
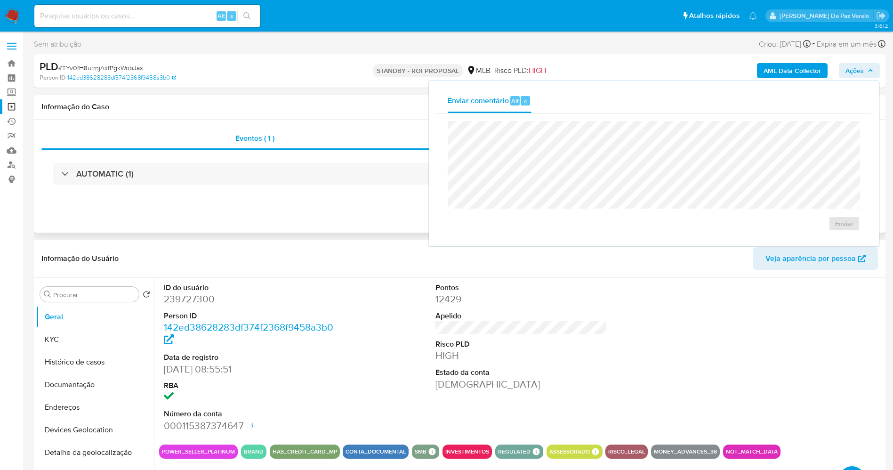
click at [326, 111] on h1 "Informação do Caso" at bounding box center [459, 106] width 837 height 9
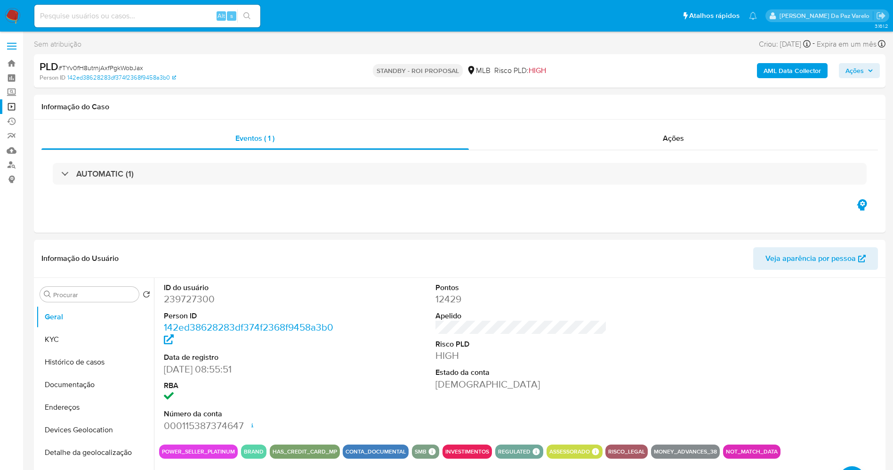
click at [143, 11] on input at bounding box center [147, 16] width 226 height 12
click at [142, 11] on input at bounding box center [147, 16] width 226 height 12
paste input "TYv0fH8utrnjAxfPgkWobJax"
type input "TYv0fH8utrnjAxfPgkWobJax"
click at [84, 348] on button "KYC" at bounding box center [91, 339] width 110 height 23
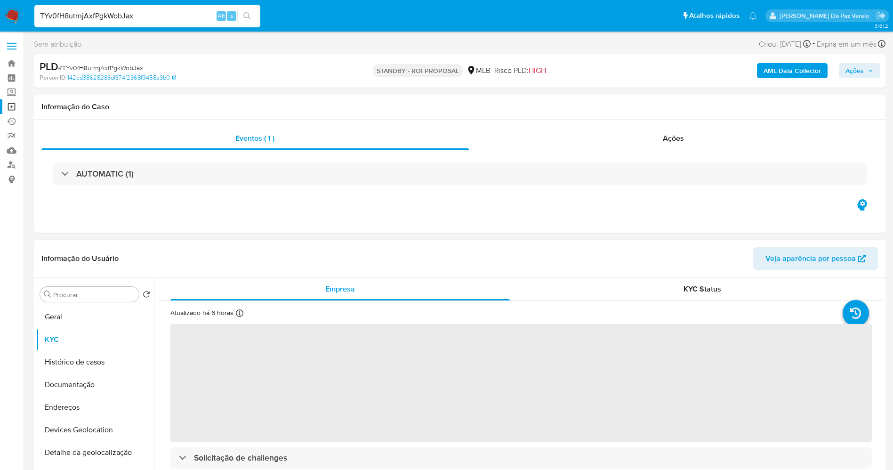
click at [238, 314] on icon at bounding box center [240, 313] width 8 height 8
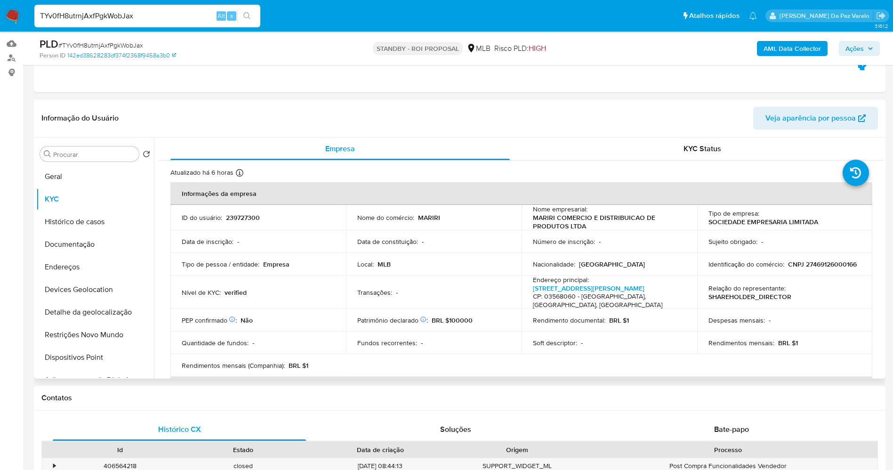
scroll to position [141, 0]
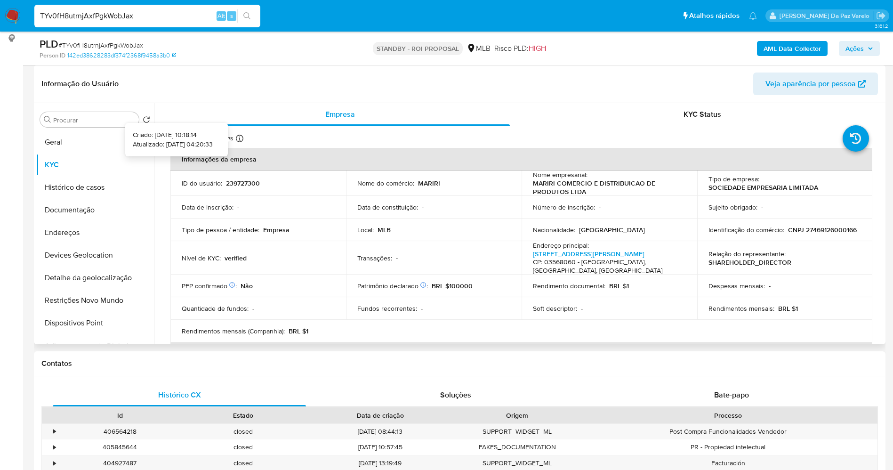
click at [241, 140] on icon at bounding box center [240, 139] width 8 height 8
click at [279, 183] on div "ID do usuário : 239727300" at bounding box center [258, 183] width 153 height 8
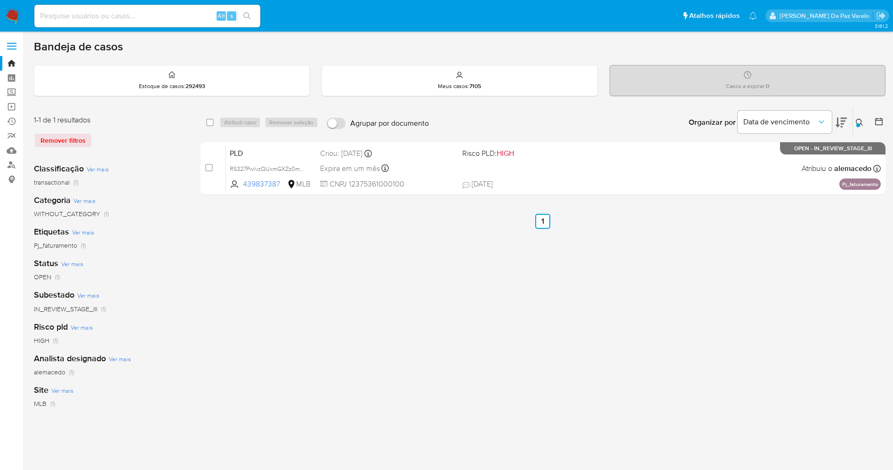
click at [861, 123] on icon at bounding box center [859, 122] width 7 height 7
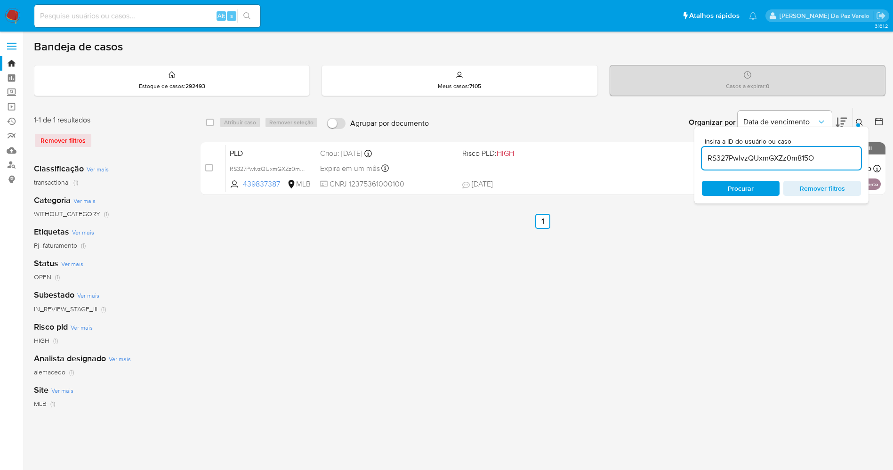
click at [808, 165] on div "RS327PwlvzQUxmGXZz0m815O" at bounding box center [781, 158] width 159 height 23
click at [808, 164] on div "RS327PwlvzQUxmGXZz0m815O" at bounding box center [781, 158] width 159 height 23
click at [807, 162] on input "RS327PwlvzQUxmGXZz0m815O" at bounding box center [781, 158] width 159 height 12
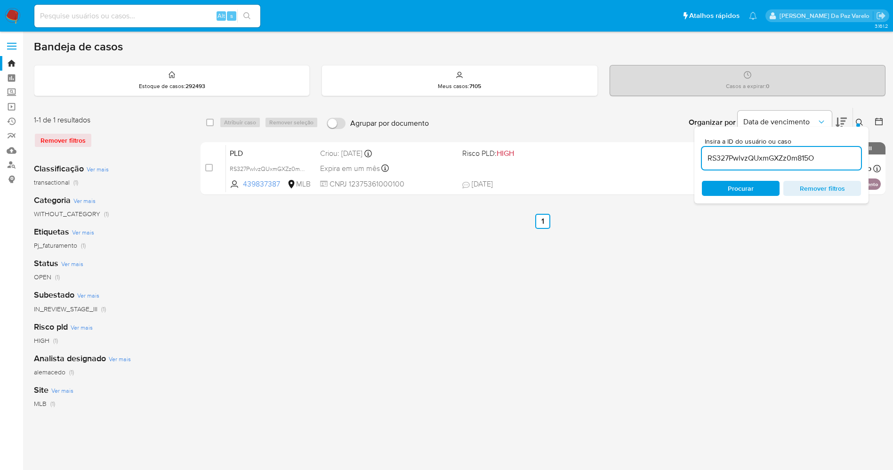
click at [807, 162] on input "RS327PwlvzQUxmGXZz0m815O" at bounding box center [781, 158] width 159 height 12
paste input "PnjpelmodGwRINseXkkXpijZ Iik7bgsHB8ciRvpDSKsjJKPD"
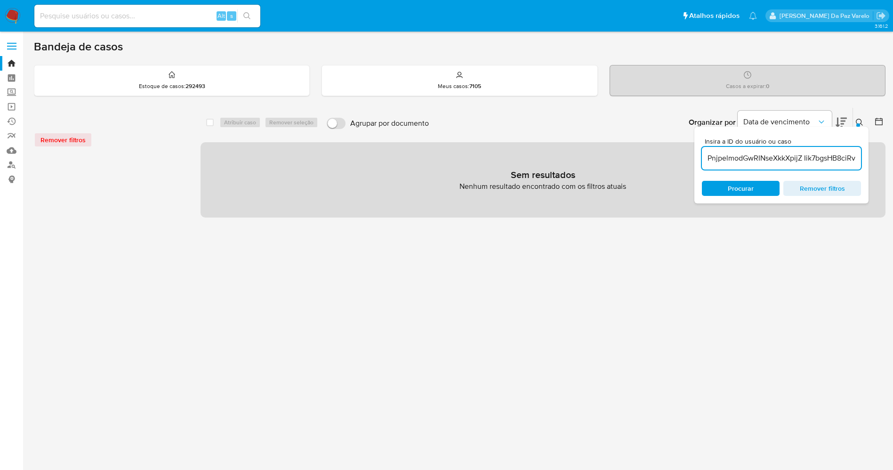
click at [804, 158] on input "PnjpelmodGwRINseXkkXpijZ Iik7bgsHB8ciRvpDSKsjJKPD" at bounding box center [781, 158] width 159 height 12
type input "PnjpelmodGwRINseXkkXpijZ,Iik7bgsHB8ciRvpDSKsjJKPD"
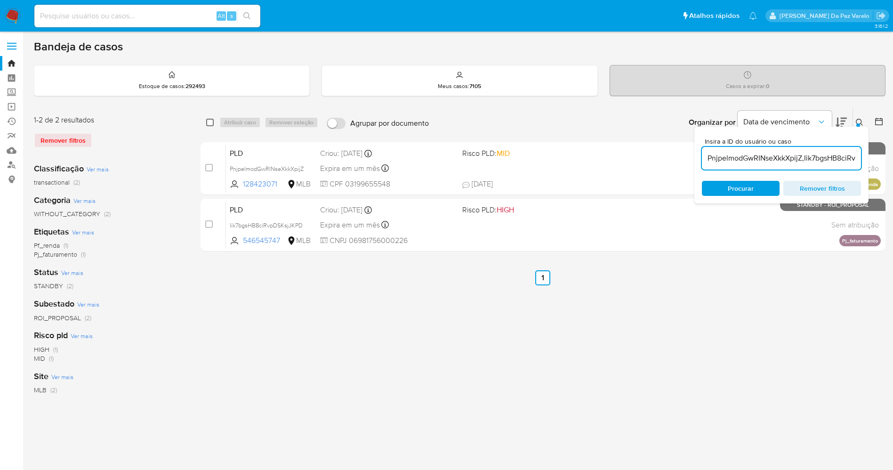
click at [208, 124] on input "checkbox" at bounding box center [210, 123] width 8 height 8
checkbox input "true"
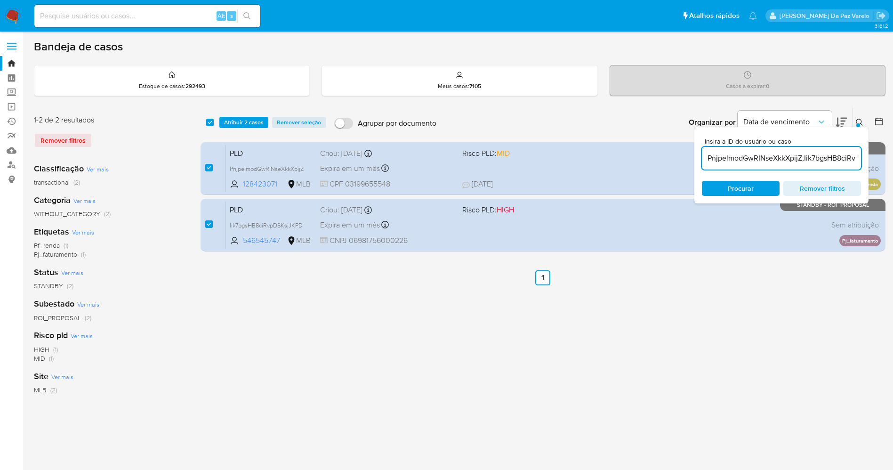
click at [860, 121] on icon at bounding box center [860, 123] width 8 height 8
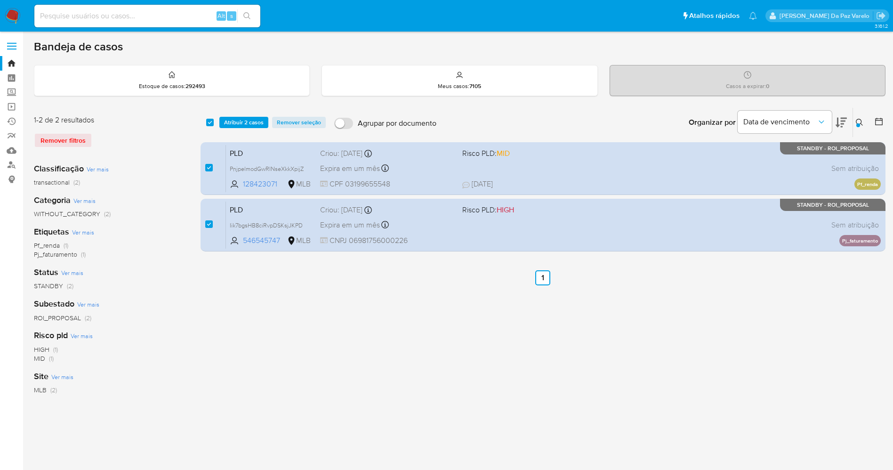
click at [861, 120] on icon at bounding box center [860, 123] width 8 height 8
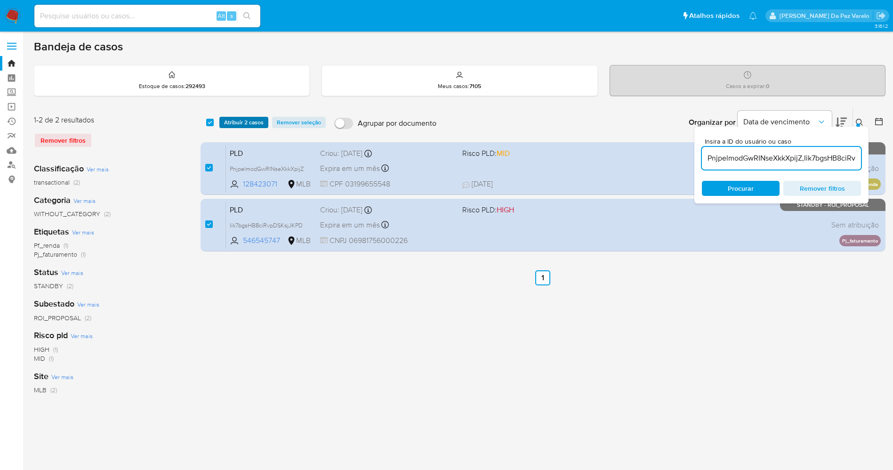
click at [245, 119] on span "Atribuir 2 casos" at bounding box center [244, 122] width 40 height 9
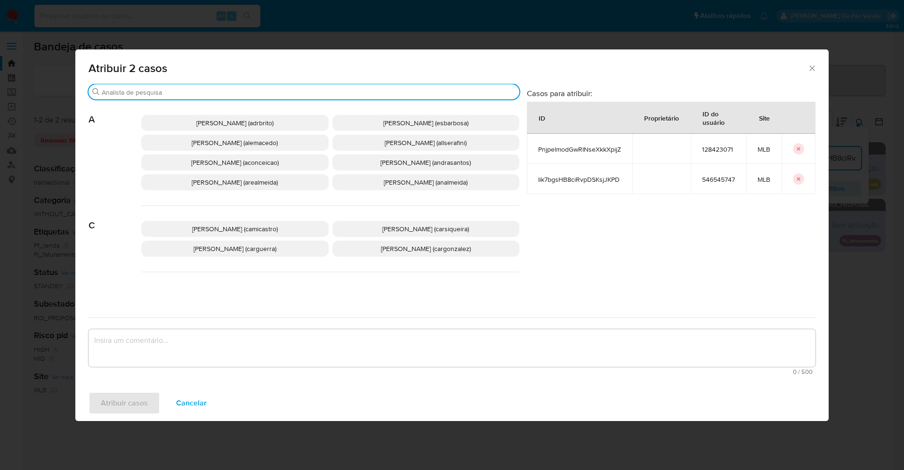
click at [252, 96] on input "Buscar" at bounding box center [309, 92] width 414 height 8
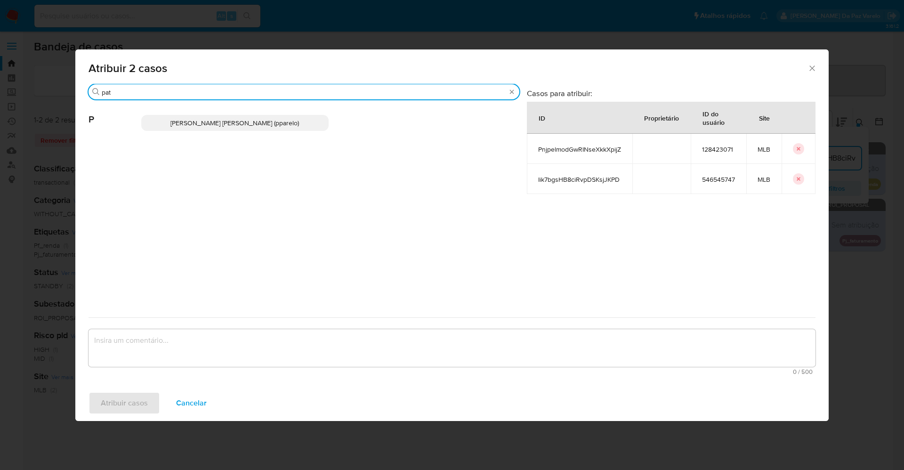
type input "pat"
click at [255, 122] on span "Patricia Aparecida Da Paz Varelo (pparelo)" at bounding box center [234, 122] width 129 height 9
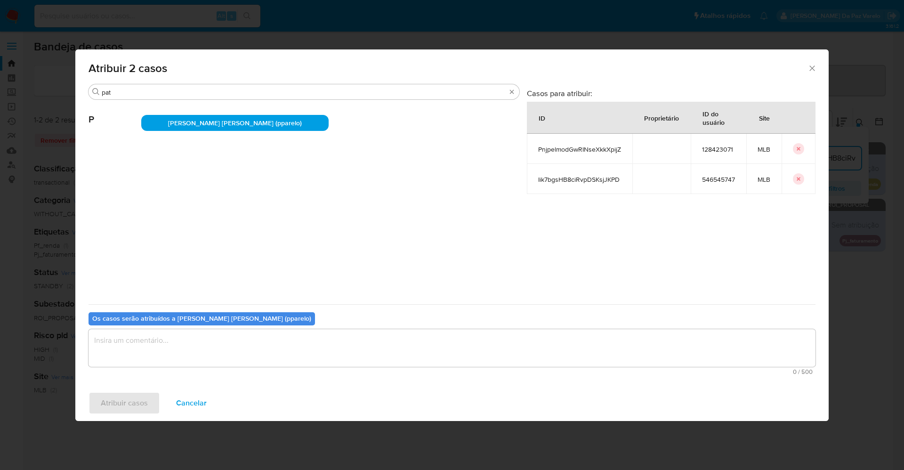
click at [261, 349] on textarea "assign-modal" at bounding box center [452, 348] width 727 height 38
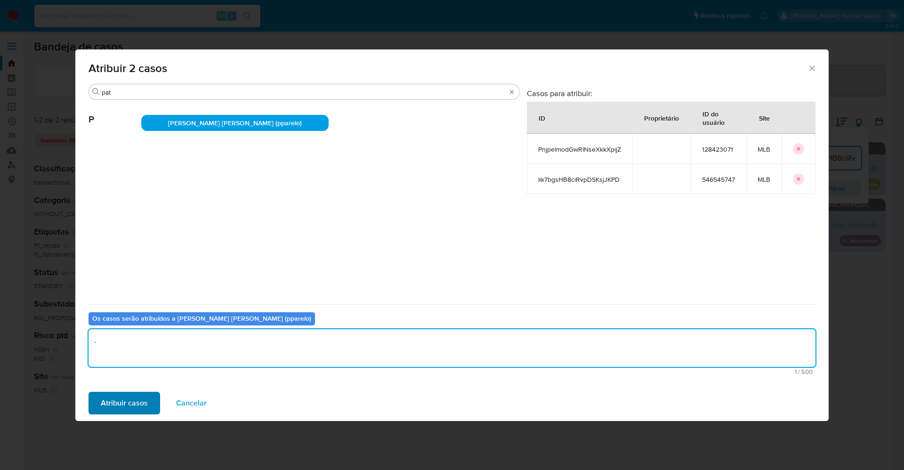
type textarea "."
click at [121, 403] on span "Atribuir casos" at bounding box center [124, 403] width 47 height 21
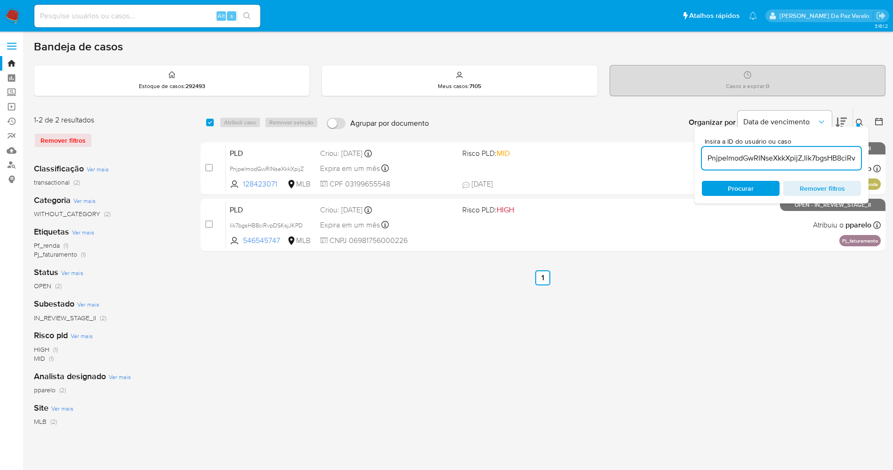
click at [862, 119] on icon at bounding box center [860, 123] width 8 height 8
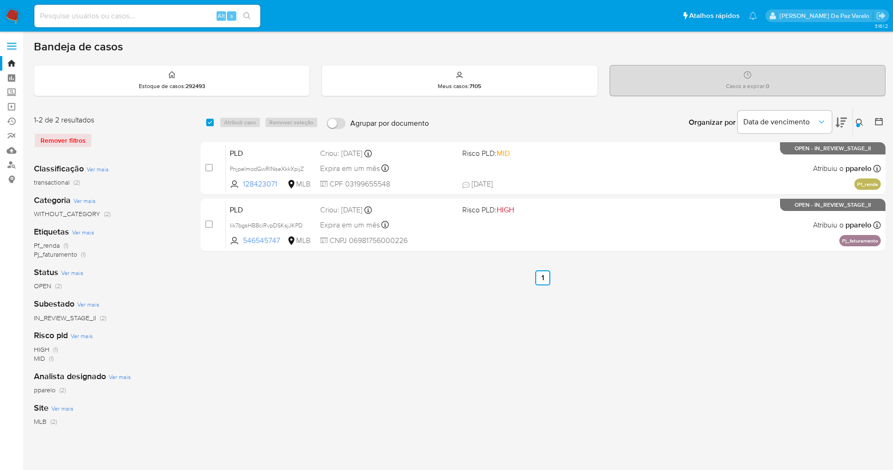
click at [307, 326] on div "select-all-cases-checkbox Atribuir caso Remover seleção Agrupar por documento O…" at bounding box center [543, 314] width 685 height 414
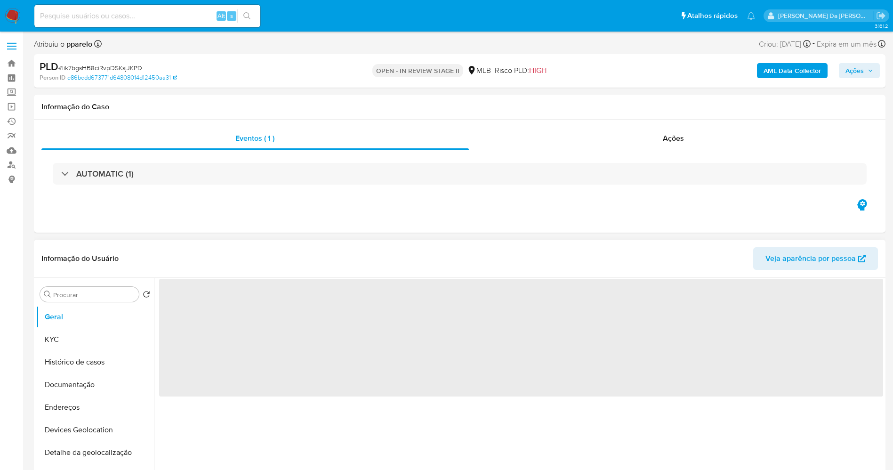
select select "10"
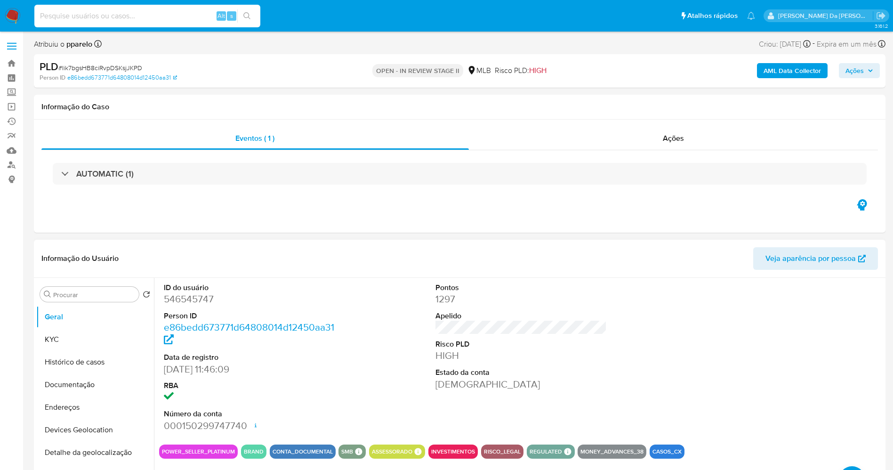
click at [137, 11] on input at bounding box center [147, 16] width 226 height 12
paste input "TYv0fH8utrnjAxfPgkWobJax"
type input "TYv0fH8utrnjAxfPgkWobJax"
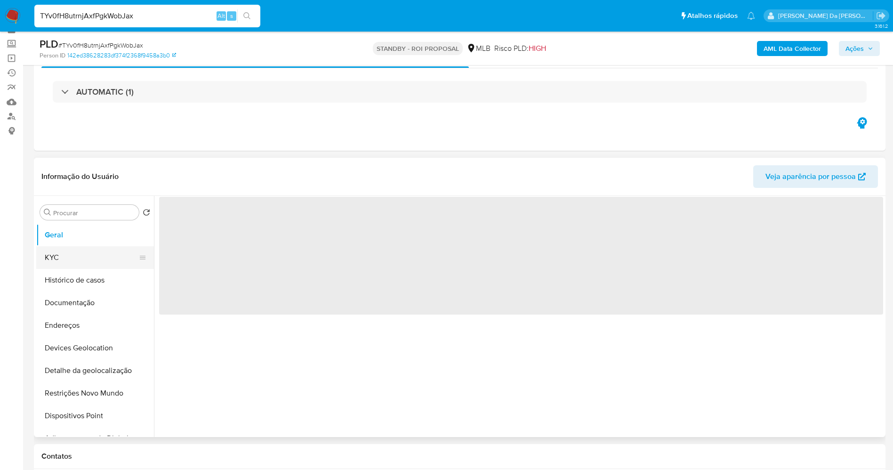
scroll to position [71, 0]
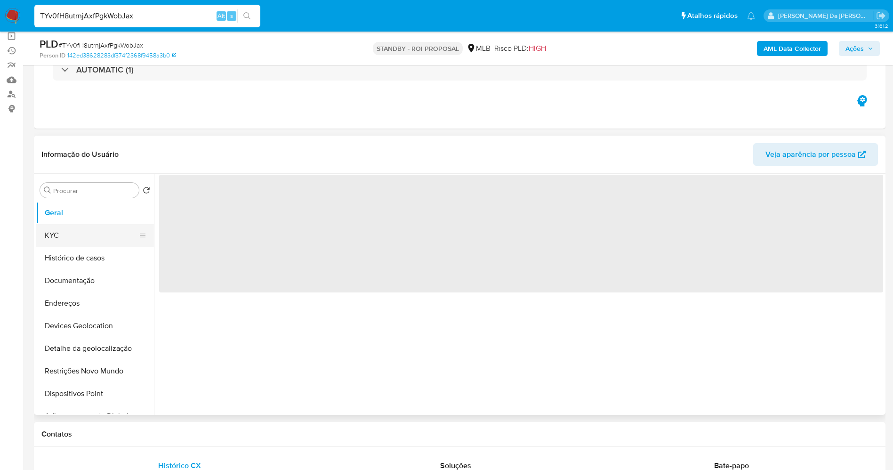
select select "10"
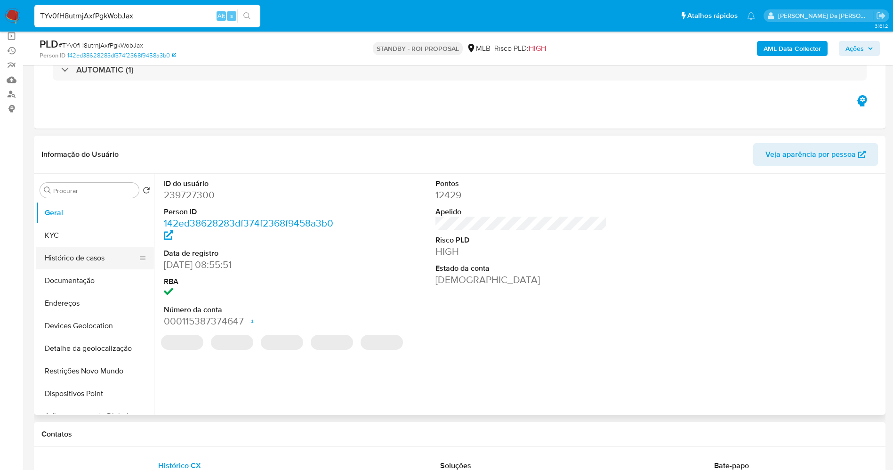
click at [101, 265] on button "Histórico de casos" at bounding box center [91, 258] width 110 height 23
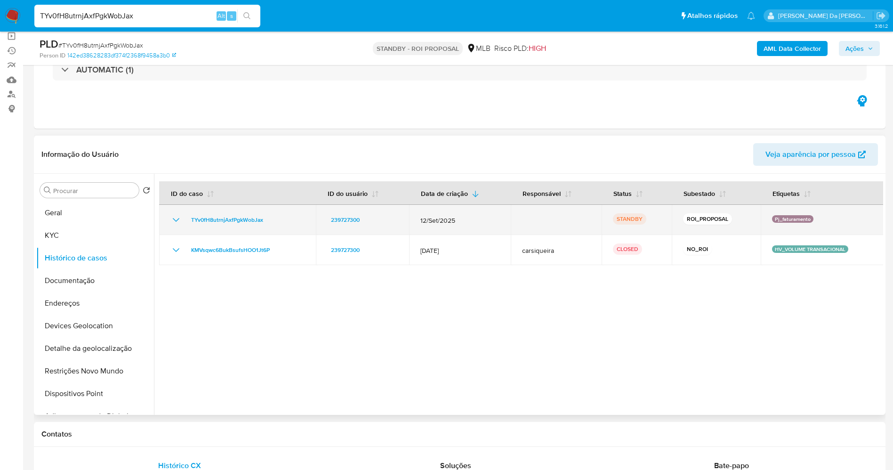
click at [177, 220] on icon "Mostrar/Ocultar" at bounding box center [176, 220] width 7 height 4
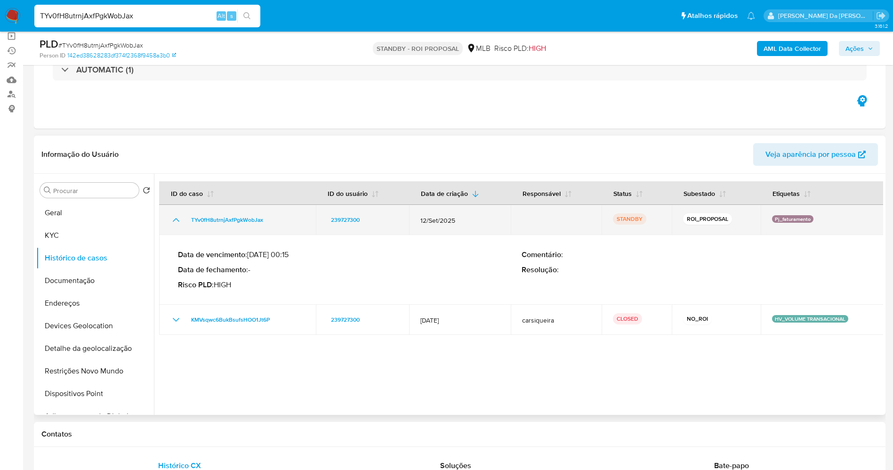
click at [180, 220] on icon "Mostrar/Ocultar" at bounding box center [175, 219] width 11 height 11
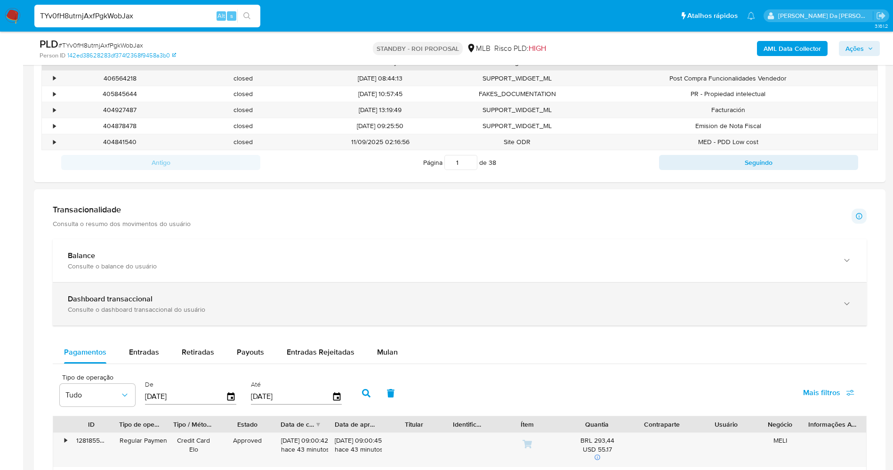
scroll to position [636, 0]
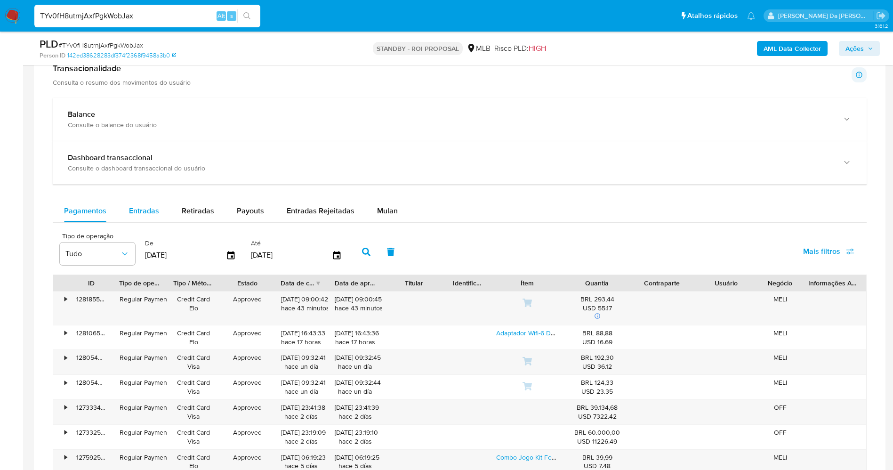
click at [149, 217] on div "Entradas" at bounding box center [144, 211] width 30 height 23
select select "10"
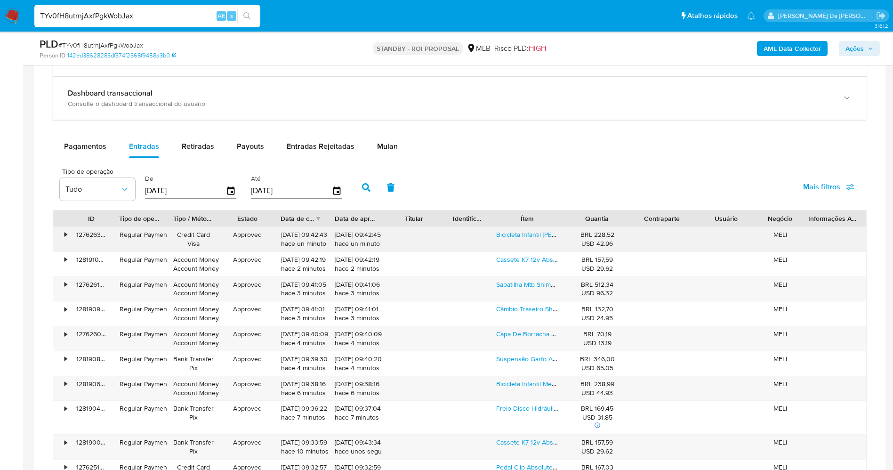
scroll to position [777, 0]
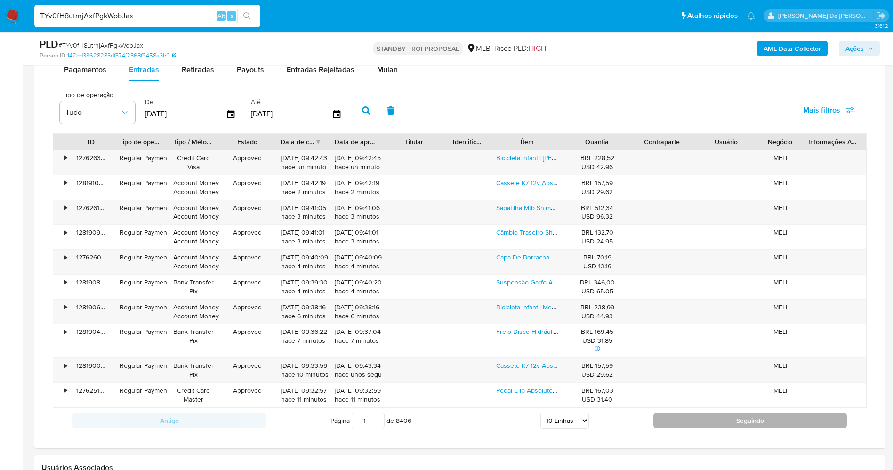
click at [673, 423] on button "Seguindo" at bounding box center [751, 420] width 194 height 15
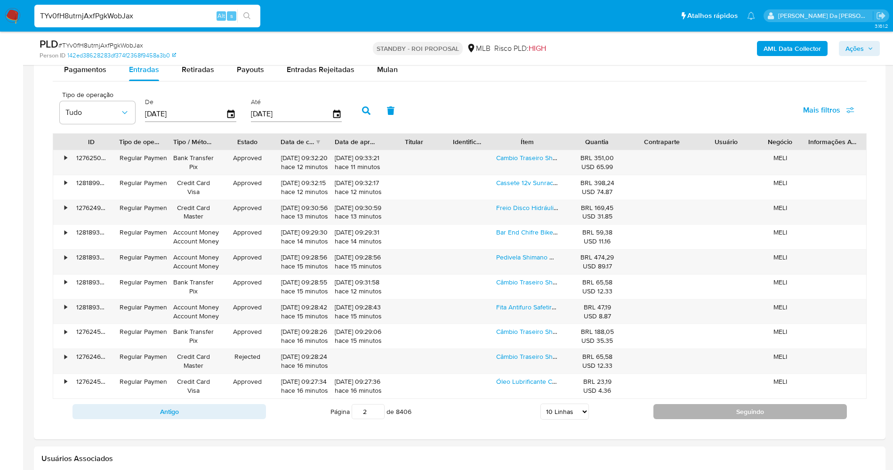
click at [665, 414] on button "Seguindo" at bounding box center [751, 411] width 194 height 15
type input "3"
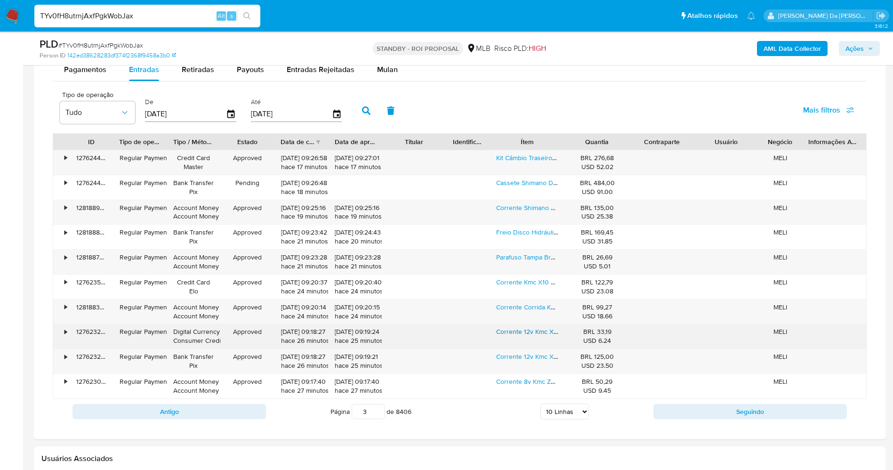
click at [512, 330] on link "Corrente 12v Kmc X12 Silver Prata 126 Elos 1x12v Mtb Speed" at bounding box center [583, 331] width 174 height 9
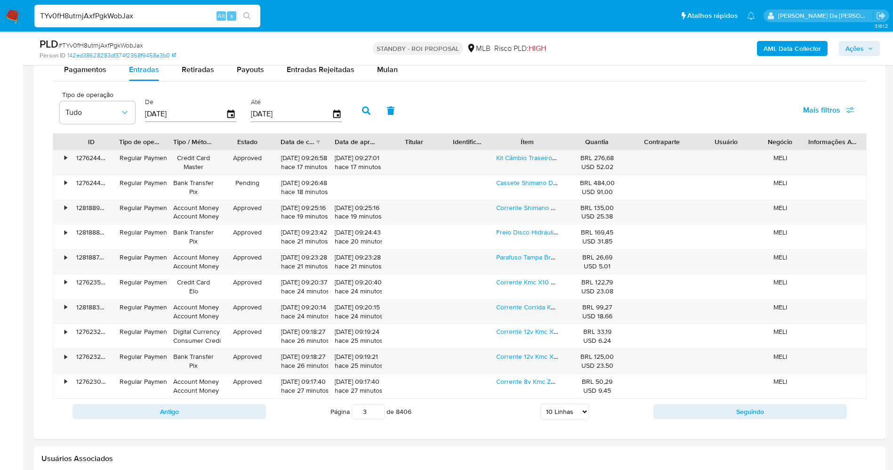
scroll to position [56, 0]
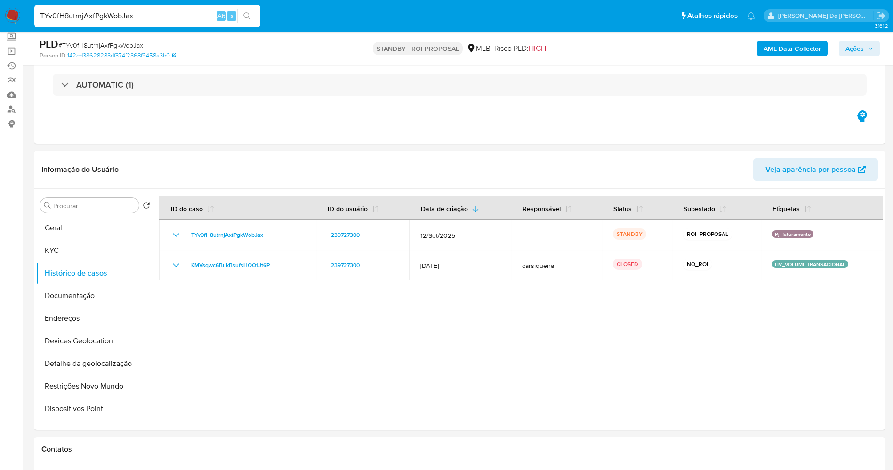
click at [146, 21] on input "TYv0fH8utrnjAxfPgkWobJax" at bounding box center [147, 16] width 226 height 12
paste input "gkzp51G4xiWzwxHgkFsUHeKQ"
type input "gkzp51G4xiWzwxHgkFsUHeKQ"
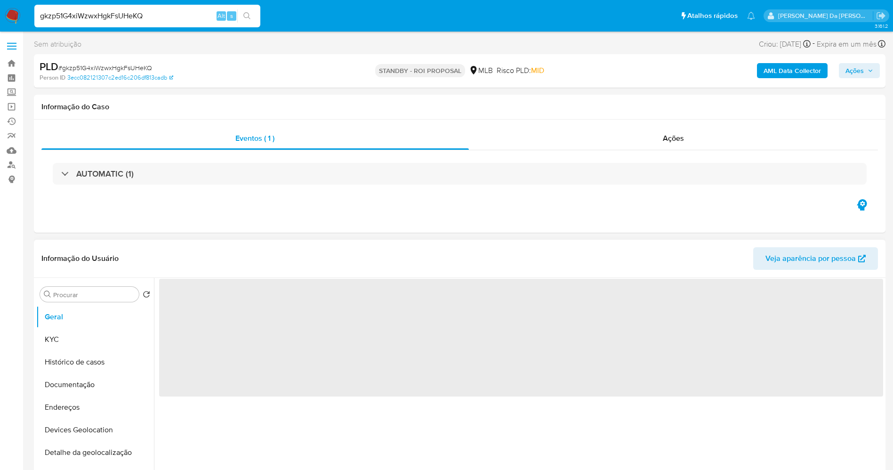
select select "10"
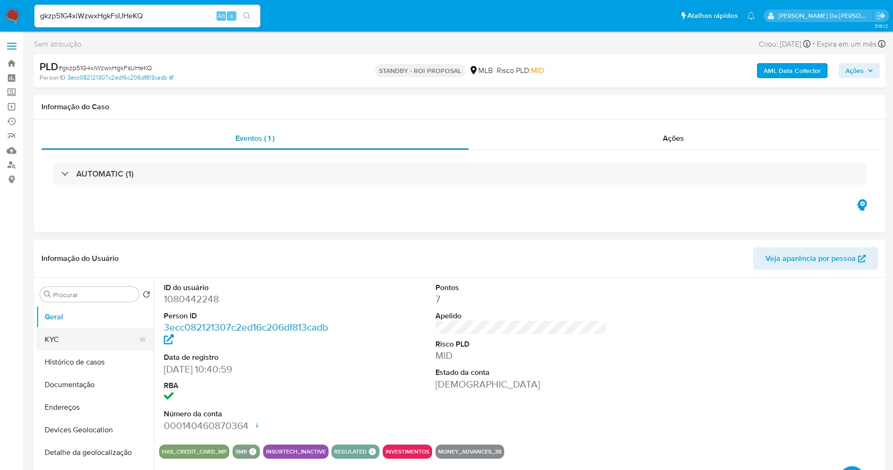
click at [51, 344] on button "KYC" at bounding box center [91, 339] width 110 height 23
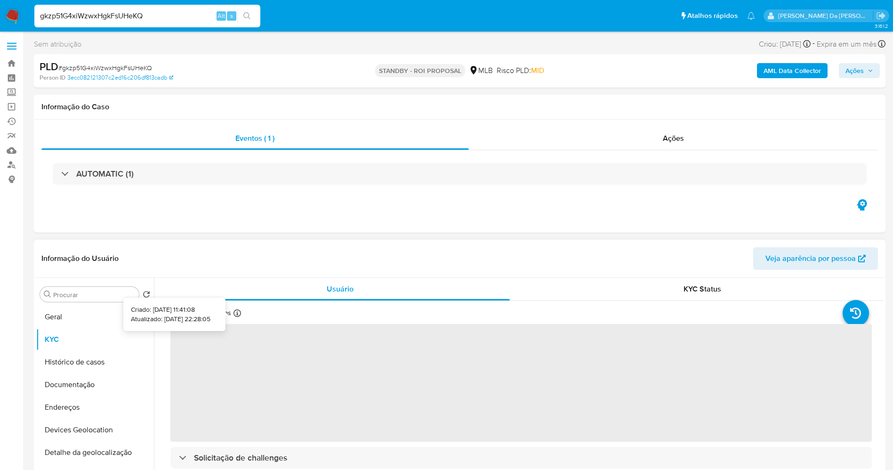
click at [238, 314] on icon at bounding box center [238, 313] width 8 height 8
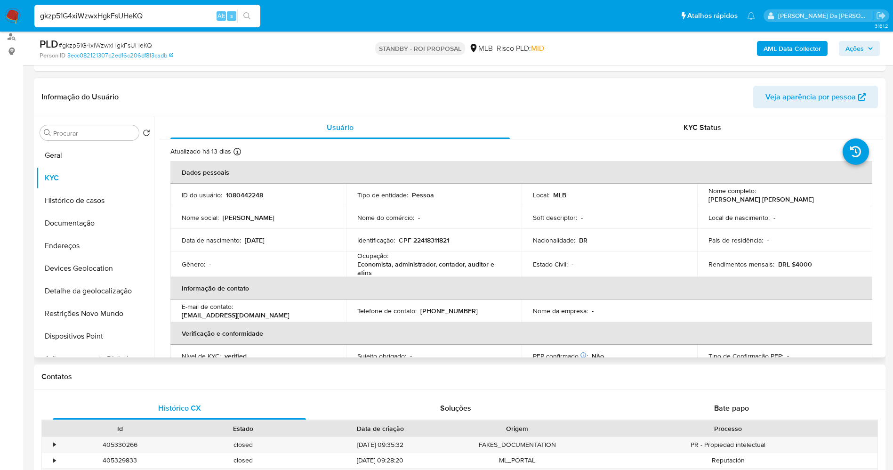
scroll to position [141, 0]
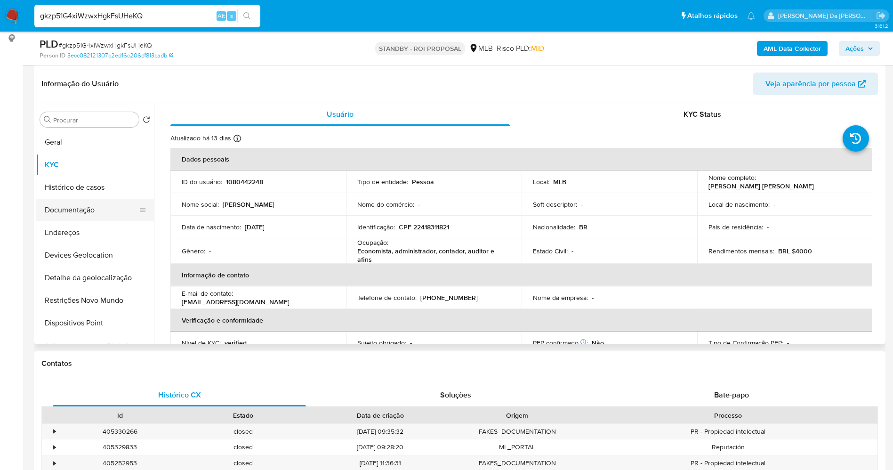
click at [95, 207] on button "Documentação" at bounding box center [91, 210] width 110 height 23
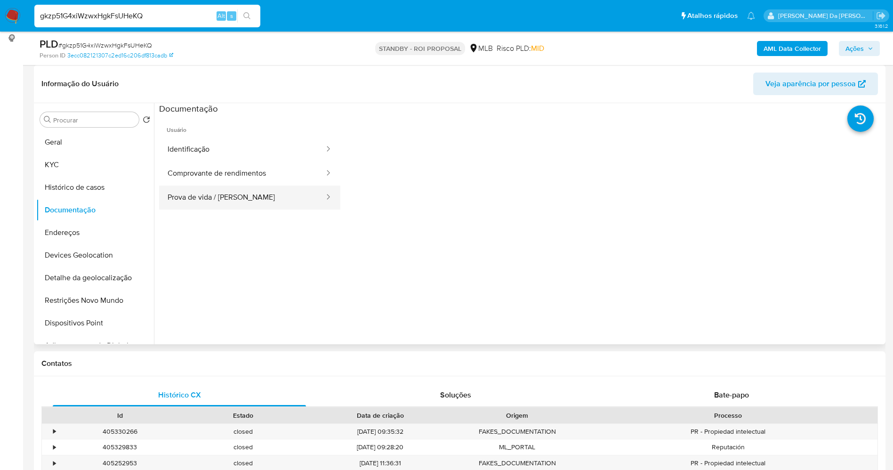
click at [223, 203] on button "Prova de vida / [PERSON_NAME]" at bounding box center [242, 198] width 166 height 24
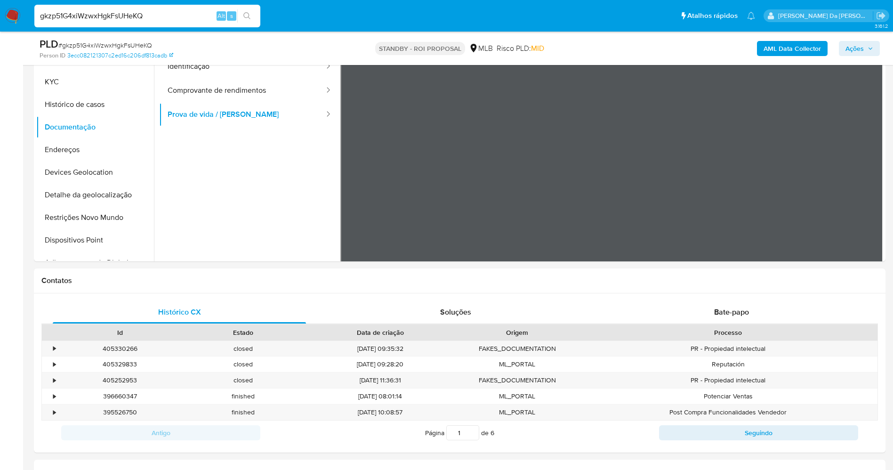
scroll to position [0, 0]
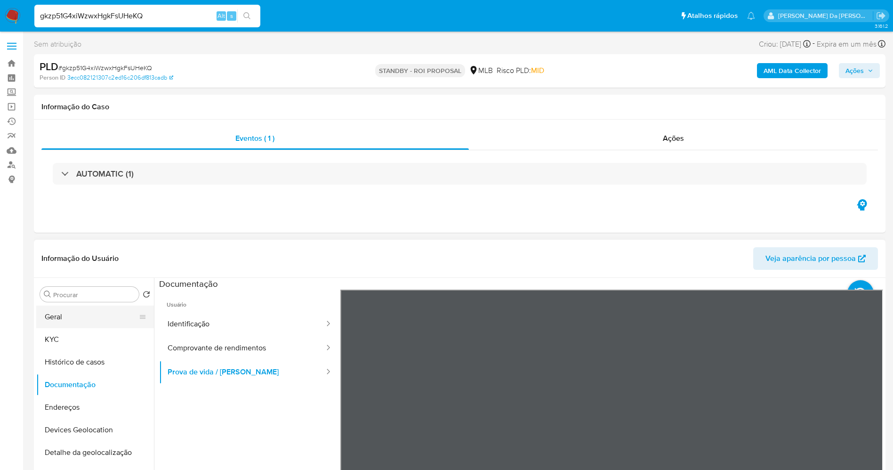
click at [92, 317] on button "Geral" at bounding box center [91, 317] width 110 height 23
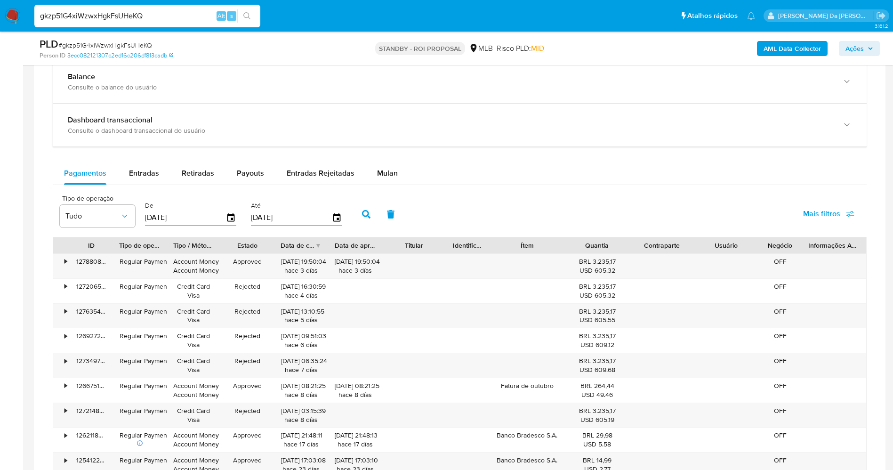
scroll to position [650, 0]
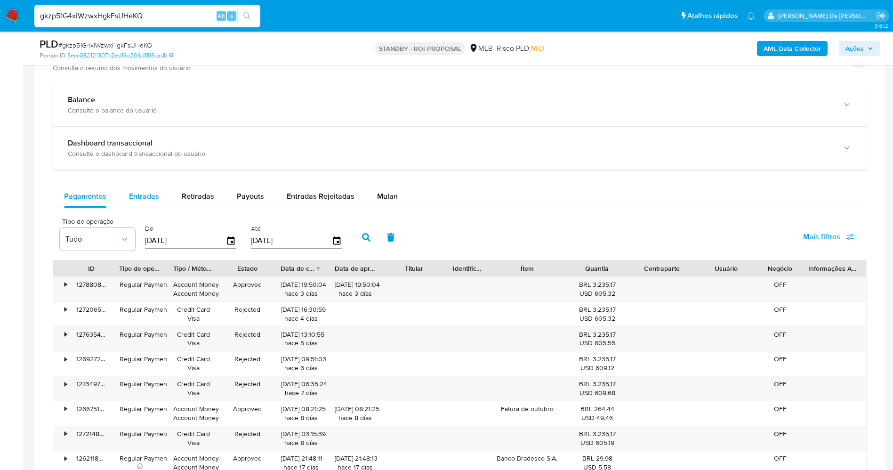
click at [144, 177] on div "Balance Consulte o balance do usuário Dashboard transaccional Consulte o dashbo…" at bounding box center [460, 317] width 814 height 468
click at [146, 189] on div "Entradas" at bounding box center [144, 196] width 30 height 23
select select "10"
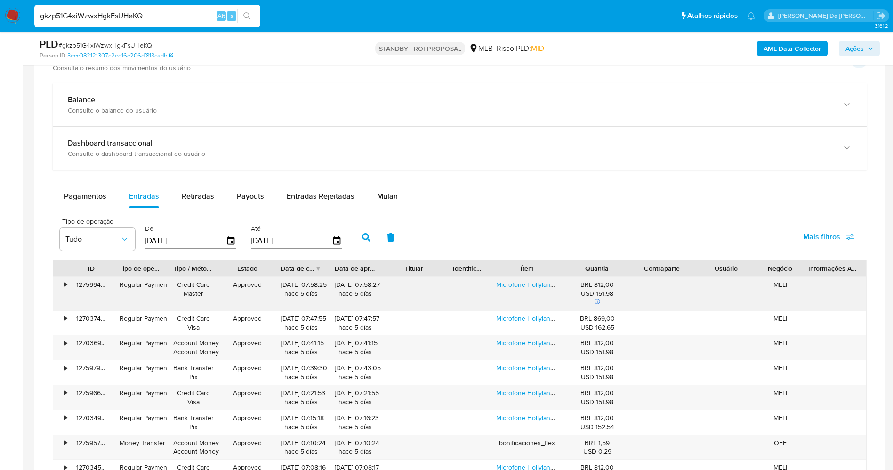
click at [525, 290] on div "Microfone Hollyland Lark M2 Duo Combo Duplo Para 2 Pessoas Usb-c, Lightning E C…" at bounding box center [527, 293] width 75 height 33
click at [526, 288] on link "Microfone Hollyland Lark M2 Duo Combo Duplo Para 2 Pessoas Usb-c, Lightning E C…" at bounding box center [637, 284] width 282 height 9
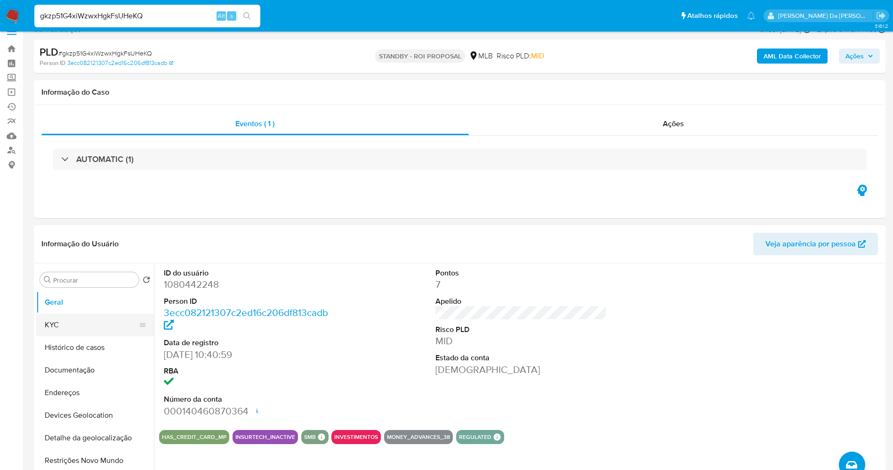
scroll to position [0, 0]
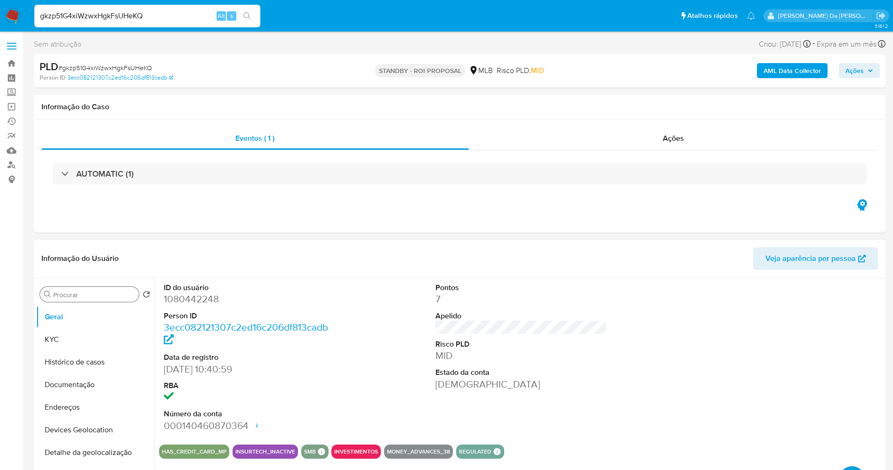
click at [102, 293] on input "Procurar" at bounding box center [94, 295] width 82 height 8
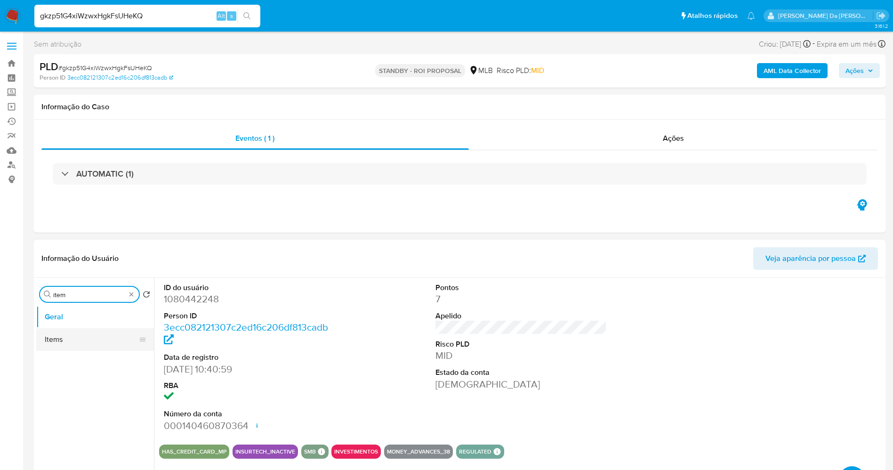
type input "item"
click at [103, 336] on button "Items" at bounding box center [91, 339] width 110 height 23
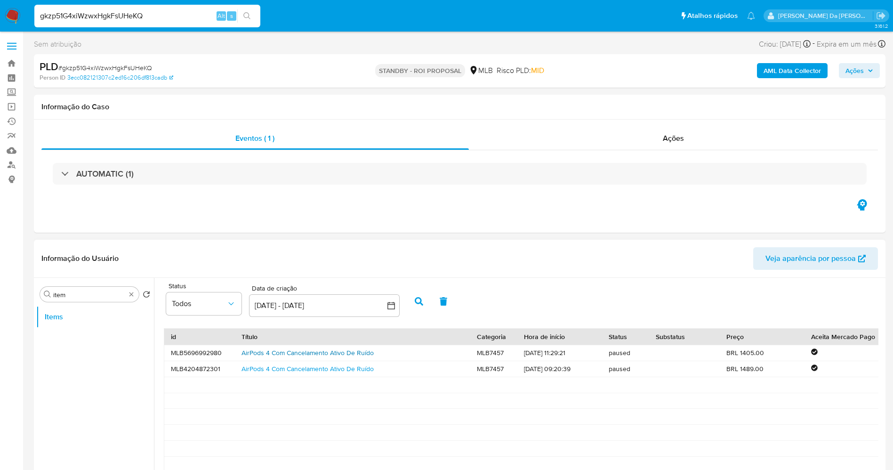
click at [315, 353] on link "AirPods 4 Com Cancelamento Ativo De Ruído" at bounding box center [308, 352] width 132 height 9
click at [177, 14] on input "gkzp51G4xiWzwxHgkFsUHeKQ" at bounding box center [147, 16] width 226 height 12
paste input "m5z3QFykbXxnVY0ATkykfQ97"
type input "m5z3QFykbXxnVY0ATkykfQ97"
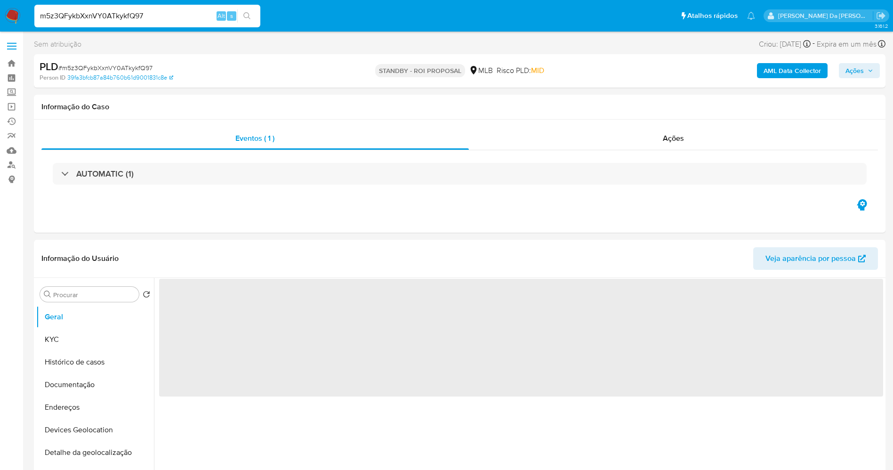
select select "10"
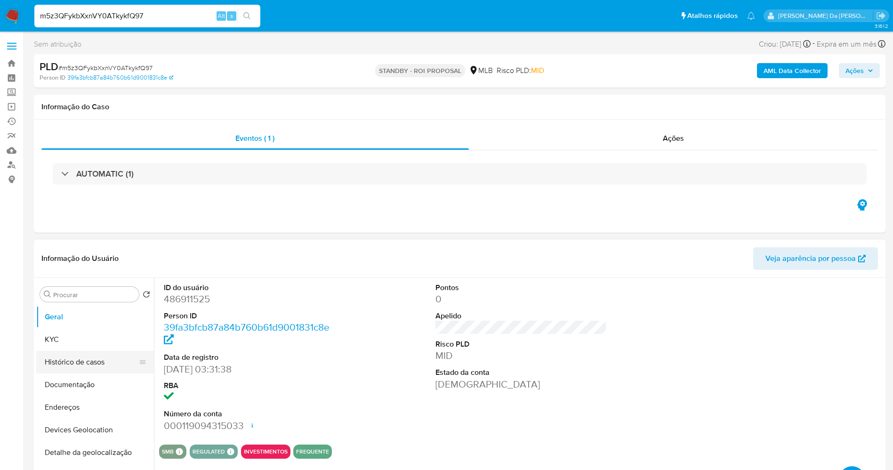
click at [86, 367] on button "Histórico de casos" at bounding box center [91, 362] width 110 height 23
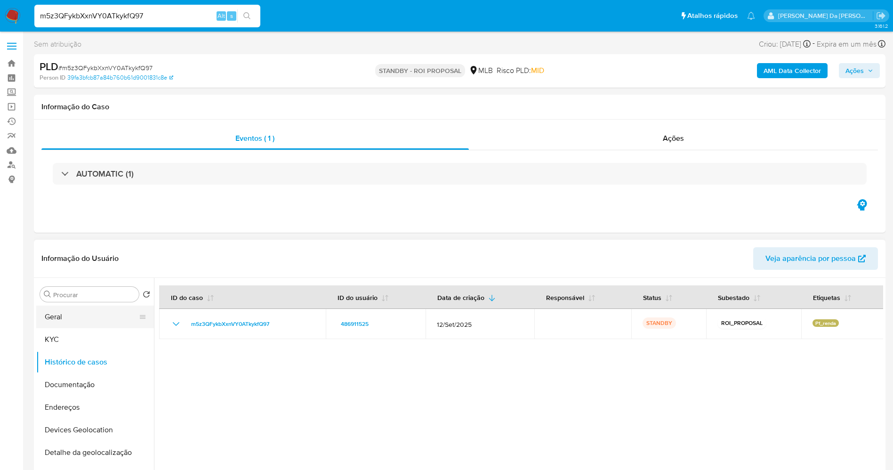
click at [81, 319] on button "Geral" at bounding box center [91, 317] width 110 height 23
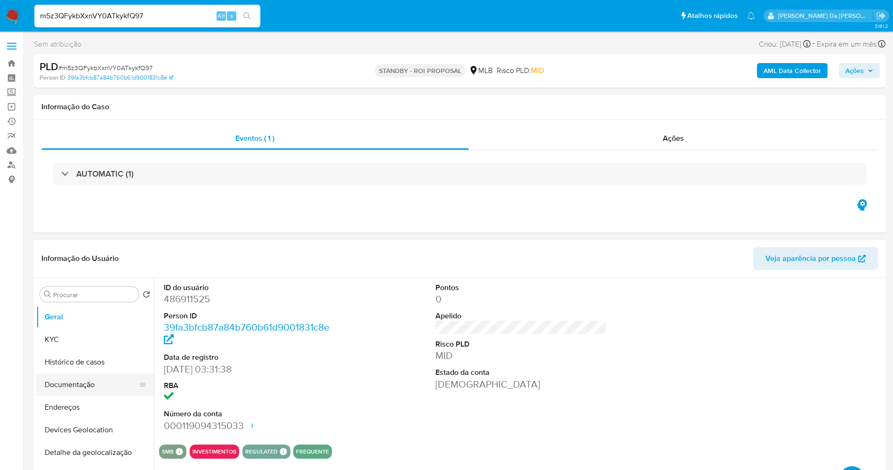
click at [89, 388] on button "Documentação" at bounding box center [91, 384] width 110 height 23
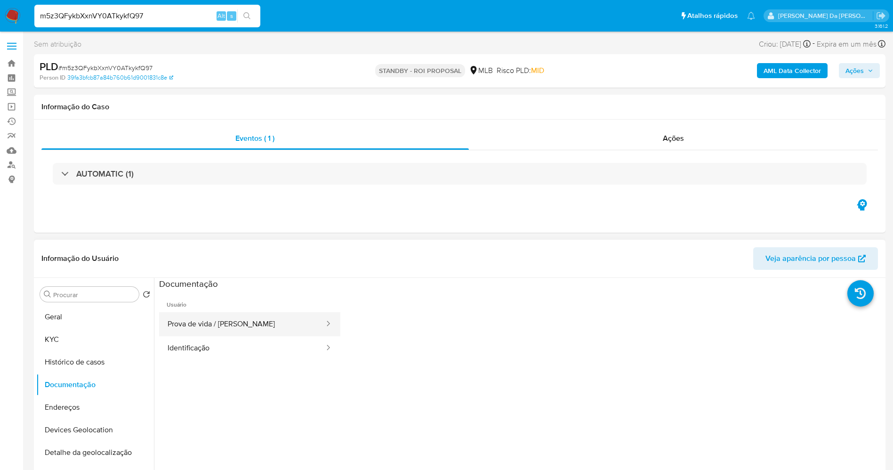
click at [211, 325] on button "Prova de vida / Selfie" at bounding box center [242, 324] width 166 height 24
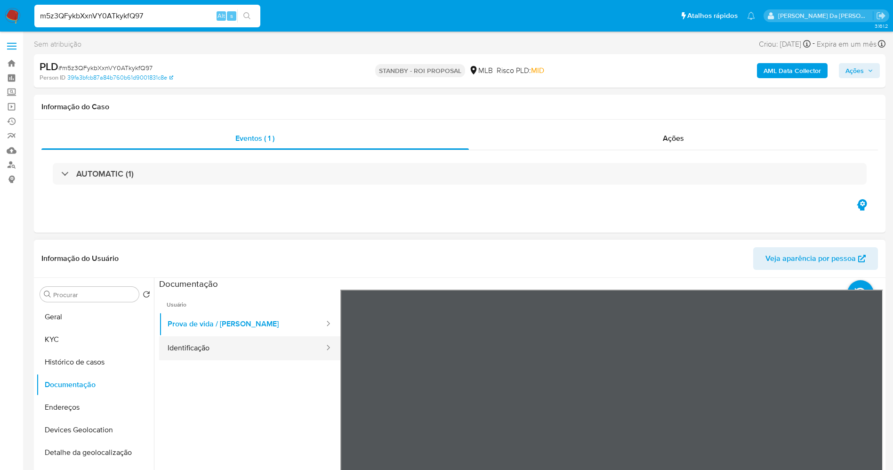
click at [214, 352] on button "Identificação" at bounding box center [242, 348] width 166 height 24
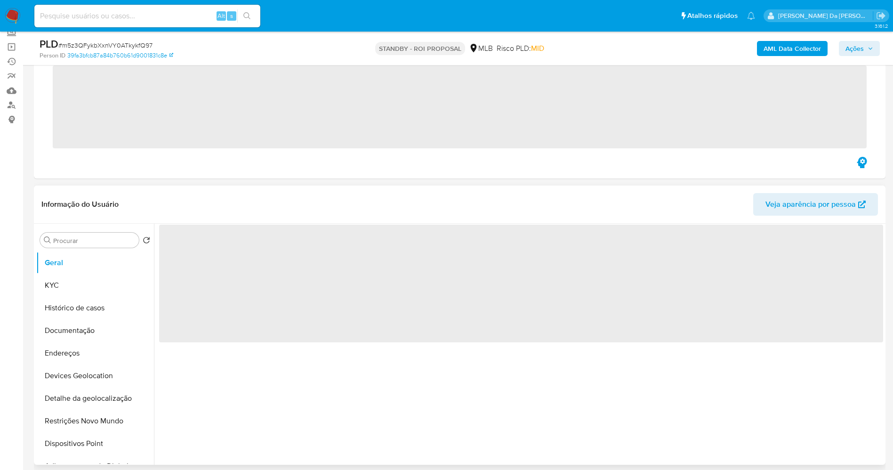
scroll to position [212, 0]
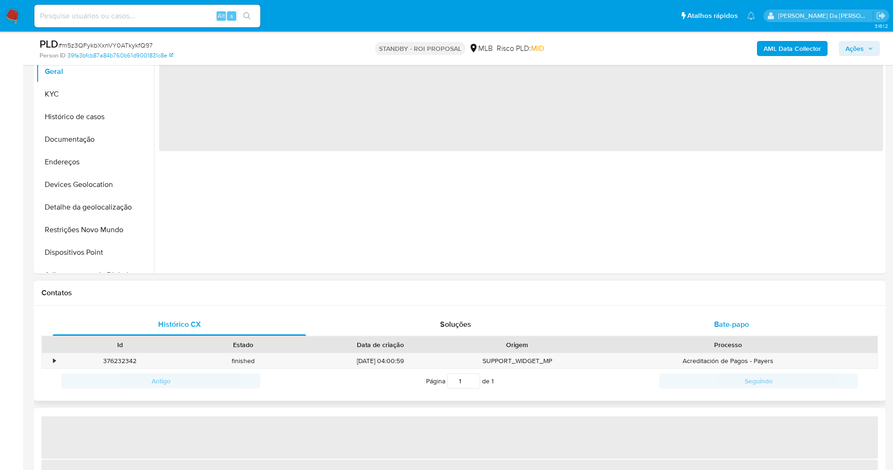
select select "10"
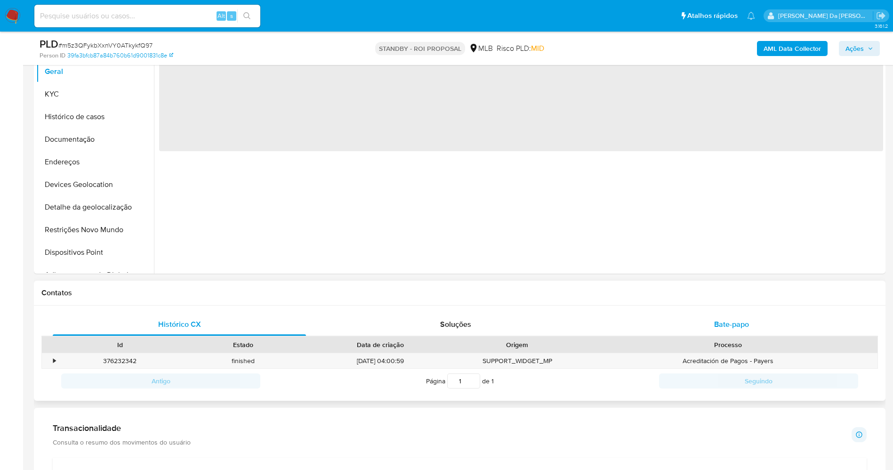
click at [716, 324] on span "Bate-papo" at bounding box center [731, 324] width 35 height 11
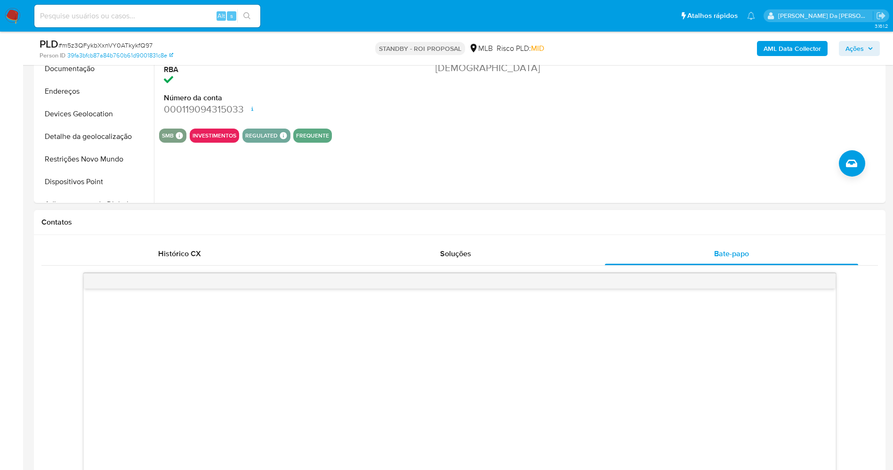
scroll to position [141, 0]
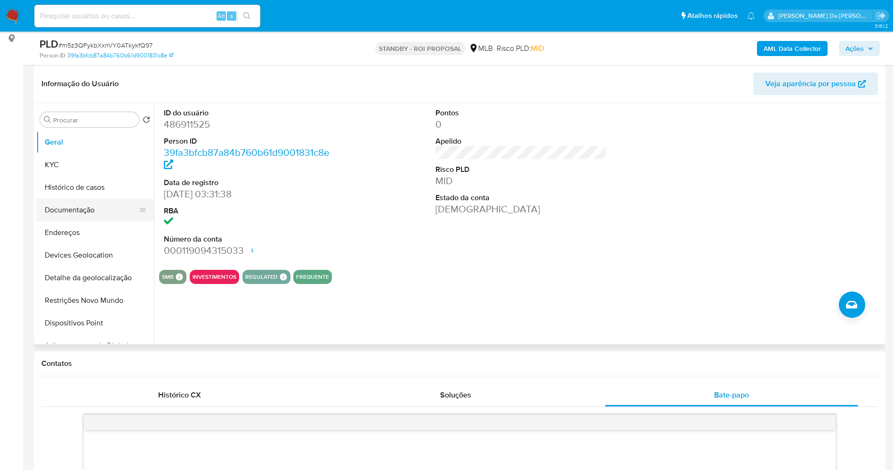
click at [97, 211] on button "Documentação" at bounding box center [91, 210] width 110 height 23
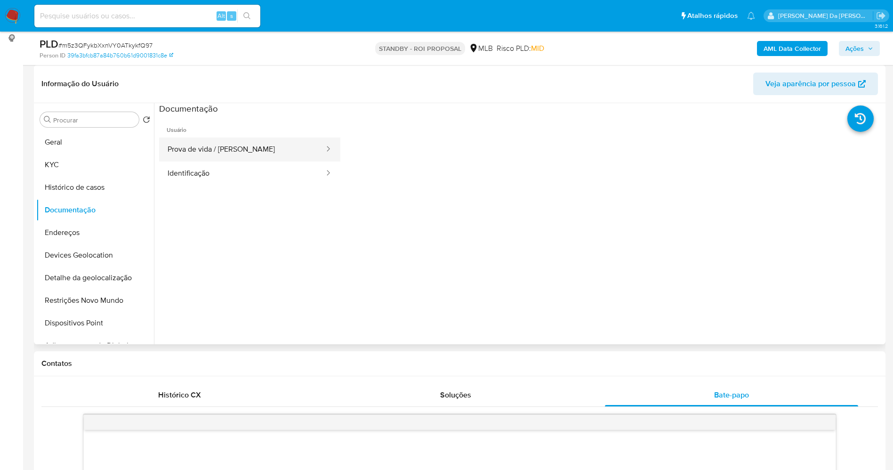
click at [216, 146] on button "Prova de vida / [PERSON_NAME]" at bounding box center [242, 150] width 166 height 24
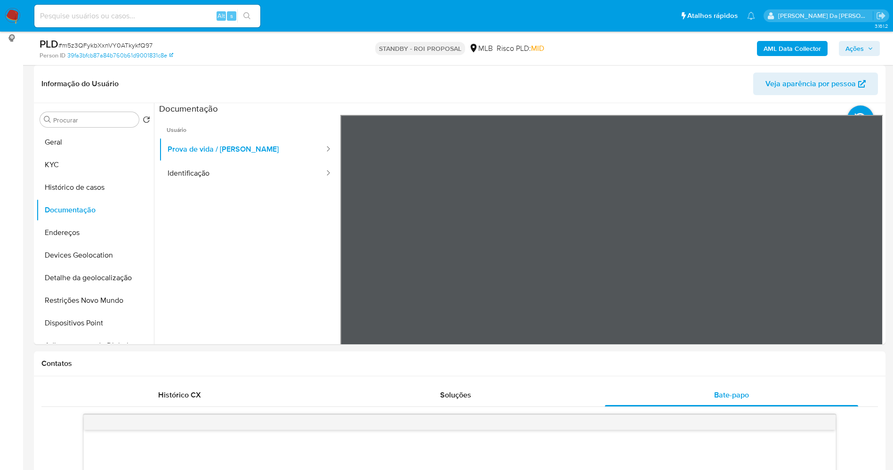
click at [11, 9] on img at bounding box center [13, 16] width 16 height 16
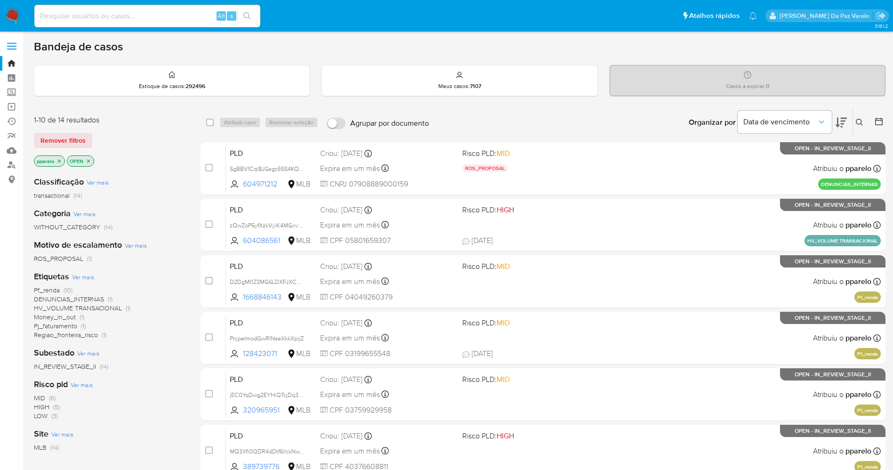
click at [862, 124] on icon at bounding box center [860, 123] width 8 height 8
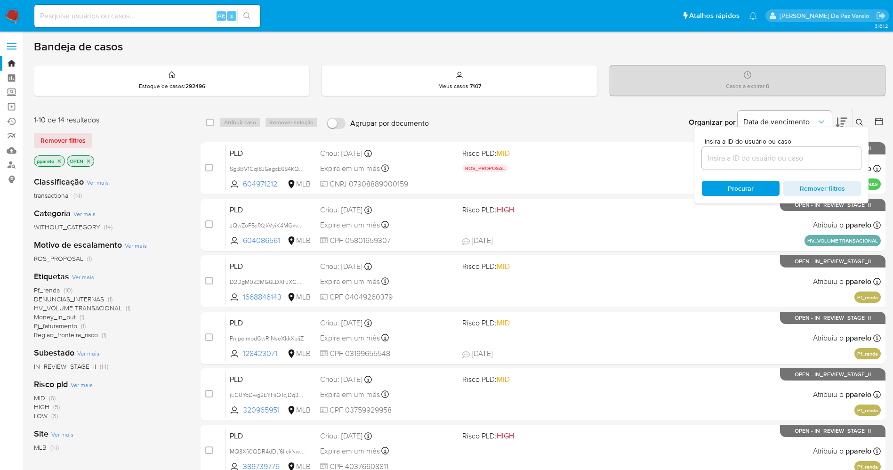
click at [757, 151] on div at bounding box center [781, 158] width 159 height 23
click at [758, 157] on input at bounding box center [781, 158] width 159 height 12
paste input "m5z3QFykbXxnVY0ATkykfQ97"
type input "m5z3QFykbXxnVY0ATkykfQ97"
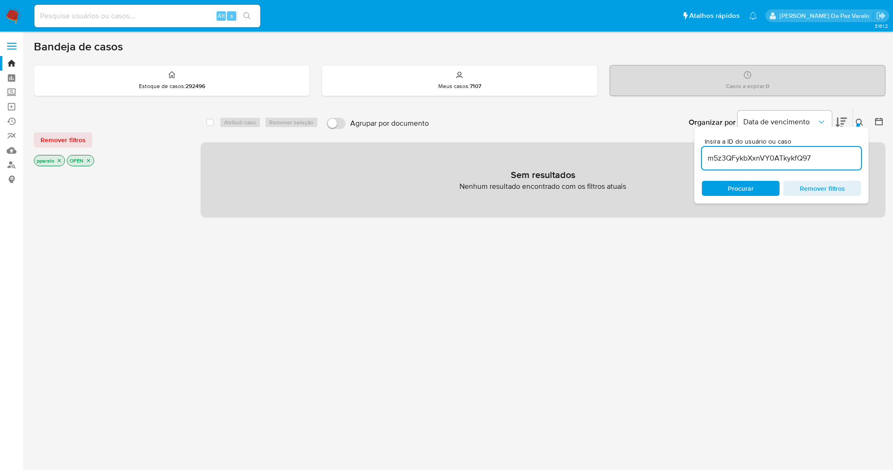
click at [58, 157] on p "pparelo" at bounding box center [49, 160] width 30 height 10
click at [61, 159] on icon "close-filter" at bounding box center [60, 161] width 6 height 6
click at [56, 160] on icon "close-filter" at bounding box center [56, 161] width 6 height 6
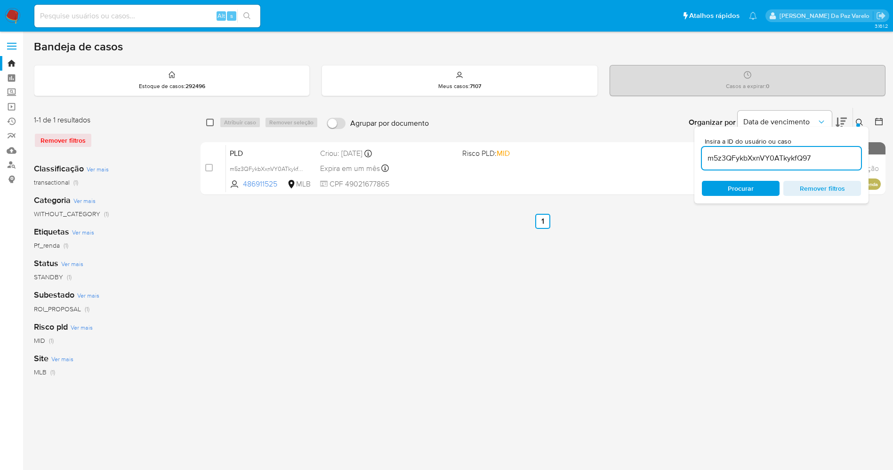
click at [206, 121] on input "checkbox" at bounding box center [210, 123] width 8 height 8
checkbox input "true"
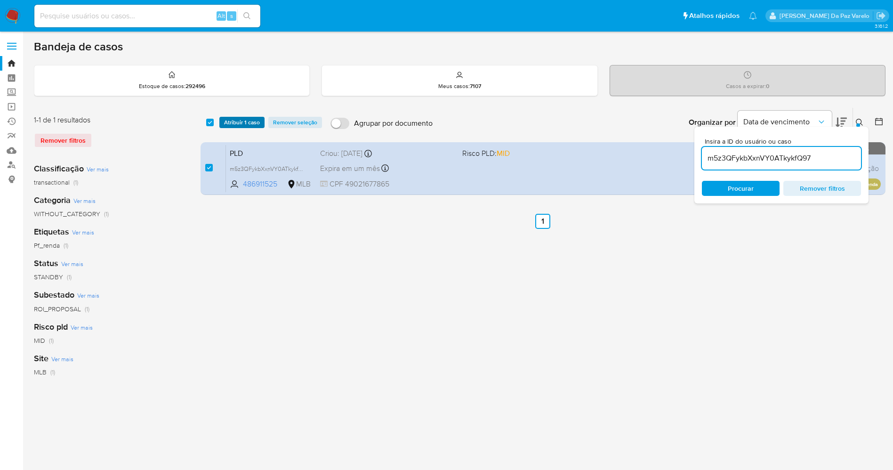
click at [229, 124] on span "Atribuir 1 caso" at bounding box center [242, 122] width 36 height 9
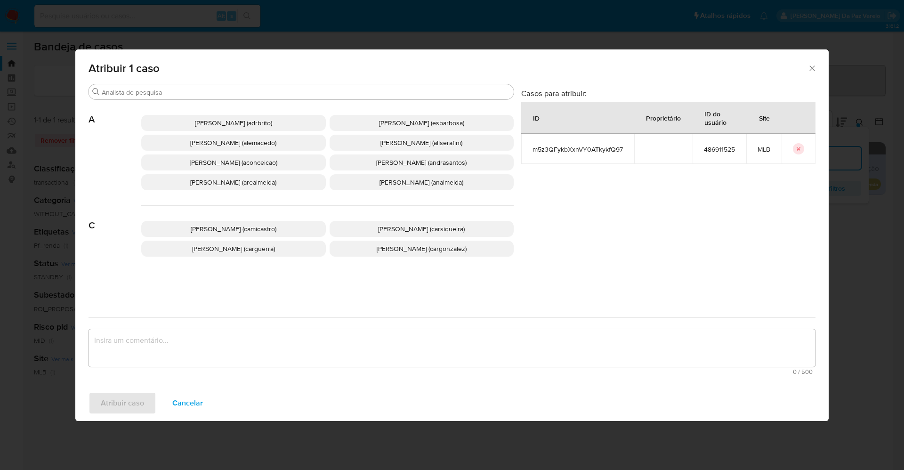
click at [248, 100] on div "[PERSON_NAME] (adrbrito) [PERSON_NAME] (esbarbosa) [PERSON_NAME] (alemacedo) [P…" at bounding box center [327, 153] width 373 height 106
click at [248, 98] on div "Buscar" at bounding box center [301, 91] width 425 height 15
click at [252, 93] on input "Buscar" at bounding box center [306, 92] width 408 height 8
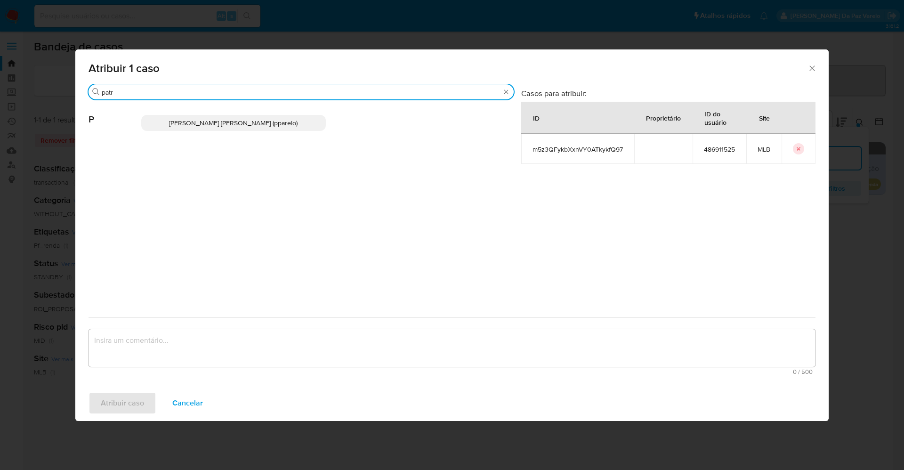
type input "patr"
click at [279, 128] on p "[PERSON_NAME] [PERSON_NAME] (pparelo)" at bounding box center [233, 123] width 185 height 16
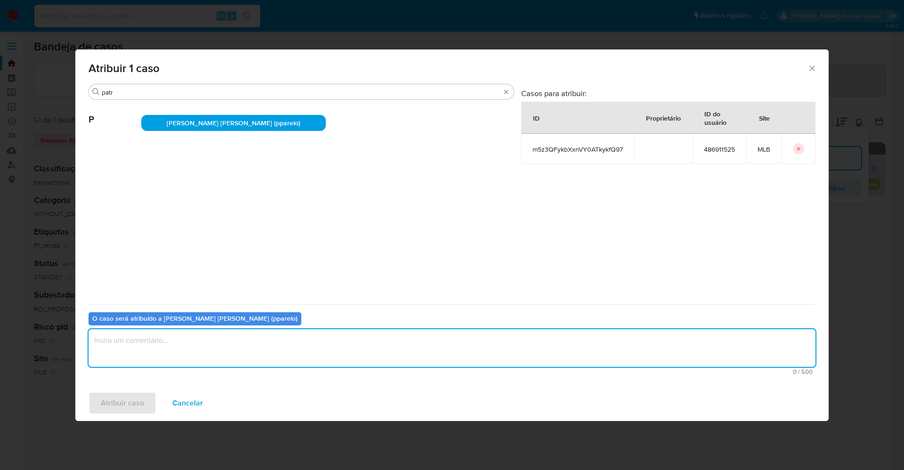
click at [329, 350] on textarea "assign-modal" at bounding box center [452, 348] width 727 height 38
type textarea "."
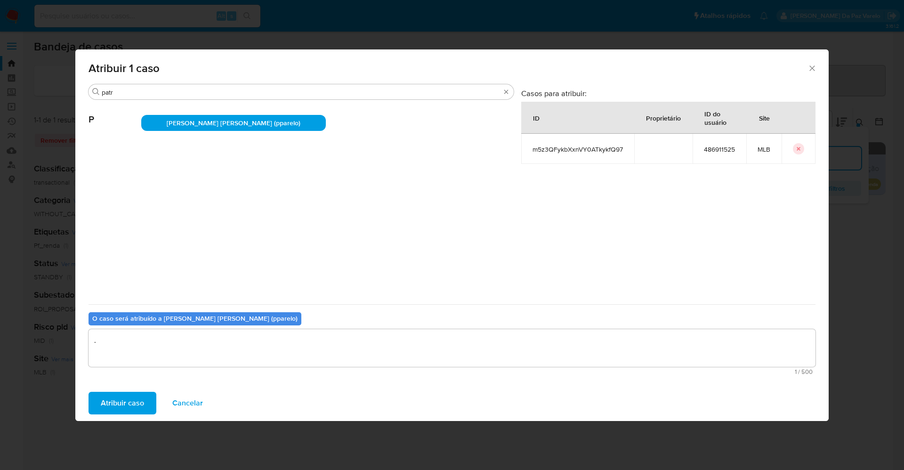
click at [126, 397] on span "Atribuir caso" at bounding box center [122, 403] width 43 height 21
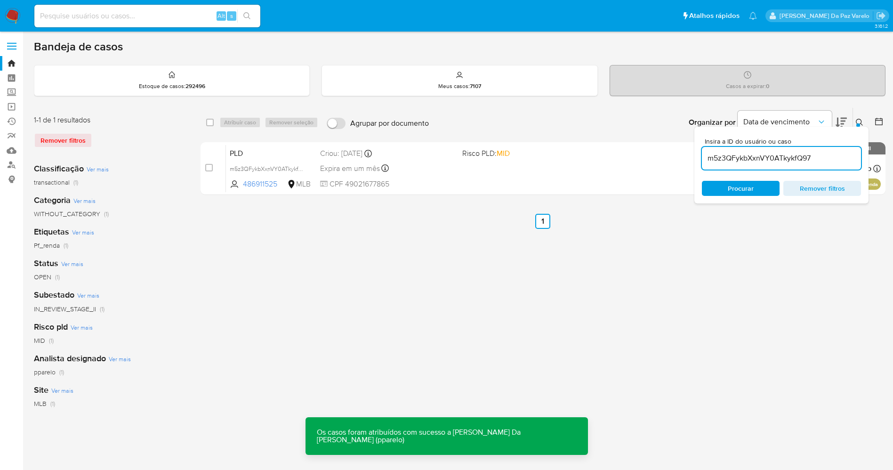
click at [860, 122] on icon at bounding box center [860, 123] width 8 height 8
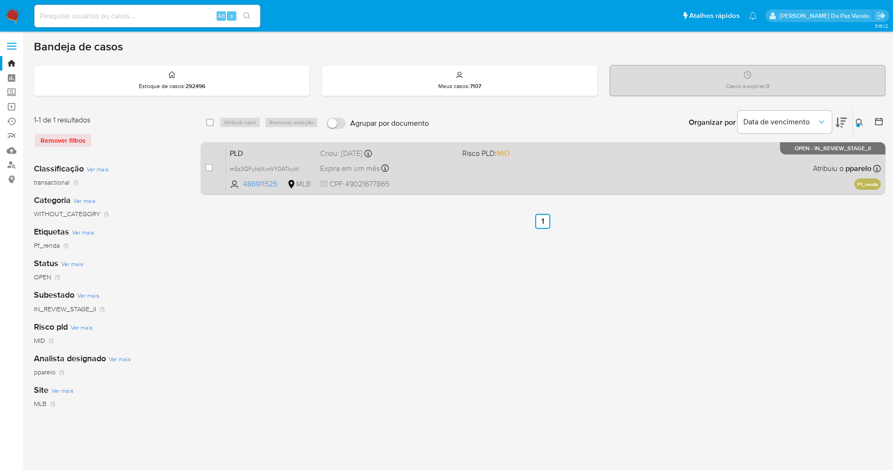
click at [645, 191] on div "PLD m5z3QFykbXxnVY0ATkykfQ97 486911525 MLB Risco PLD: MID Criou: [DATE] Criou: …" at bounding box center [553, 169] width 655 height 48
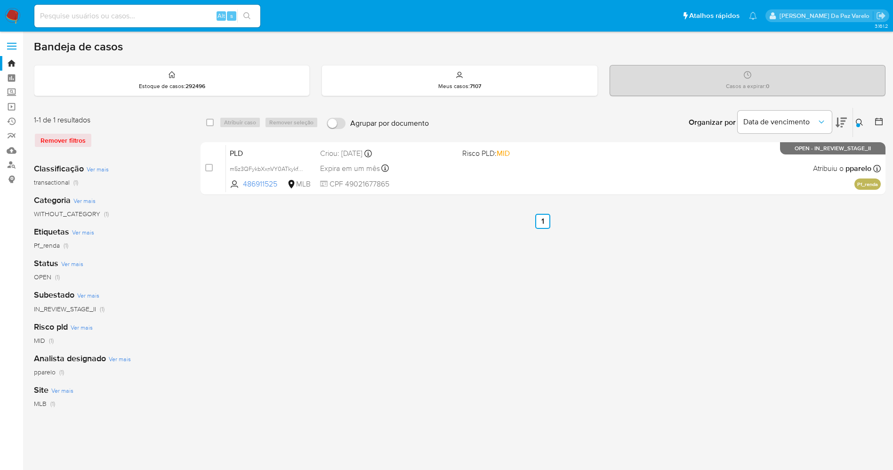
click at [858, 122] on icon at bounding box center [860, 123] width 8 height 8
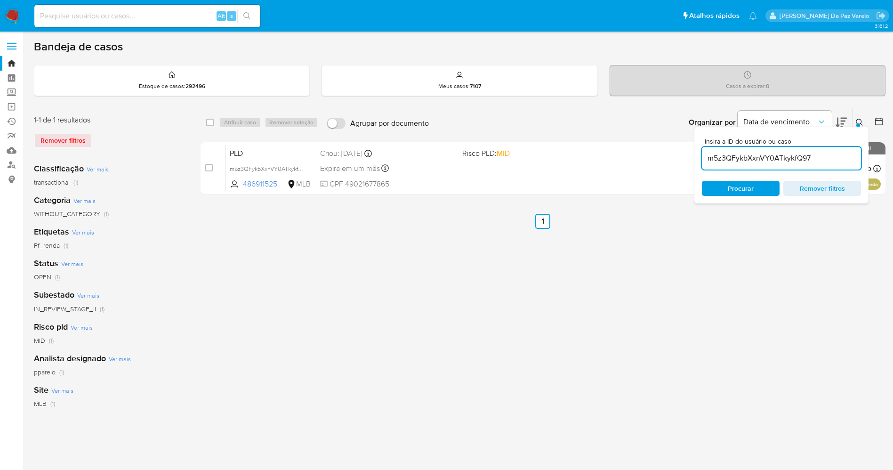
click at [819, 156] on input "m5z3QFykbXxnVY0ATkykfQ97" at bounding box center [781, 158] width 159 height 12
click at [819, 157] on input "m5z3QFykbXxnVY0ATkykfQ97" at bounding box center [781, 158] width 159 height 12
click at [209, 120] on input "checkbox" at bounding box center [210, 123] width 8 height 8
checkbox input "true"
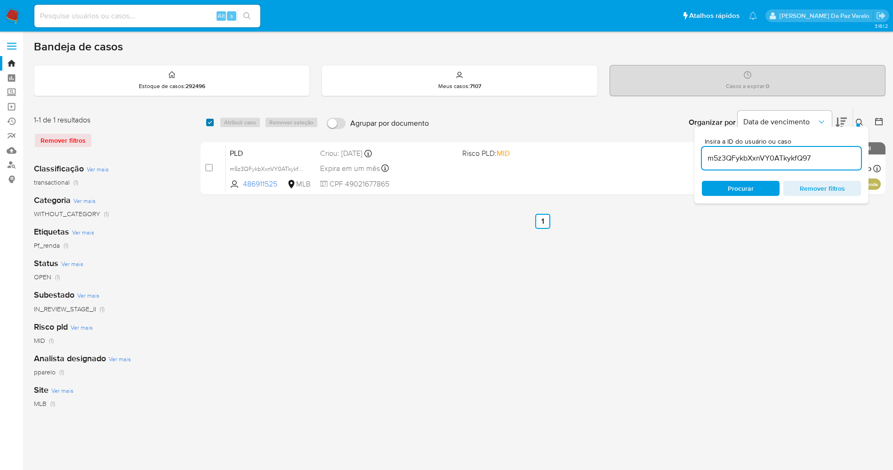
checkbox input "true"
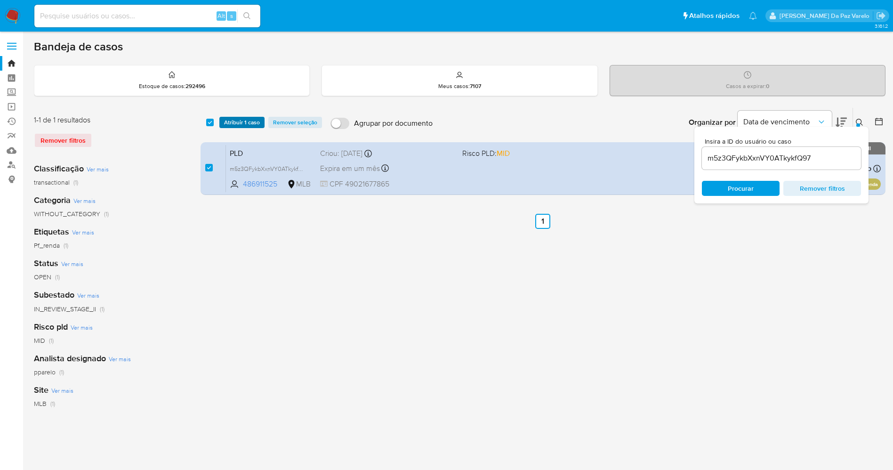
click at [236, 120] on span "Atribuir 1 caso" at bounding box center [242, 122] width 36 height 9
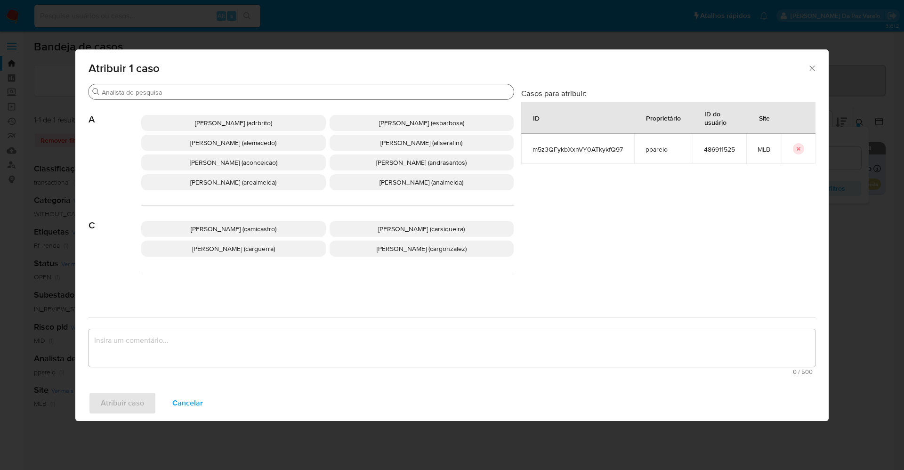
click at [252, 93] on input "Buscar" at bounding box center [306, 92] width 408 height 8
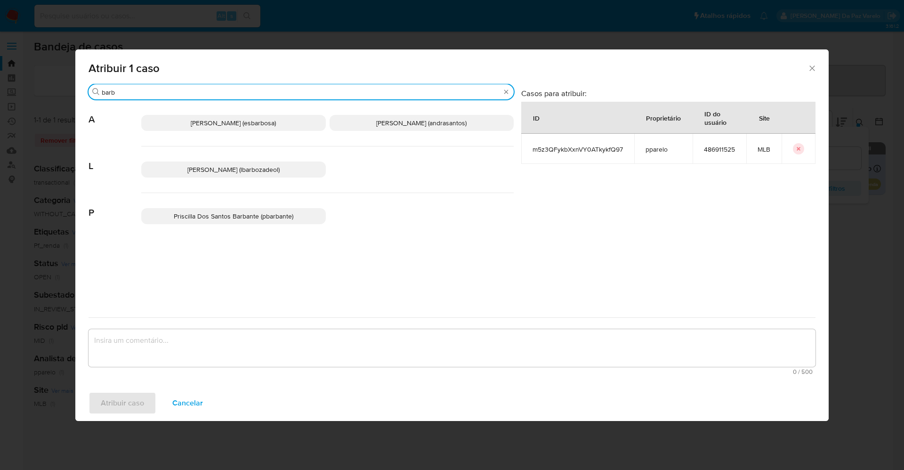
type input "barb"
click at [257, 174] on span "[PERSON_NAME] (lbarbozadeol)" at bounding box center [233, 169] width 92 height 9
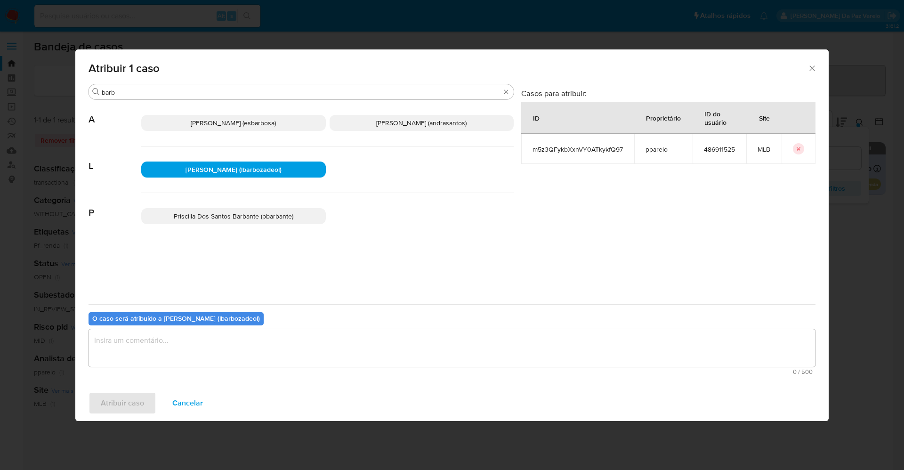
click at [289, 355] on textarea "assign-modal" at bounding box center [452, 348] width 727 height 38
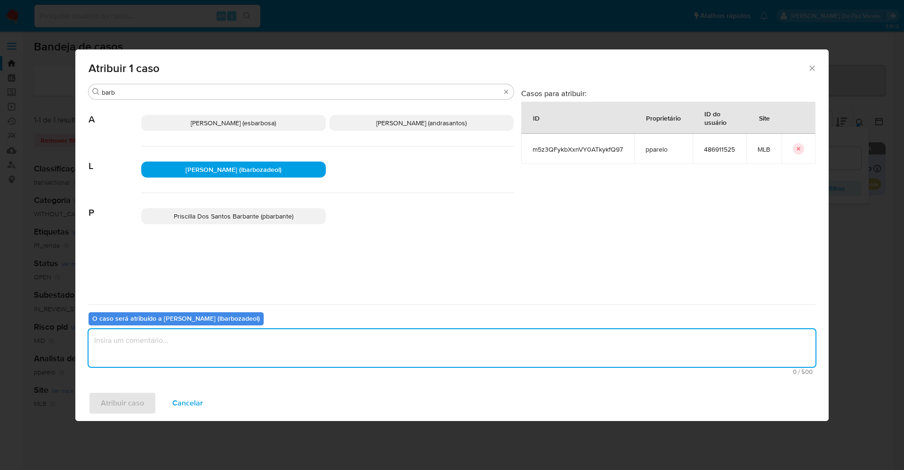
click at [293, 343] on textarea "assign-modal" at bounding box center [452, 348] width 727 height 38
type textarea "."
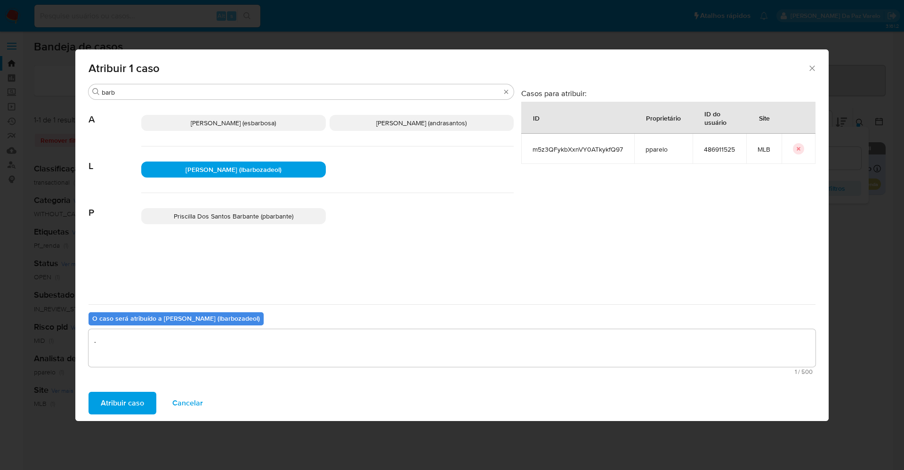
click at [138, 401] on span "Atribuir caso" at bounding box center [122, 403] width 43 height 21
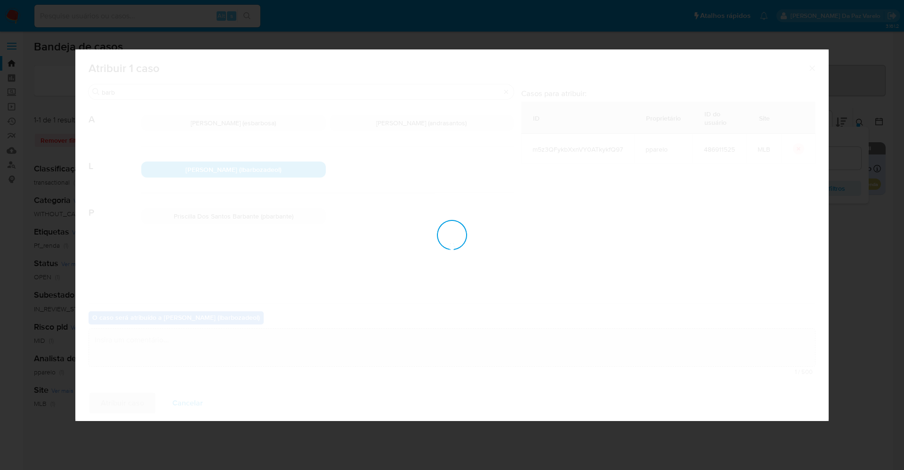
checkbox input "false"
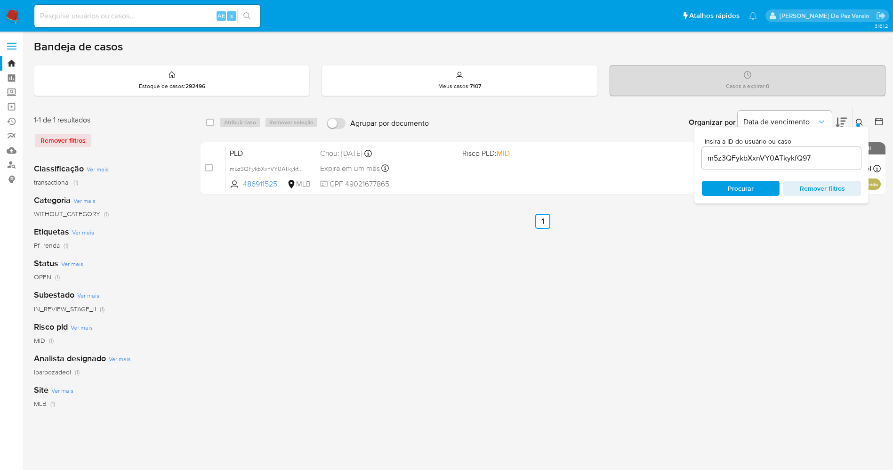
click at [97, 25] on div "Alt s" at bounding box center [147, 16] width 226 height 23
click at [101, 18] on input at bounding box center [147, 16] width 226 height 12
paste input "CJtkIZRzSOyy7tgTS6G9L5xB"
type input "CJtkIZRzSOyy7tgTS6G9L5xB"
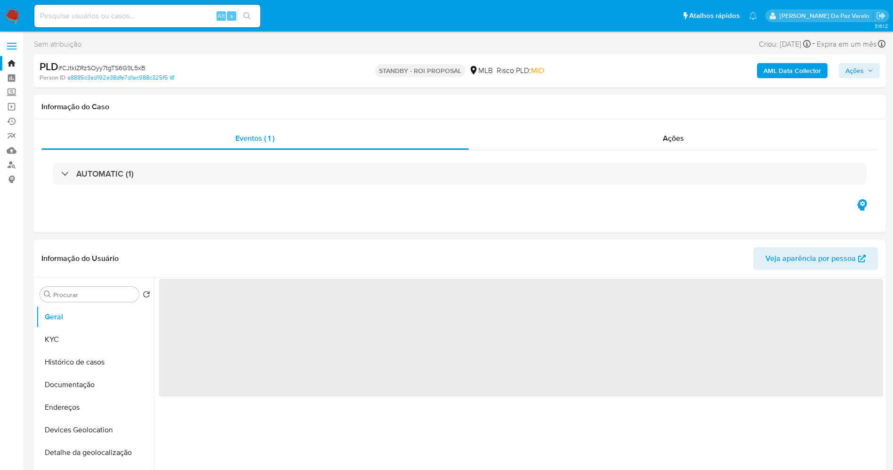
select select "10"
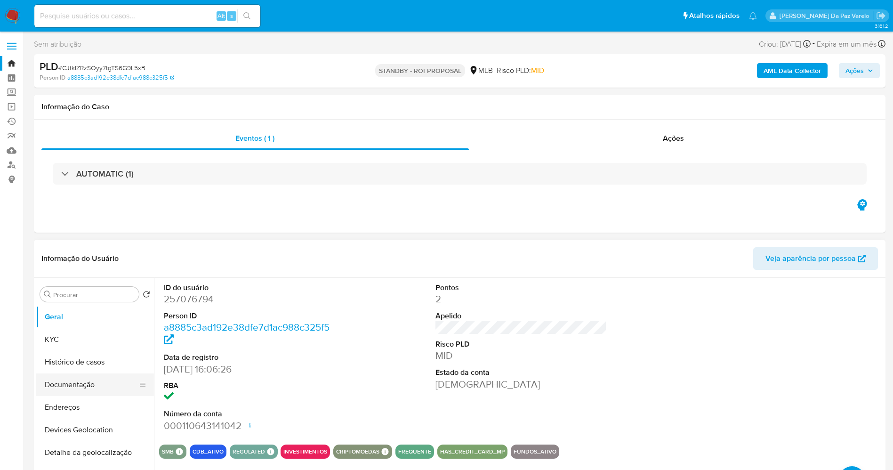
click at [78, 380] on button "Documentação" at bounding box center [91, 384] width 110 height 23
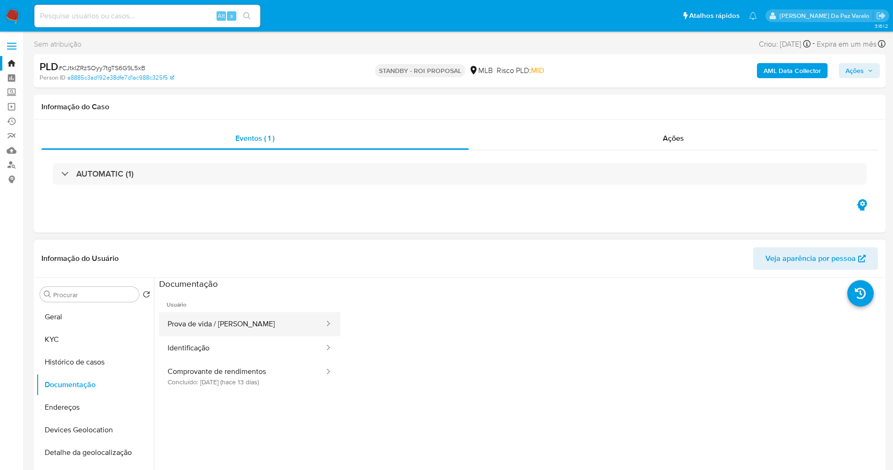
click at [220, 325] on button "Prova de vida / Selfie" at bounding box center [242, 324] width 166 height 24
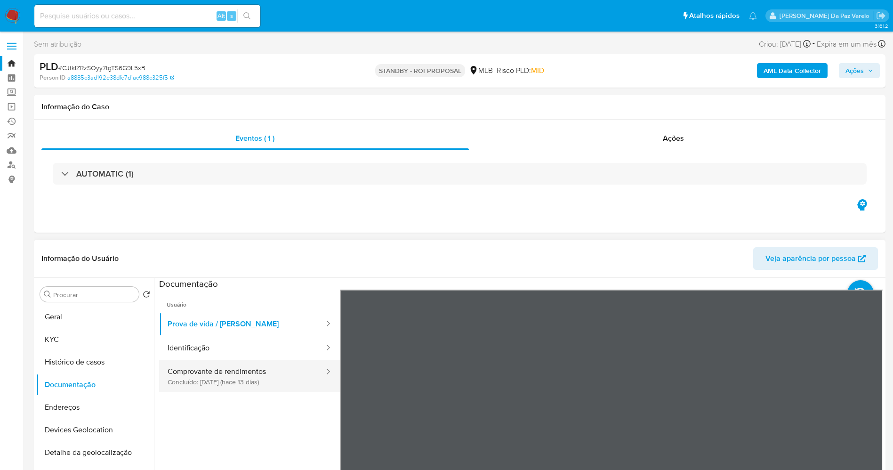
click at [227, 378] on button "Comprovante de rendimentos Concluído: 18/09/2025 (hace 13 días)" at bounding box center [242, 376] width 166 height 32
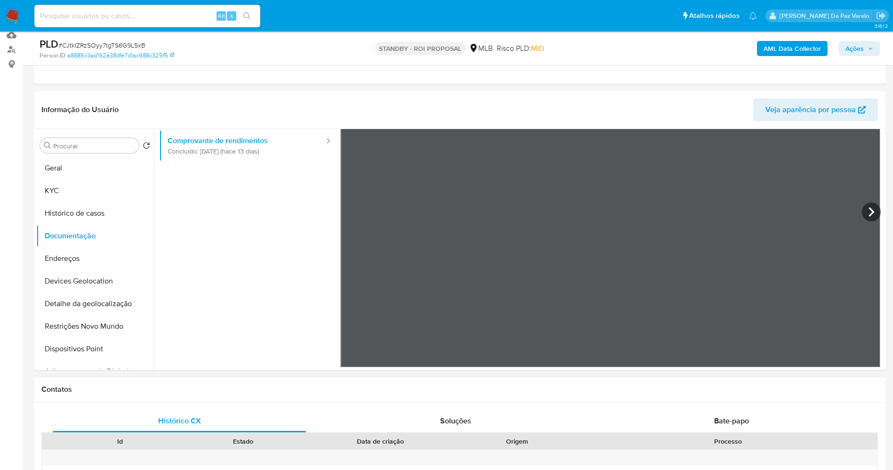
scroll to position [212, 0]
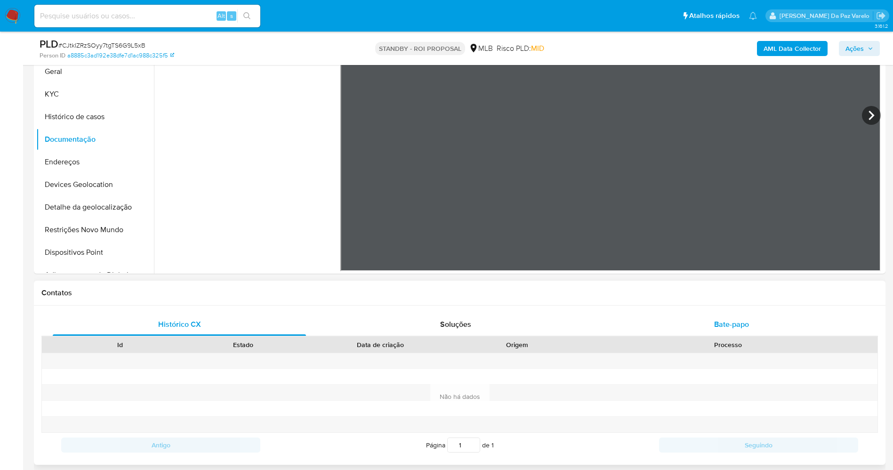
click at [737, 321] on span "Bate-papo" at bounding box center [731, 324] width 35 height 11
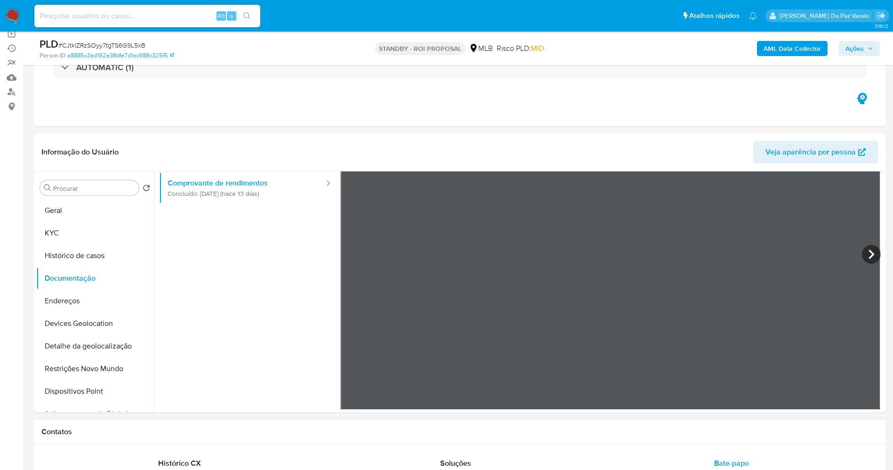
scroll to position [0, 0]
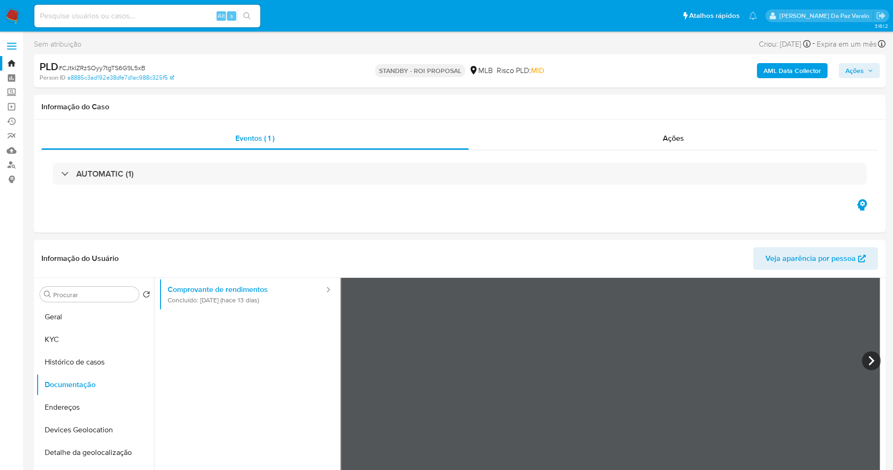
click at [20, 17] on img at bounding box center [13, 16] width 16 height 16
click at [16, 15] on img at bounding box center [13, 16] width 16 height 16
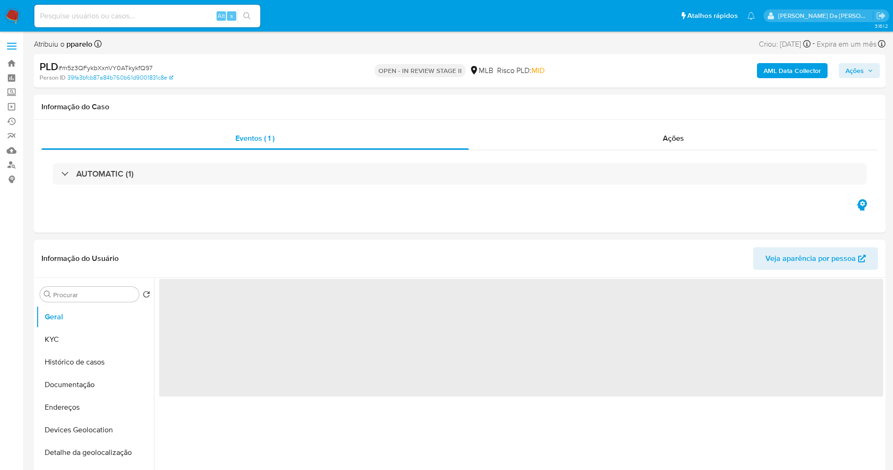
select select "10"
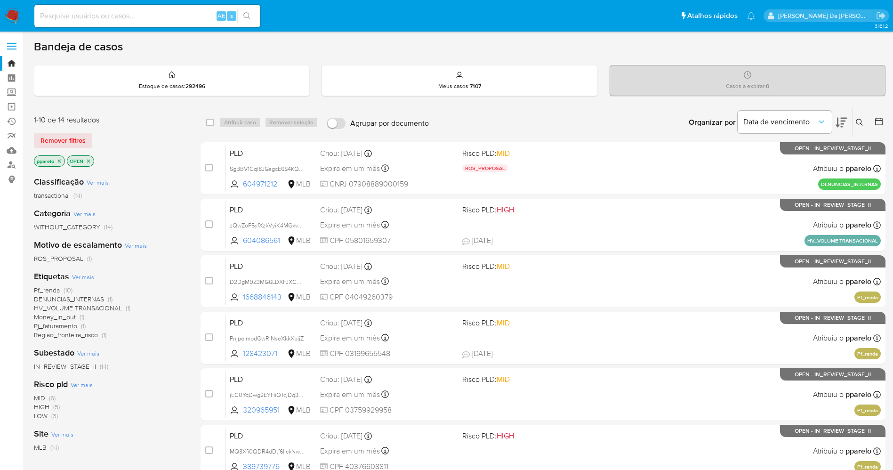
drag, startPoint x: 862, startPoint y: 121, endPoint x: 857, endPoint y: 122, distance: 4.8
click at [861, 121] on icon at bounding box center [860, 123] width 8 height 8
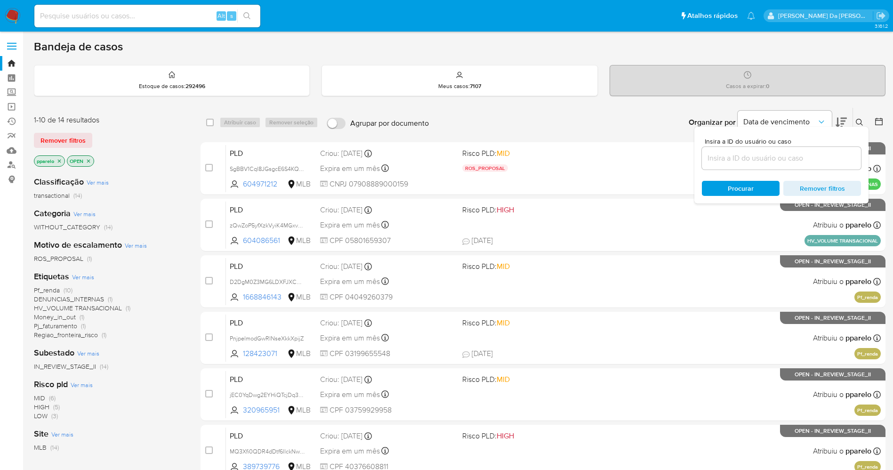
click at [784, 162] on input at bounding box center [781, 158] width 159 height 12
type input "CJtkIZRzSOyy7tgTS6G9L5xB"
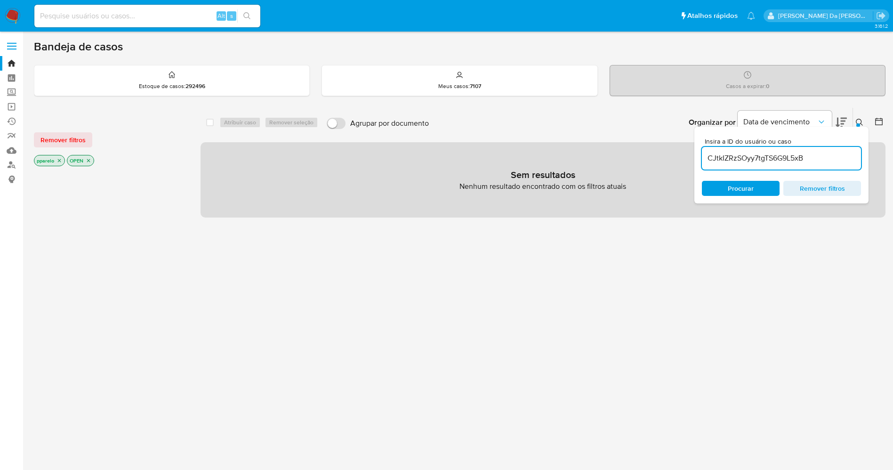
click at [57, 159] on icon "close-filter" at bounding box center [60, 161] width 6 height 6
click at [57, 160] on icon "close-filter" at bounding box center [56, 161] width 6 height 6
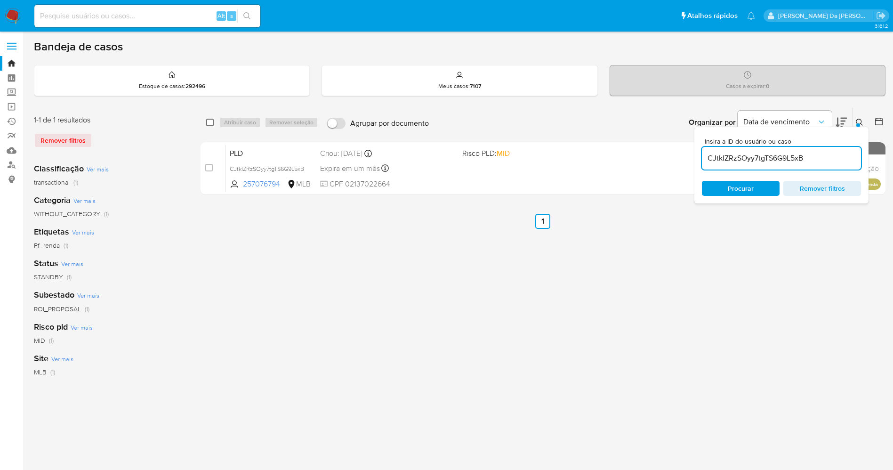
click at [210, 123] on input "checkbox" at bounding box center [210, 123] width 8 height 8
checkbox input "true"
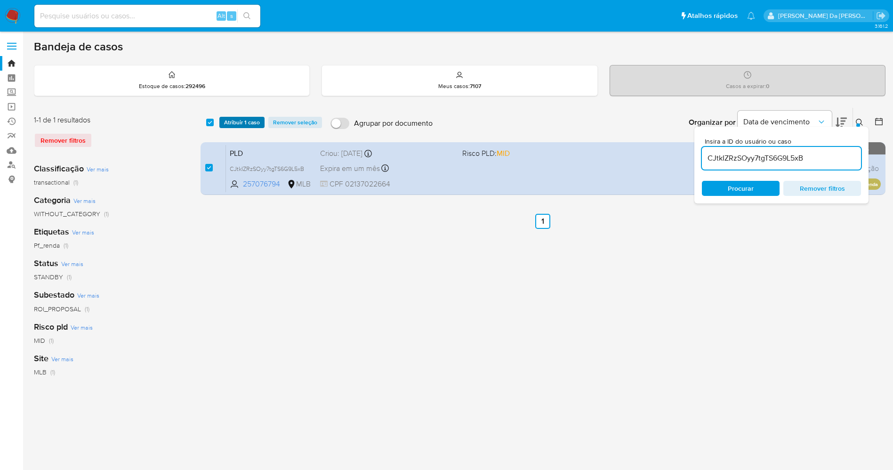
click at [232, 126] on span "Atribuir 1 caso" at bounding box center [242, 122] width 36 height 9
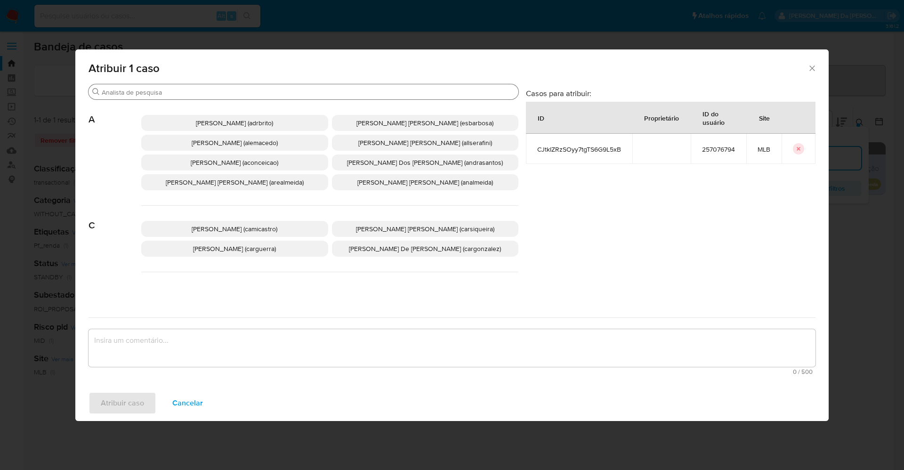
click at [276, 92] on input "Buscar" at bounding box center [308, 92] width 413 height 8
type input "p"
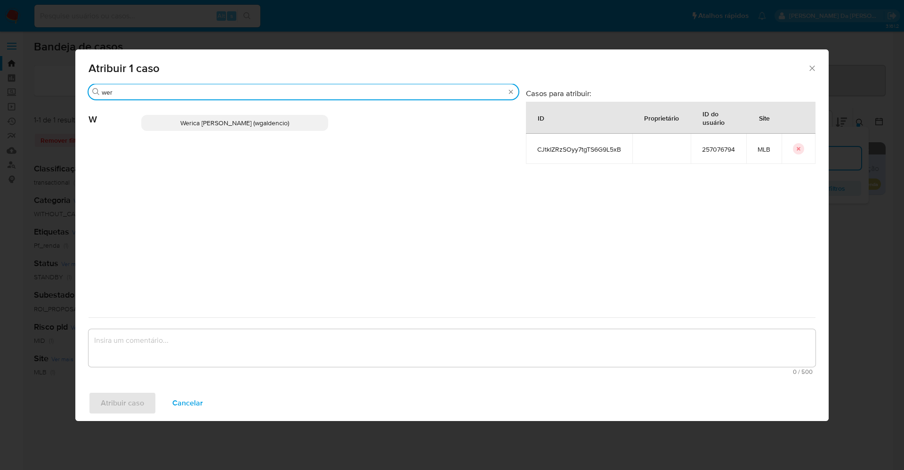
type input "wer"
click at [269, 119] on span "Werica Juliana Galdencio (wgaldencio)" at bounding box center [234, 122] width 109 height 9
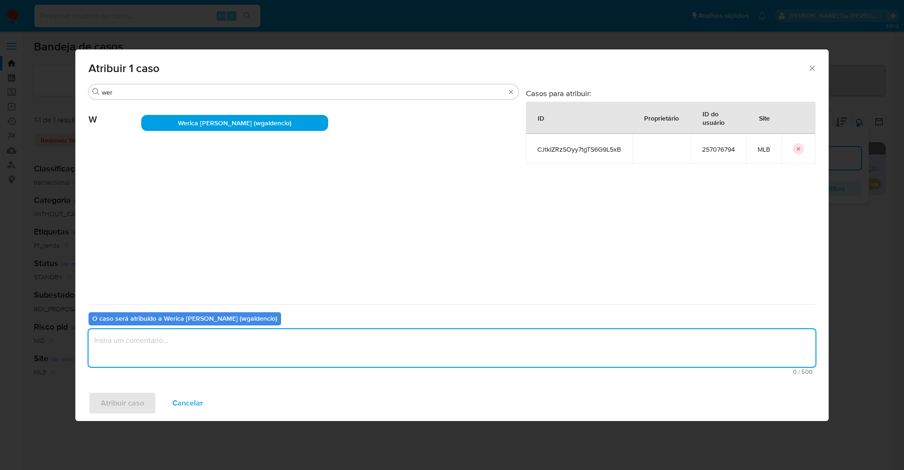
click at [270, 333] on textarea "assign-modal" at bounding box center [452, 348] width 727 height 38
type textarea "."
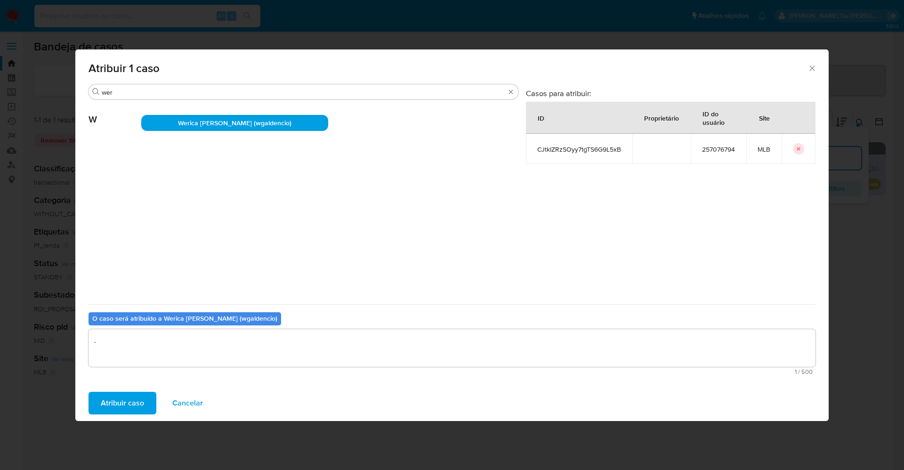
click at [129, 398] on span "Atribuir caso" at bounding box center [122, 403] width 43 height 21
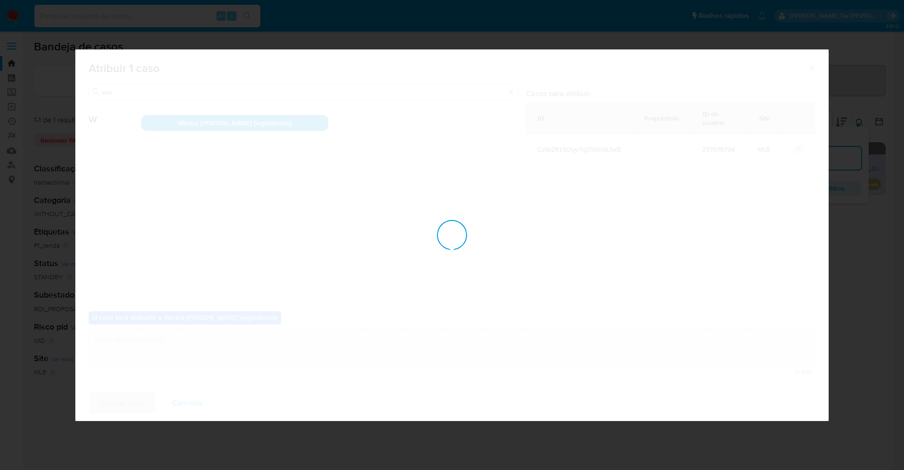
checkbox input "false"
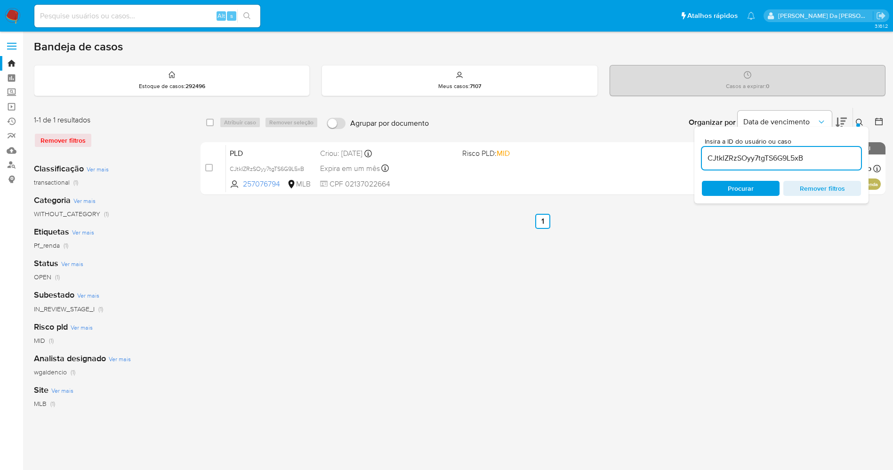
click at [163, 19] on input at bounding box center [147, 16] width 226 height 12
paste input "CJtkIZRzSOyy7tgTS6G9L5xB"
type input "CJtkIZRzSOyy7tgTS6G9L5xB"
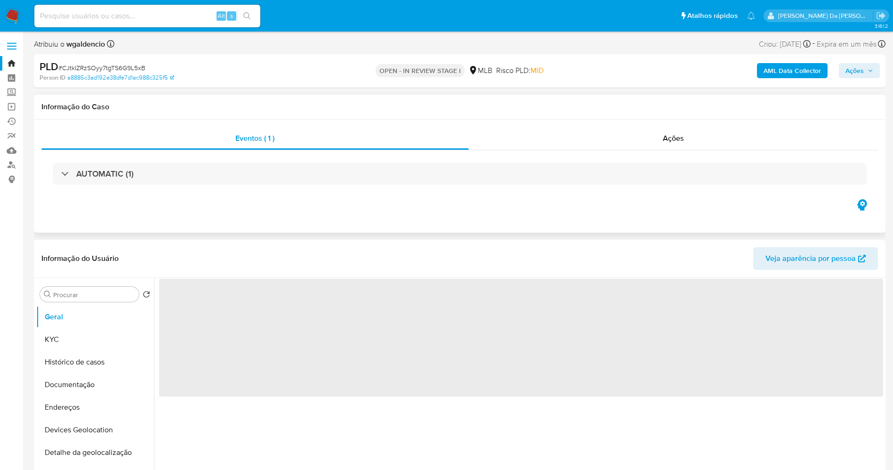
select select "10"
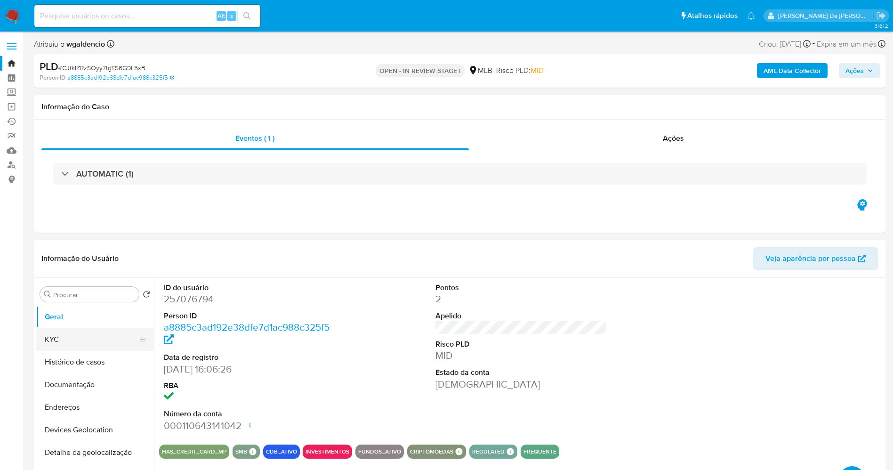
click at [48, 339] on button "KYC" at bounding box center [91, 339] width 110 height 23
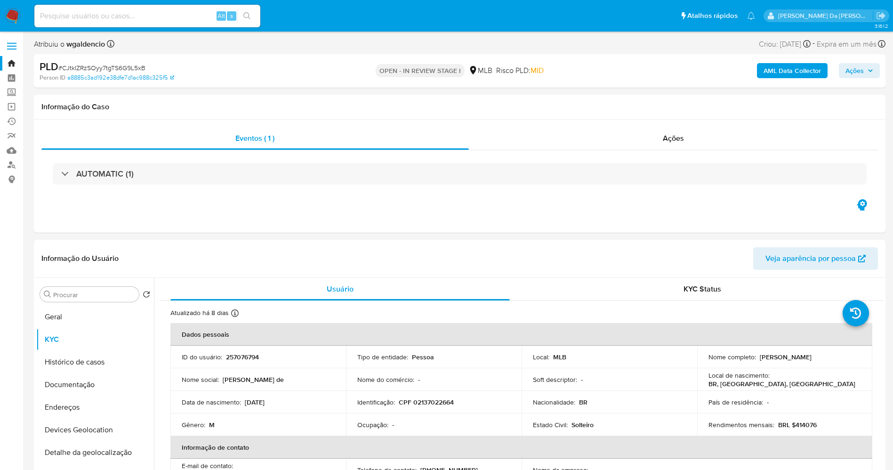
click at [93, 21] on input at bounding box center [147, 16] width 226 height 12
paste input "TPH2xxeCLi7GiPLeumcNzN2E"
type input "TPH2xxeCLi7GiPLeumcNzN2E"
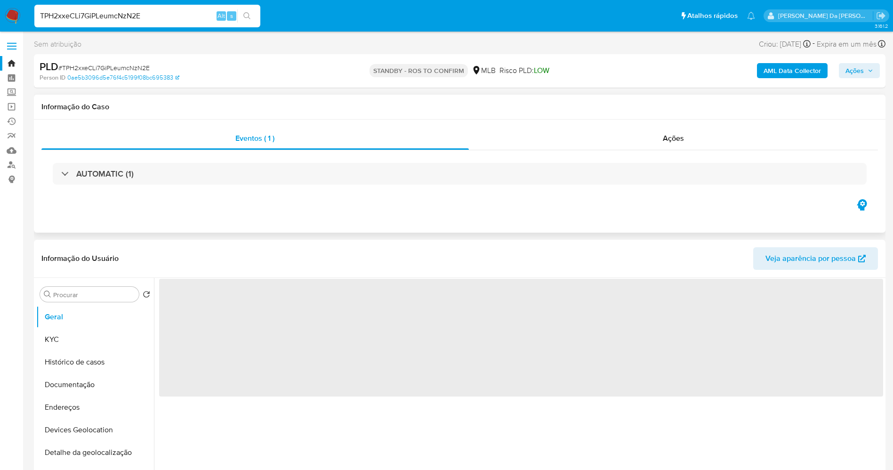
select select "10"
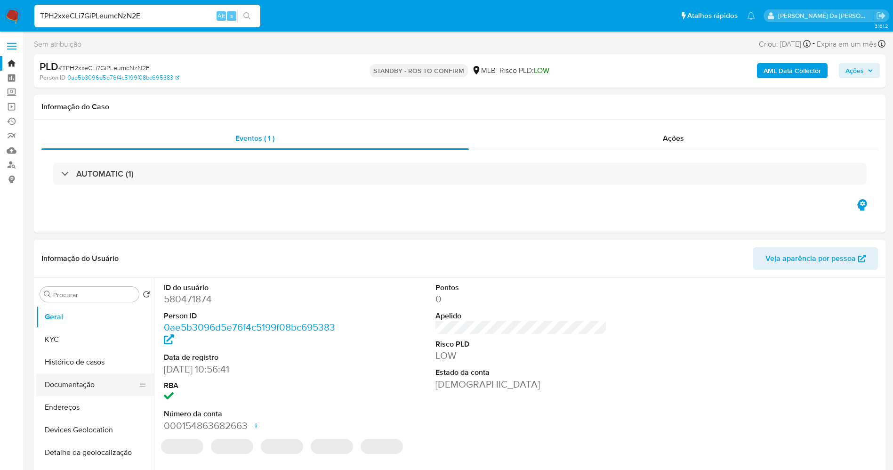
click at [91, 389] on button "Documentação" at bounding box center [91, 384] width 110 height 23
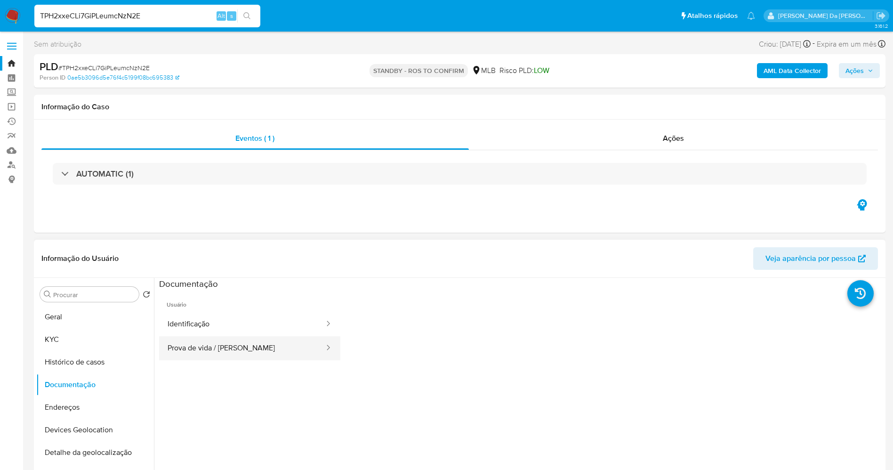
click at [271, 352] on button "Prova de vida / Selfie" at bounding box center [242, 348] width 166 height 24
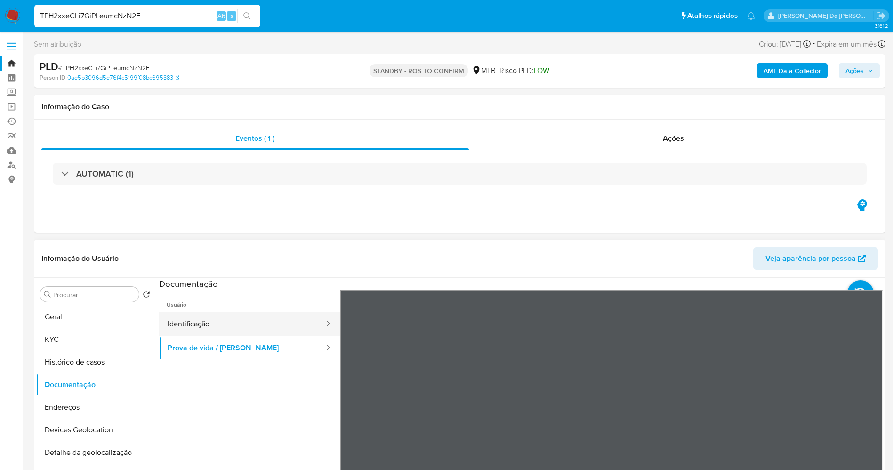
click at [254, 325] on button "Identificação" at bounding box center [242, 324] width 166 height 24
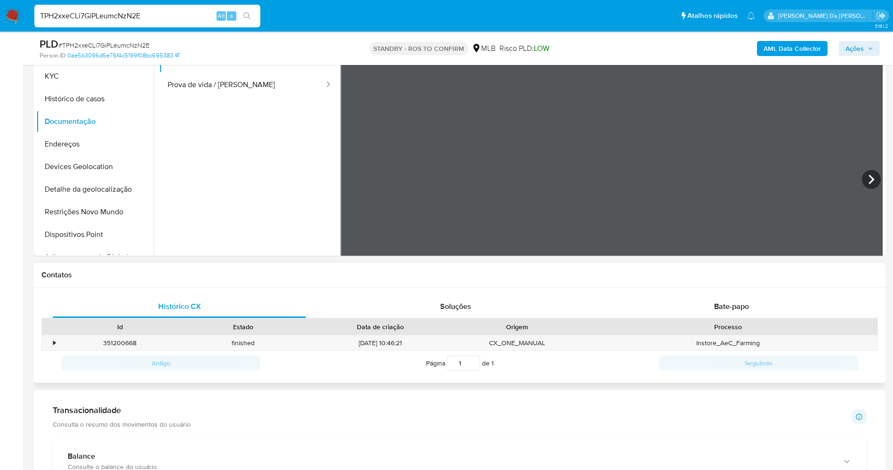
scroll to position [353, 0]
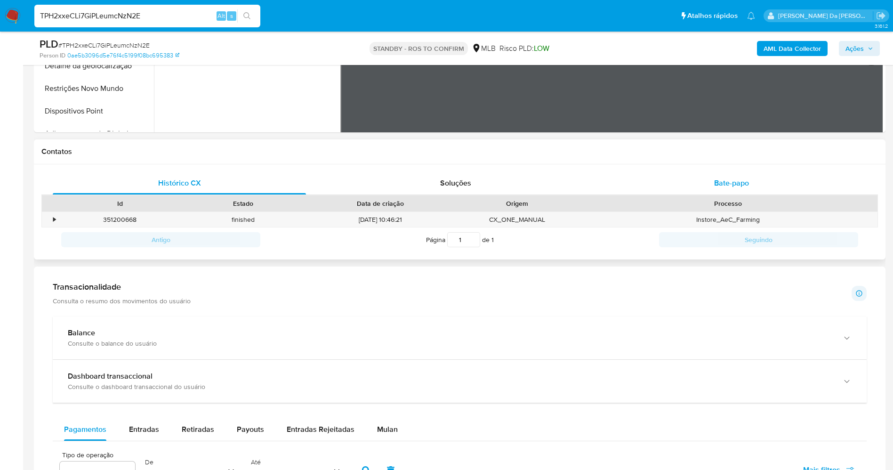
click at [735, 186] on span "Bate-papo" at bounding box center [731, 183] width 35 height 11
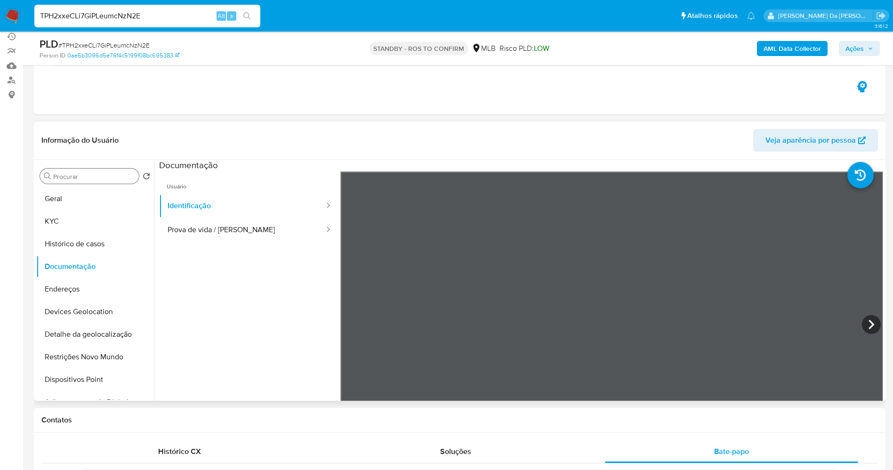
scroll to position [71, 0]
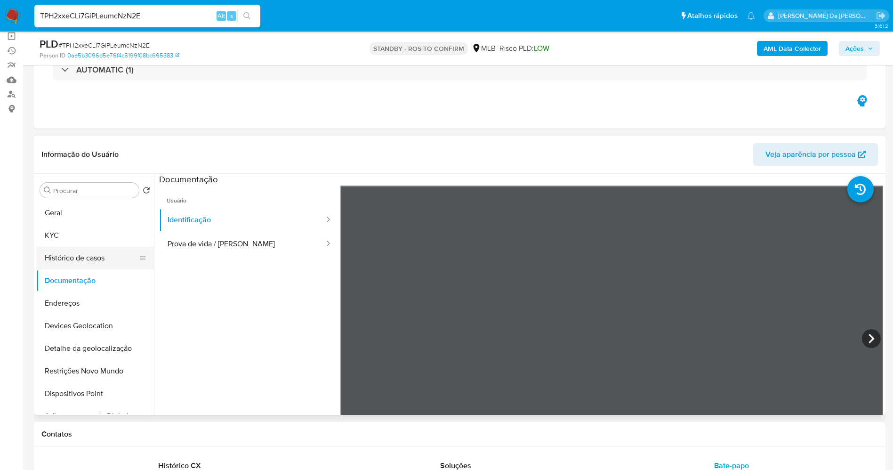
click at [90, 260] on button "Histórico de casos" at bounding box center [91, 258] width 110 height 23
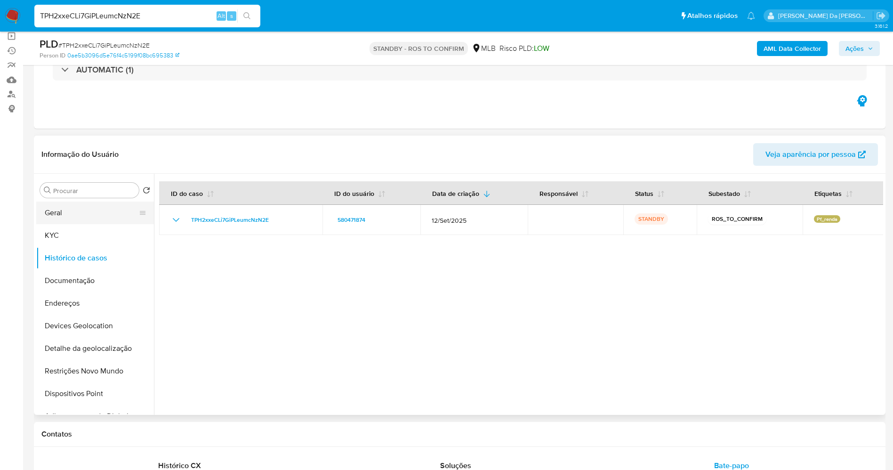
click at [52, 221] on button "Geral" at bounding box center [91, 213] width 110 height 23
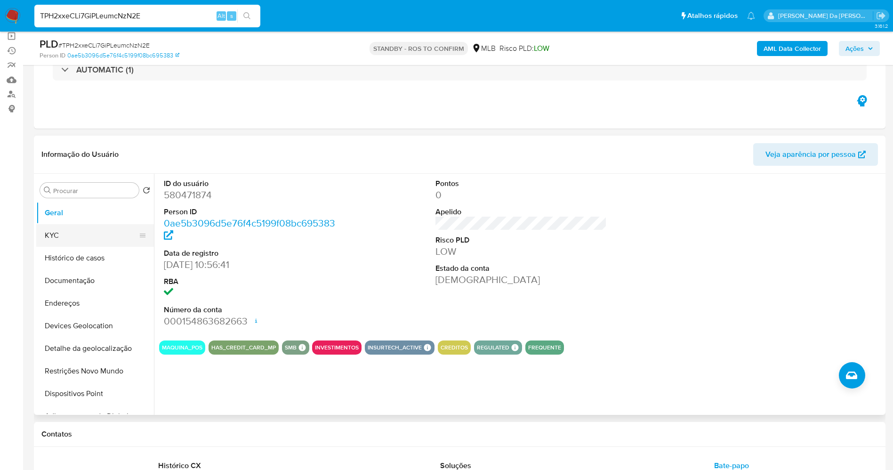
click at [76, 238] on button "KYC" at bounding box center [91, 235] width 110 height 23
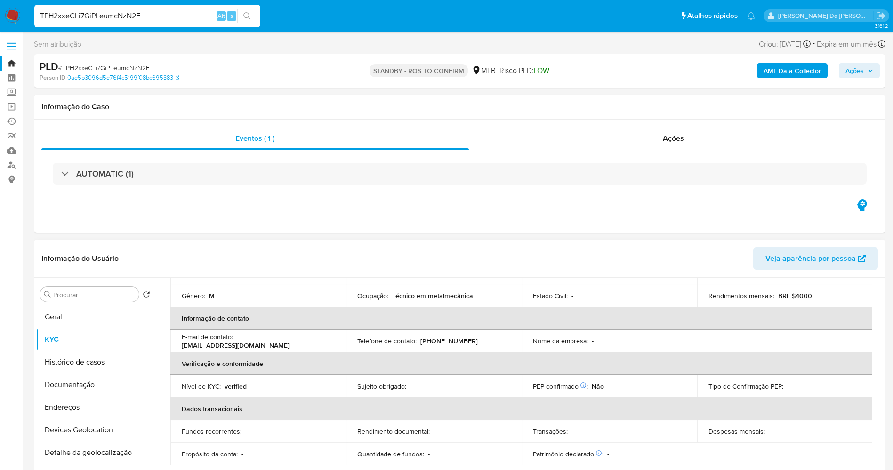
scroll to position [110, 0]
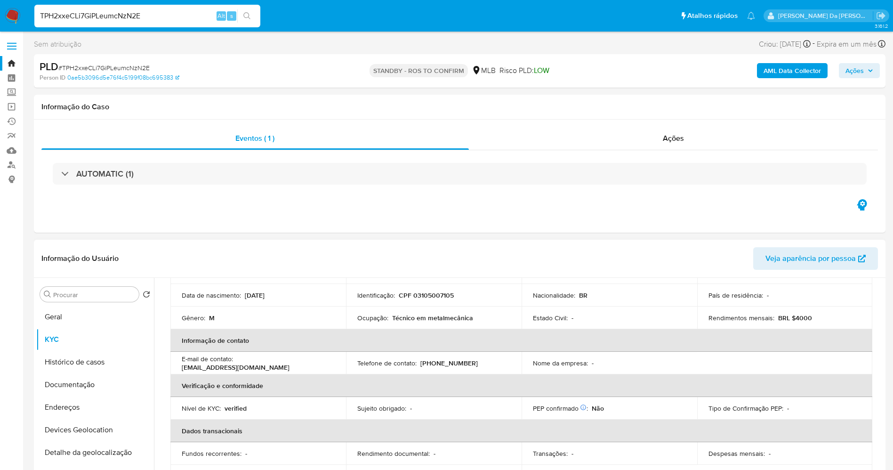
click at [406, 314] on p "Técnico em metalmecânica" at bounding box center [432, 318] width 81 height 8
drag, startPoint x: 406, startPoint y: 314, endPoint x: 451, endPoint y: 317, distance: 45.7
click at [451, 317] on p "Técnico em metalmecânica" at bounding box center [432, 318] width 81 height 8
copy p "Técnico em metalmecânica"
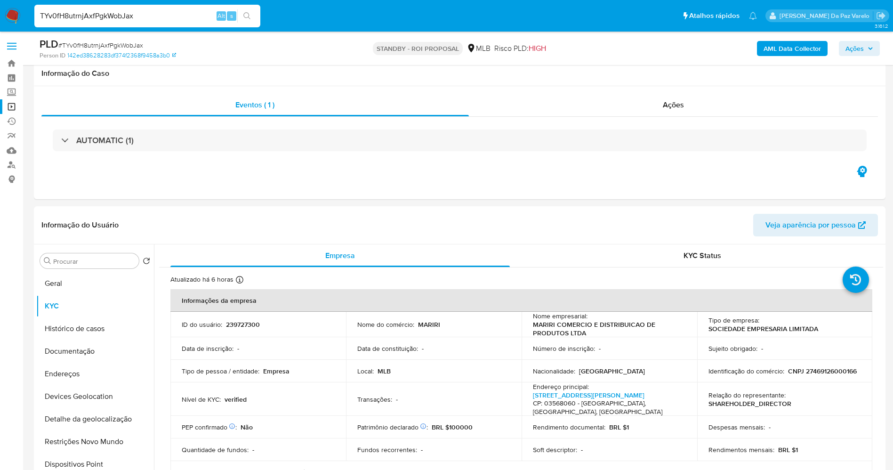
select select "10"
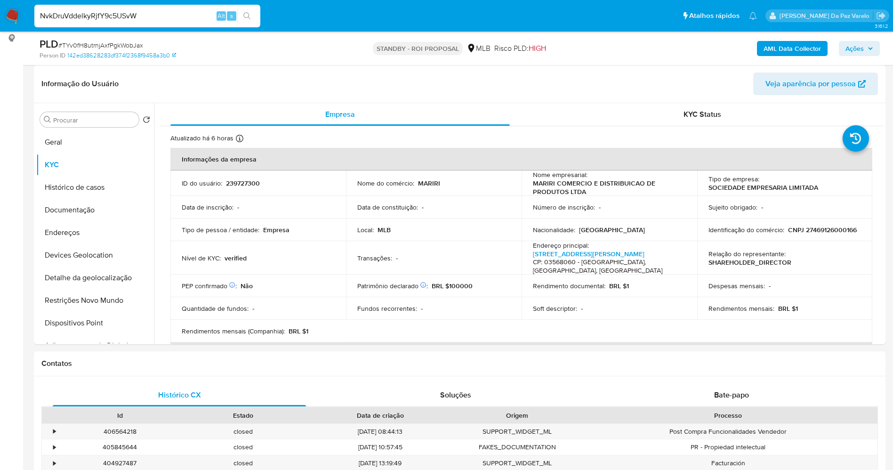
type input "NvkDruVddelkyRjfY9c5USvW"
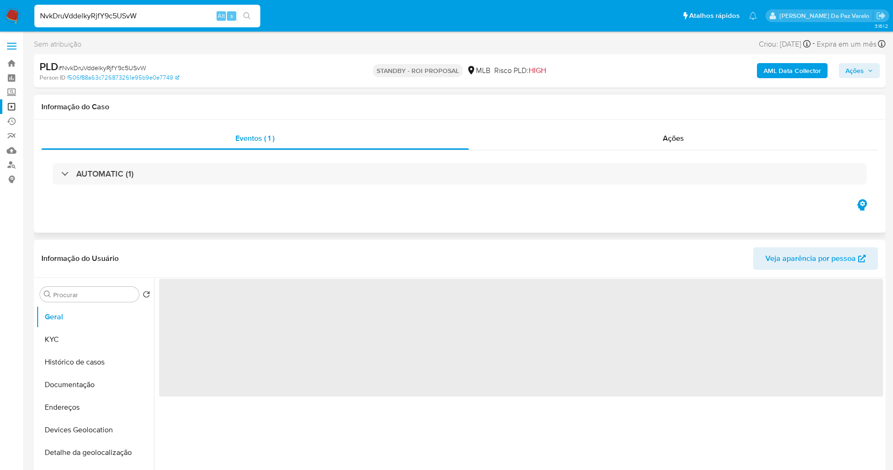
select select "10"
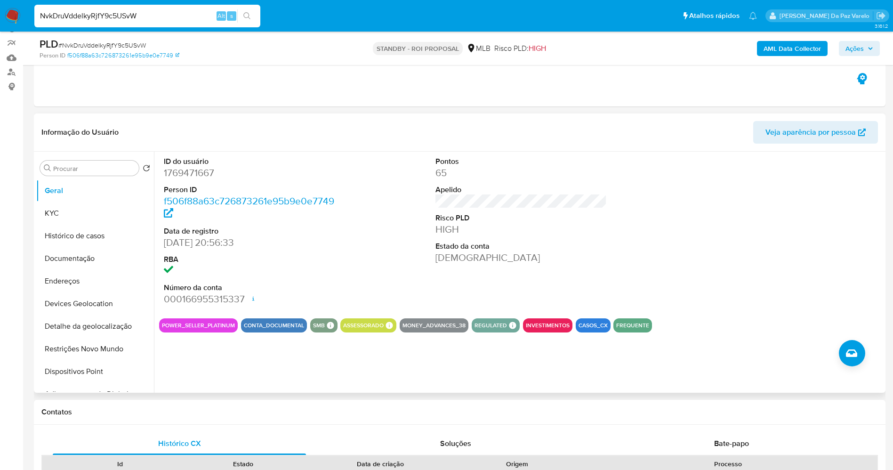
scroll to position [71, 0]
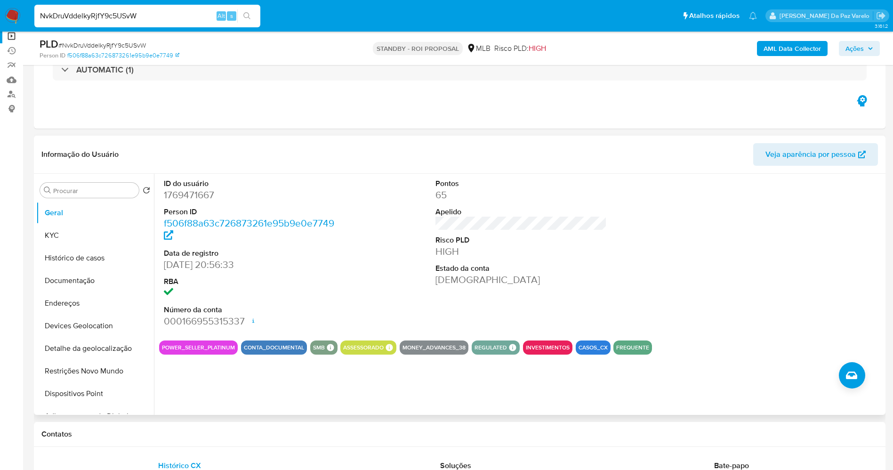
click at [367, 262] on div "ID do usuário 1769471667 Person ID f506f88a63c726873261e95b9e0e7749 Data de reg…" at bounding box center [521, 253] width 724 height 159
click at [94, 194] on input "Procurar" at bounding box center [94, 191] width 82 height 8
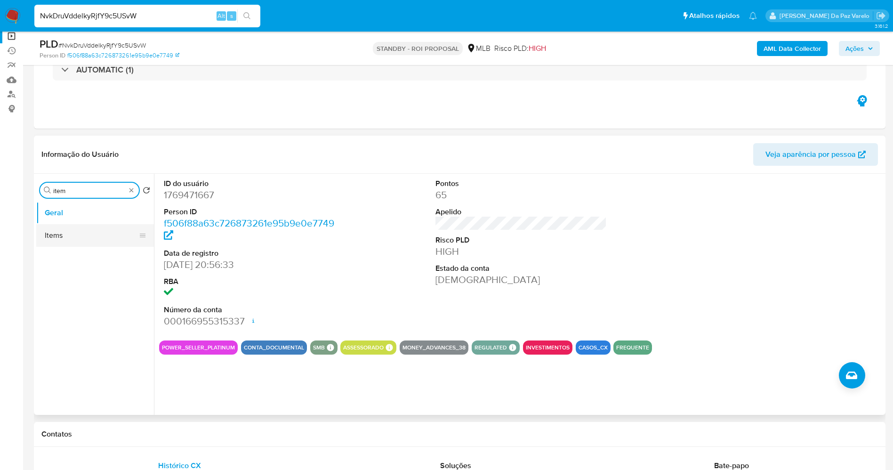
type input "item"
click at [60, 229] on button "Items" at bounding box center [91, 235] width 110 height 23
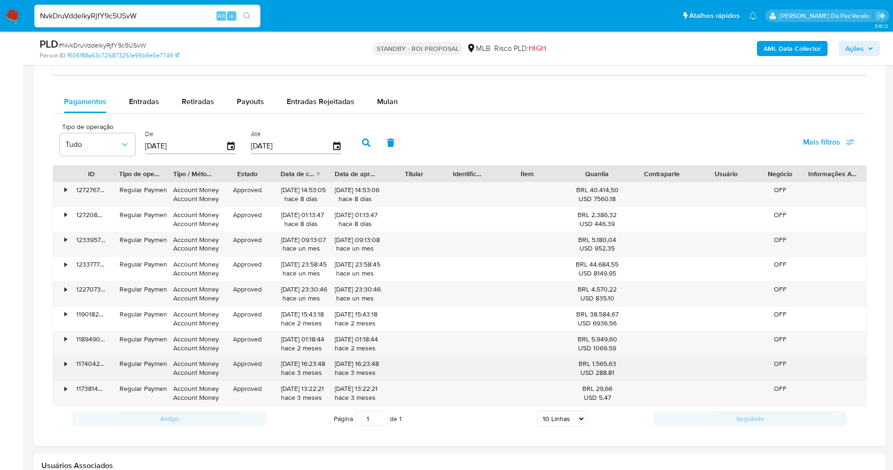
scroll to position [777, 0]
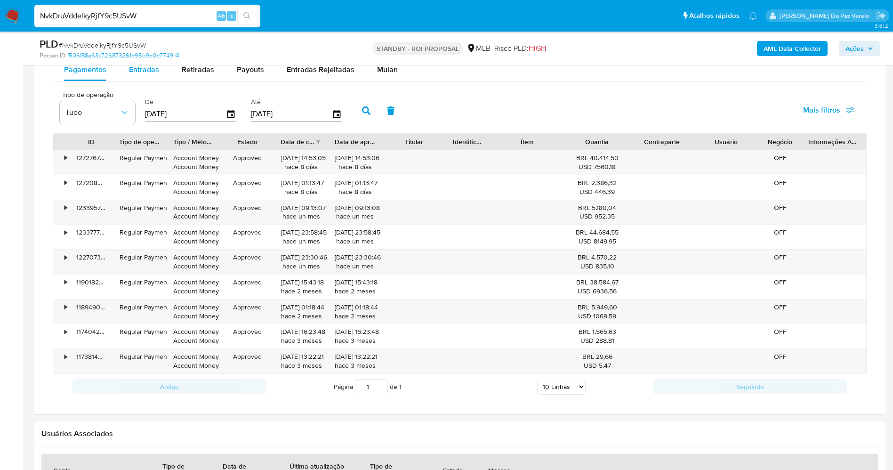
drag, startPoint x: 151, startPoint y: 75, endPoint x: 161, endPoint y: 76, distance: 10.5
click at [151, 75] on div "Entradas" at bounding box center [144, 69] width 30 height 23
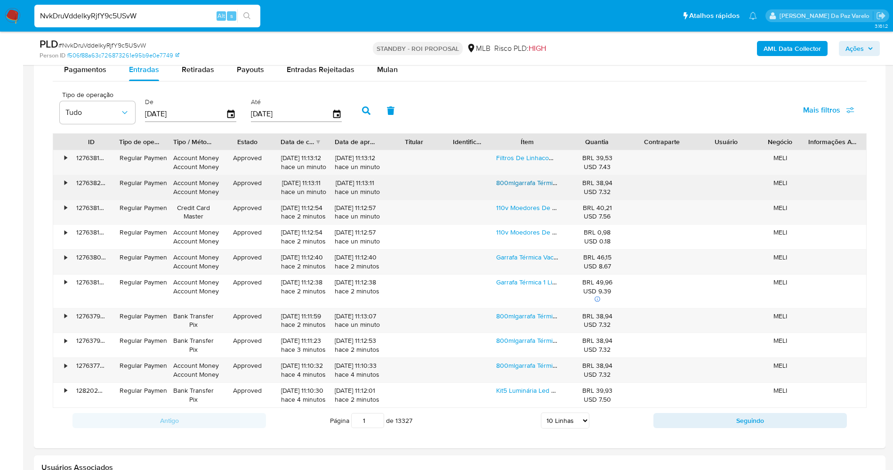
click at [536, 179] on link "800mlgarrafa Térmica Água Squeeze Inox Academiaquente E Frio" at bounding box center [592, 182] width 192 height 9
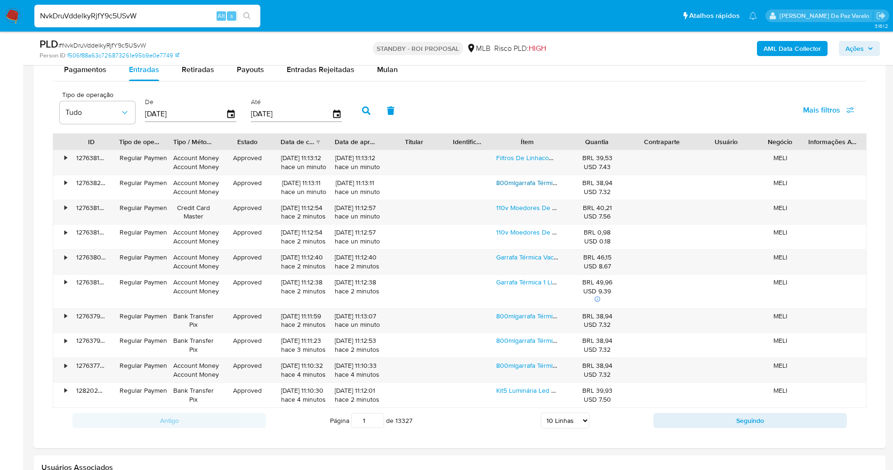
click at [549, 421] on select "5 Linhas 10 Linhas 20 Linhas 25 Linhas 50 Linhas 100 Linhas" at bounding box center [565, 421] width 49 height 16
select select "100"
click at [541, 413] on select "5 Linhas 10 Linhas 20 Linhas 25 Linhas 50 Linhas 100 Linhas" at bounding box center [565, 421] width 49 height 16
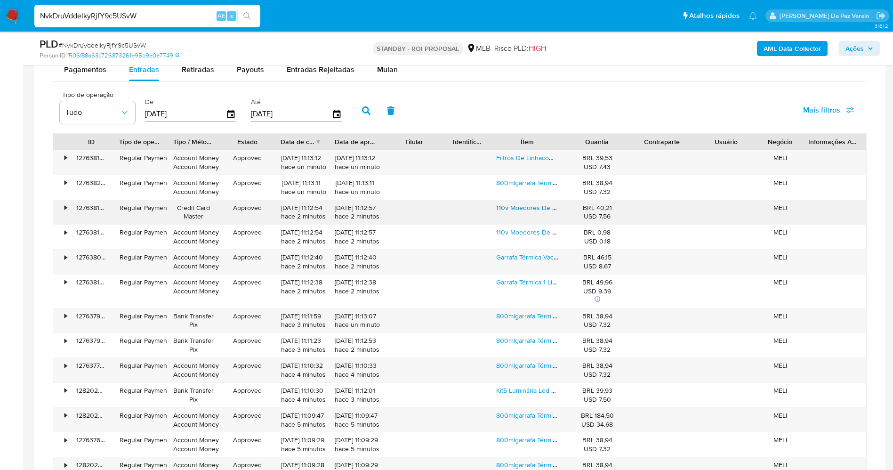
click at [533, 207] on link "110v Moedores De Café Elétricos Moagem De Grãos De Sementes" at bounding box center [593, 207] width 194 height 9
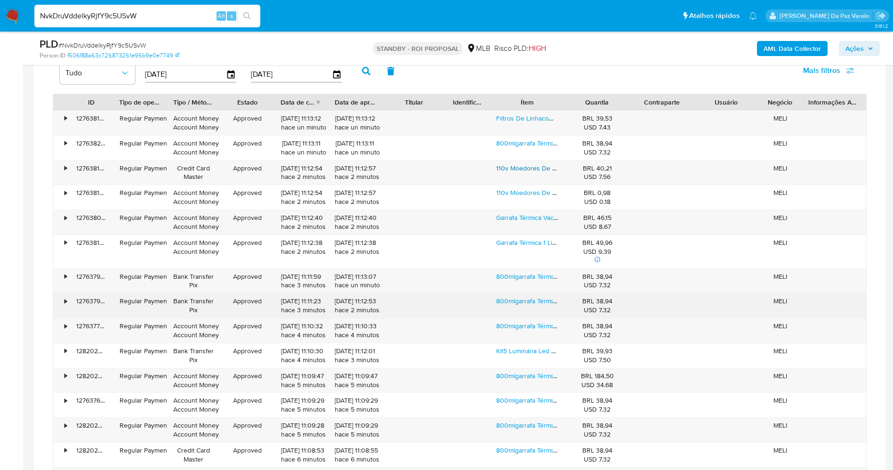
scroll to position [848, 0]
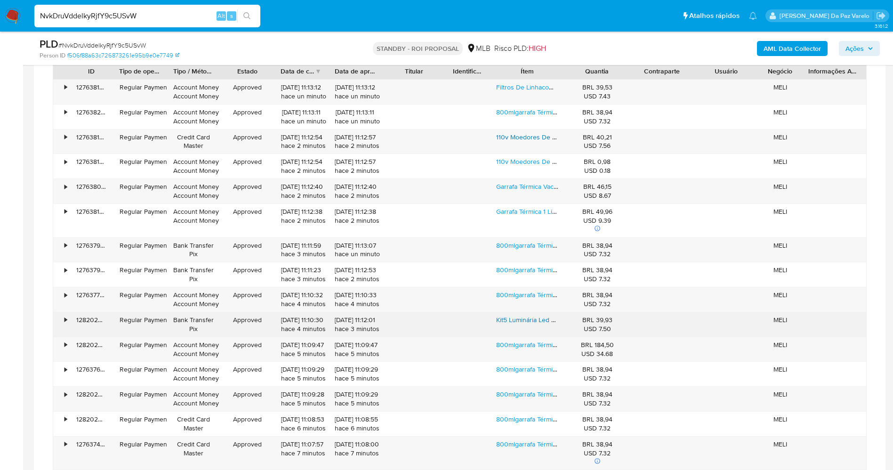
click at [527, 321] on link "Kit5 Luminária Led Sensor Redonda Branca Usb Genérica" at bounding box center [580, 319] width 168 height 9
